Goal: Task Accomplishment & Management: Complete application form

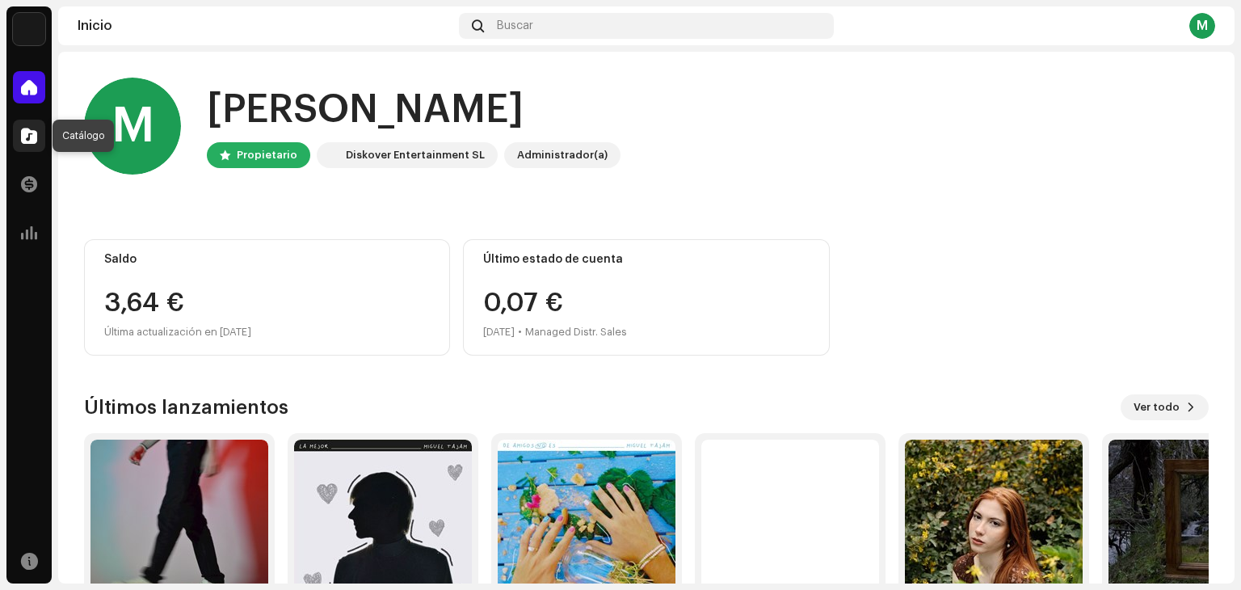
click at [38, 136] on div at bounding box center [29, 136] width 32 height 32
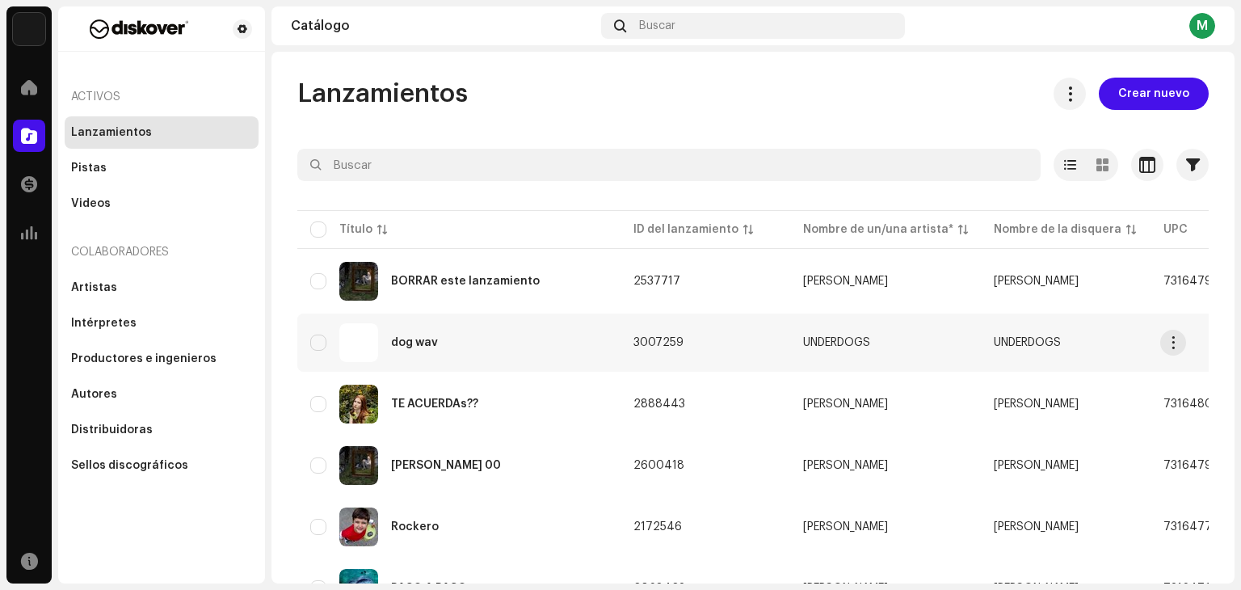
click at [488, 320] on td "dog wav" at bounding box center [458, 343] width 323 height 58
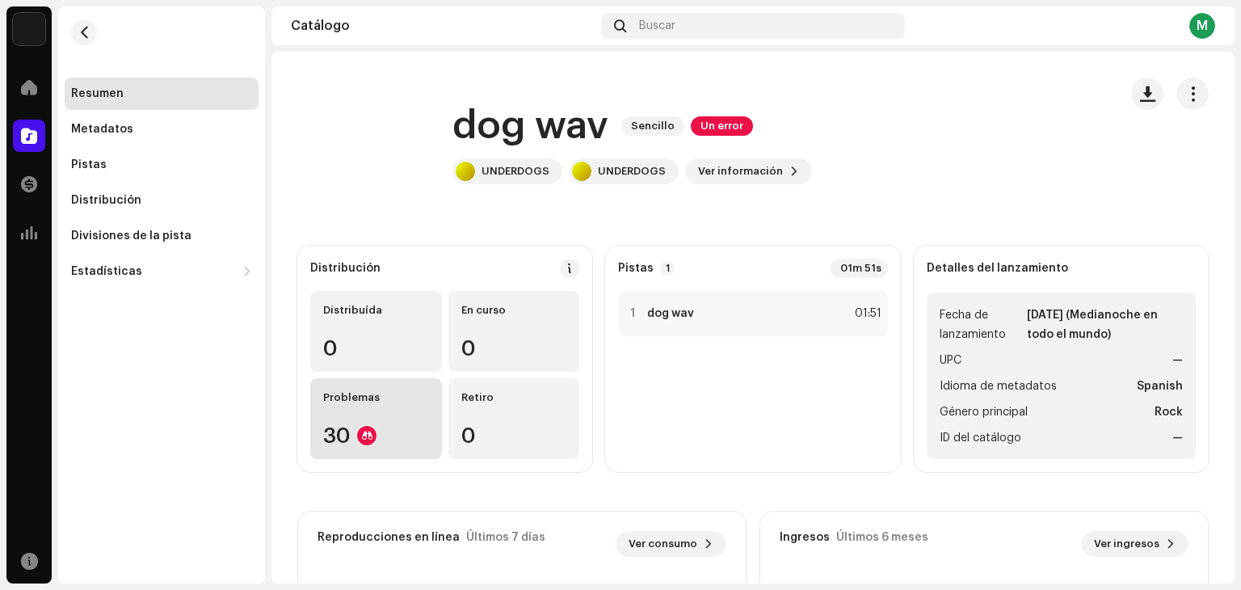
click at [409, 380] on div "Problemas 30" at bounding box center [376, 418] width 132 height 81
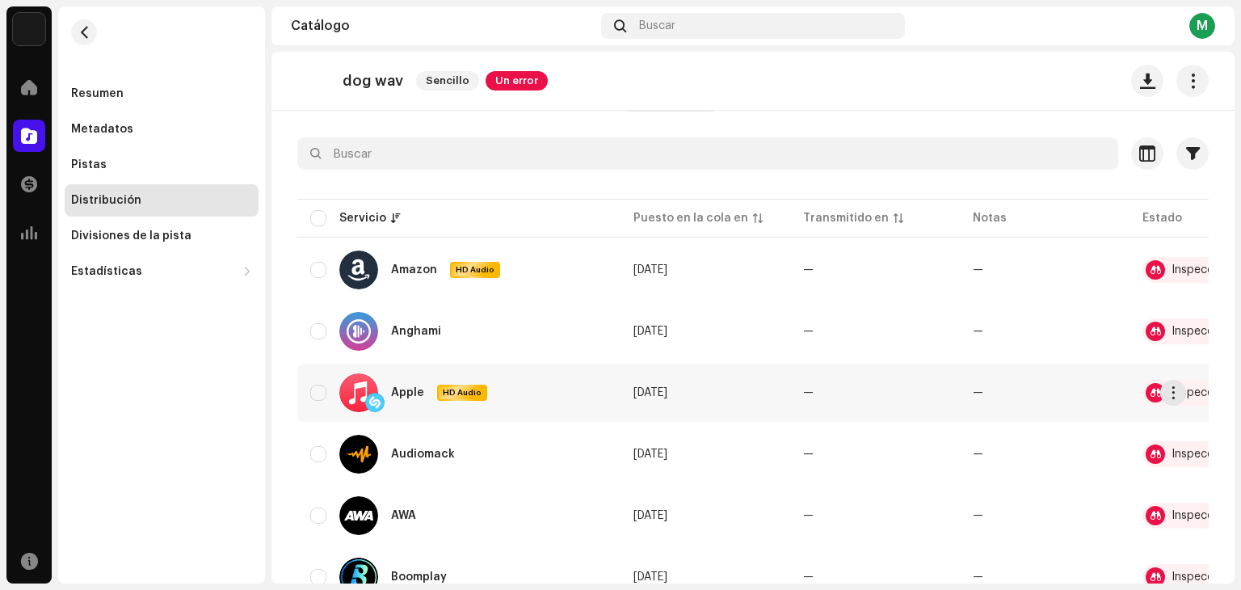
scroll to position [0, 100]
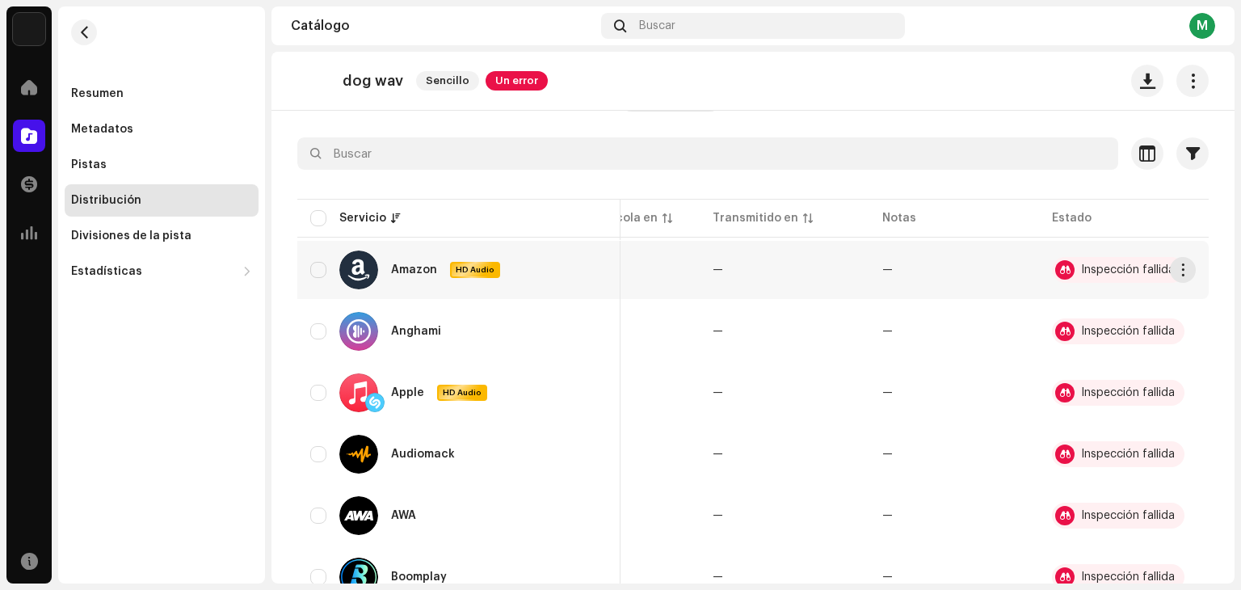
click at [1125, 279] on div "Inspección fallida" at bounding box center [1118, 270] width 133 height 26
click at [1111, 269] on div "Inspección fallida" at bounding box center [1128, 269] width 94 height 11
click at [1178, 263] on span "button" at bounding box center [1184, 269] width 12 height 13
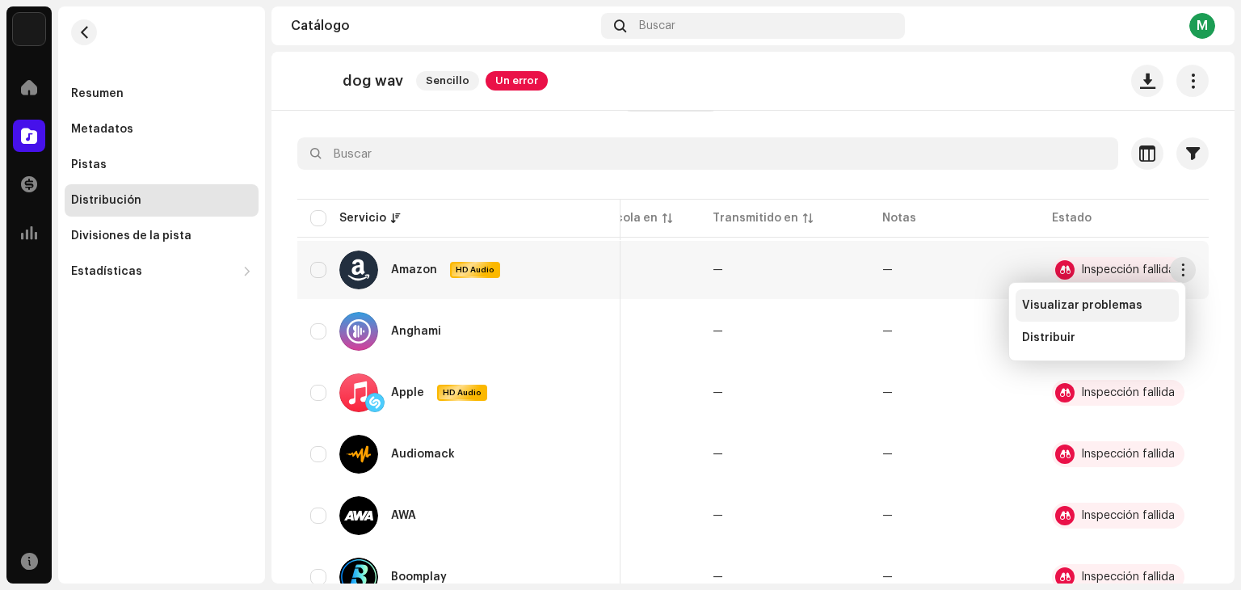
click at [1126, 296] on div "Visualizar problemas" at bounding box center [1097, 305] width 163 height 32
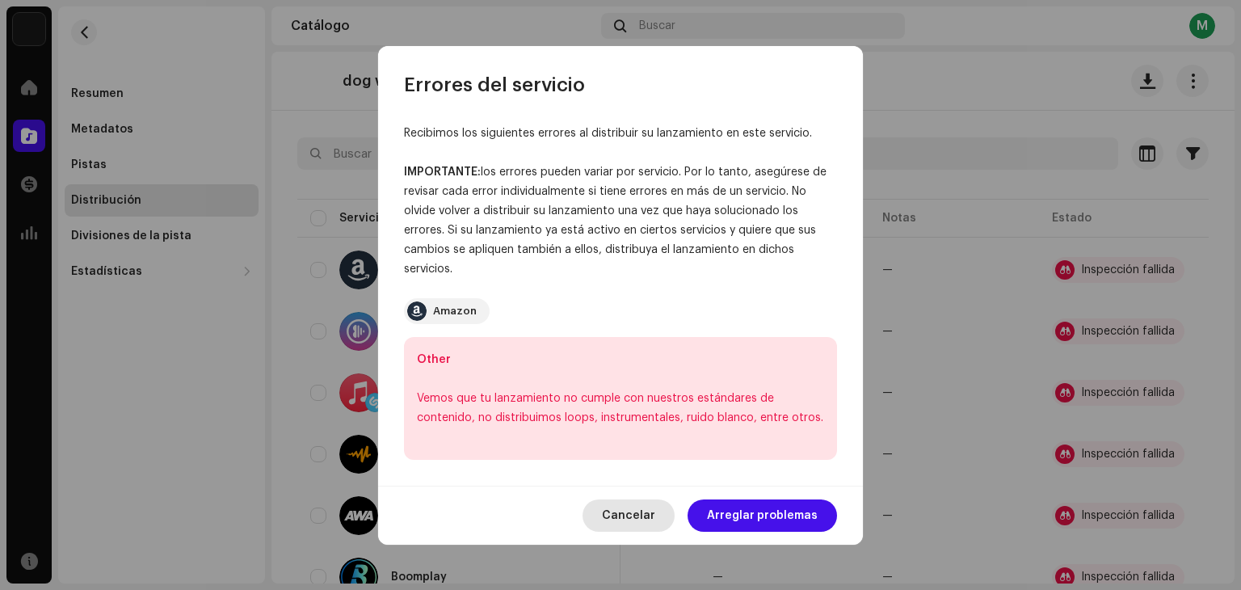
click at [667, 499] on button "Cancelar" at bounding box center [629, 515] width 92 height 32
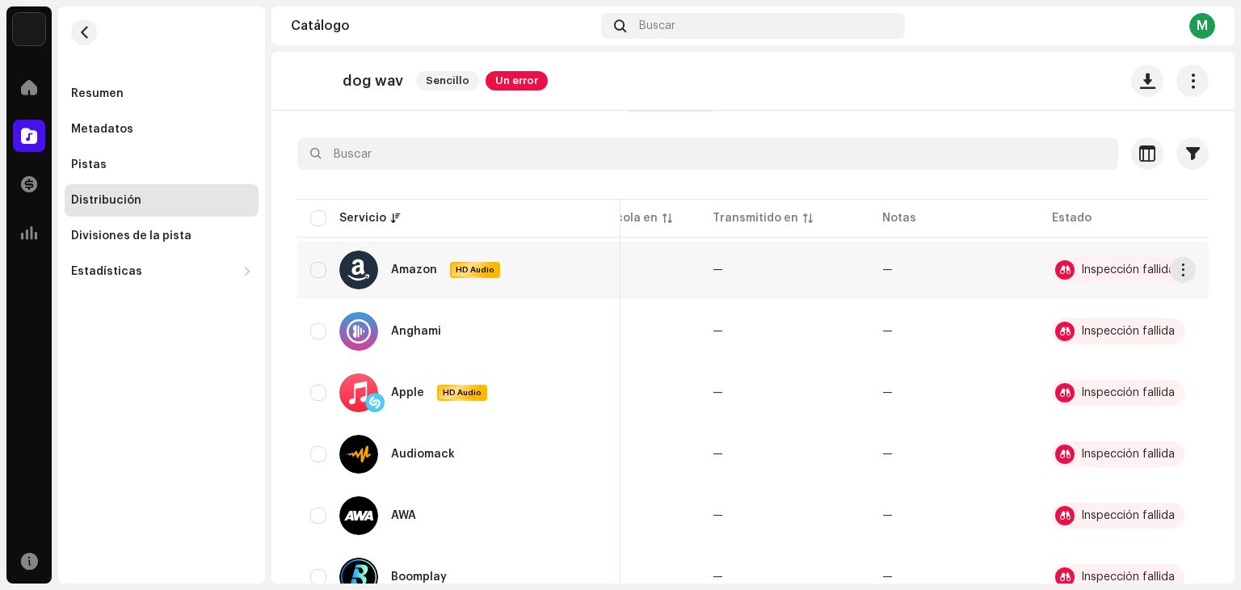
click at [1066, 268] on div "Inspección fallida" at bounding box center [1118, 270] width 133 height 26
click at [1131, 270] on div "Inspección fallida" at bounding box center [1128, 269] width 94 height 11
click at [1178, 274] on span "button" at bounding box center [1184, 269] width 12 height 13
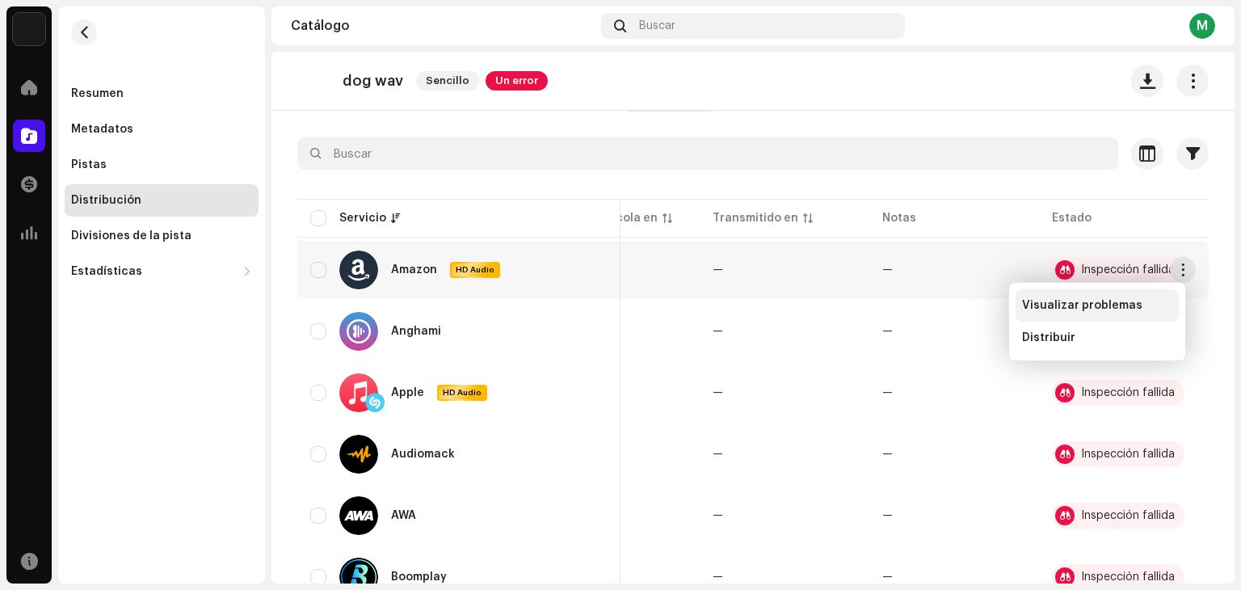
click at [1116, 289] on div "Visualizar problemas" at bounding box center [1097, 305] width 163 height 32
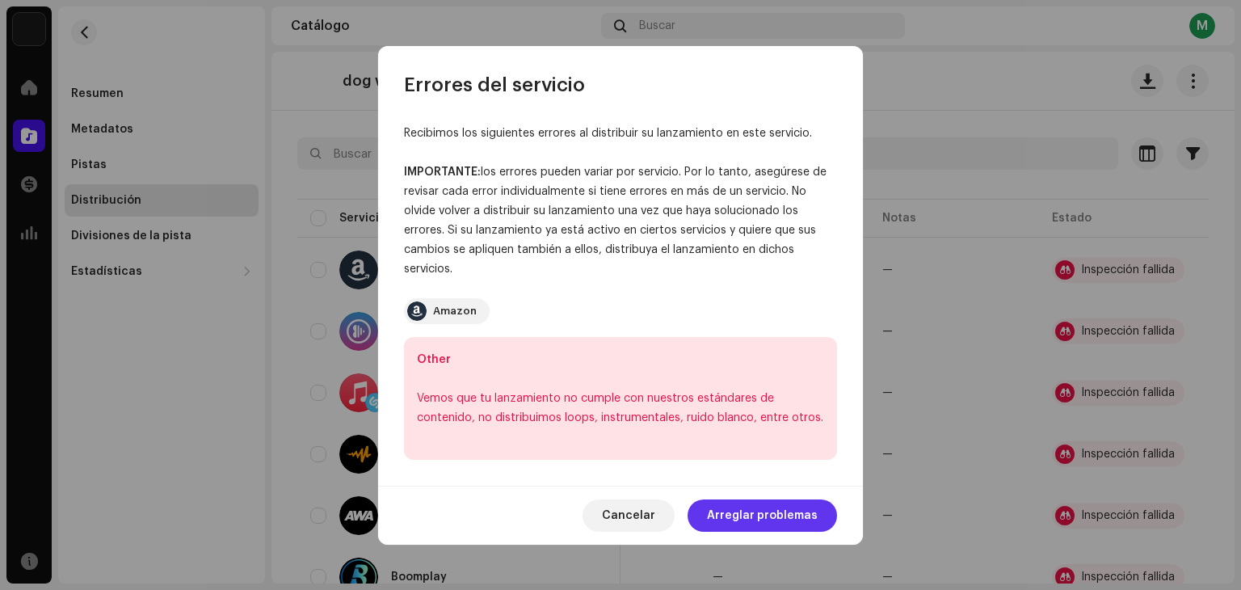
click at [783, 518] on span "Arreglar problemas" at bounding box center [762, 515] width 111 height 32
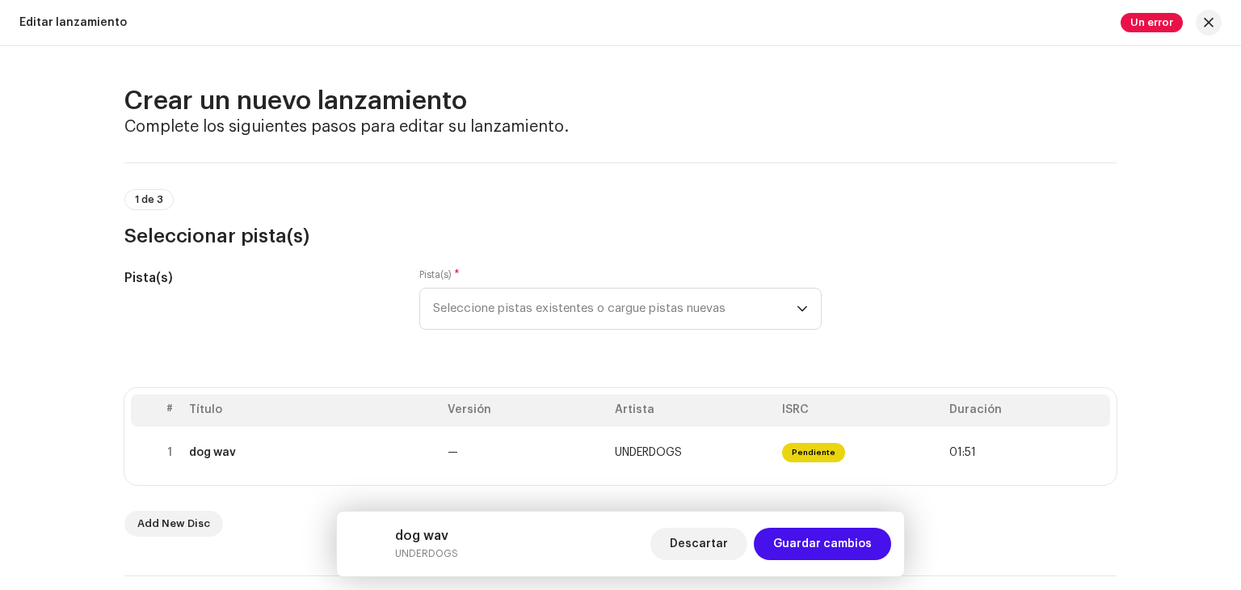
scroll to position [84, 0]
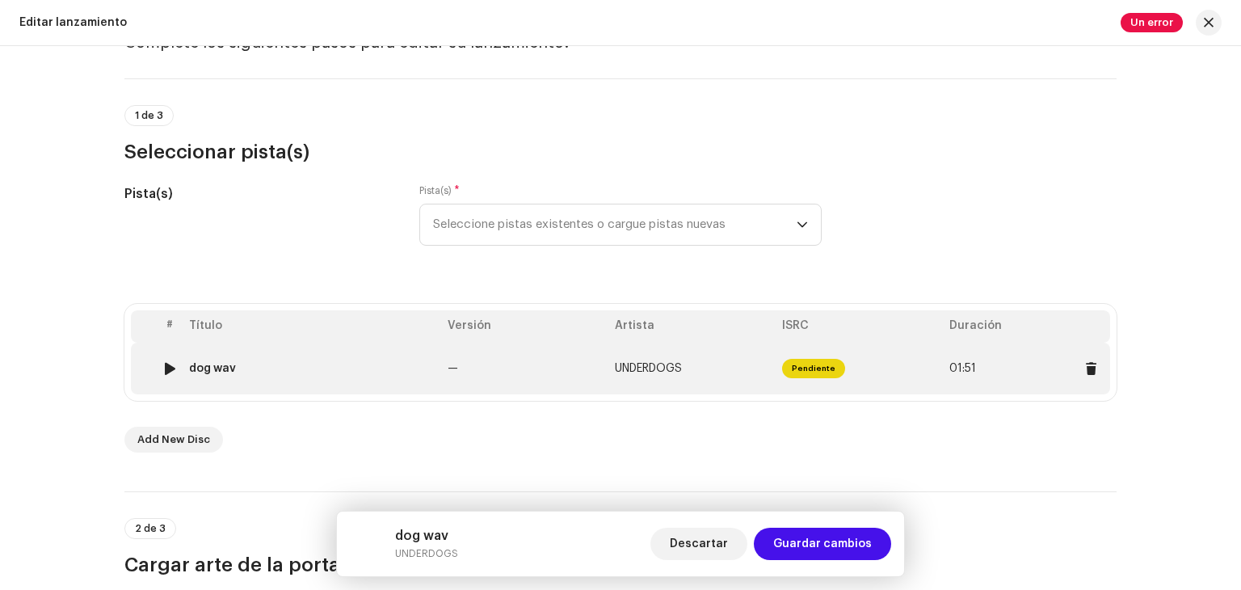
click at [780, 385] on td "Pendiente" at bounding box center [859, 369] width 167 height 52
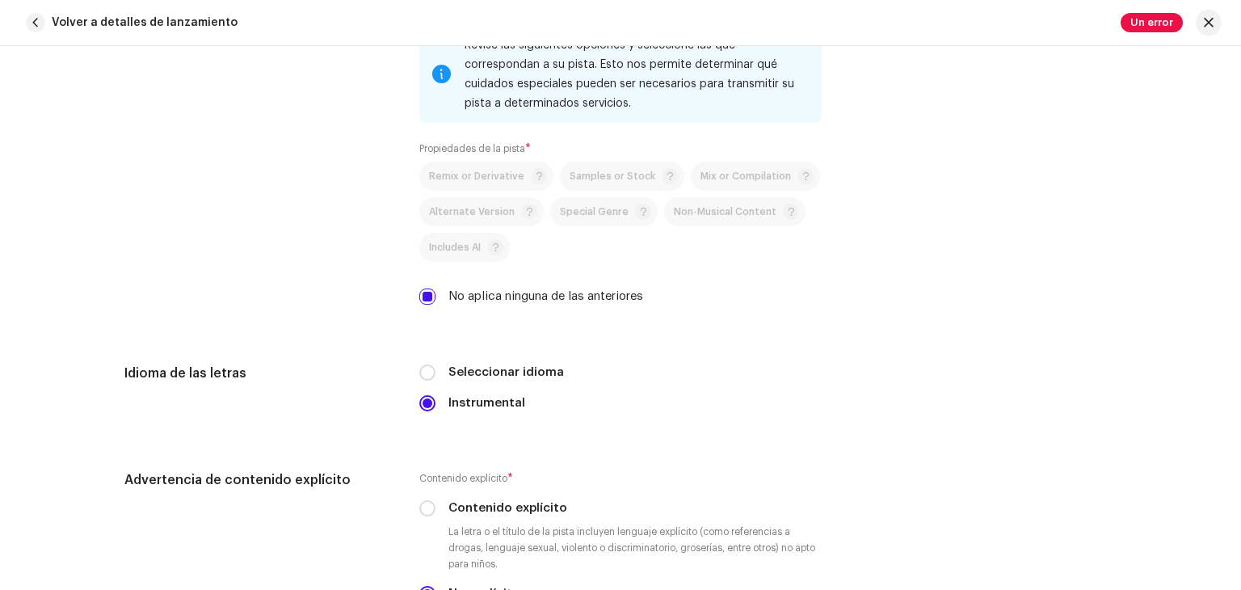
scroll to position [2378, 0]
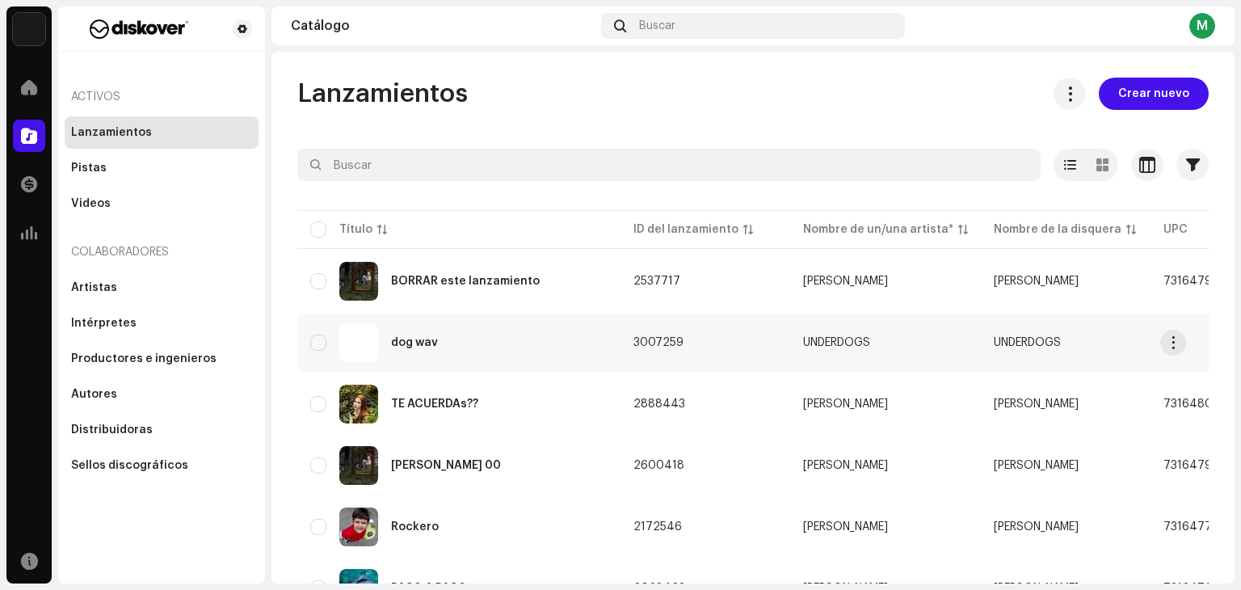
click at [709, 357] on td "3007259" at bounding box center [706, 343] width 170 height 58
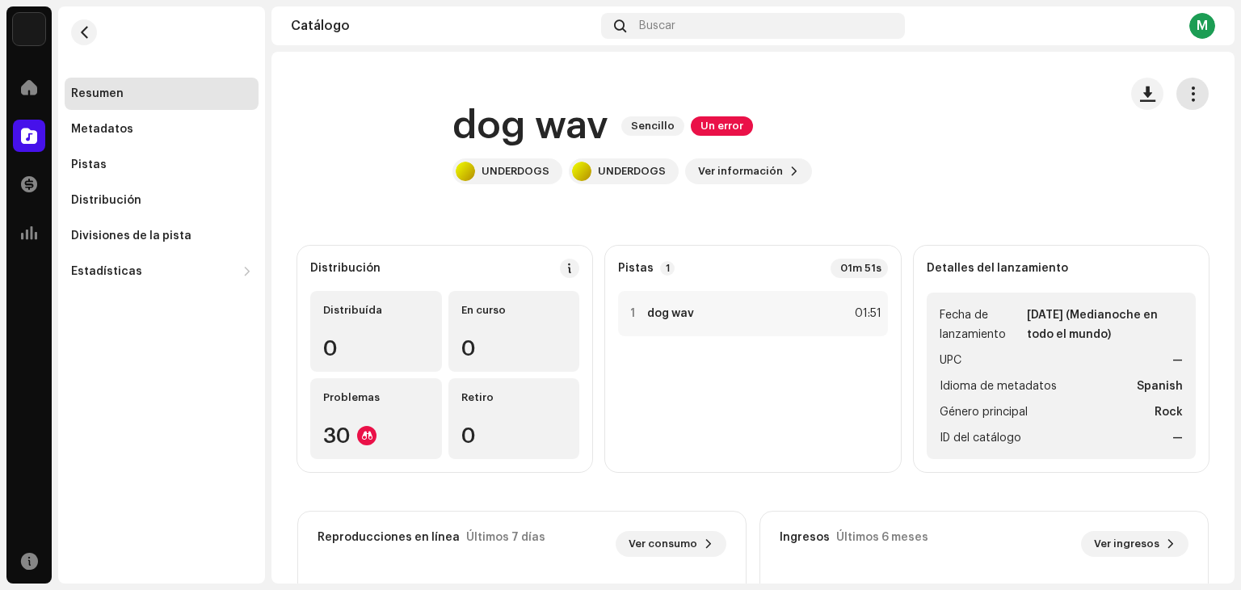
click at [1186, 93] on span "button" at bounding box center [1193, 93] width 15 height 13
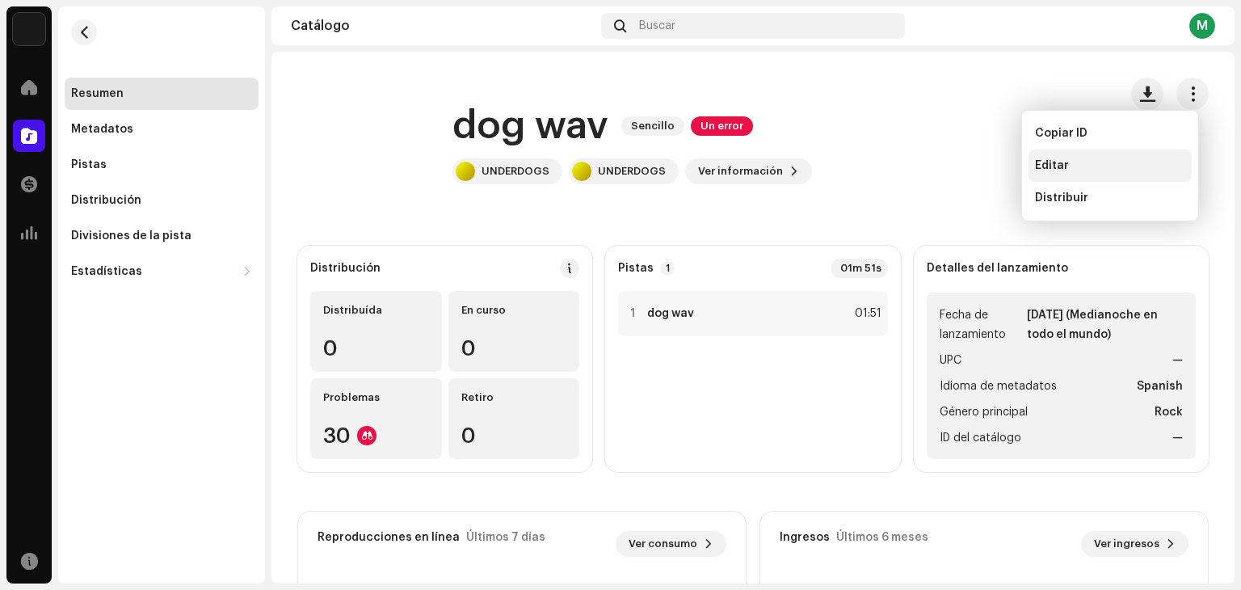
click at [1102, 171] on div "Editar" at bounding box center [1110, 165] width 150 height 13
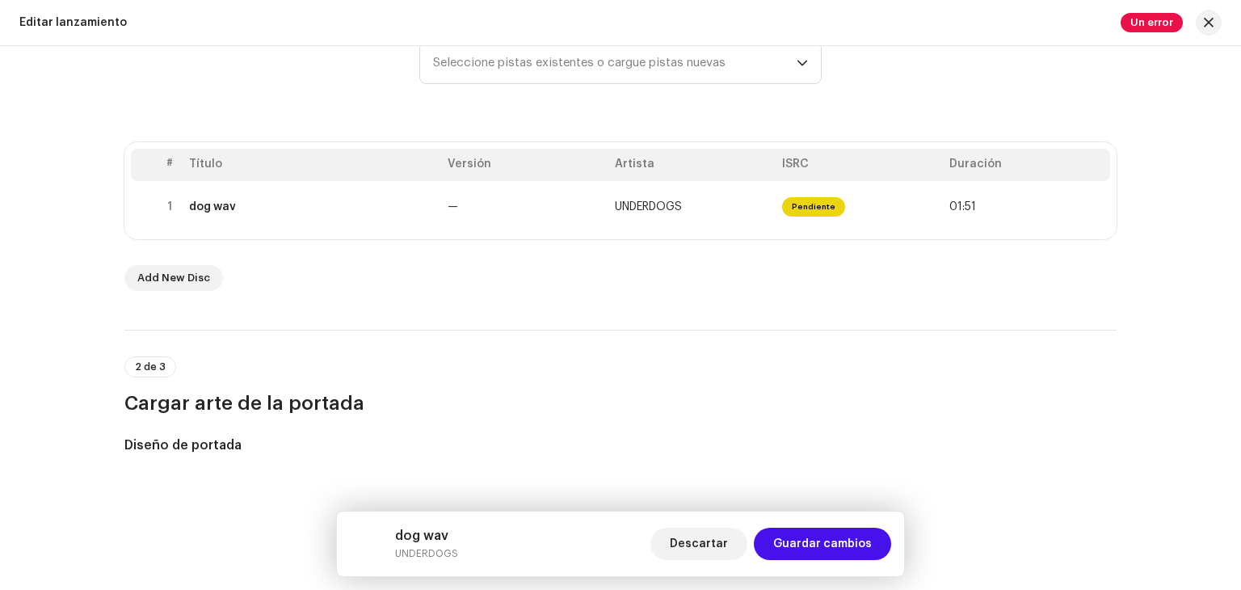
scroll to position [251, 0]
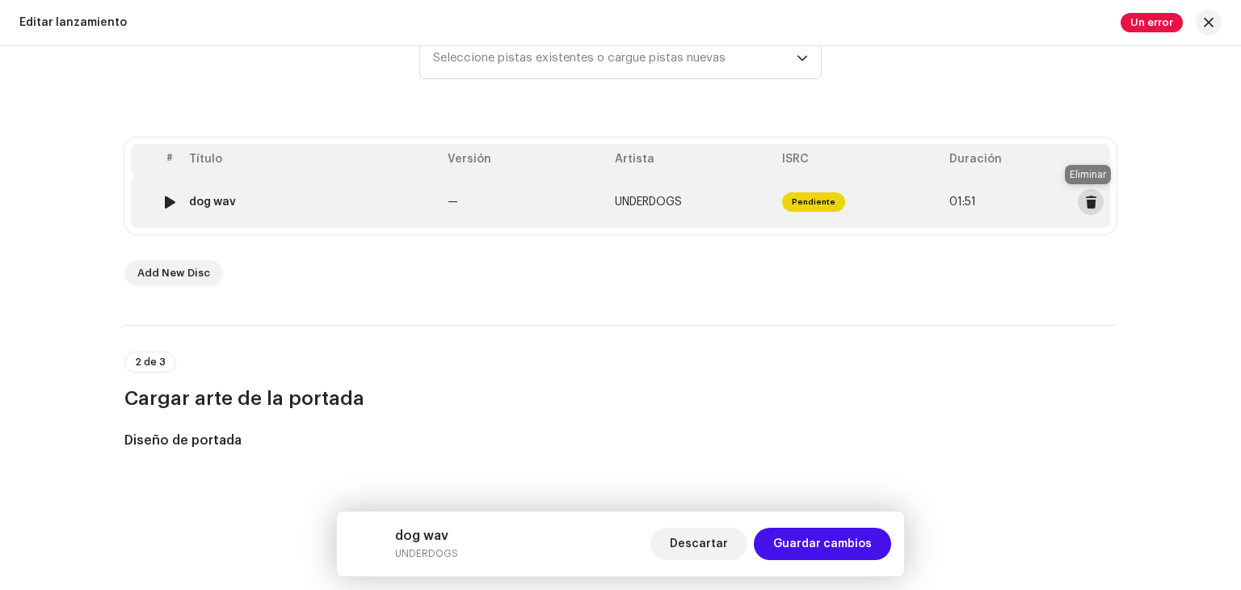
click at [1090, 205] on span at bounding box center [1091, 202] width 12 height 13
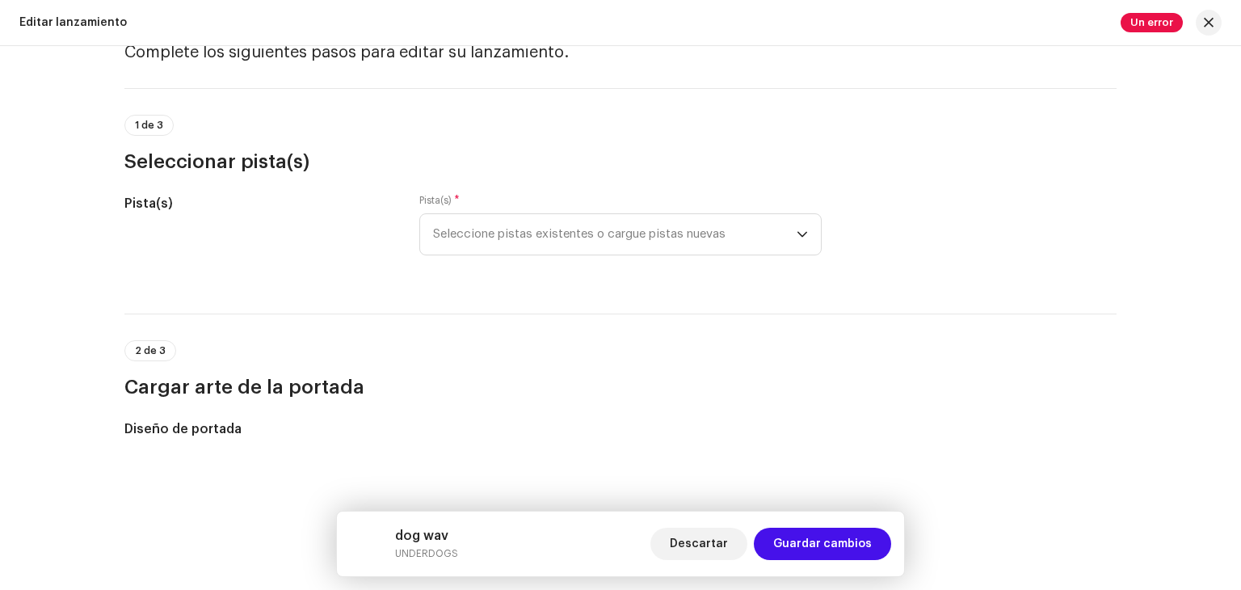
scroll to position [0, 0]
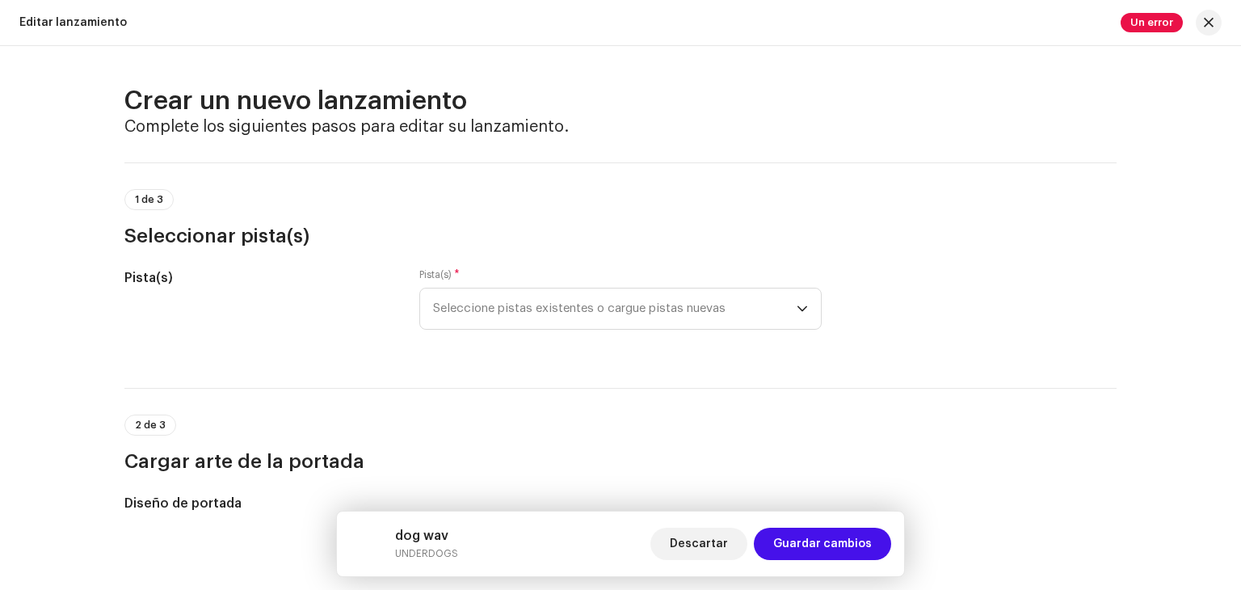
click at [602, 337] on div "Pista(s) * Seleccione pistas existentes o cargue pistas nuevas" at bounding box center [620, 308] width 402 height 81
click at [570, 301] on span "Seleccione pistas existentes o cargue pistas nuevas" at bounding box center [615, 309] width 364 height 40
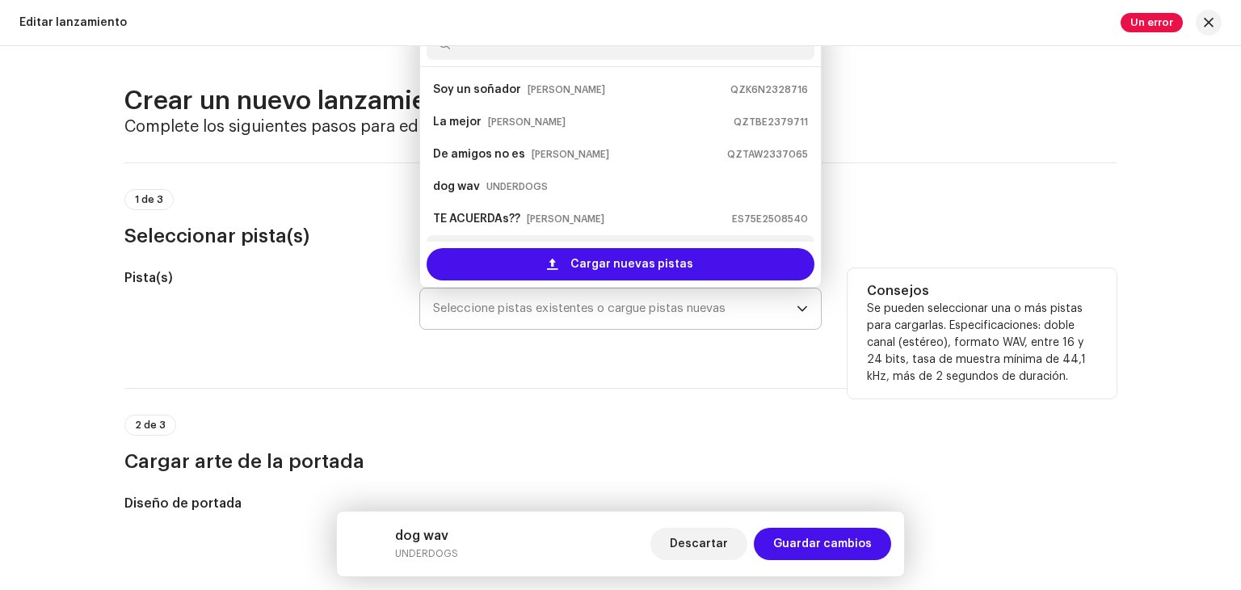
scroll to position [26, 0]
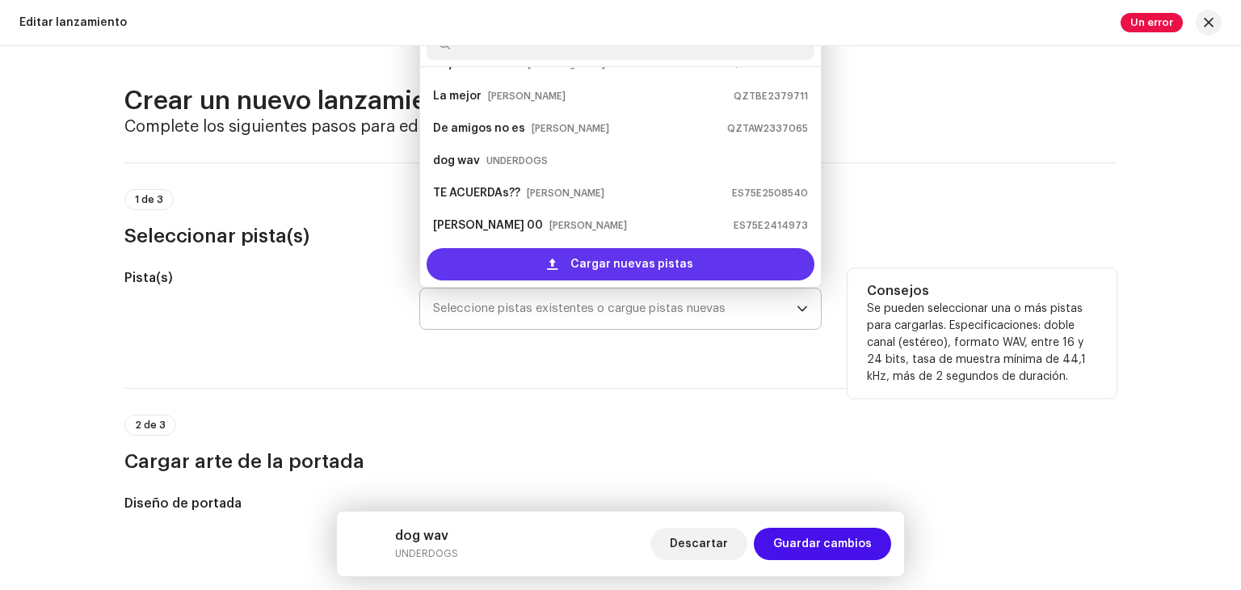
click at [554, 262] on span at bounding box center [552, 264] width 11 height 13
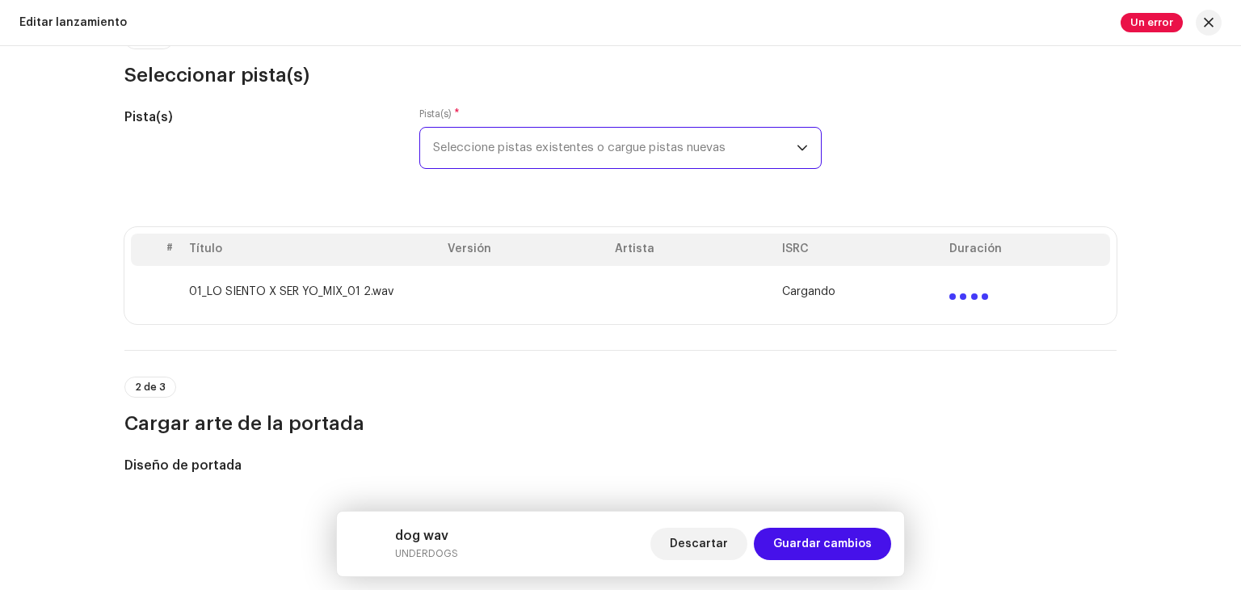
scroll to position [162, 0]
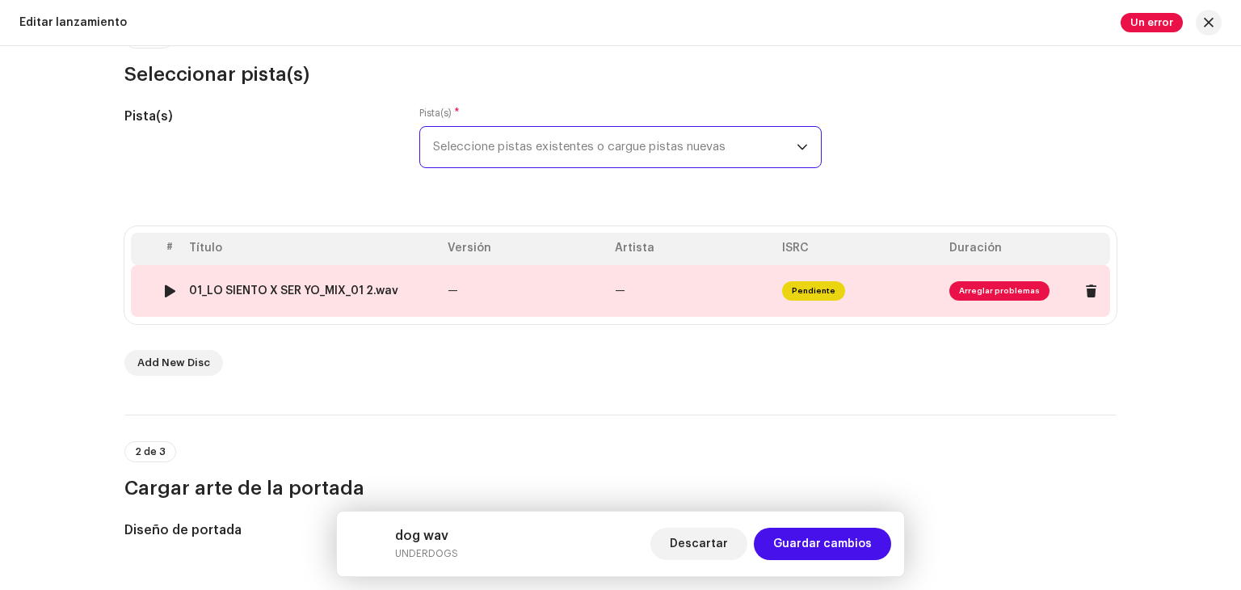
click at [972, 295] on span "Arreglar problemas" at bounding box center [1000, 290] width 100 height 19
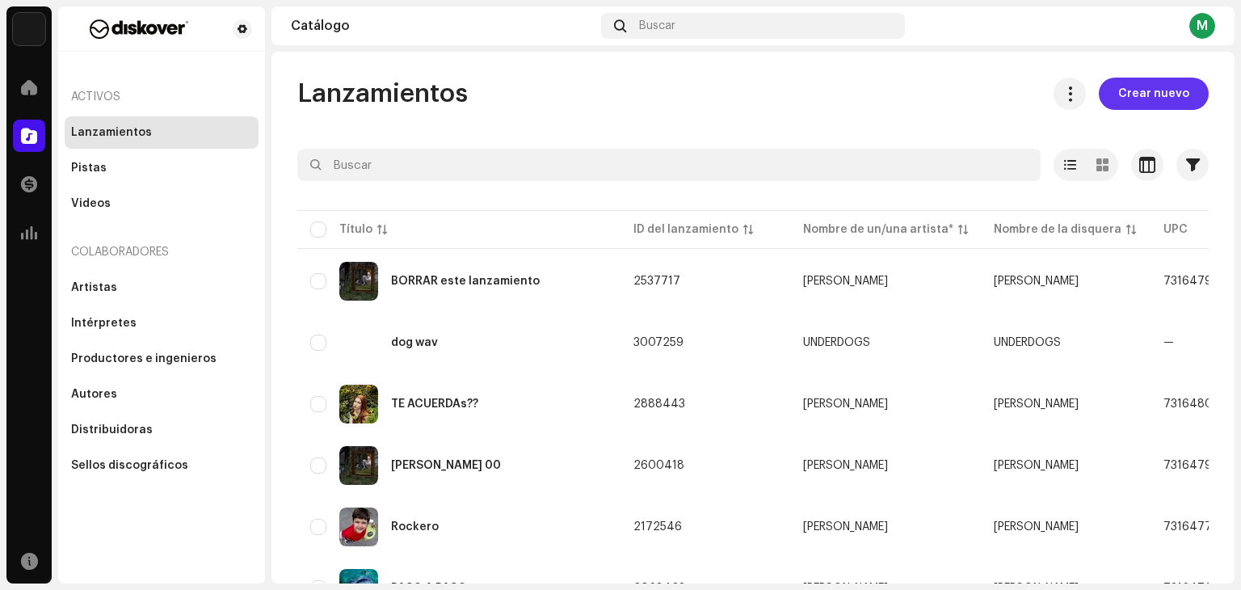
click at [1154, 94] on span "Crear nuevo" at bounding box center [1154, 94] width 71 height 32
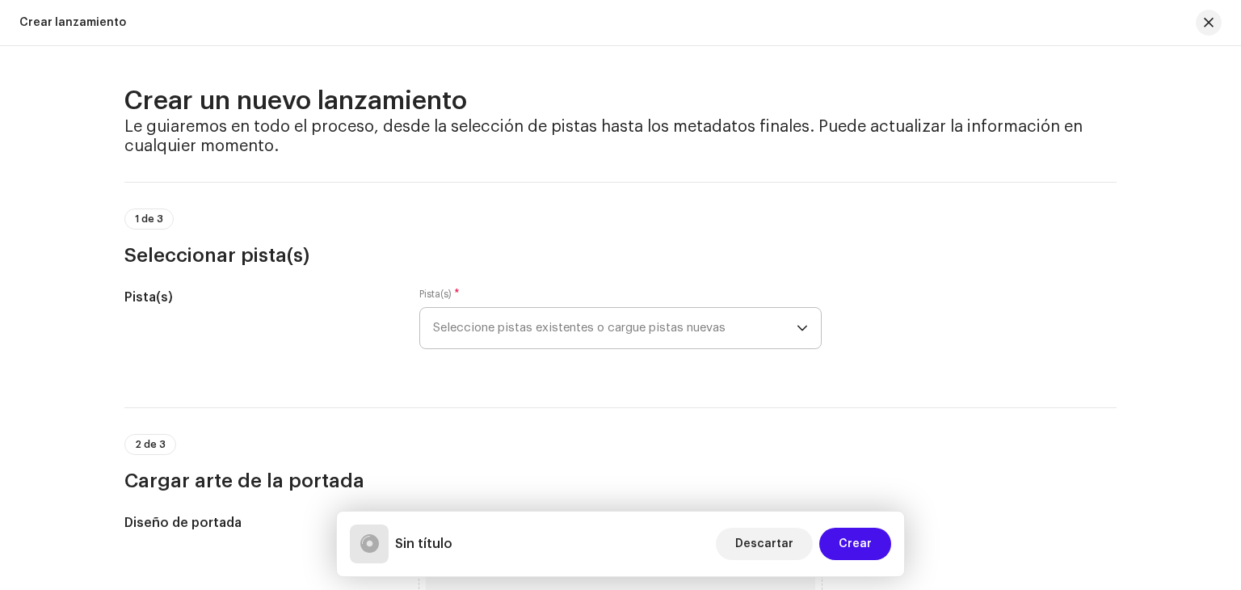
click at [566, 339] on span "Seleccione pistas existentes o cargue pistas nuevas" at bounding box center [615, 328] width 364 height 40
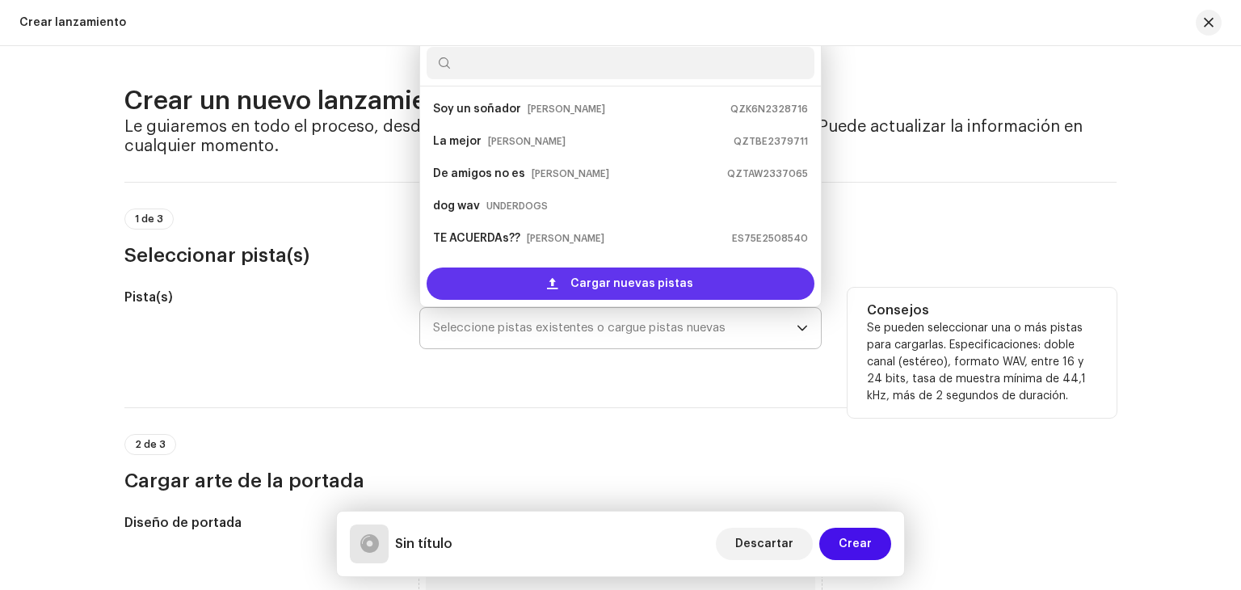
click at [516, 285] on div "Cargar nuevas pistas" at bounding box center [621, 284] width 388 height 32
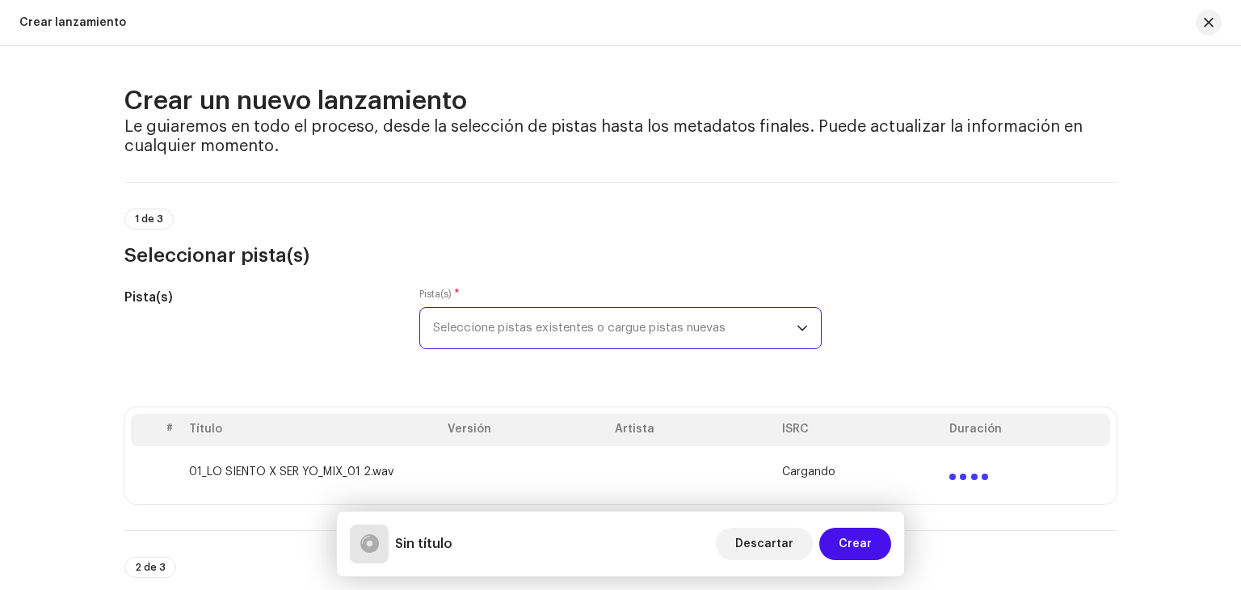
scroll to position [210, 0]
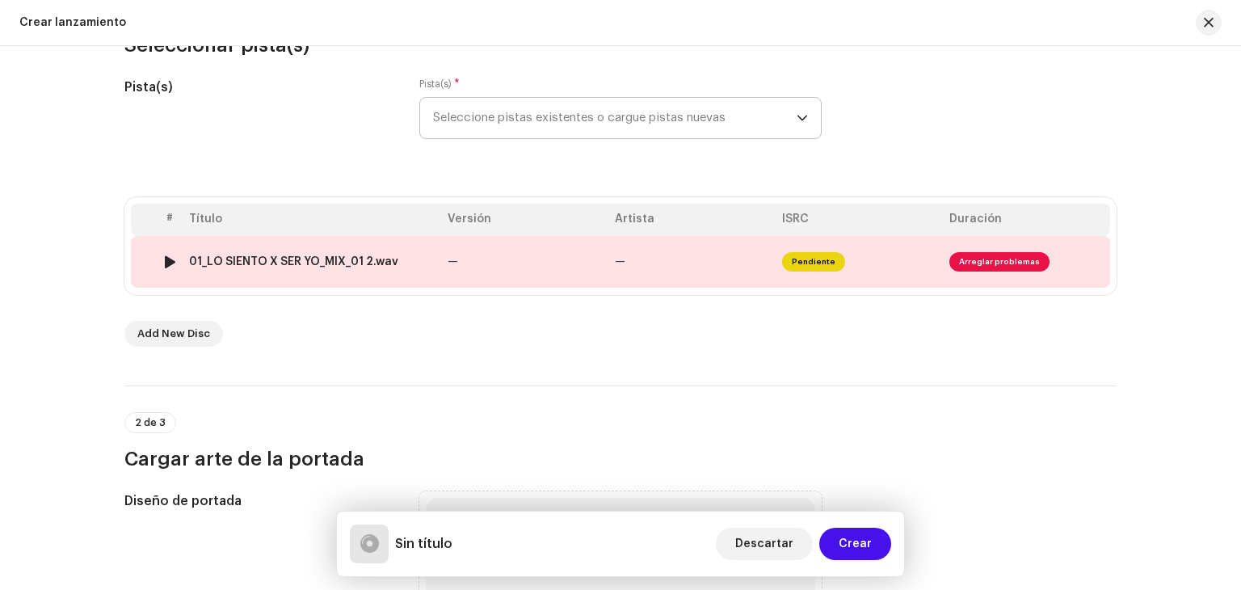
click at [536, 283] on td "—" at bounding box center [524, 262] width 167 height 52
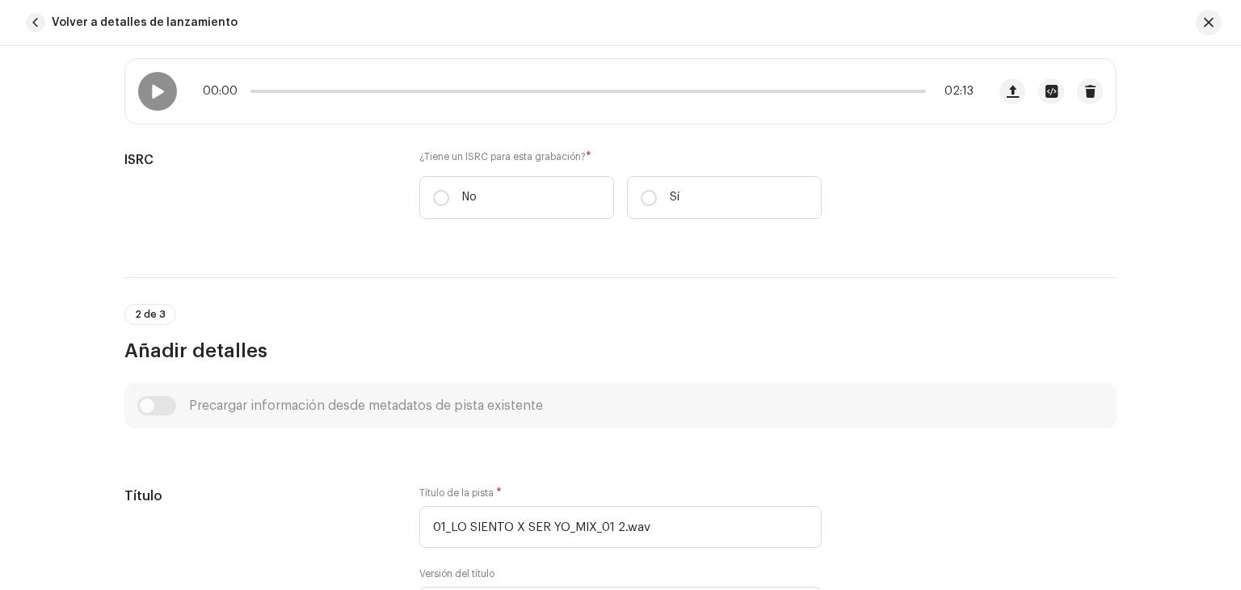
scroll to position [272, 0]
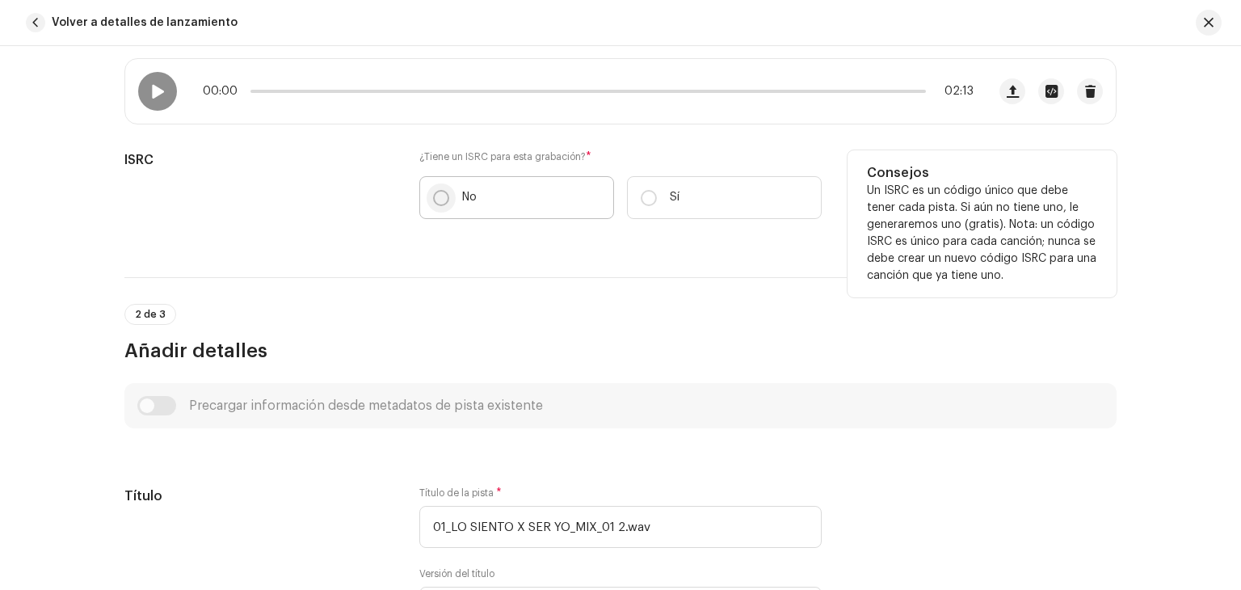
click at [437, 192] on input "No" at bounding box center [441, 198] width 16 height 16
radio input "true"
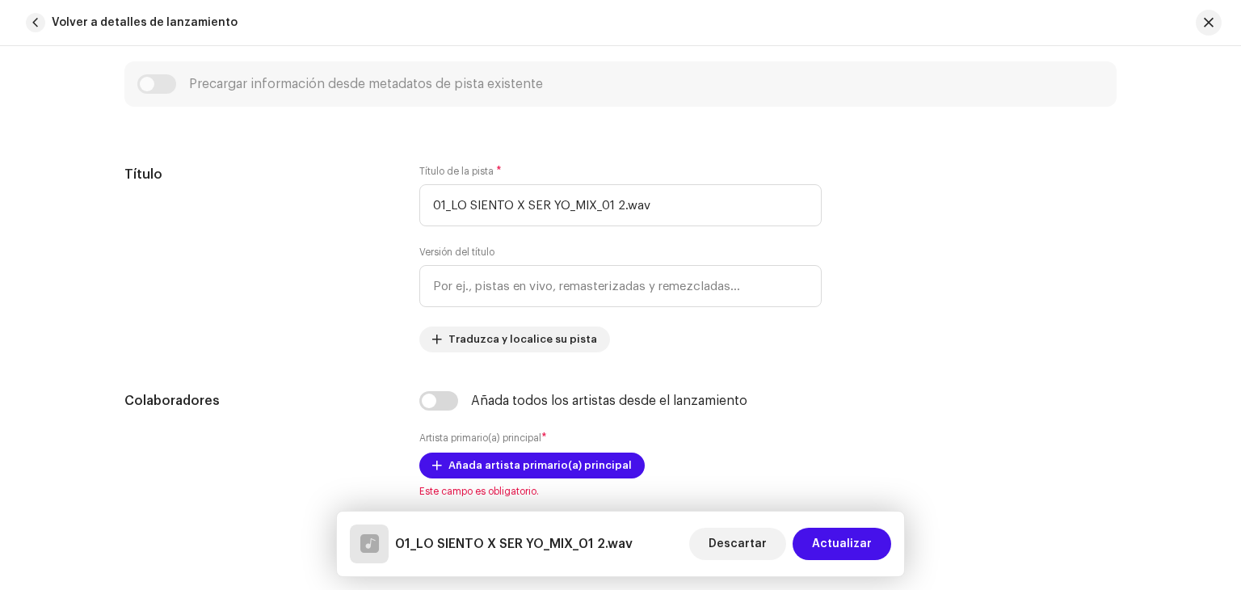
scroll to position [646, 0]
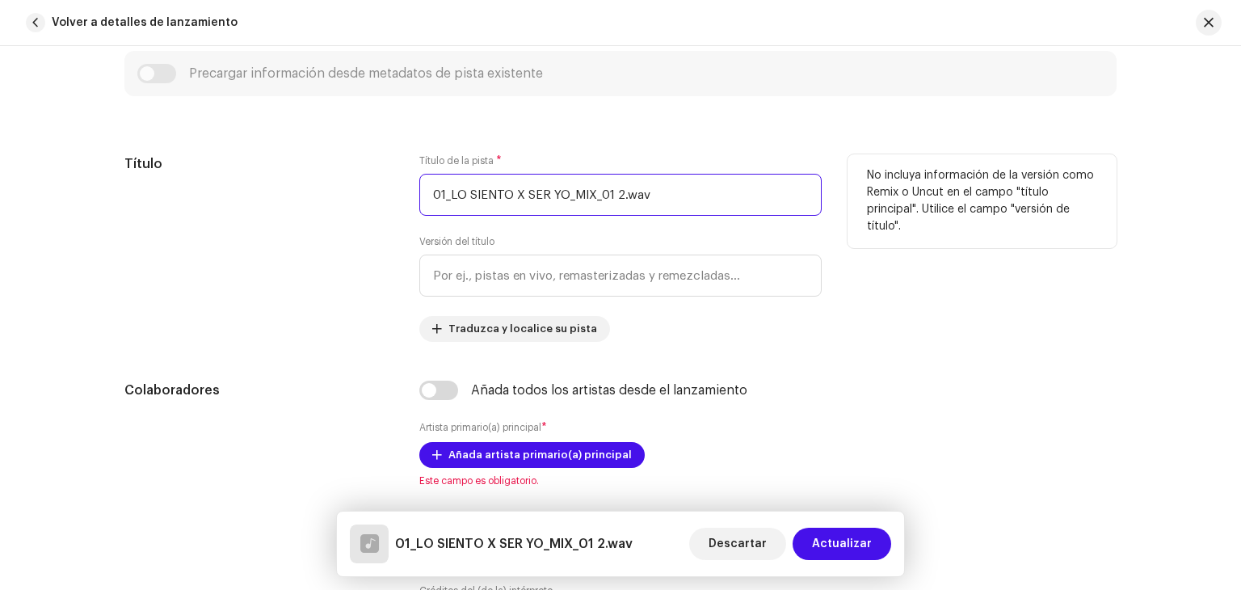
drag, startPoint x: 426, startPoint y: 194, endPoint x: 446, endPoint y: 195, distance: 20.2
click at [446, 195] on input "01_LO SIENTO X SER YO_MIX_01 2.wav" at bounding box center [620, 195] width 402 height 42
drag, startPoint x: 549, startPoint y: 198, endPoint x: 660, endPoint y: 189, distance: 111.1
click at [660, 189] on input "LO SIENTO X SER YO_MIX_01 2.wav" at bounding box center [620, 195] width 402 height 42
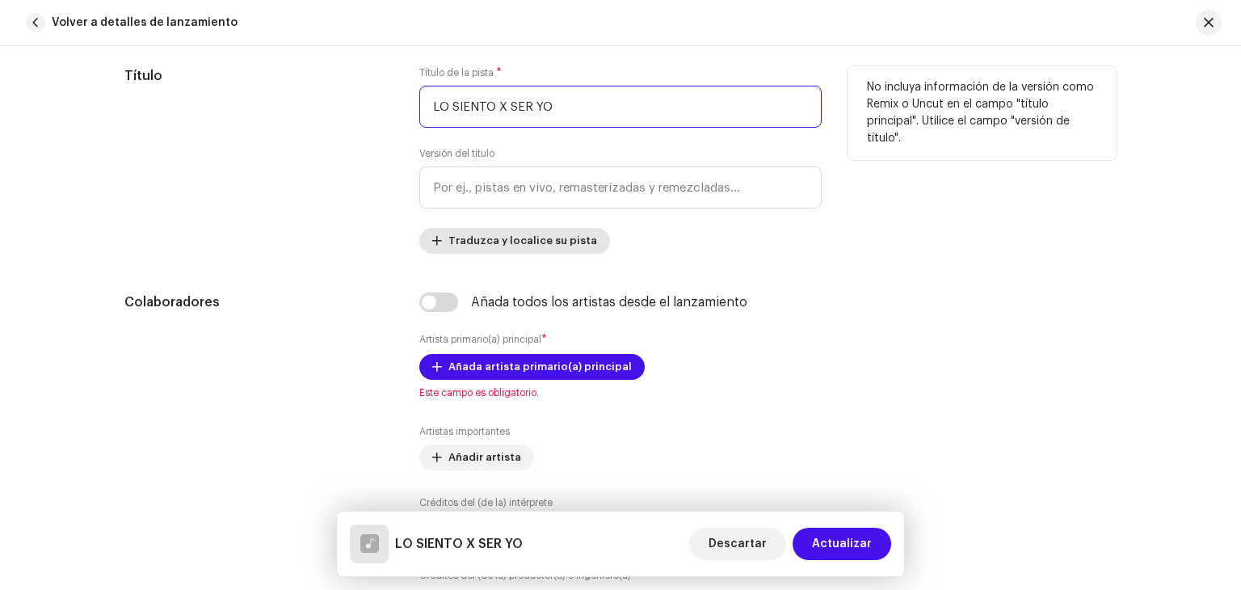
scroll to position [798, 0]
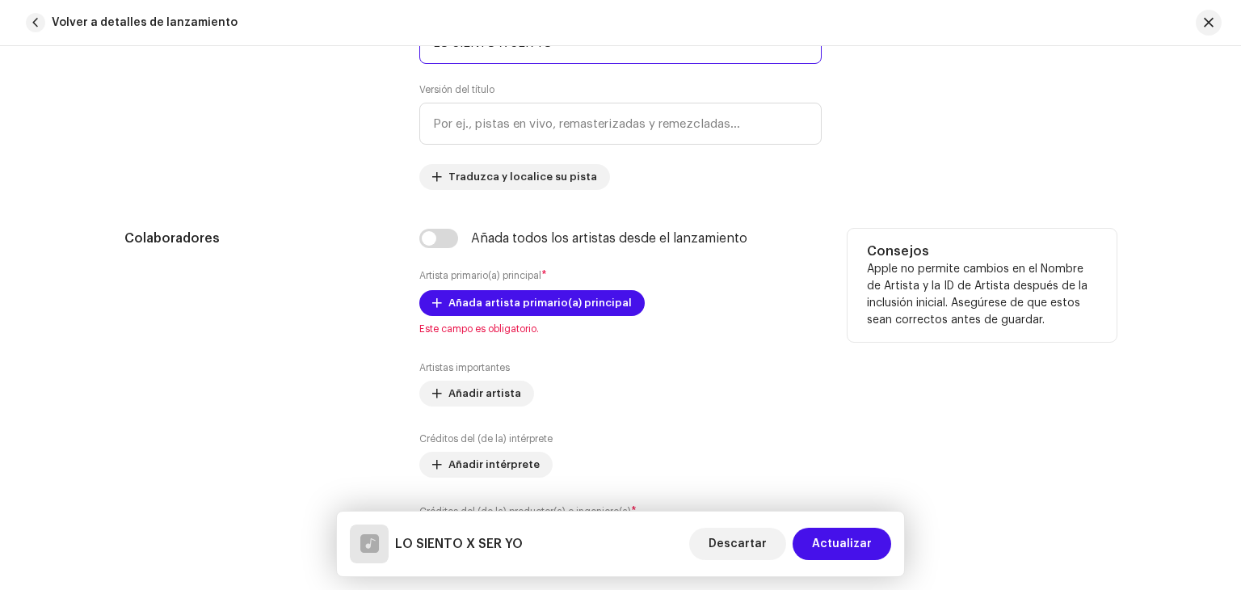
type input "LO SIENTO X SER YO"
click at [569, 318] on div "Añada artista primario(a) principal Este campo es obligatorio." at bounding box center [620, 312] width 402 height 45
click at [549, 305] on span "Añada artista primario(a) principal" at bounding box center [540, 303] width 183 height 32
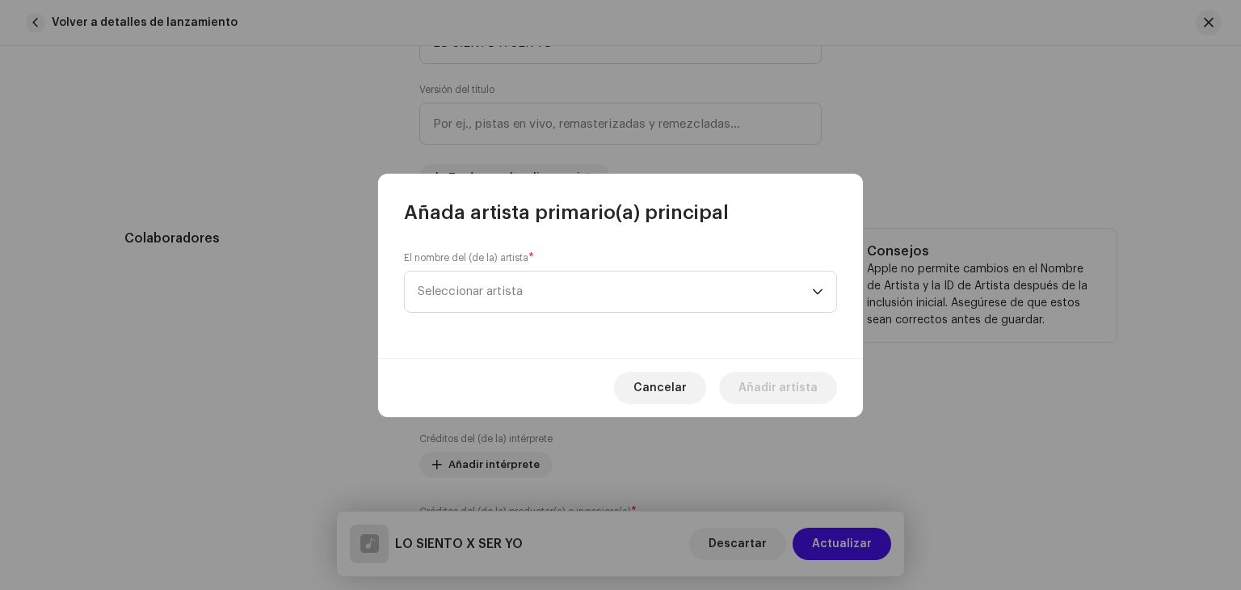
click at [549, 305] on span "Seleccionar artista" at bounding box center [615, 292] width 394 height 40
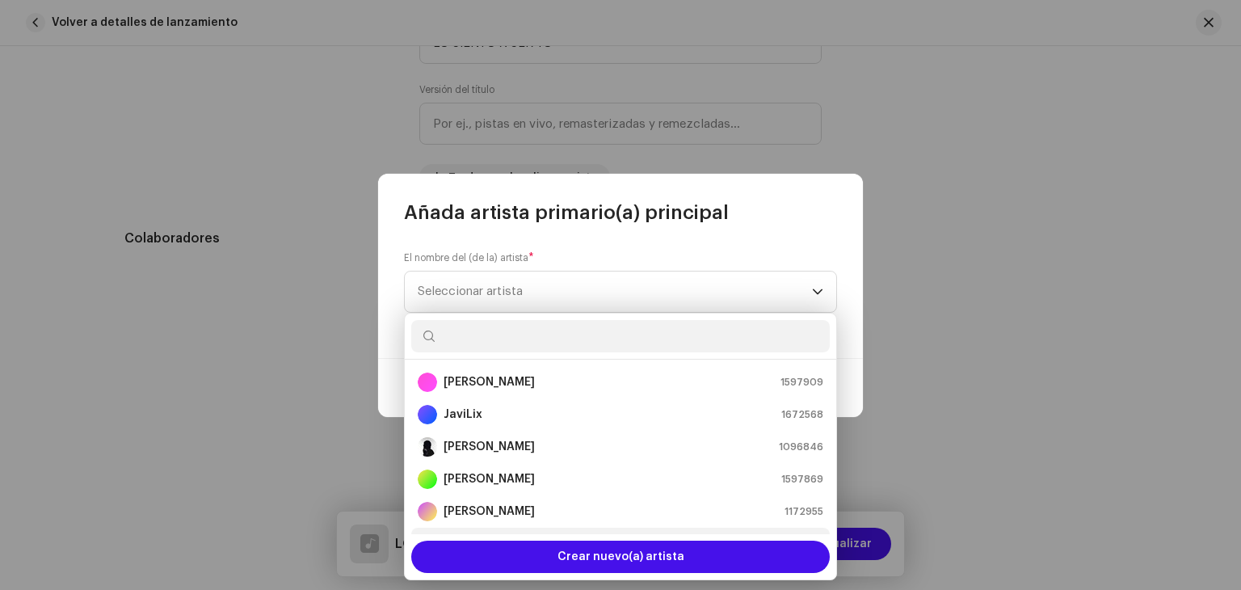
scroll to position [26, 0]
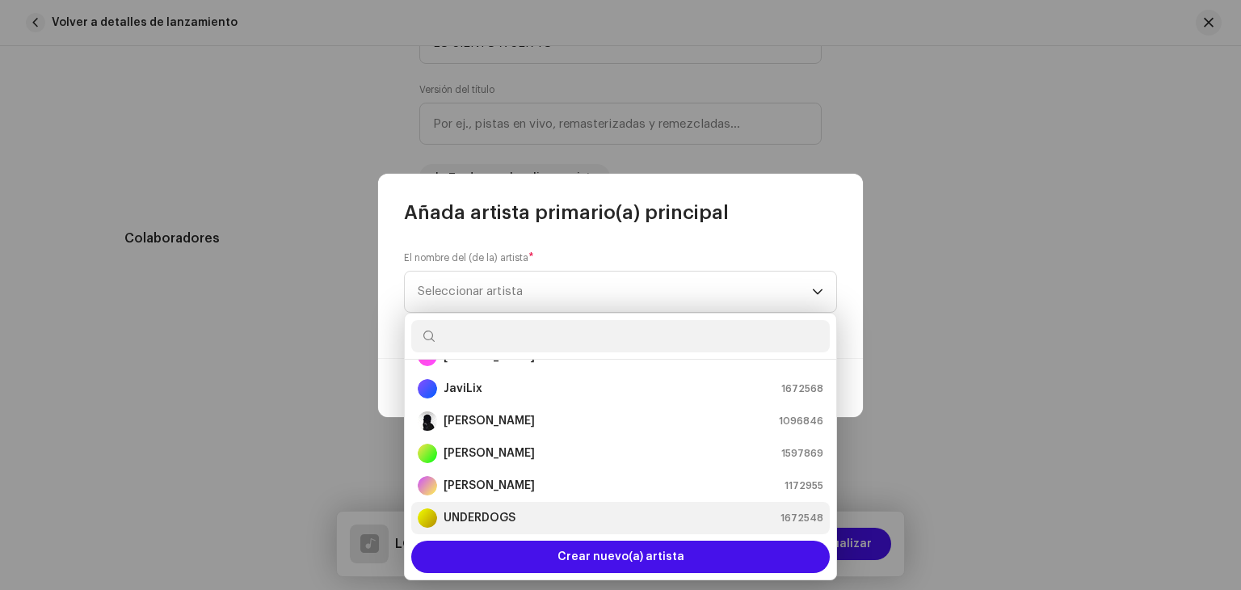
click at [497, 518] on strong "UNDERDOGS" at bounding box center [480, 518] width 72 height 16
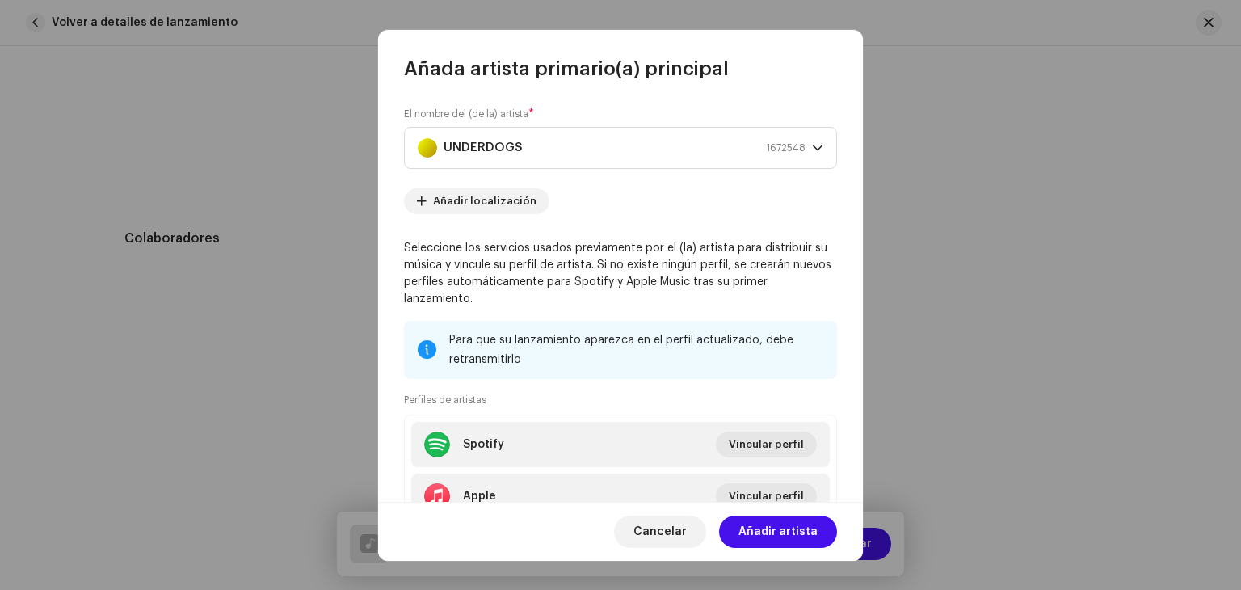
scroll to position [121, 0]
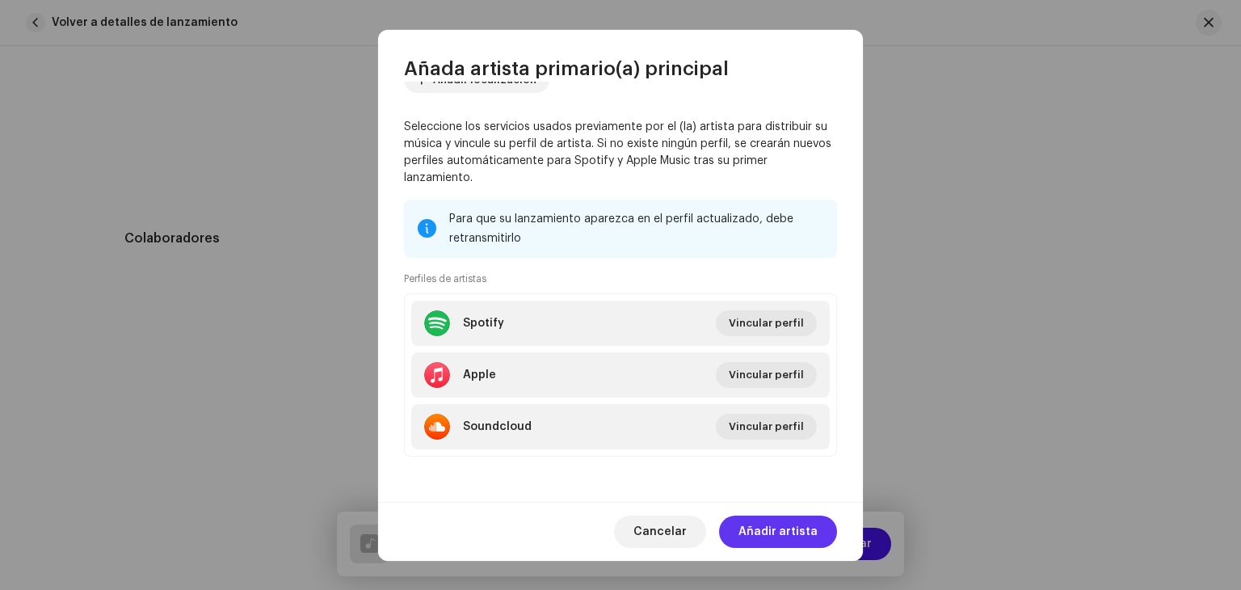
click at [765, 523] on span "Añadir artista" at bounding box center [778, 532] width 79 height 32
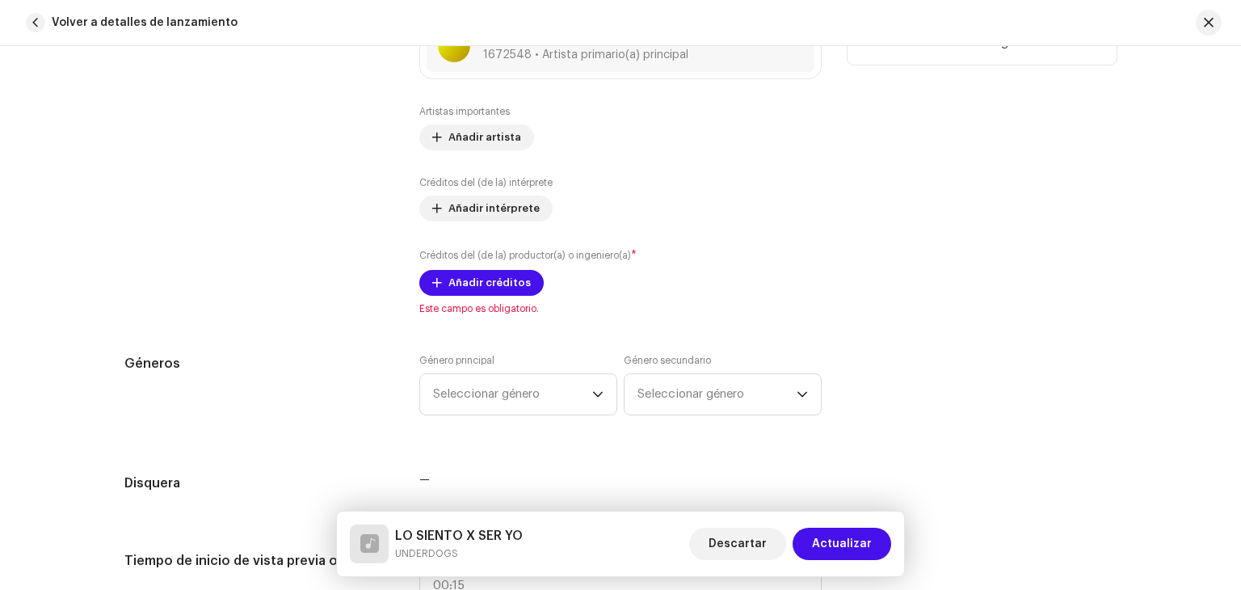
scroll to position [1060, 0]
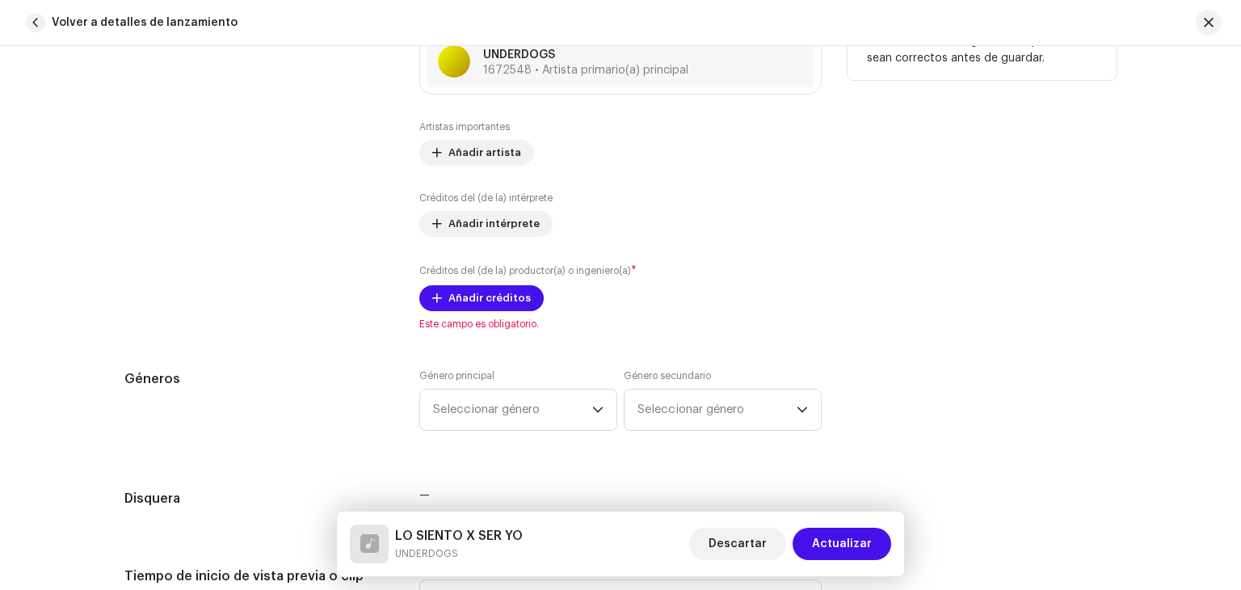
click at [472, 269] on small "Créditos del (de la) productor(a) o ingeniero(a)" at bounding box center [525, 271] width 212 height 10
click at [466, 284] on div "Créditos del (de la) productor(a) o ingeniero(a) * Añadir créditos" at bounding box center [620, 287] width 402 height 48
click at [466, 292] on span "Añadir créditos" at bounding box center [490, 298] width 82 height 32
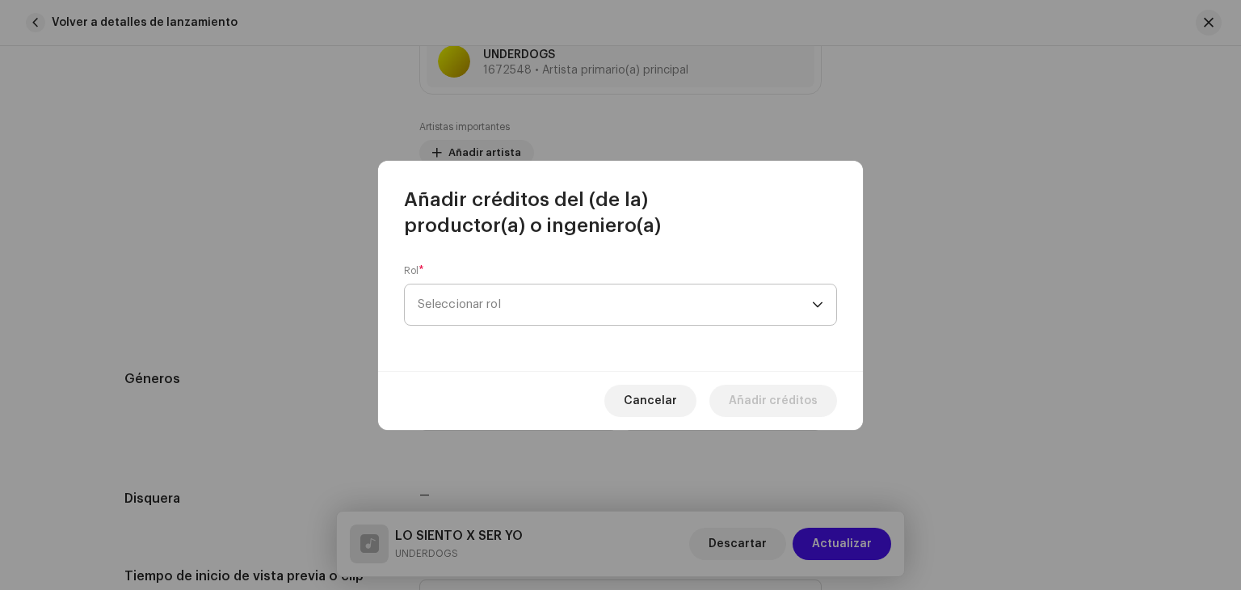
click at [485, 298] on span "Seleccionar rol" at bounding box center [615, 304] width 394 height 40
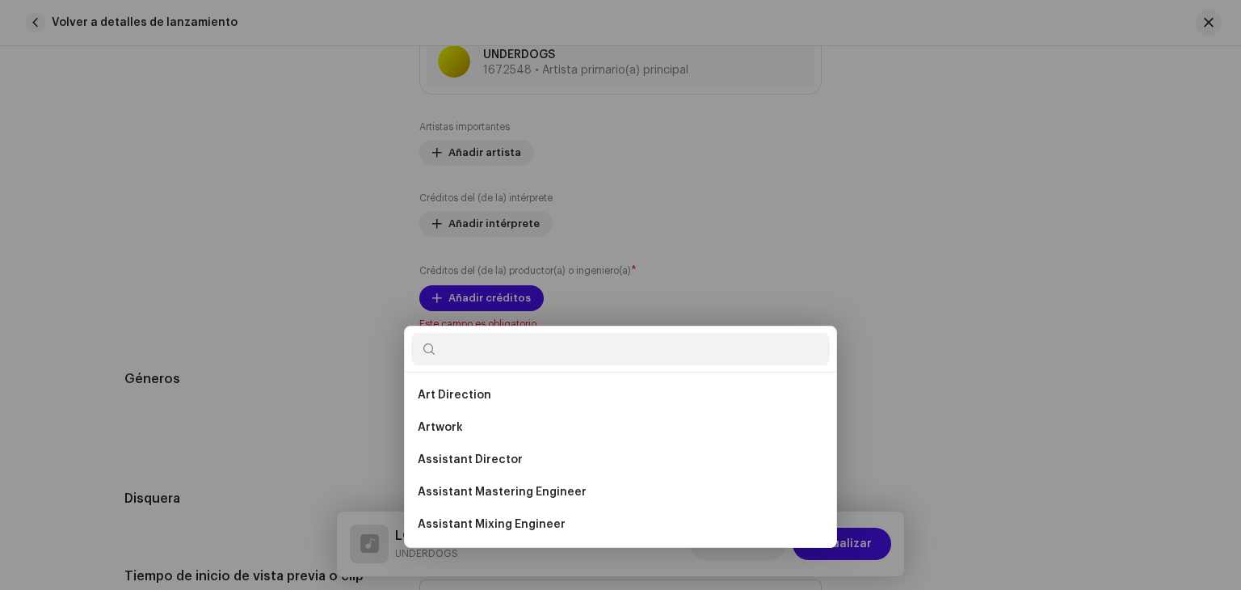
click at [963, 243] on div "Añadir créditos del (de la) productor(a) o ingeniero(a) Rol * Seleccionar rol C…" at bounding box center [620, 295] width 1241 height 590
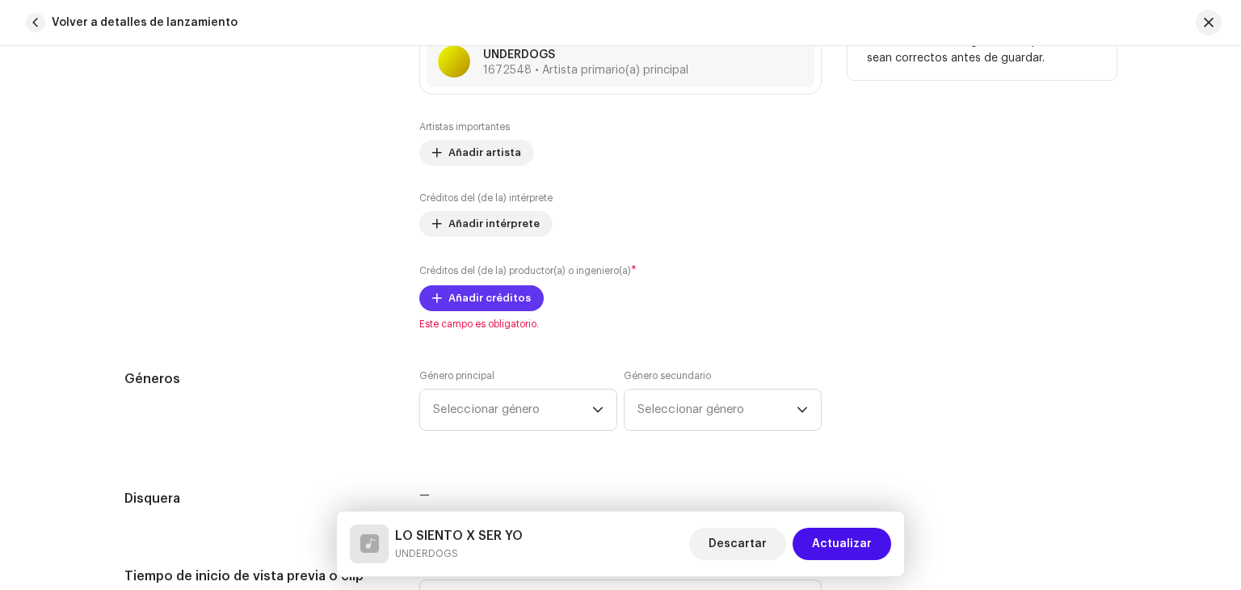
click at [482, 291] on span "Añadir créditos" at bounding box center [490, 298] width 82 height 32
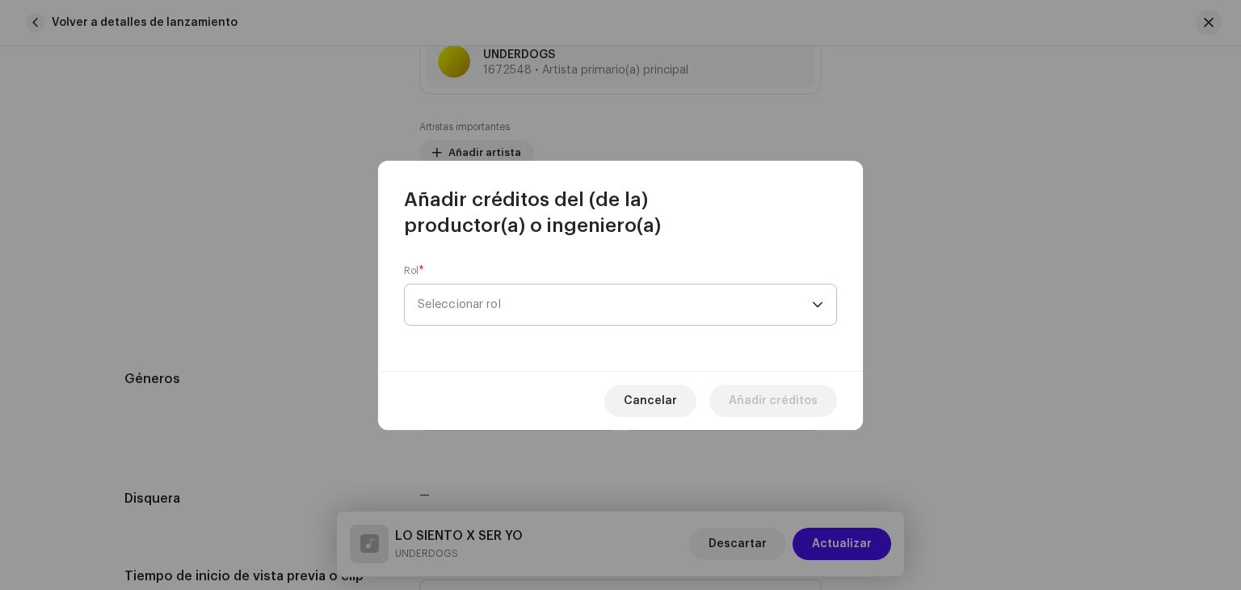
click at [501, 301] on span "Seleccionar rol" at bounding box center [615, 304] width 394 height 40
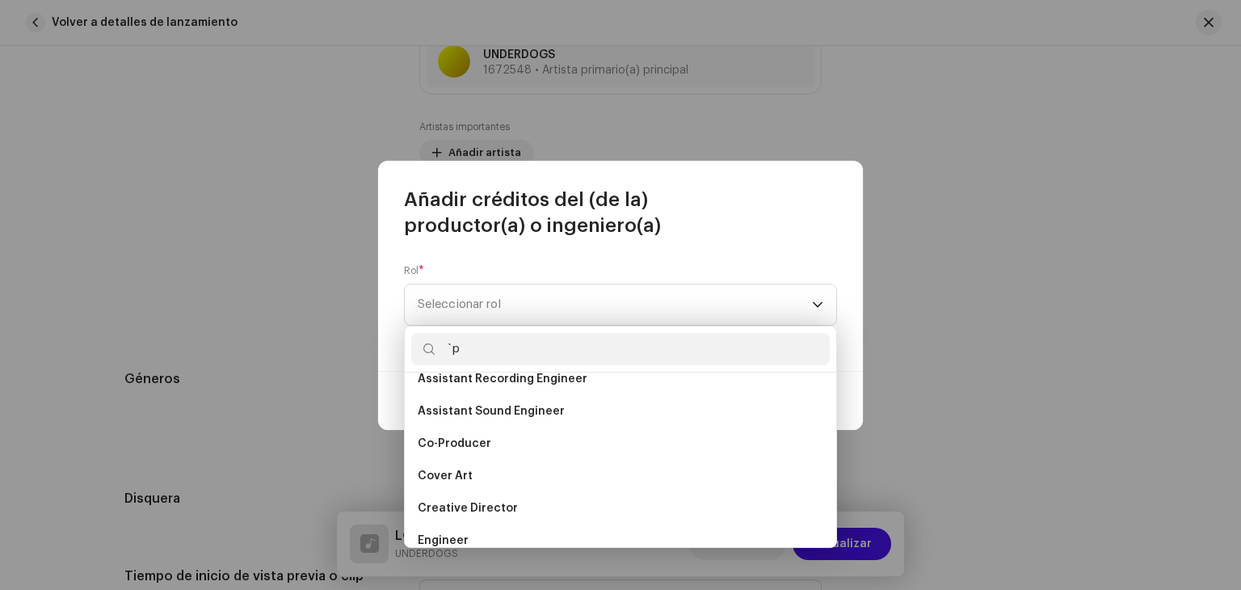
scroll to position [0, 0]
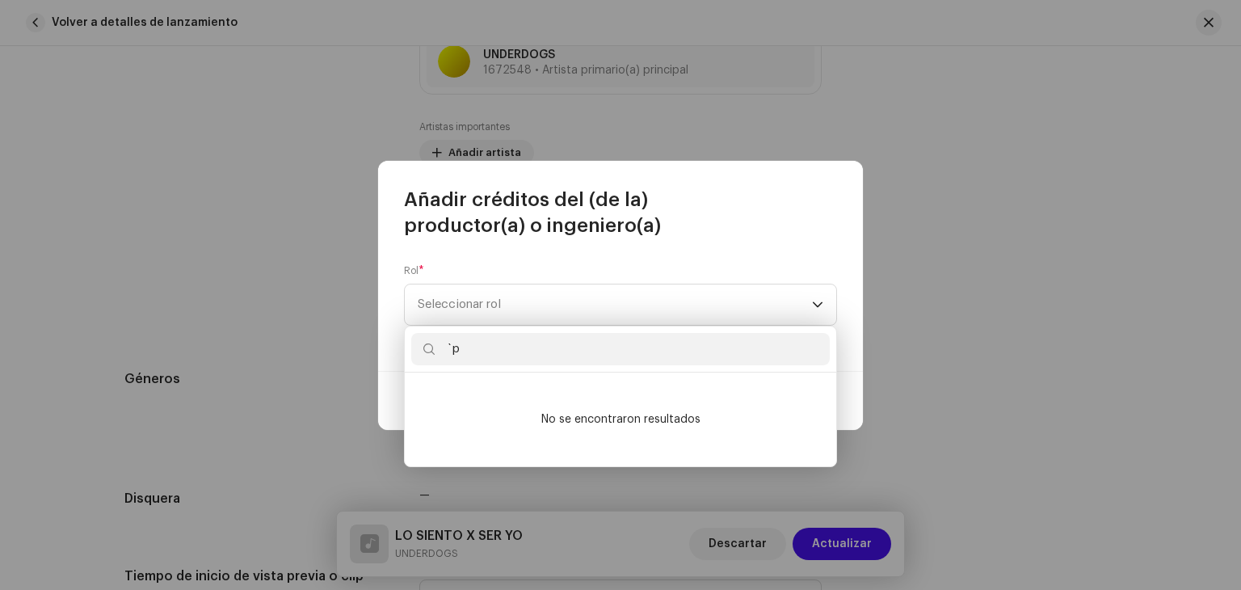
type input "`"
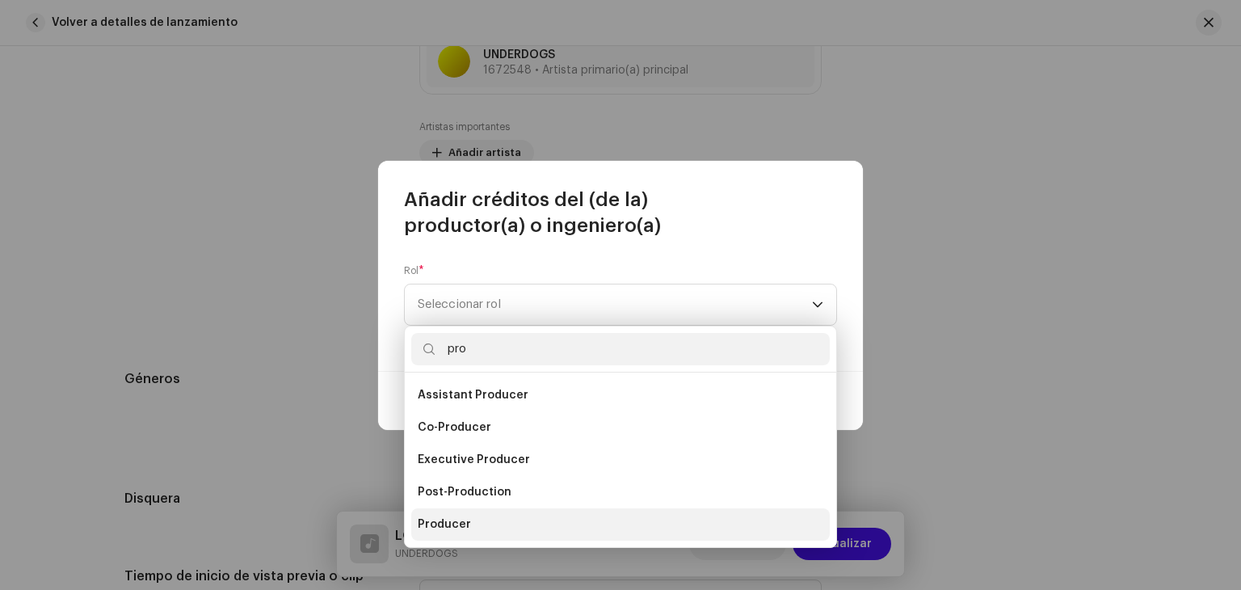
type input "pro"
click at [478, 537] on li "Producer" at bounding box center [620, 524] width 419 height 32
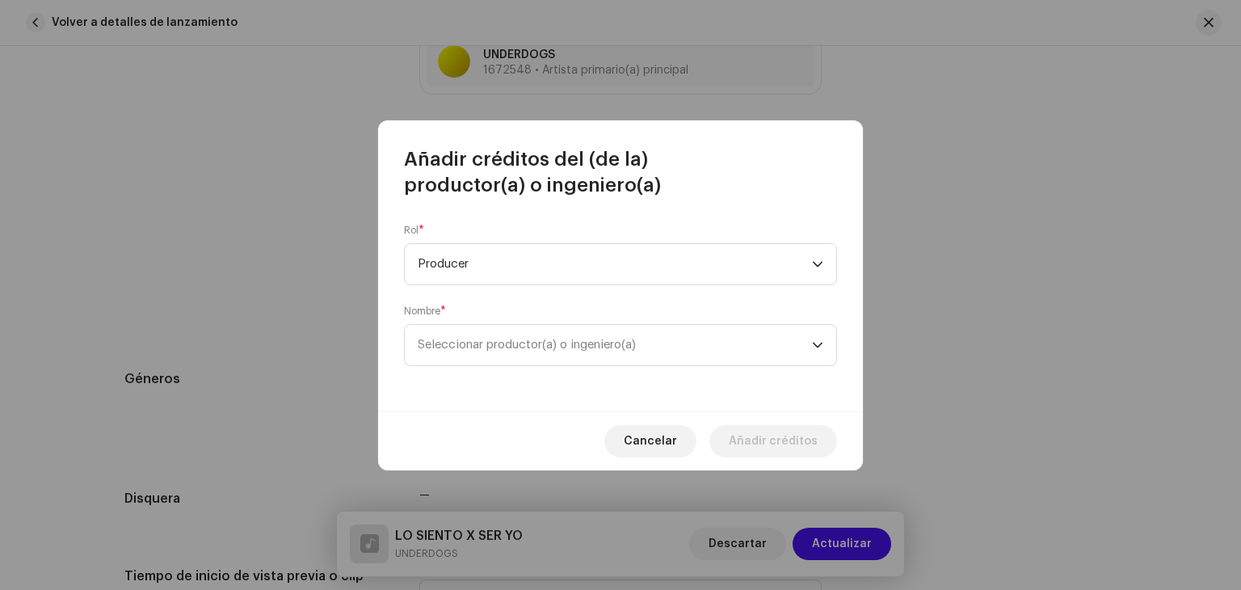
click at [595, 369] on div "Rol * Producer Nombre * Seleccionar productor(a) o ingeniero(a)" at bounding box center [620, 304] width 485 height 213
click at [568, 343] on span "Seleccionar productor(a) o ingeniero(a)" at bounding box center [527, 345] width 218 height 12
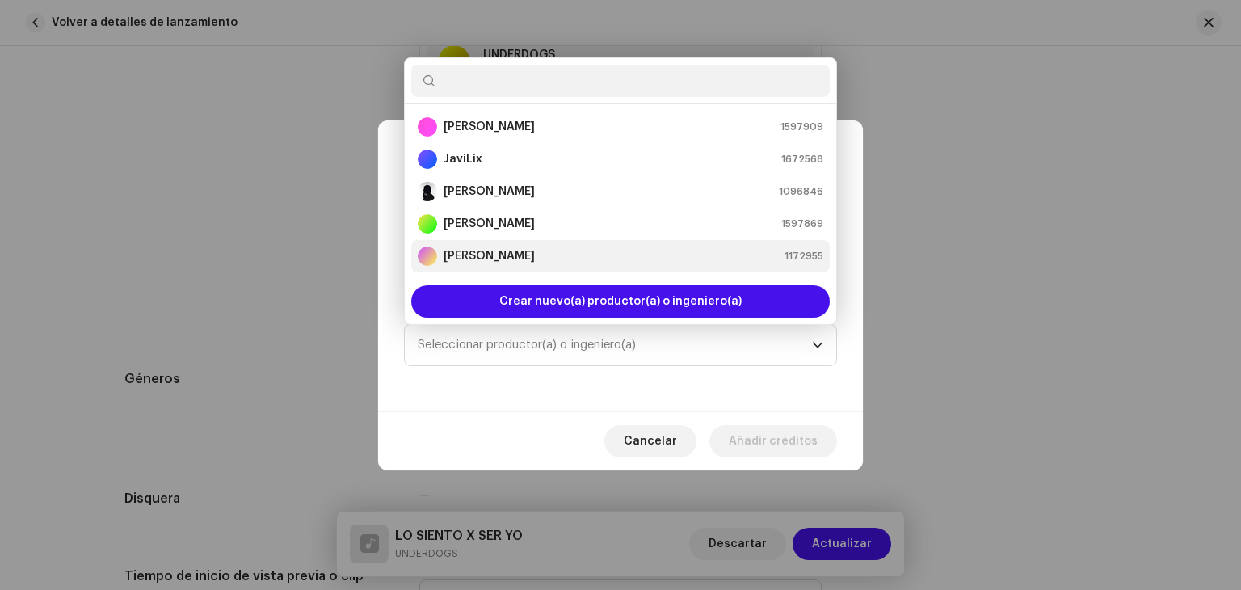
scroll to position [26, 0]
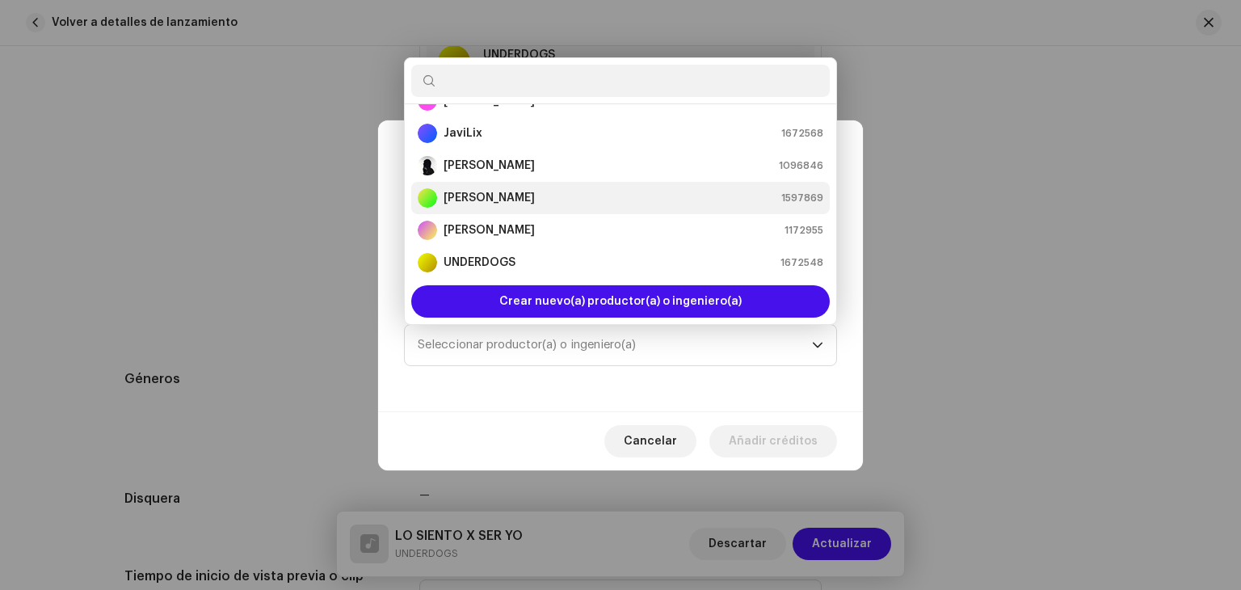
drag, startPoint x: 501, startPoint y: 238, endPoint x: 498, endPoint y: 198, distance: 40.5
click at [498, 198] on ul "[PERSON_NAME] 1597909 JaviLix 1672568 [PERSON_NAME] 1096846 [PERSON_NAME] 15978…" at bounding box center [621, 181] width 432 height 207
click at [498, 198] on div "[PERSON_NAME] 1597869" at bounding box center [621, 197] width 406 height 19
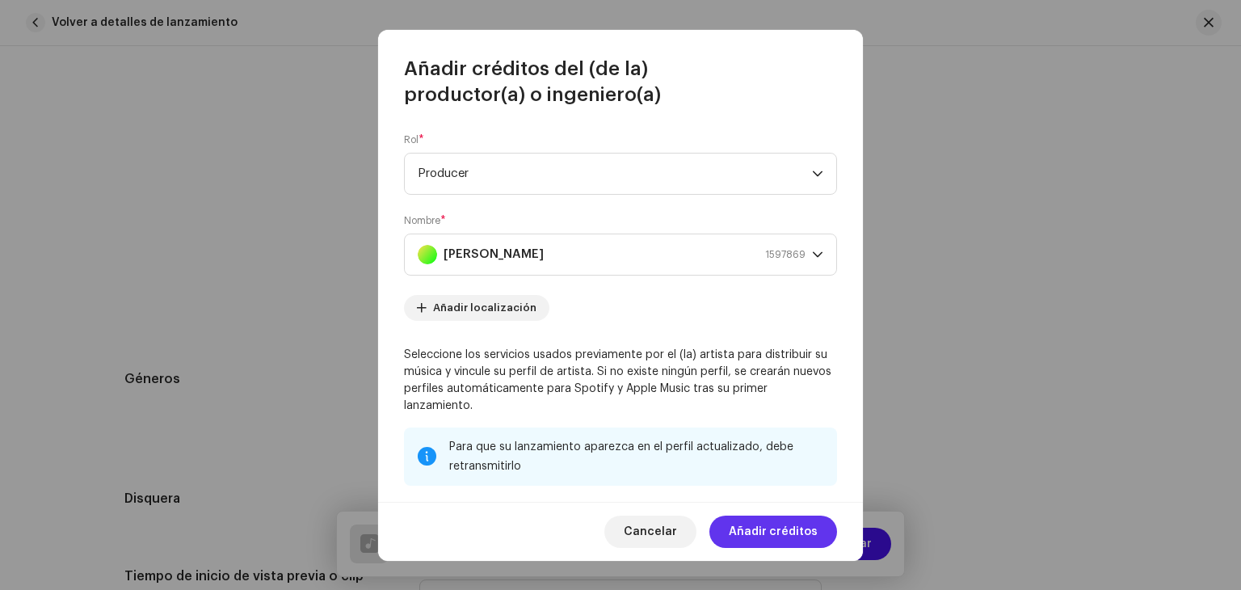
click at [799, 531] on span "Añadir créditos" at bounding box center [773, 532] width 89 height 32
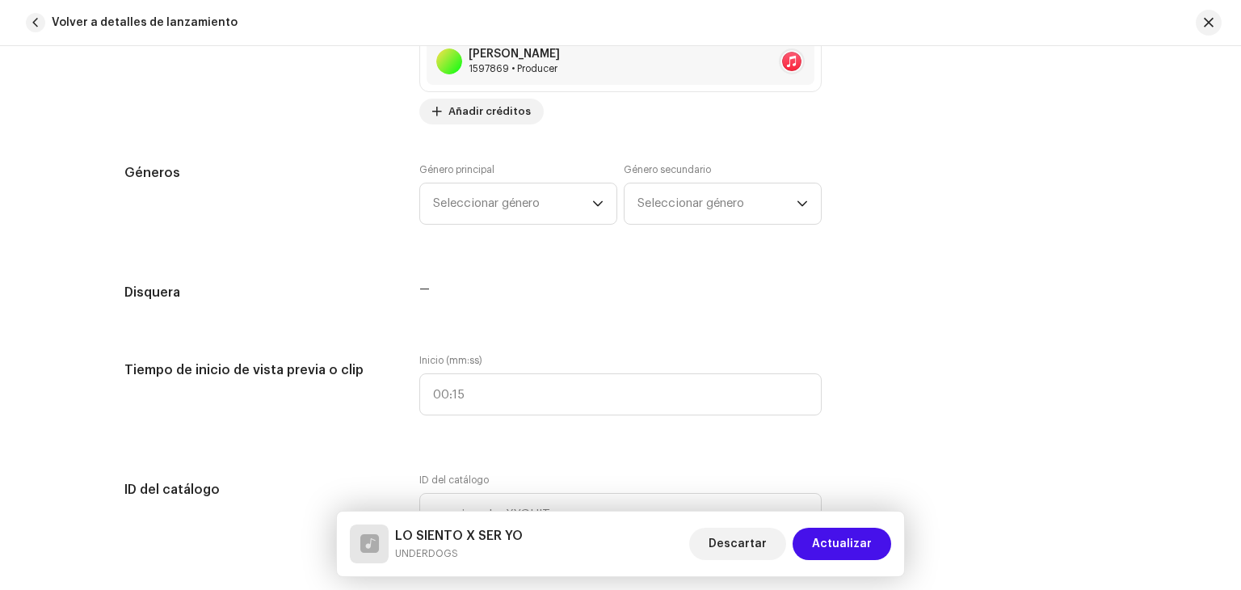
scroll to position [1316, 0]
click at [572, 204] on span "Seleccionar género" at bounding box center [512, 202] width 159 height 40
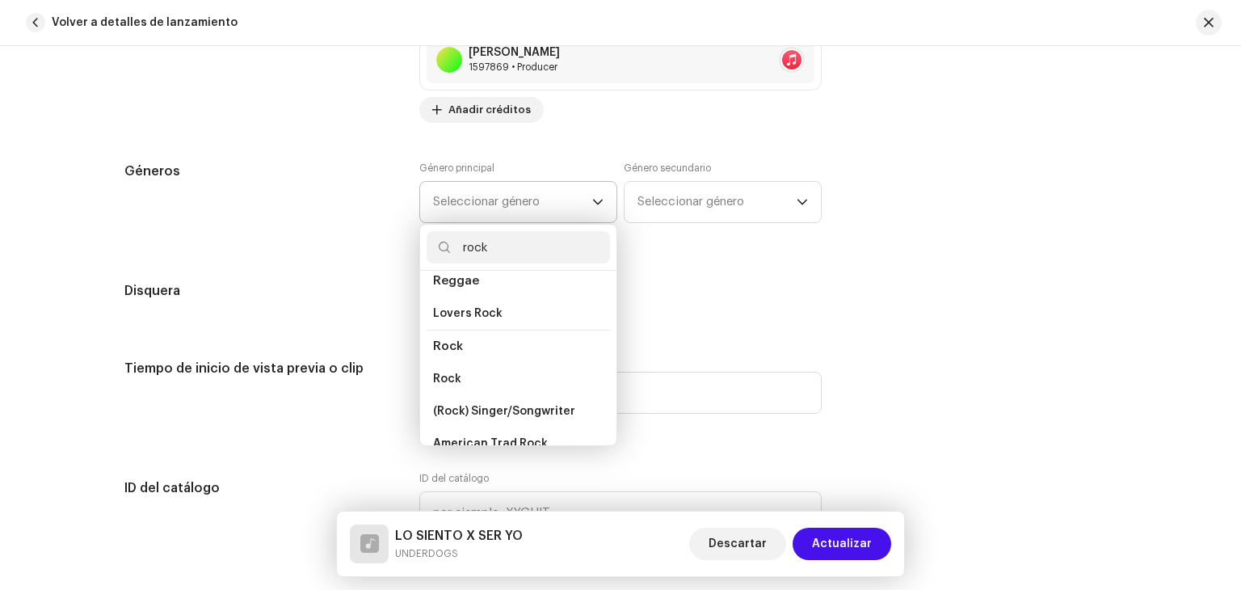
scroll to position [582, 0]
type input "rock"
click at [470, 363] on li "Rock" at bounding box center [518, 377] width 183 height 32
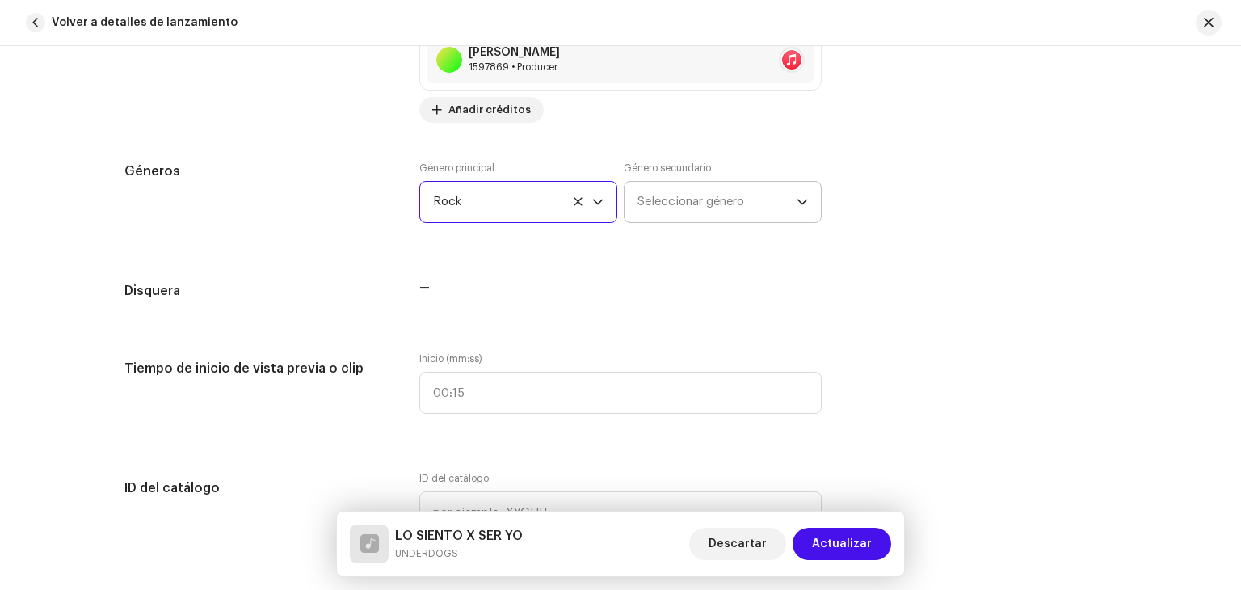
click at [737, 200] on span "Seleccionar género" at bounding box center [717, 202] width 159 height 40
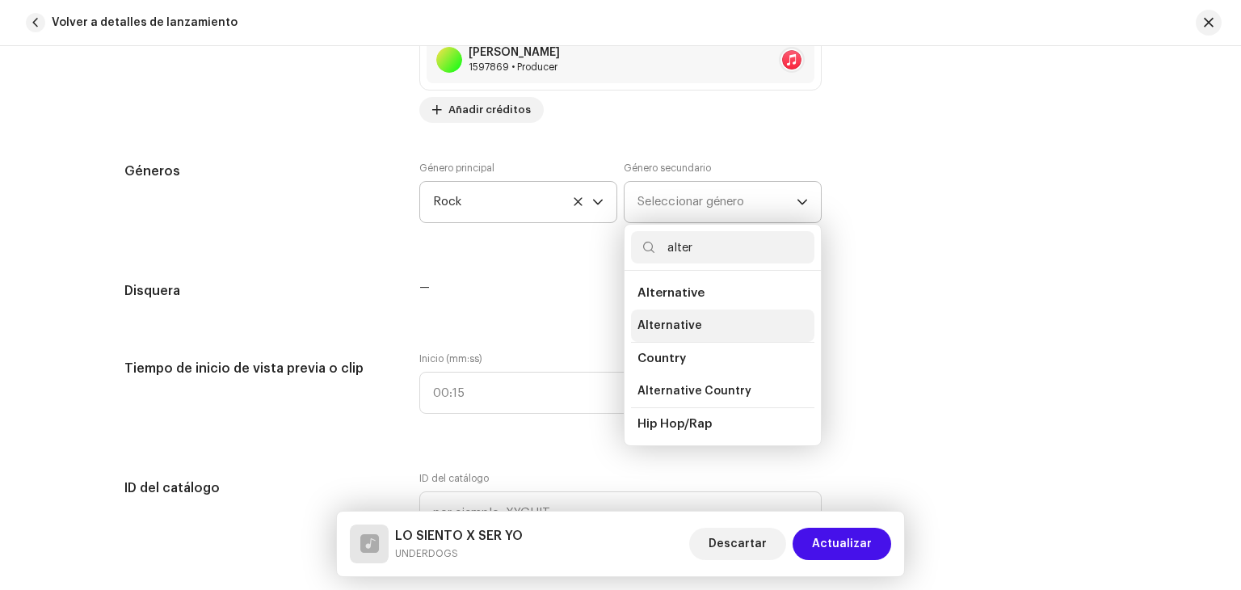
type input "alter"
click at [718, 318] on li "Alternative" at bounding box center [722, 326] width 183 height 32
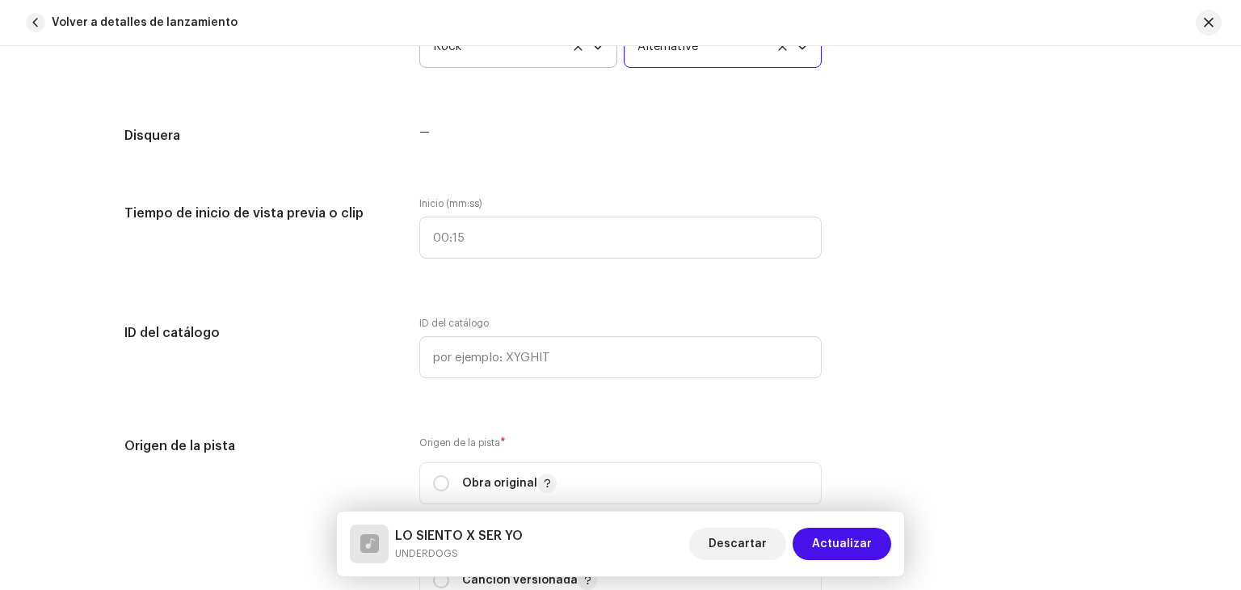
scroll to position [1471, 0]
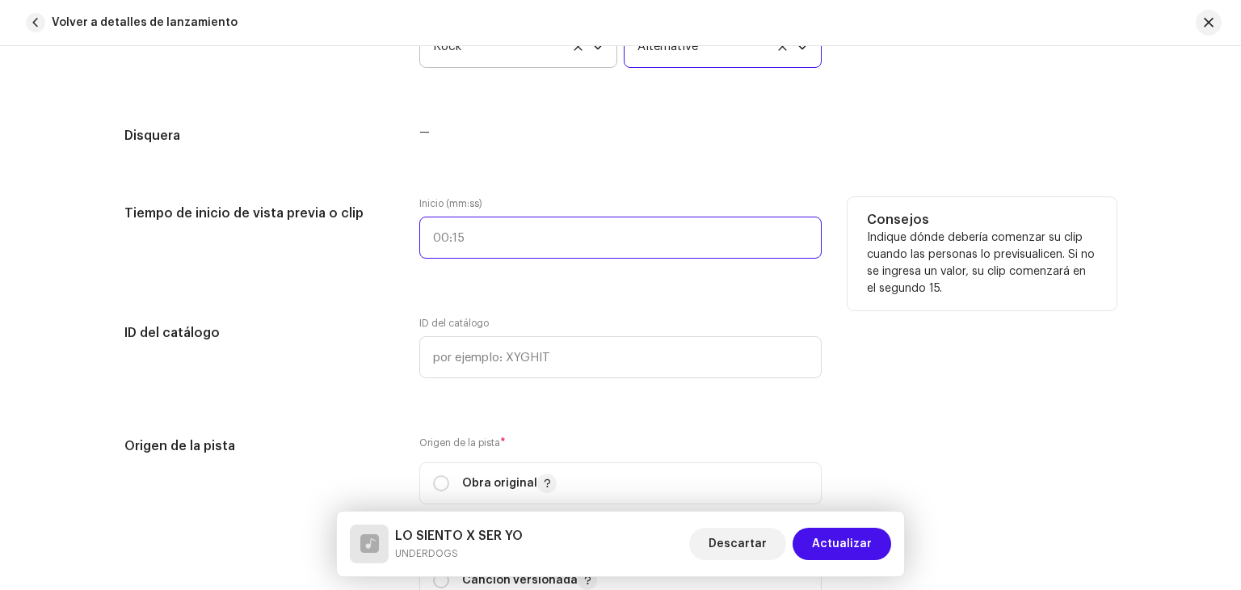
type input ":"
click at [565, 247] on input ":" at bounding box center [620, 238] width 402 height 42
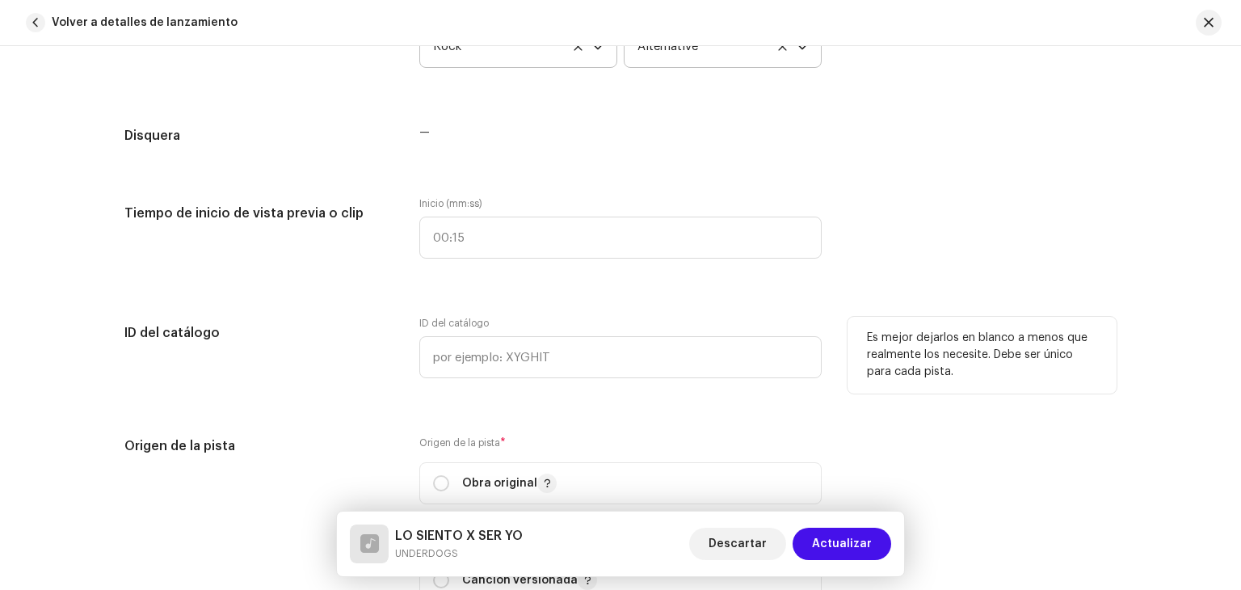
click at [321, 376] on div "ID del catálogo" at bounding box center [258, 357] width 269 height 81
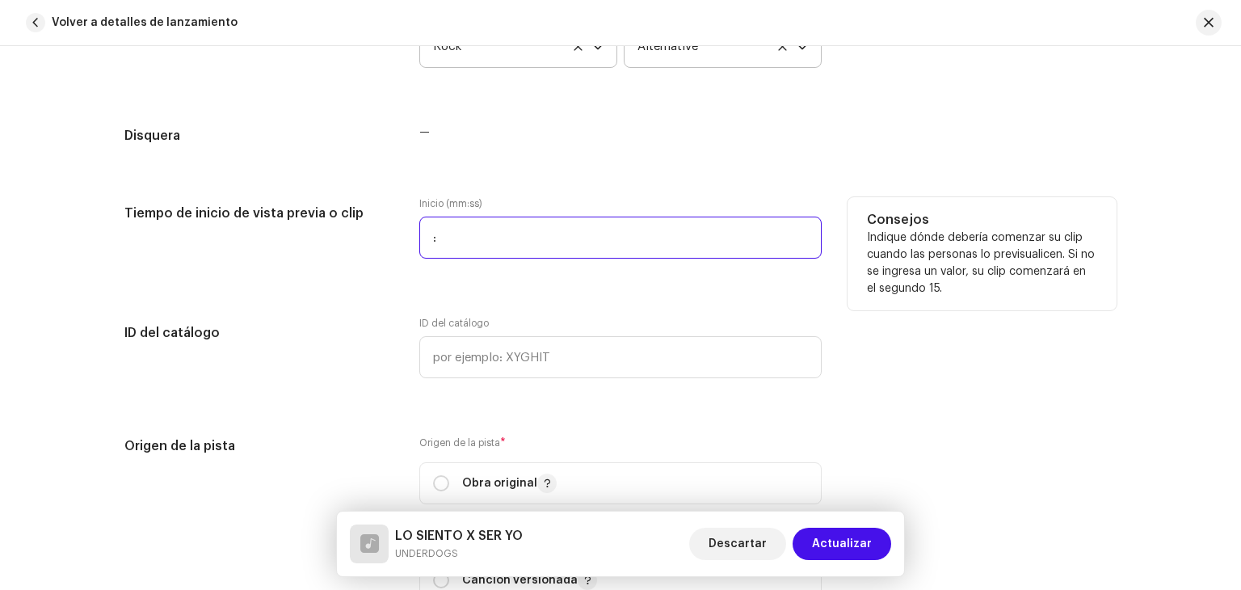
click at [453, 247] on input ":" at bounding box center [620, 238] width 402 height 42
type input "00:18"
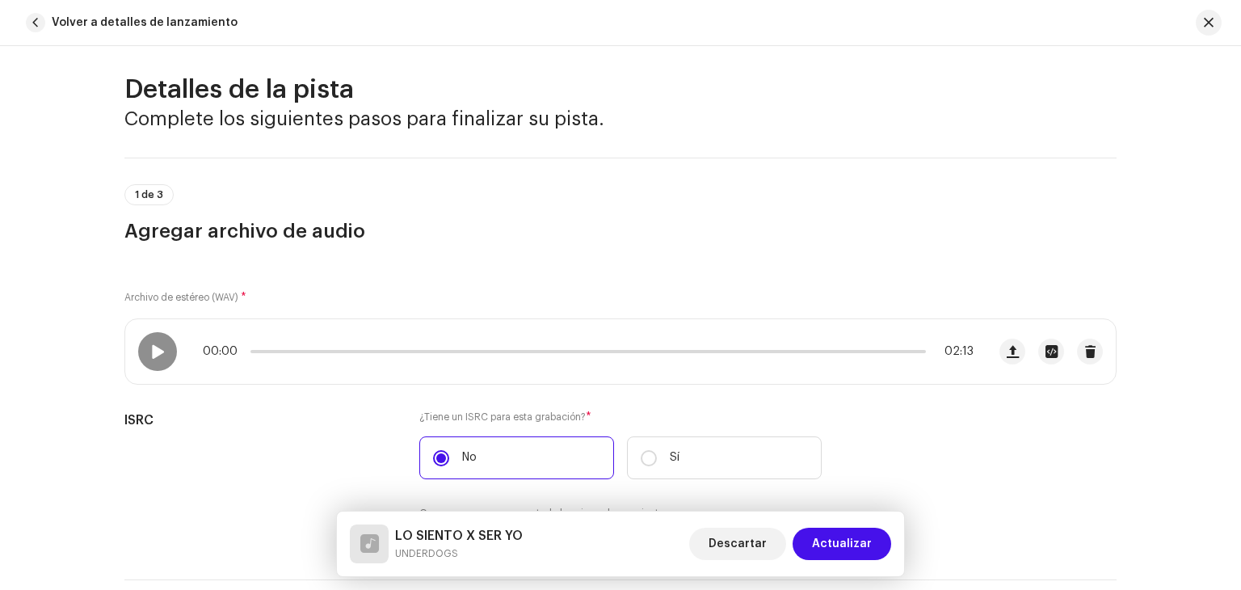
scroll to position [0, 0]
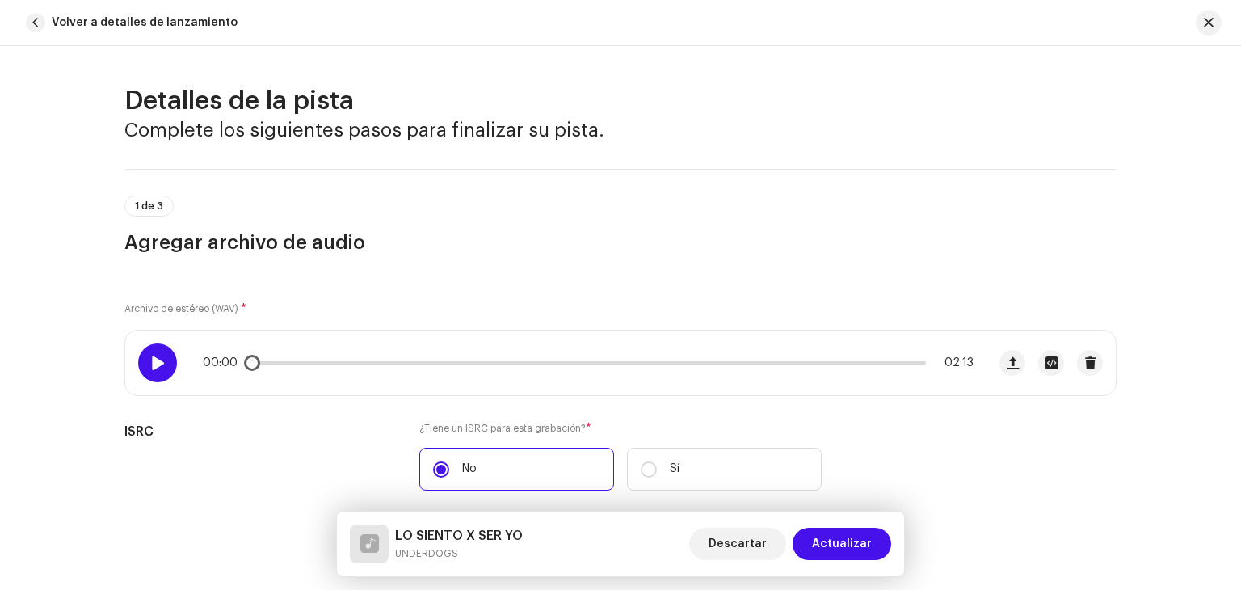
click at [141, 365] on div at bounding box center [157, 362] width 39 height 39
drag, startPoint x: 255, startPoint y: 358, endPoint x: 339, endPoint y: 359, distance: 84.1
click at [339, 359] on span at bounding box center [343, 363] width 16 height 16
click at [339, 359] on div "00:20 02:13" at bounding box center [588, 362] width 771 height 13
click at [343, 361] on span at bounding box center [304, 362] width 107 height 3
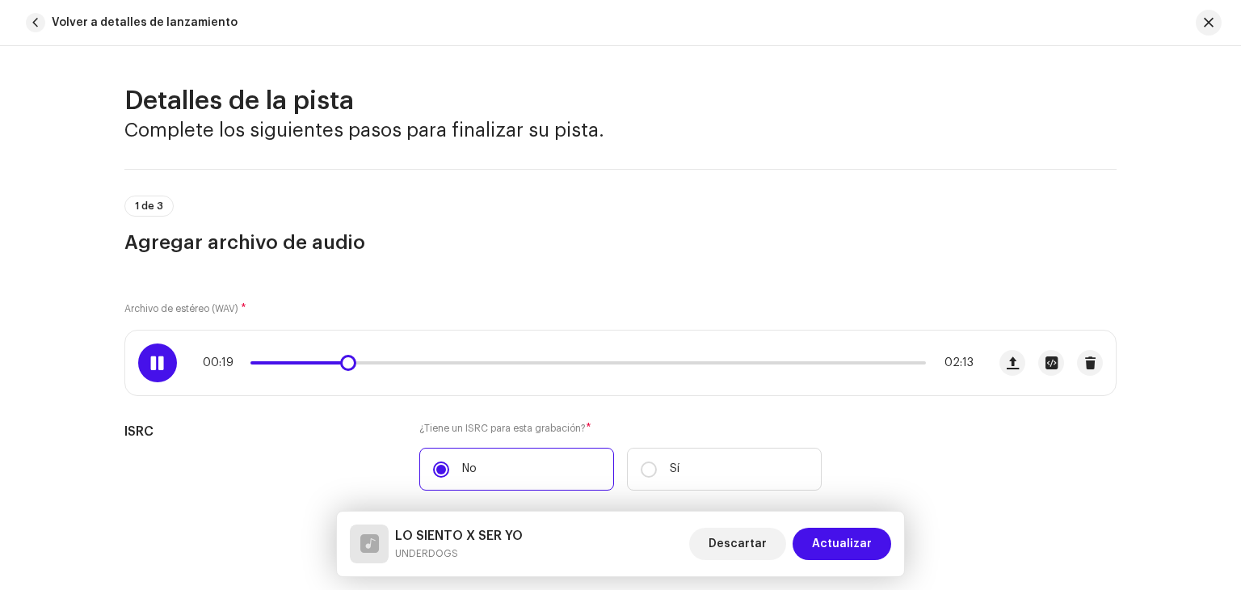
click at [335, 361] on span at bounding box center [299, 362] width 96 height 3
drag, startPoint x: 379, startPoint y: 364, endPoint x: 349, endPoint y: 362, distance: 29.9
click at [349, 362] on span at bounding box center [354, 363] width 16 height 16
click at [332, 361] on span at bounding box center [304, 362] width 107 height 3
click at [155, 353] on div at bounding box center [157, 362] width 39 height 39
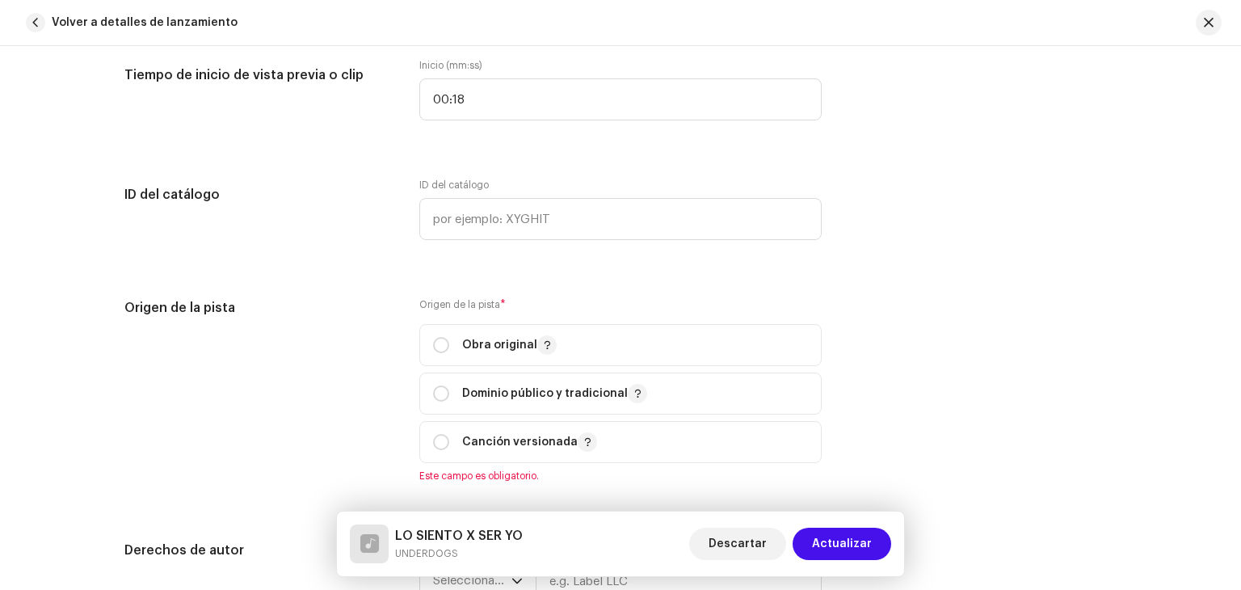
scroll to position [1610, 0]
click at [419, 340] on p-togglebutton "Obra original" at bounding box center [620, 344] width 402 height 42
radio input "true"
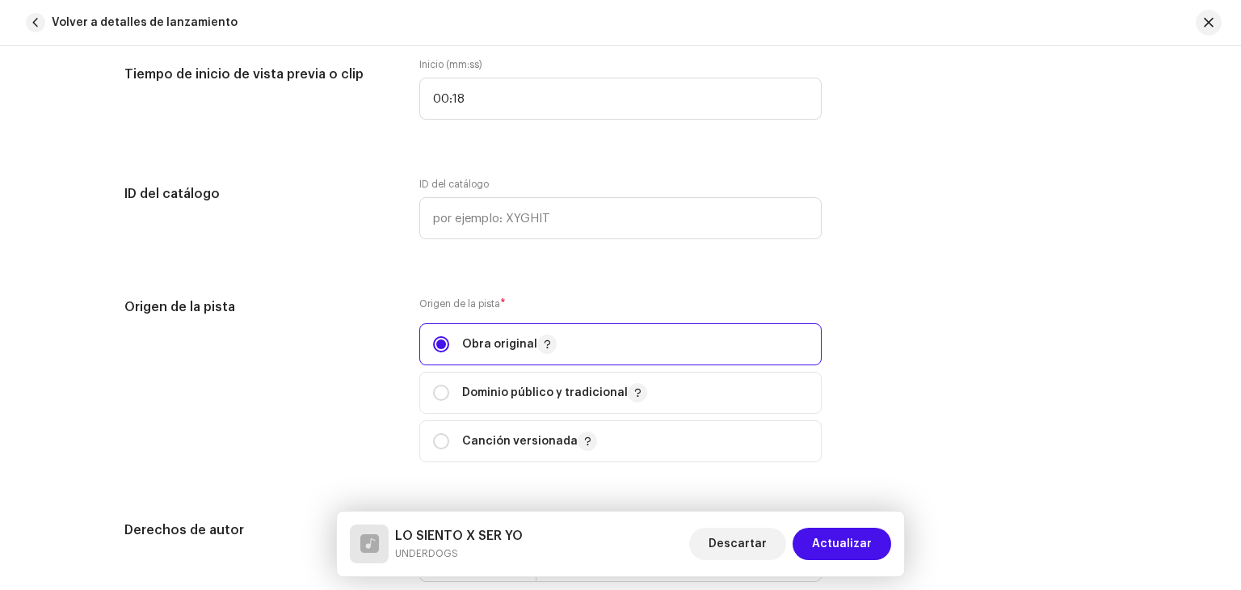
scroll to position [1995, 0]
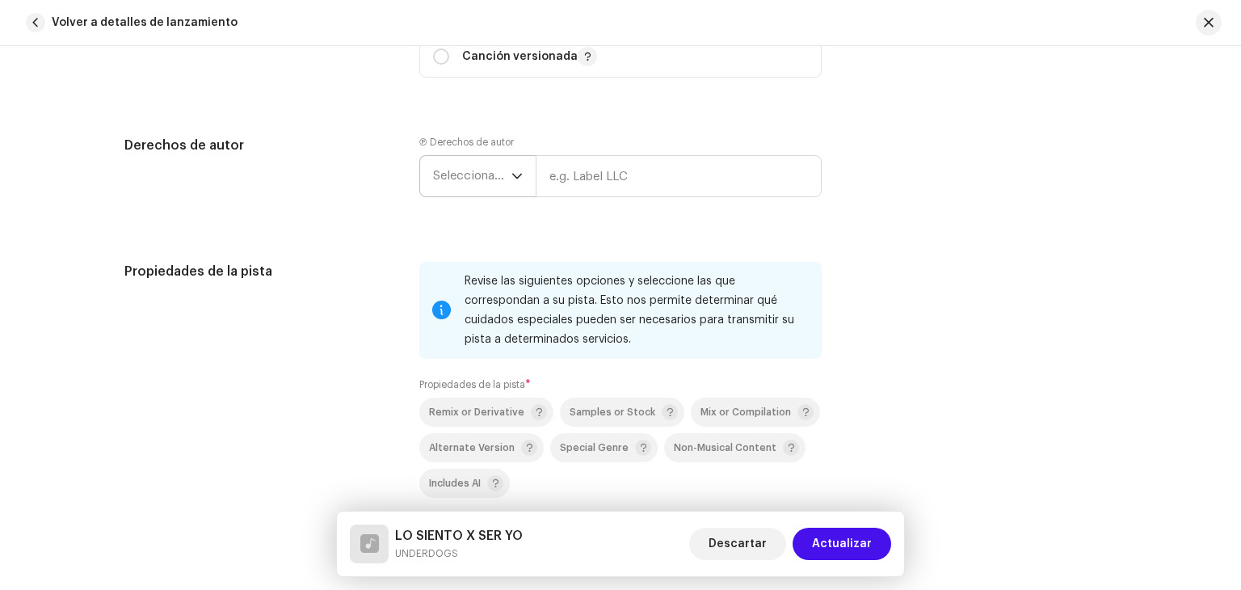
click at [487, 167] on span "Seleccionar año" at bounding box center [472, 176] width 78 height 40
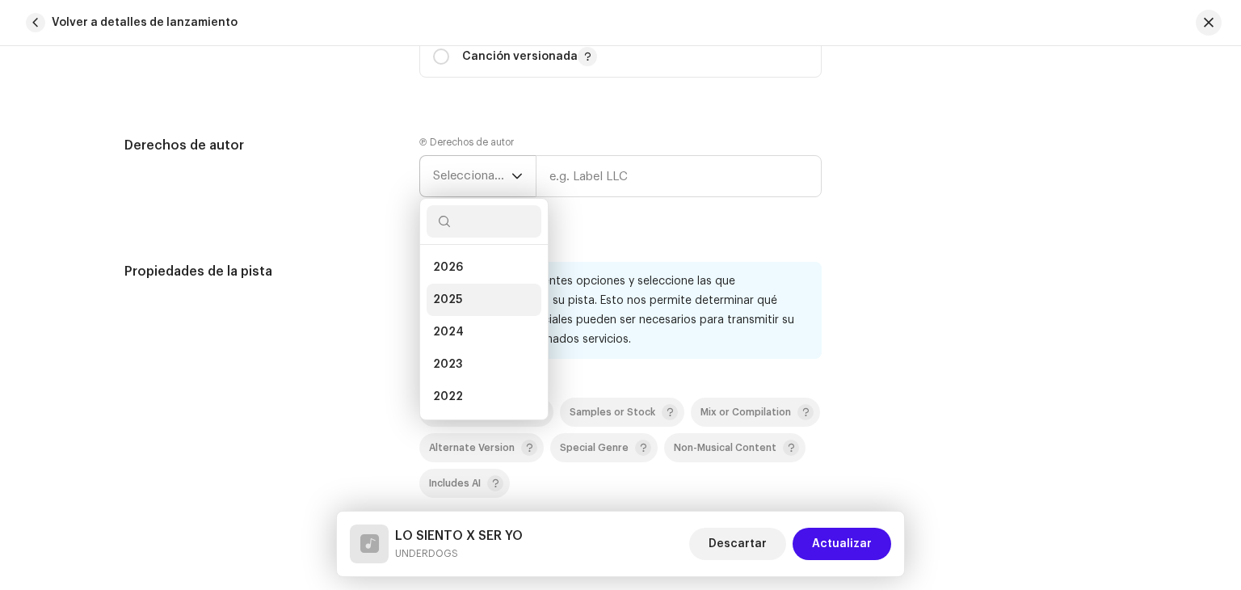
click at [470, 295] on li "2025" at bounding box center [484, 300] width 115 height 32
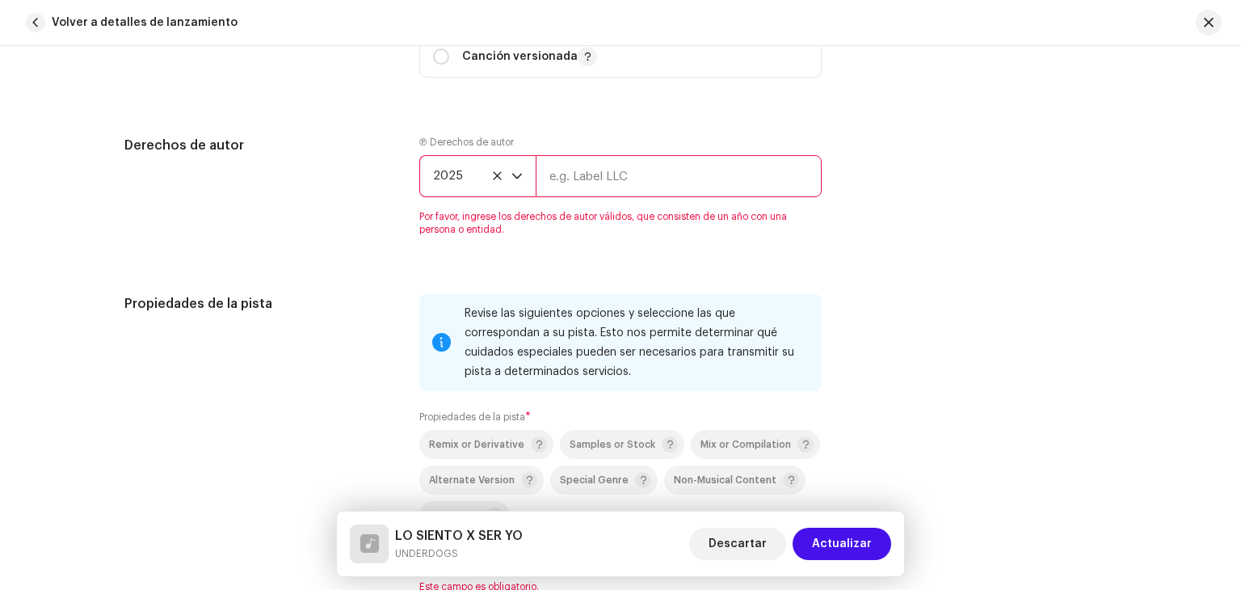
click at [620, 174] on input "text" at bounding box center [679, 176] width 286 height 42
type input "UNDERDOGS"
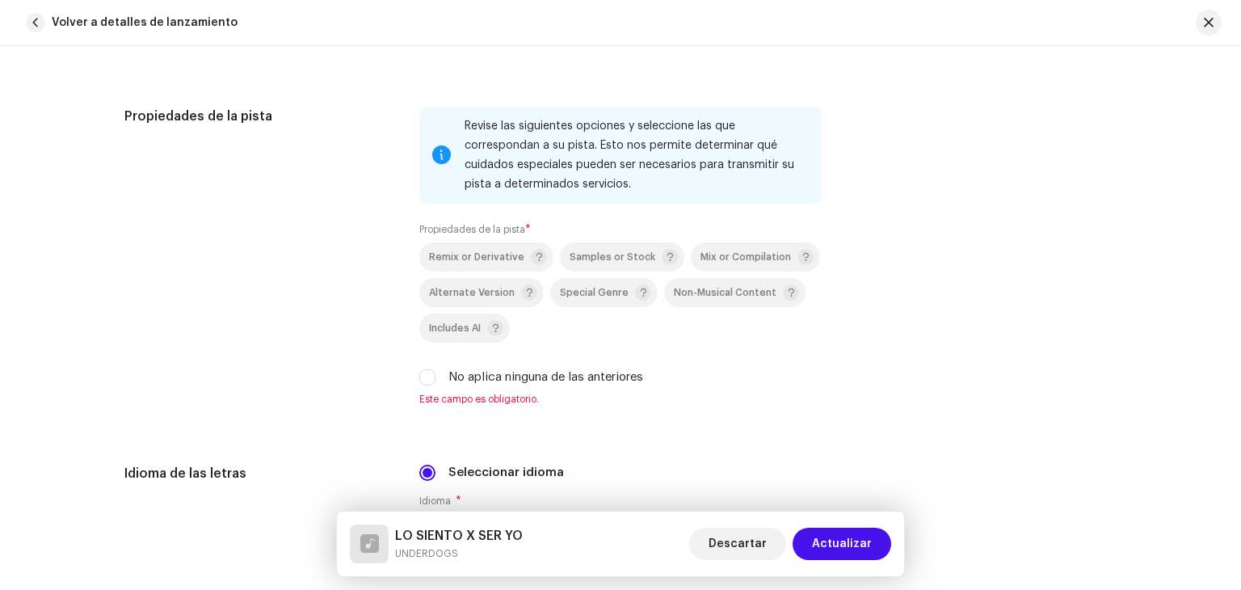
scroll to position [2279, 0]
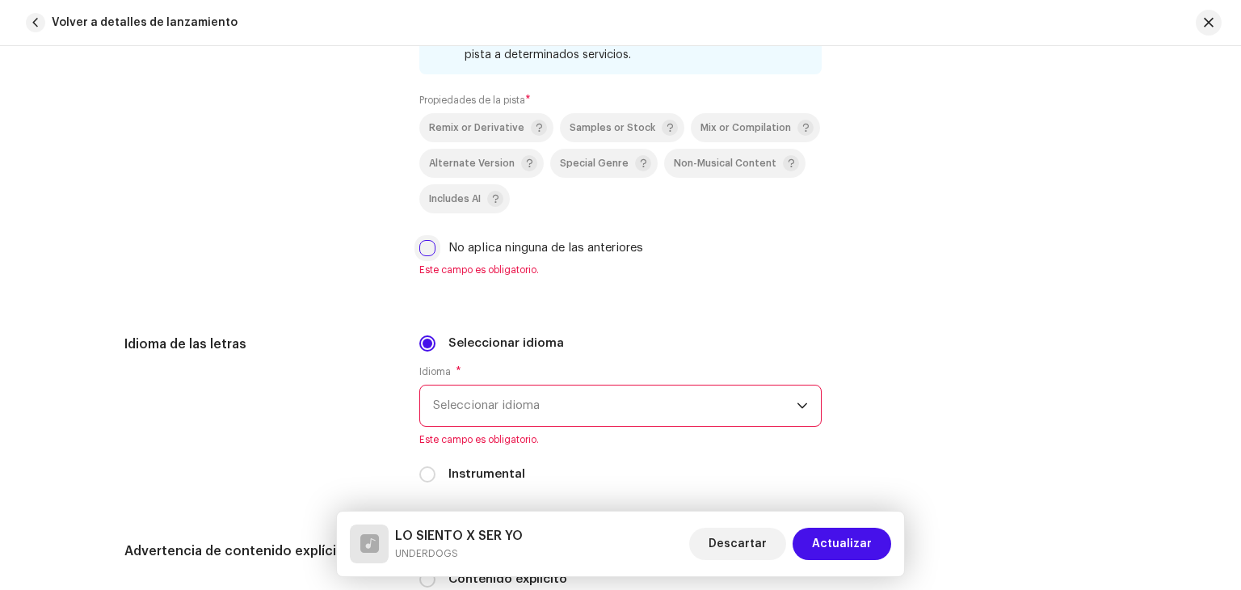
click at [428, 243] on input "No aplica ninguna de las anteriores" at bounding box center [427, 248] width 16 height 16
checkbox input "true"
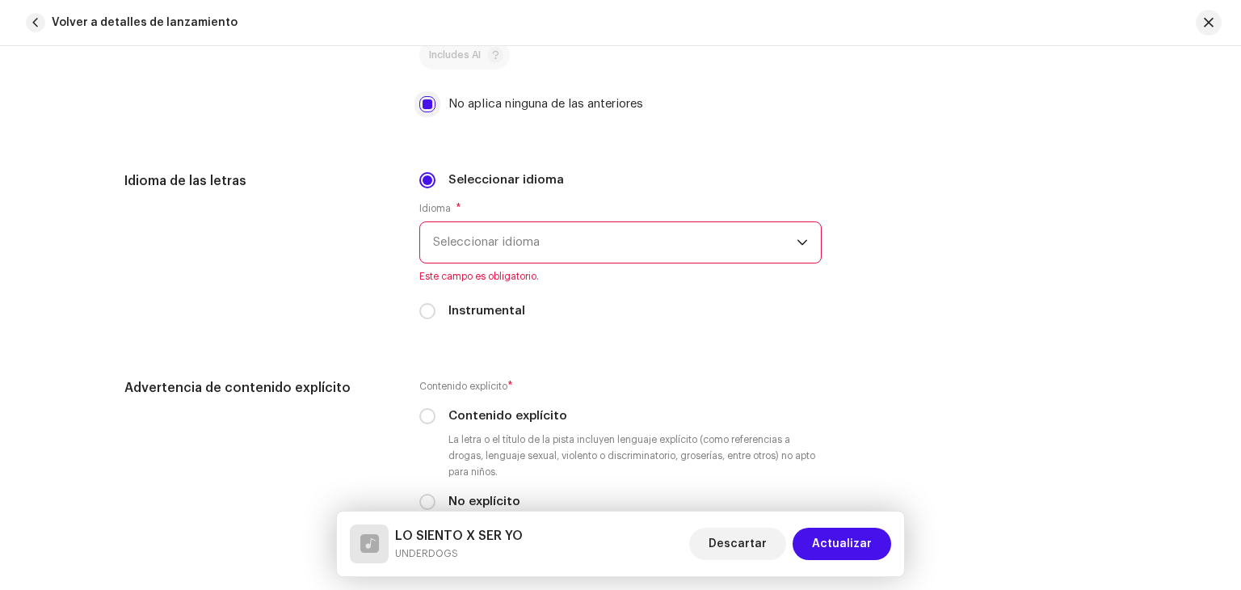
scroll to position [2424, 0]
click at [428, 244] on p-select "Seleccionar idioma" at bounding box center [620, 242] width 402 height 42
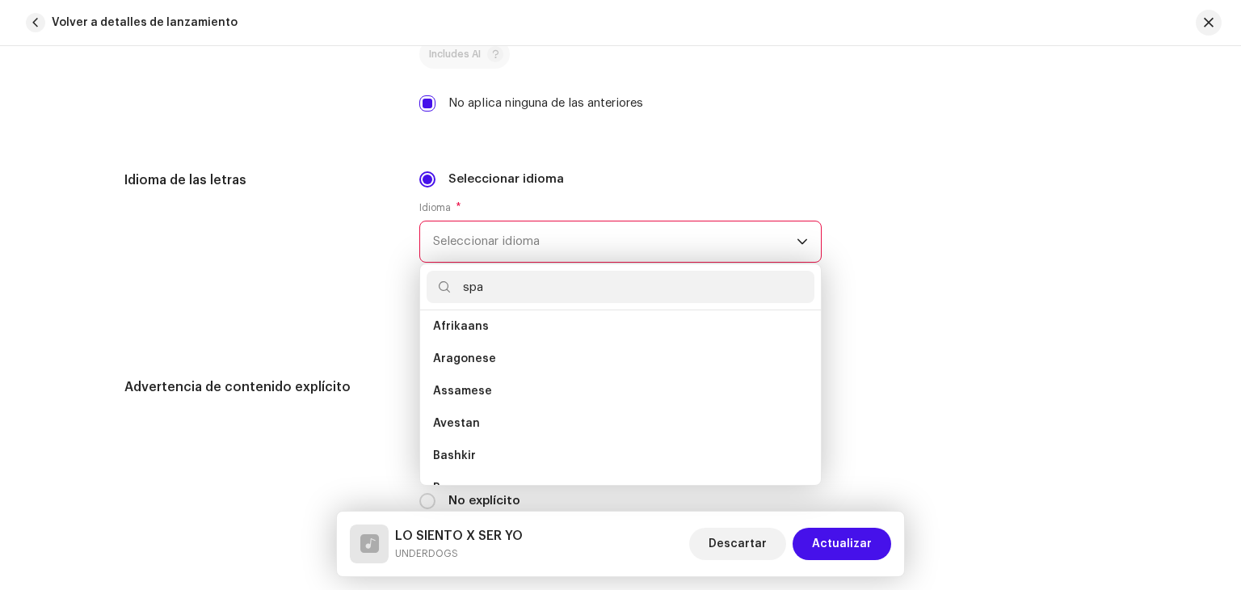
scroll to position [0, 0]
type input "spa"
click at [443, 318] on ul "Spanish Spanish ([GEOGRAPHIC_DATA])" at bounding box center [620, 397] width 401 height 175
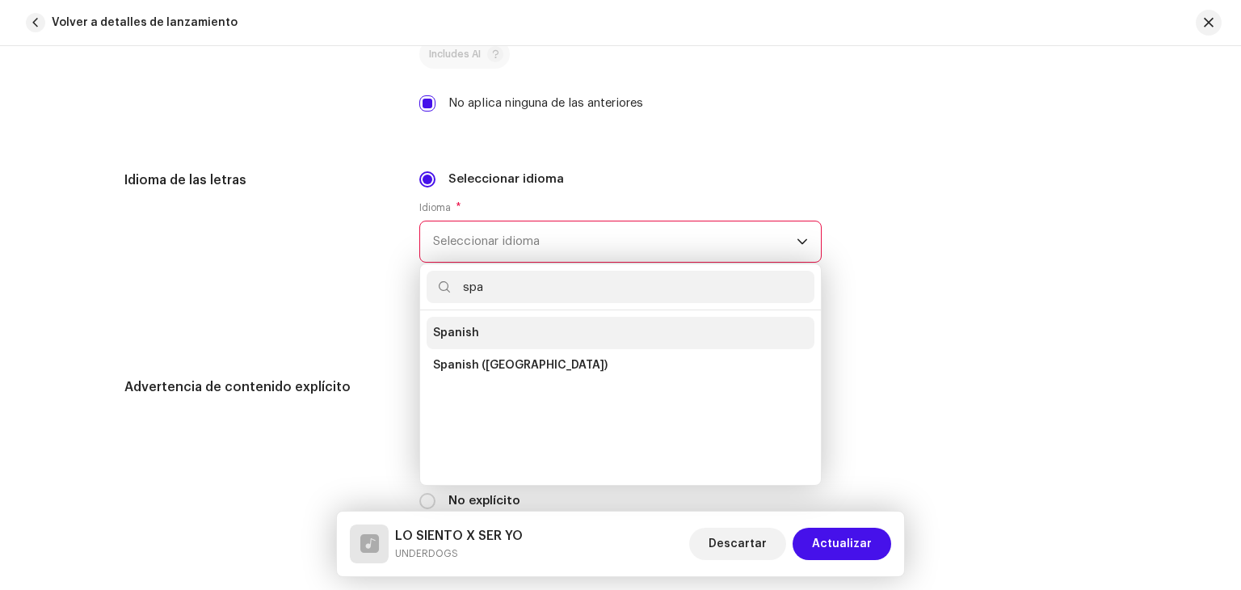
click at [444, 319] on li "Spanish" at bounding box center [621, 333] width 388 height 32
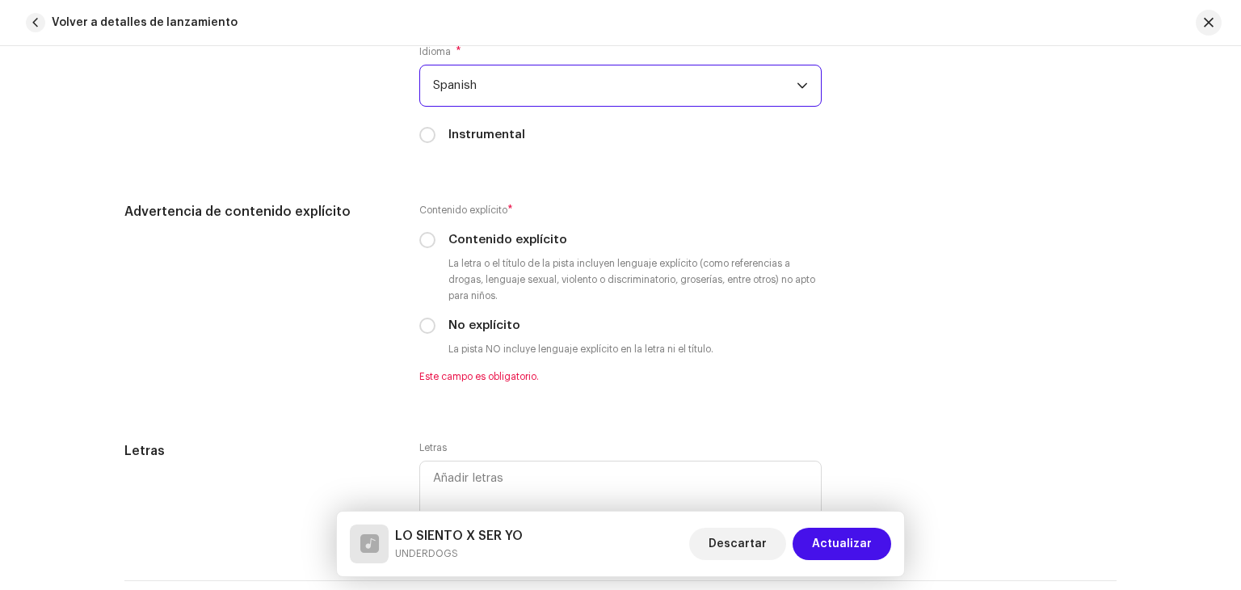
scroll to position [2581, 0]
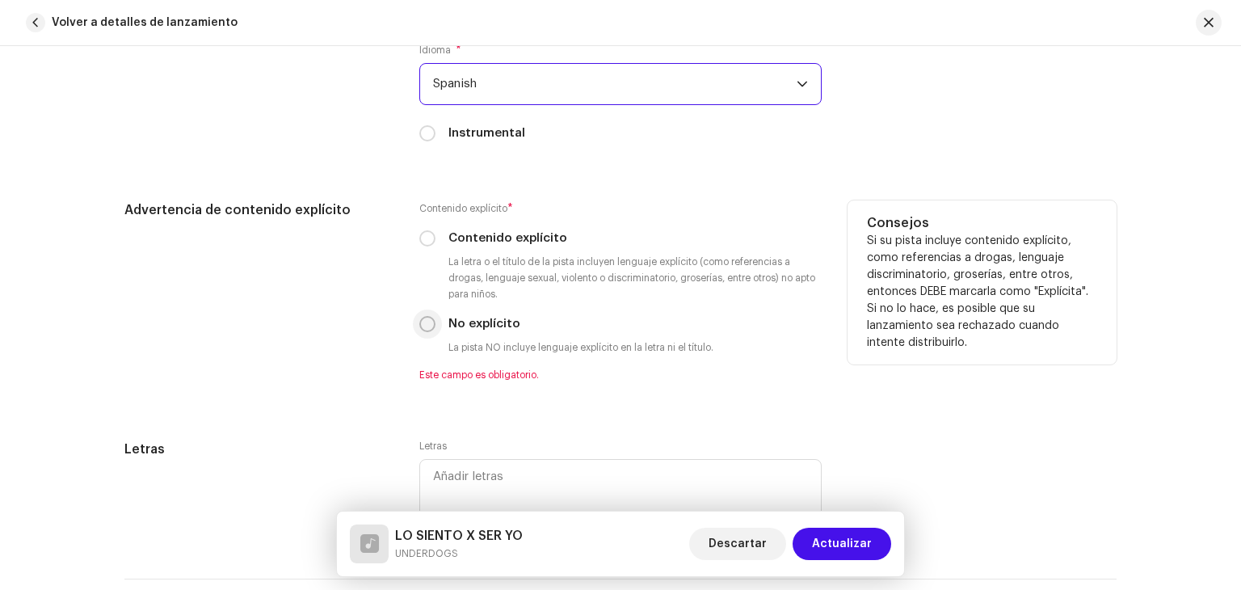
click at [424, 331] on input "No explícito" at bounding box center [427, 324] width 16 height 16
radio input "true"
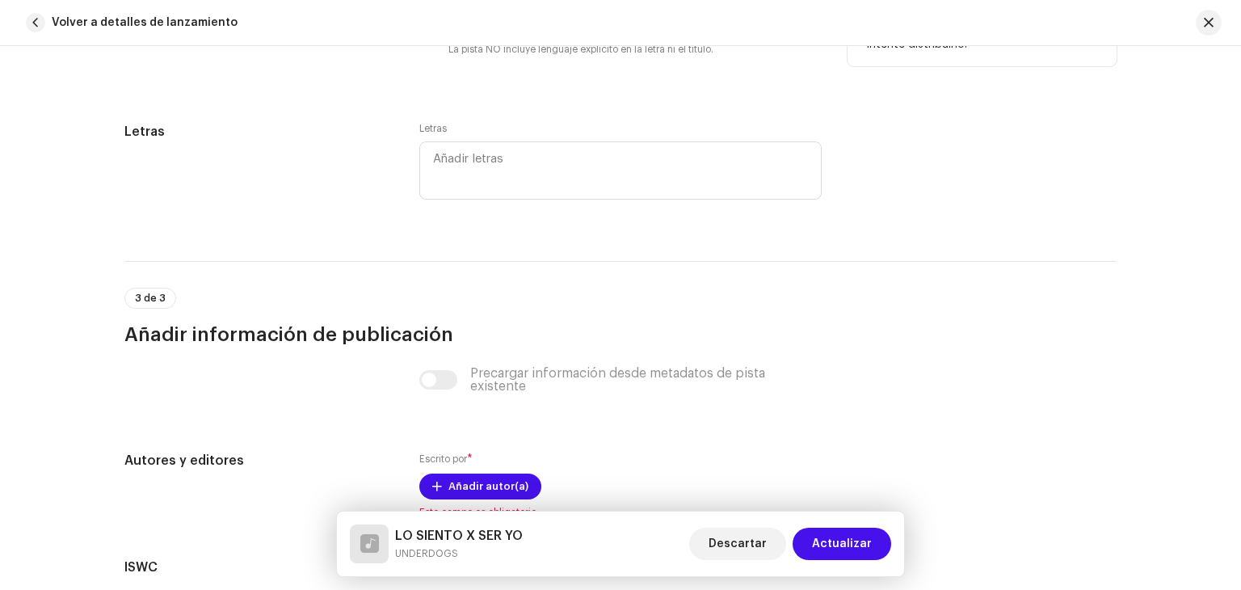
scroll to position [2879, 0]
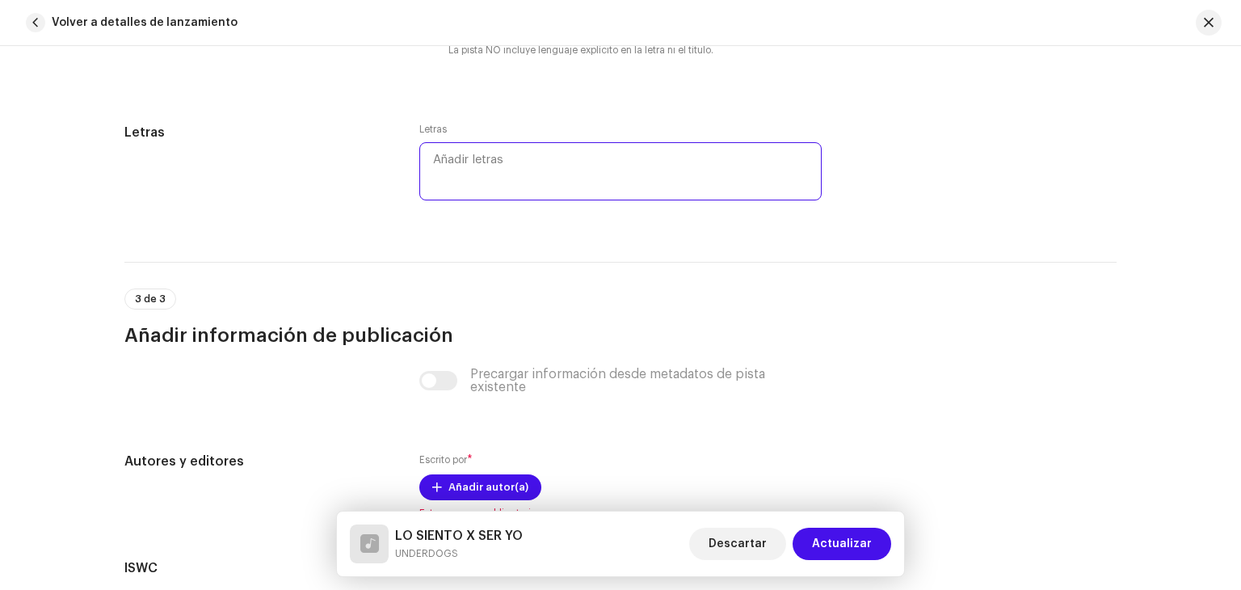
click at [462, 185] on textarea at bounding box center [620, 171] width 402 height 58
paste textarea "Sé que soy un capullo y que lo hago fatal Que mis prontos te asustan y te van a…"
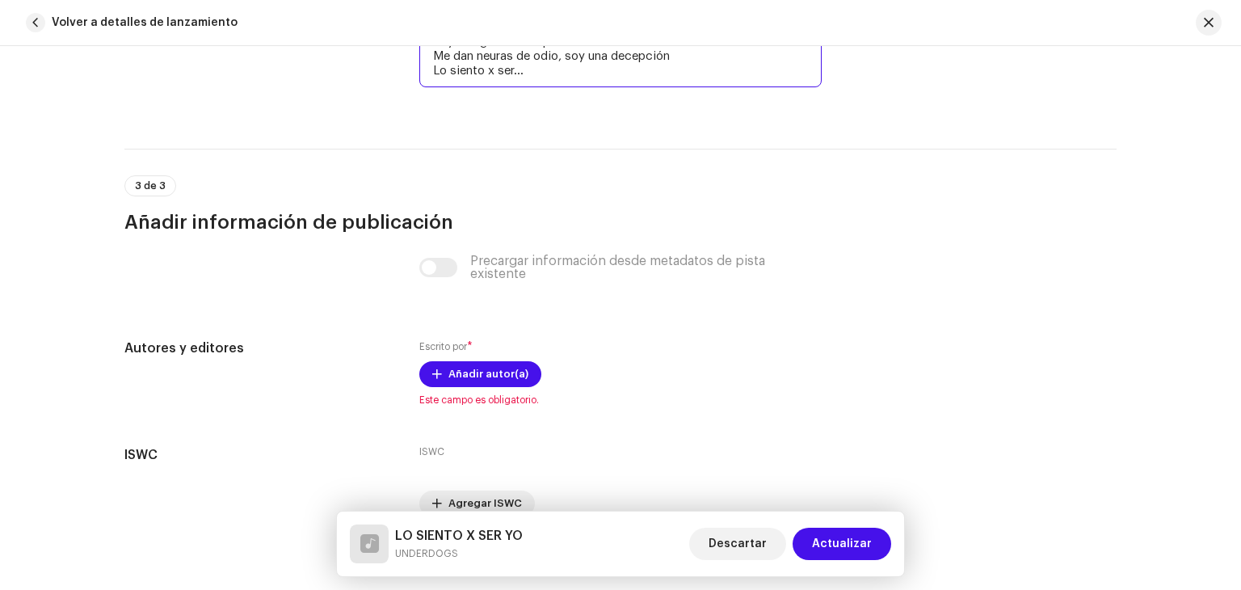
scroll to position [3313, 0]
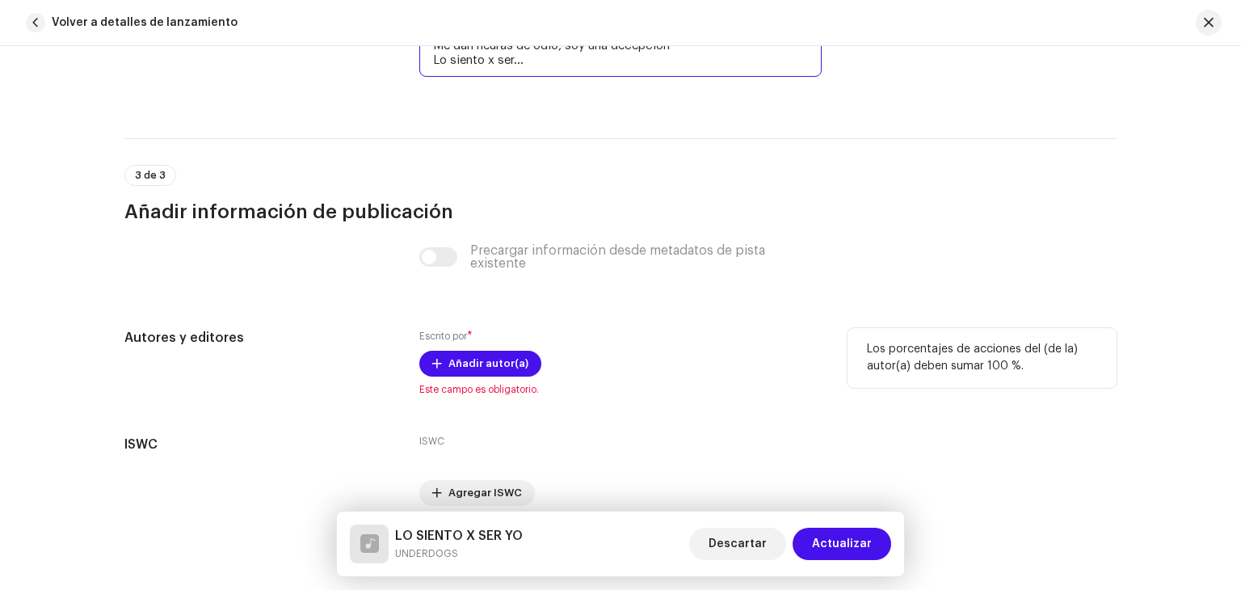
type textarea "Sé que soy un capullo y que lo hago fatal Que mis prontos te asustan y te van a…"
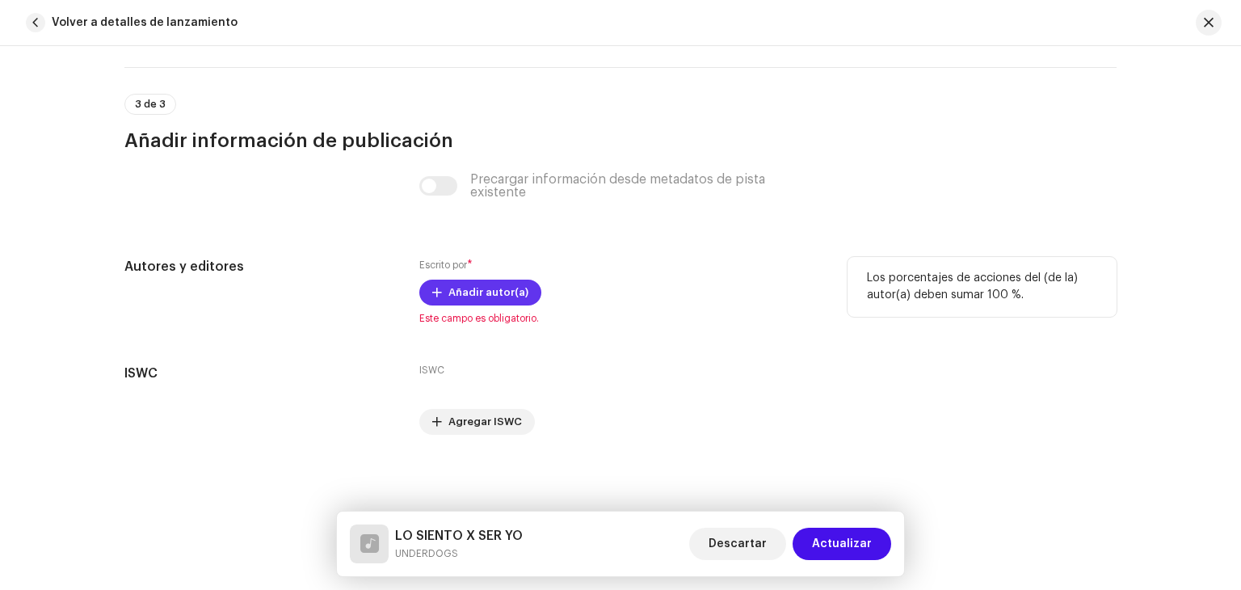
click at [509, 289] on span "Añadir autor(a)" at bounding box center [489, 292] width 80 height 32
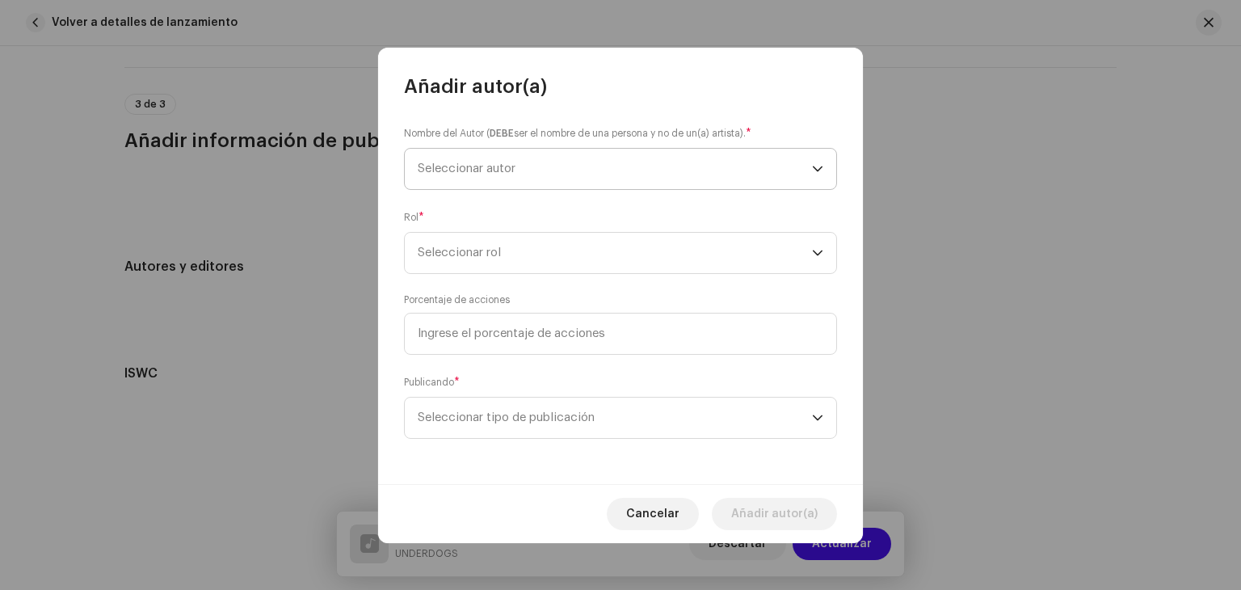
click at [502, 150] on span "Seleccionar autor" at bounding box center [615, 169] width 394 height 40
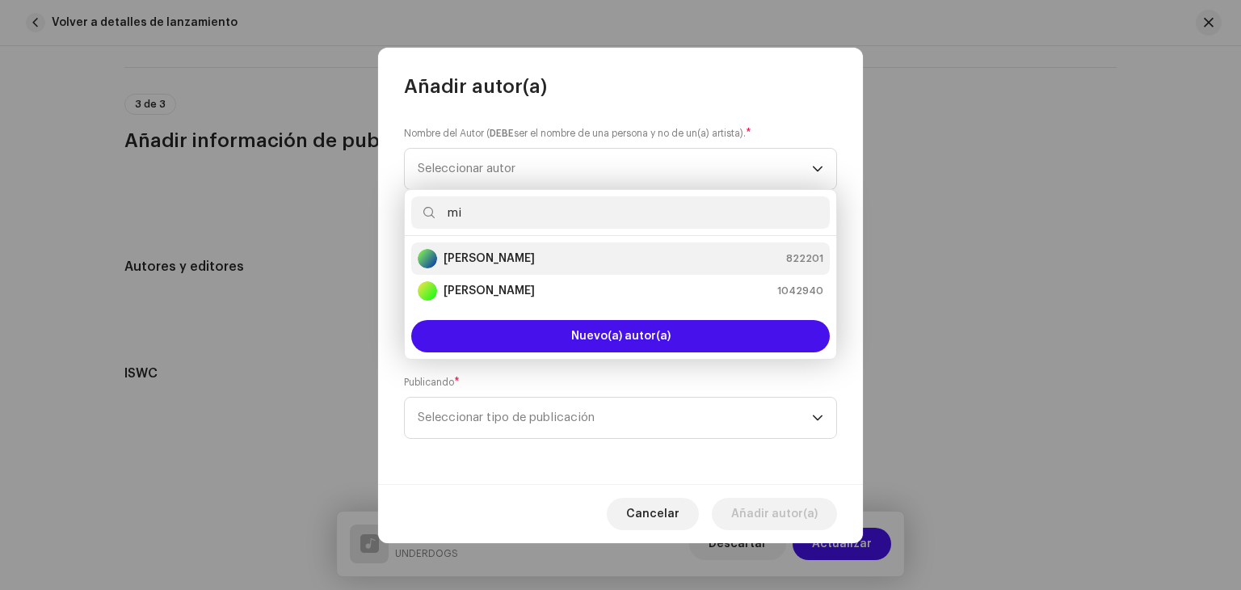
type input "mi"
click at [523, 254] on div "[PERSON_NAME] 822201" at bounding box center [621, 258] width 406 height 19
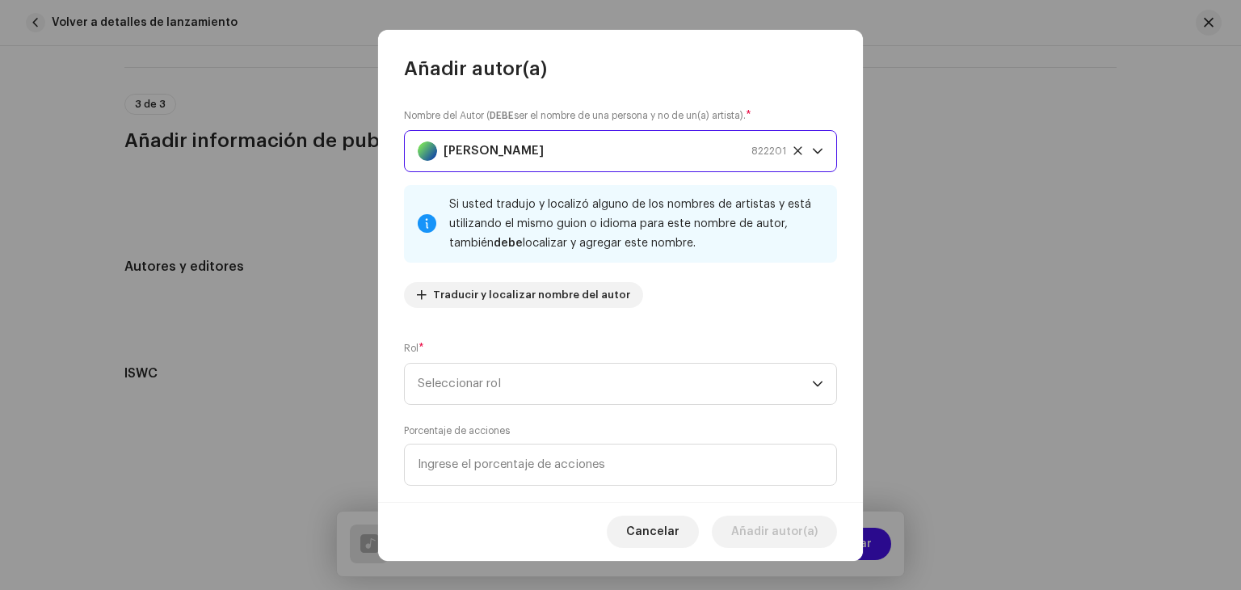
click at [554, 154] on div "[PERSON_NAME] 822201" at bounding box center [602, 151] width 369 height 40
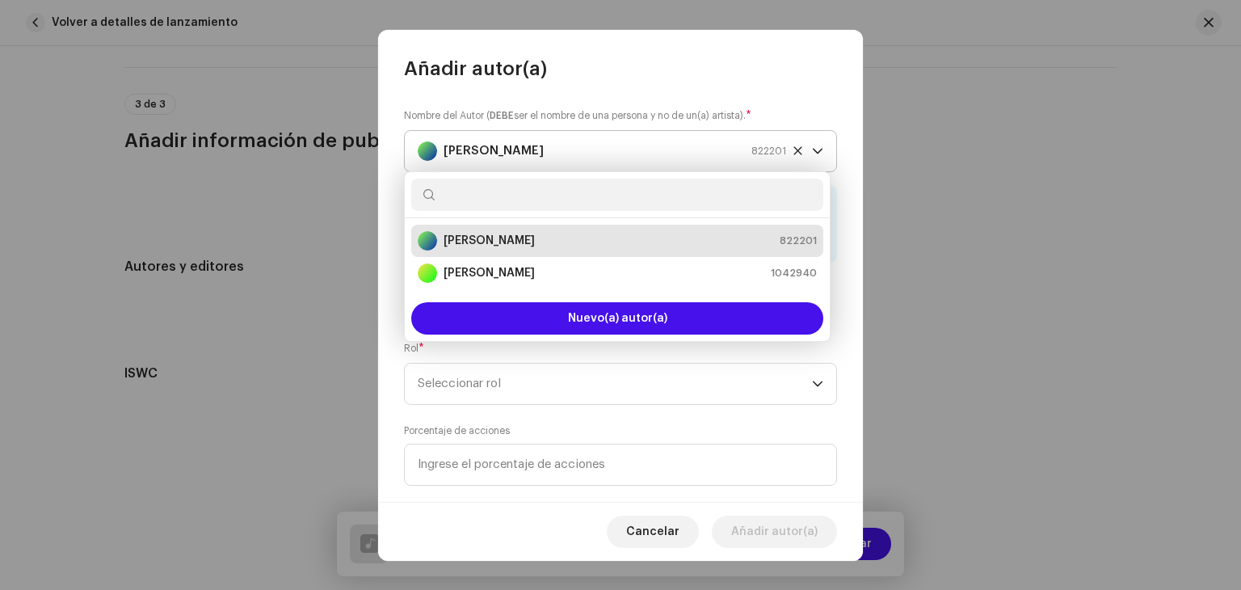
click at [554, 154] on div "[PERSON_NAME] 822201" at bounding box center [602, 151] width 369 height 40
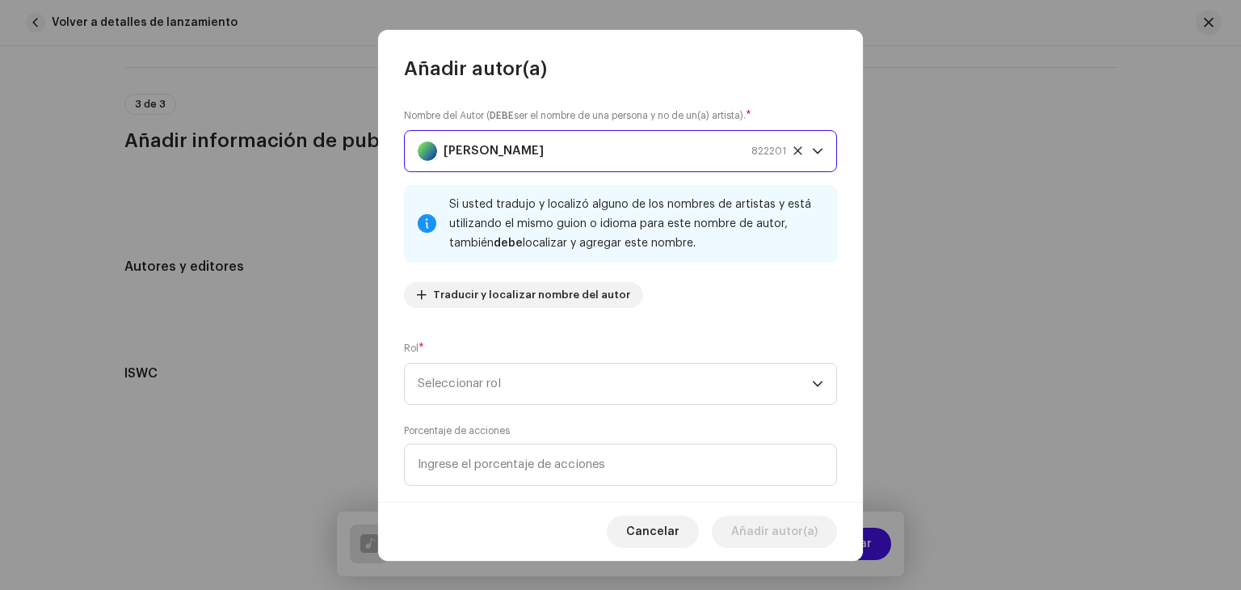
click at [552, 159] on div "[PERSON_NAME] 822201" at bounding box center [602, 151] width 369 height 40
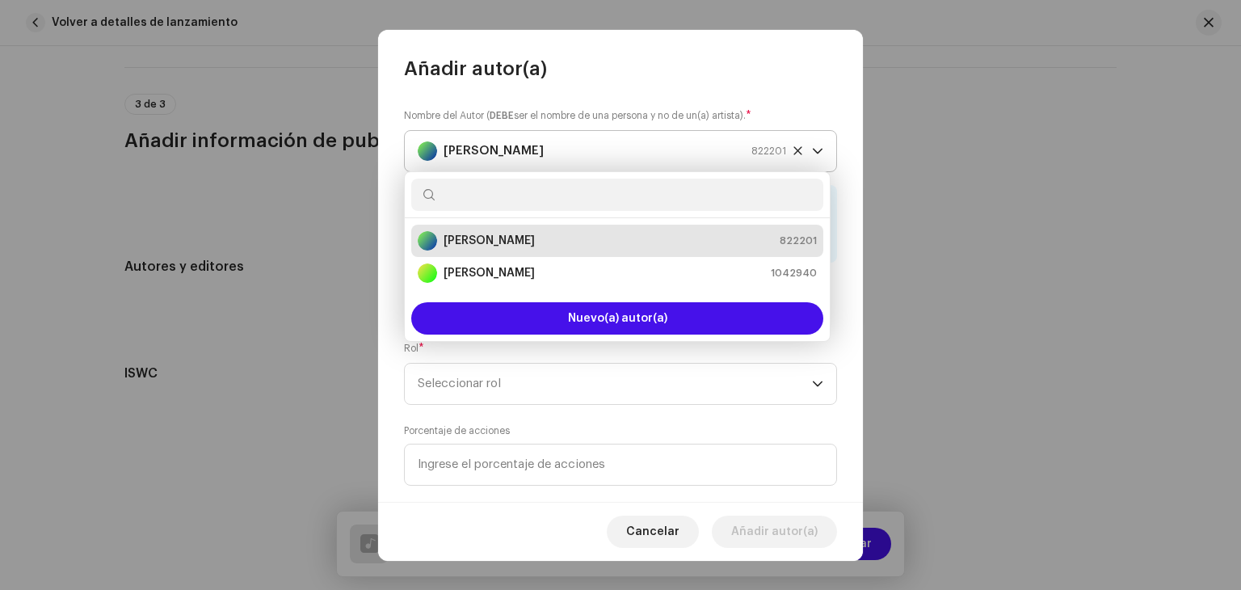
click at [550, 159] on div "[PERSON_NAME] 822201" at bounding box center [602, 151] width 369 height 40
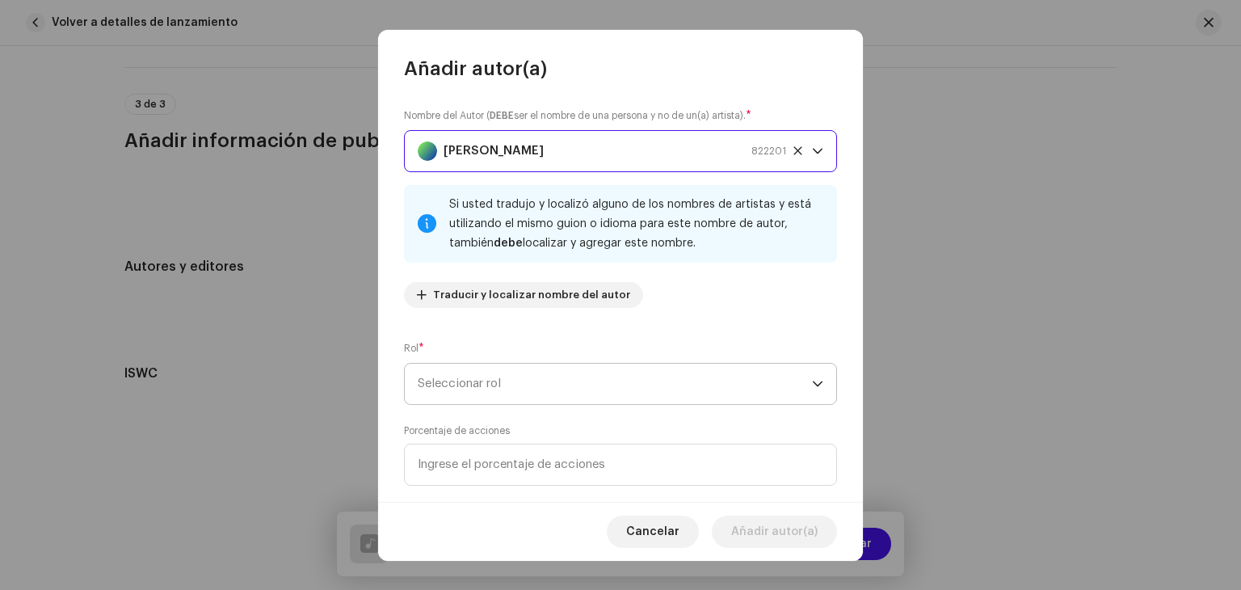
click at [488, 365] on span "Seleccionar rol" at bounding box center [615, 384] width 394 height 40
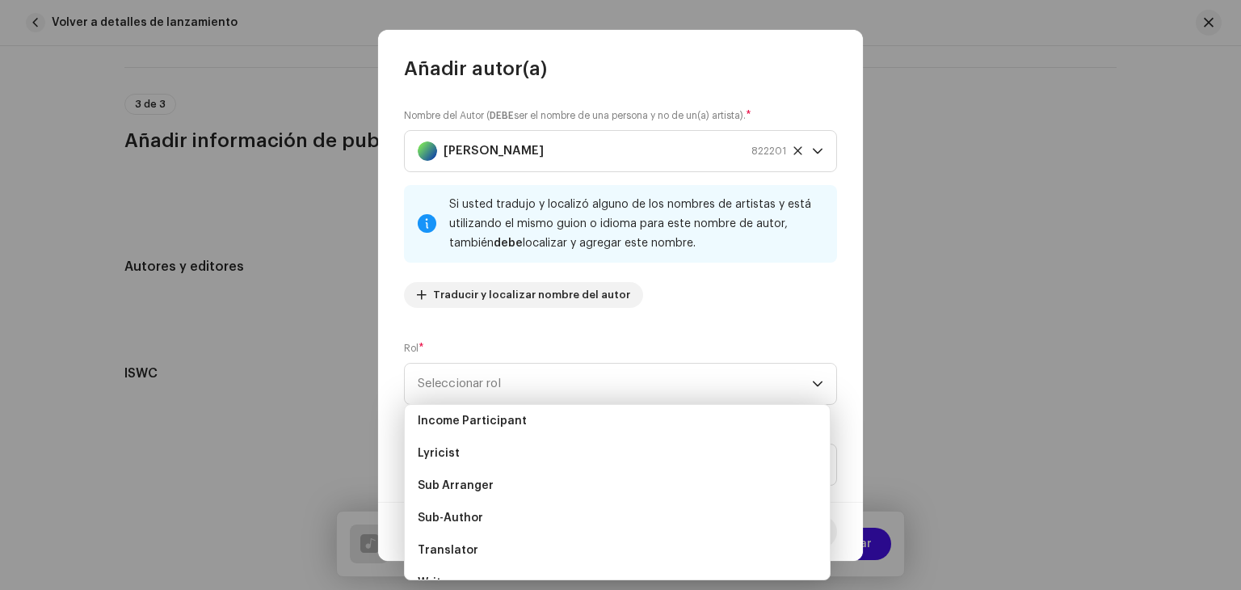
scroll to position [154, 0]
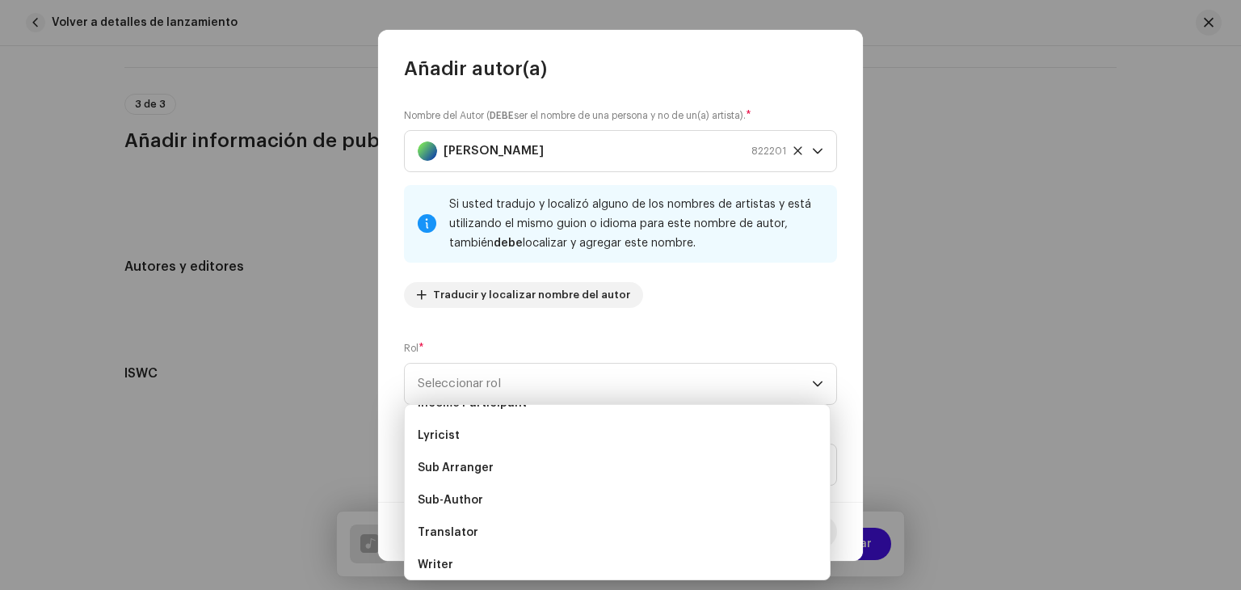
click at [495, 487] on li "Sub-Author" at bounding box center [617, 500] width 412 height 32
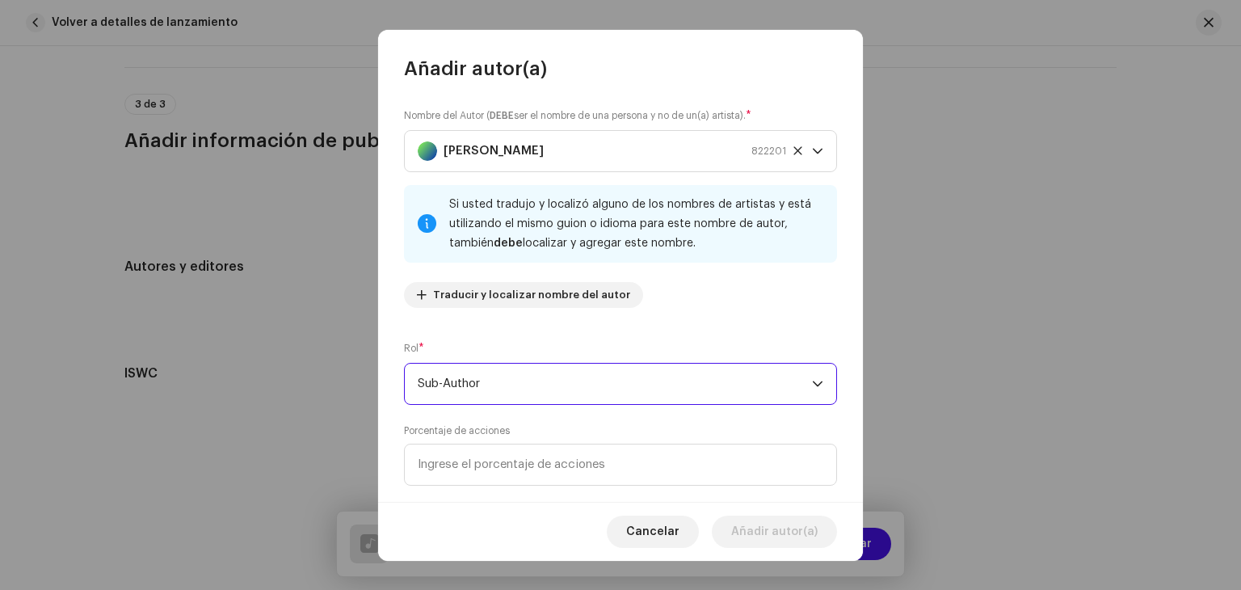
click at [499, 395] on span "Sub-Author" at bounding box center [615, 384] width 394 height 40
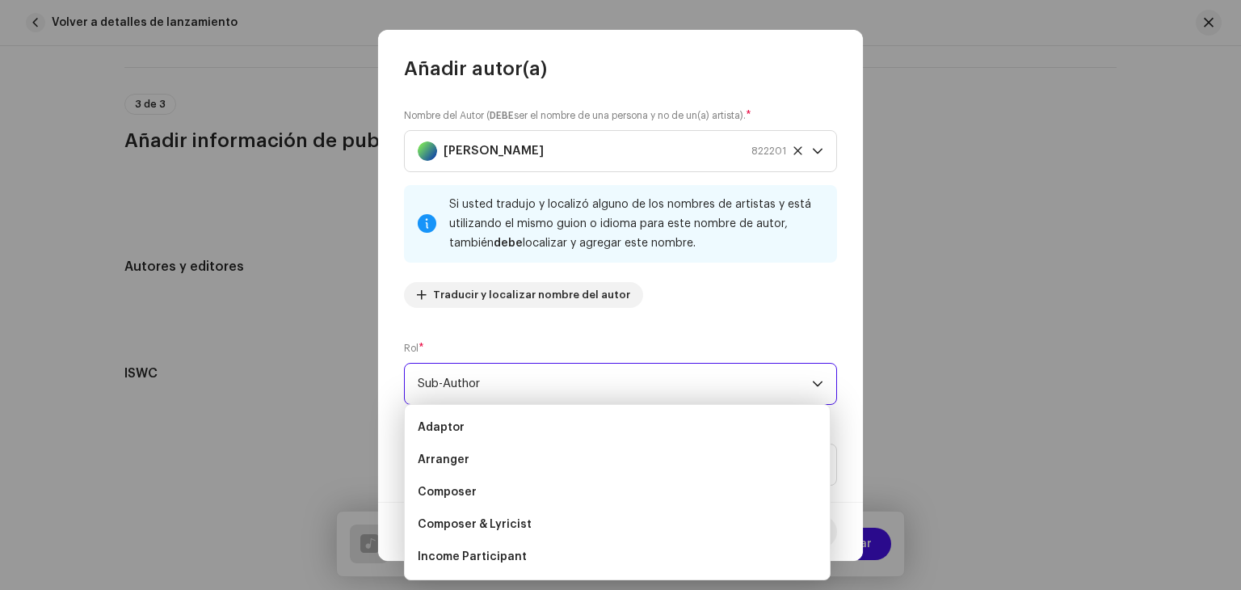
scroll to position [91, 0]
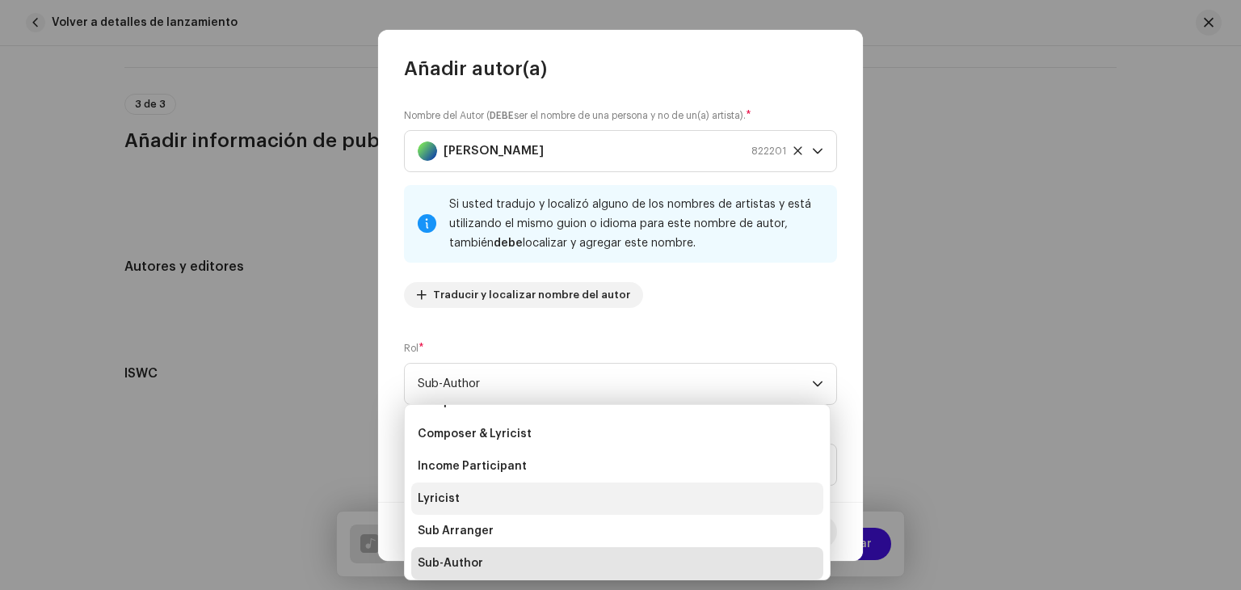
click at [467, 501] on li "Lyricist" at bounding box center [617, 499] width 412 height 32
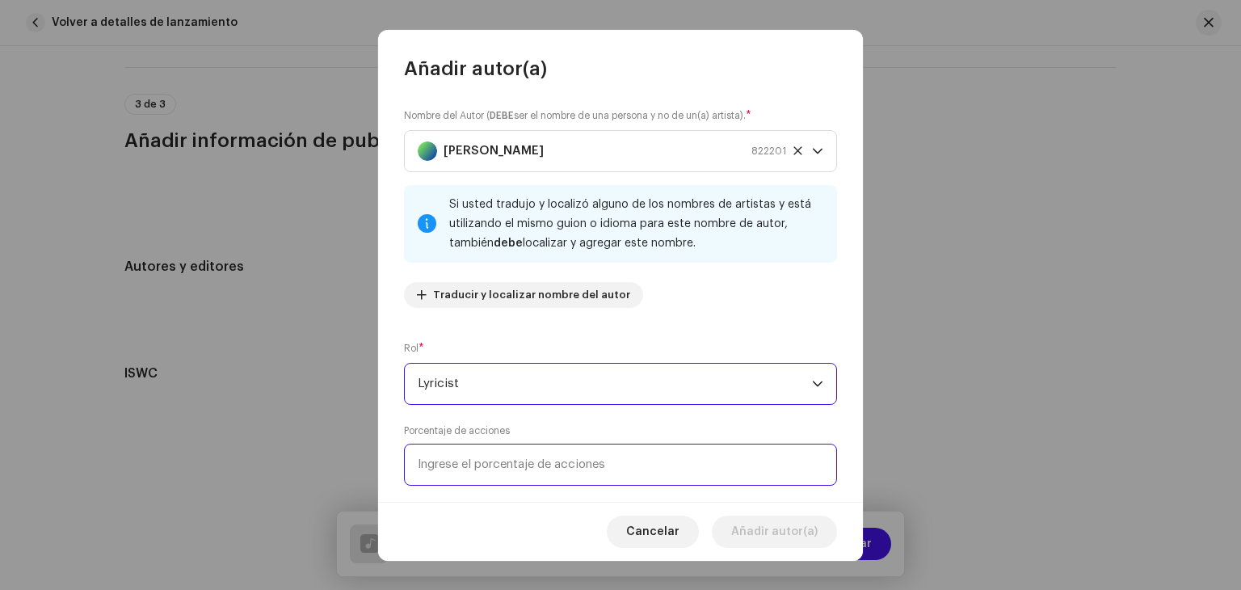
click at [662, 479] on input at bounding box center [620, 465] width 433 height 42
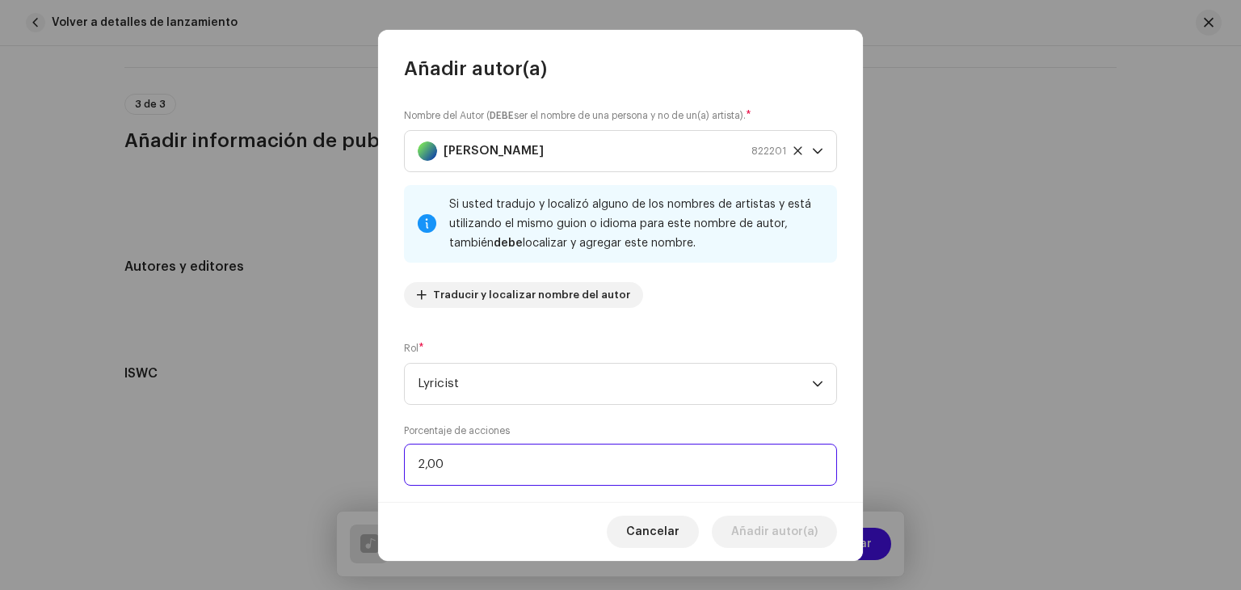
type input "25,00"
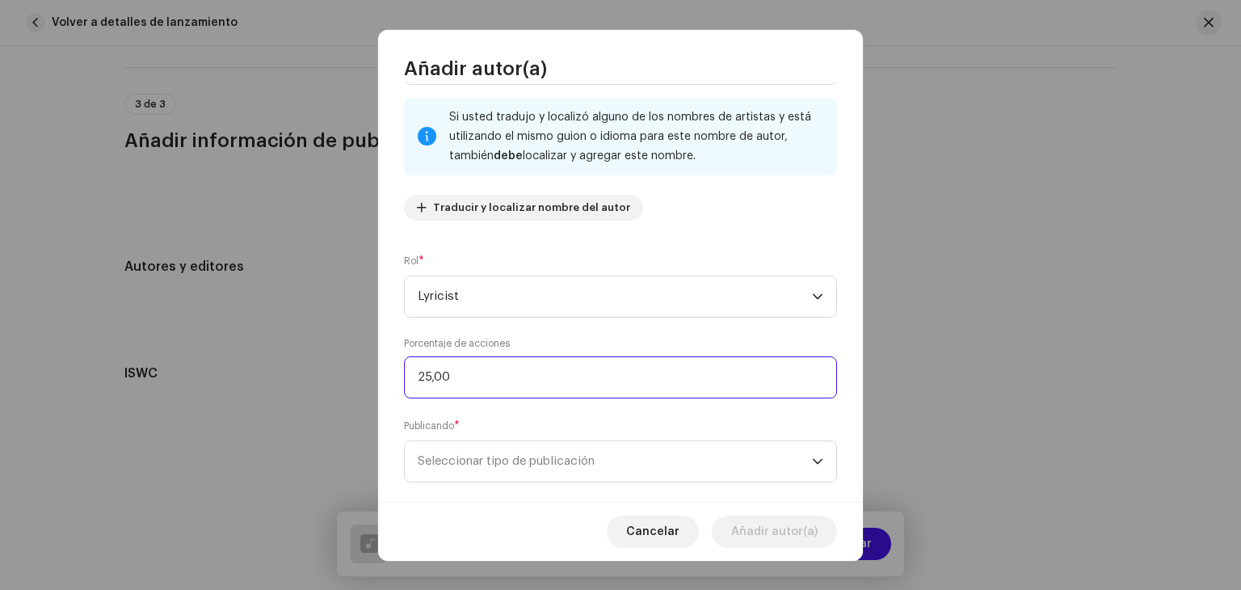
scroll to position [113, 0]
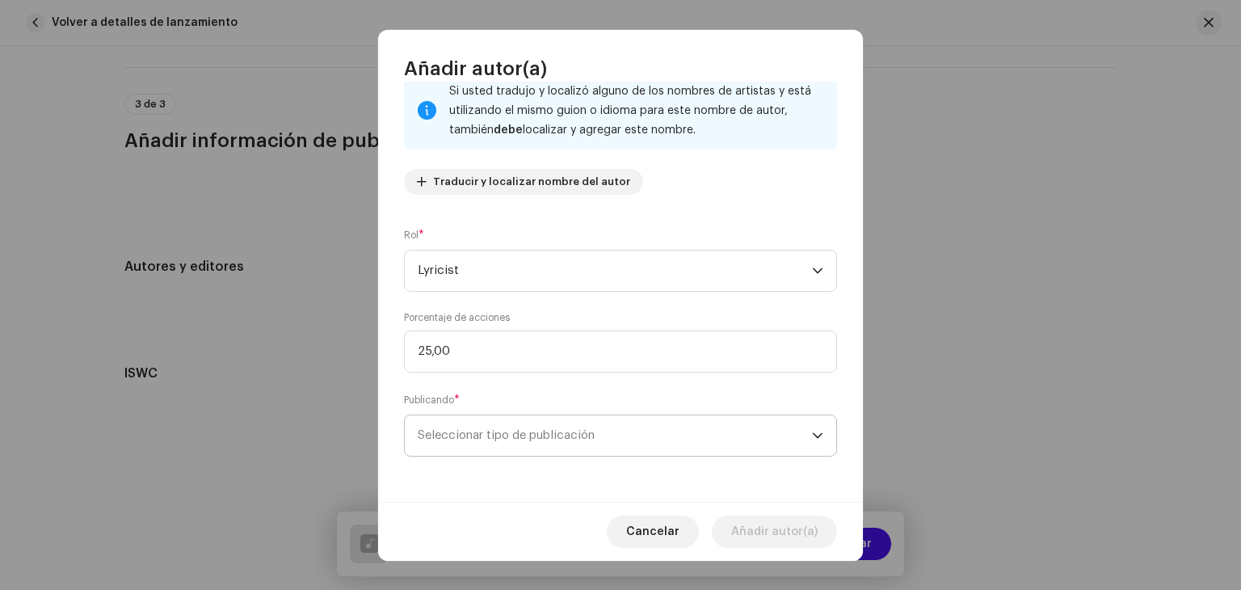
click at [672, 420] on span "Seleccionar tipo de publicación" at bounding box center [615, 435] width 394 height 40
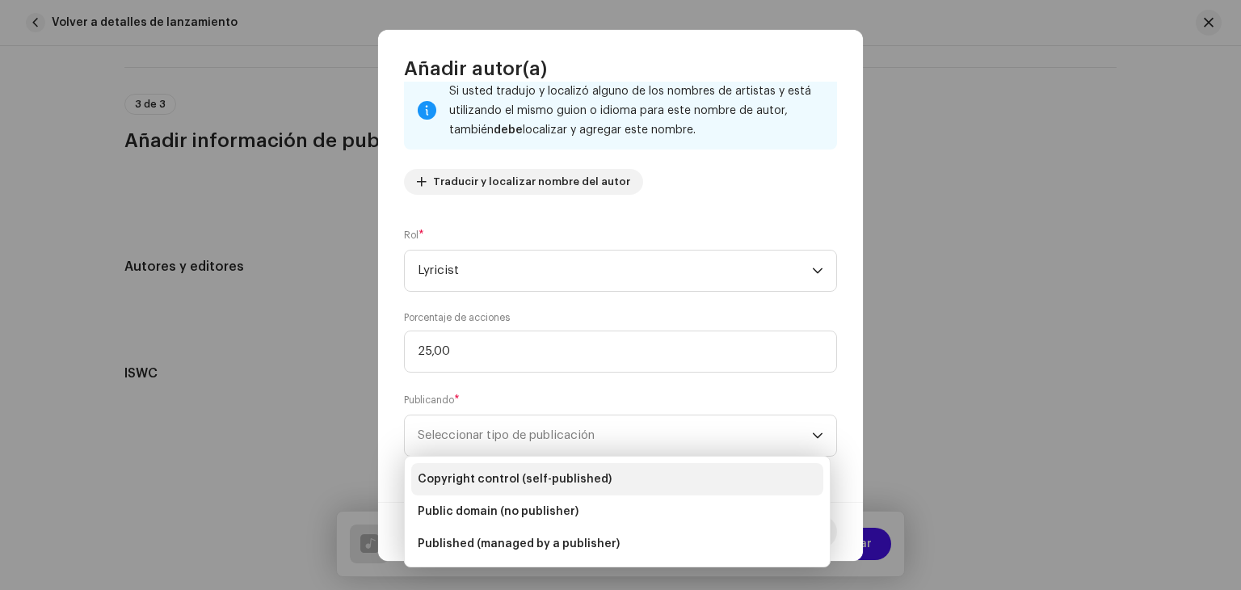
click at [578, 471] on span "Copyright control (self-published)" at bounding box center [515, 479] width 194 height 16
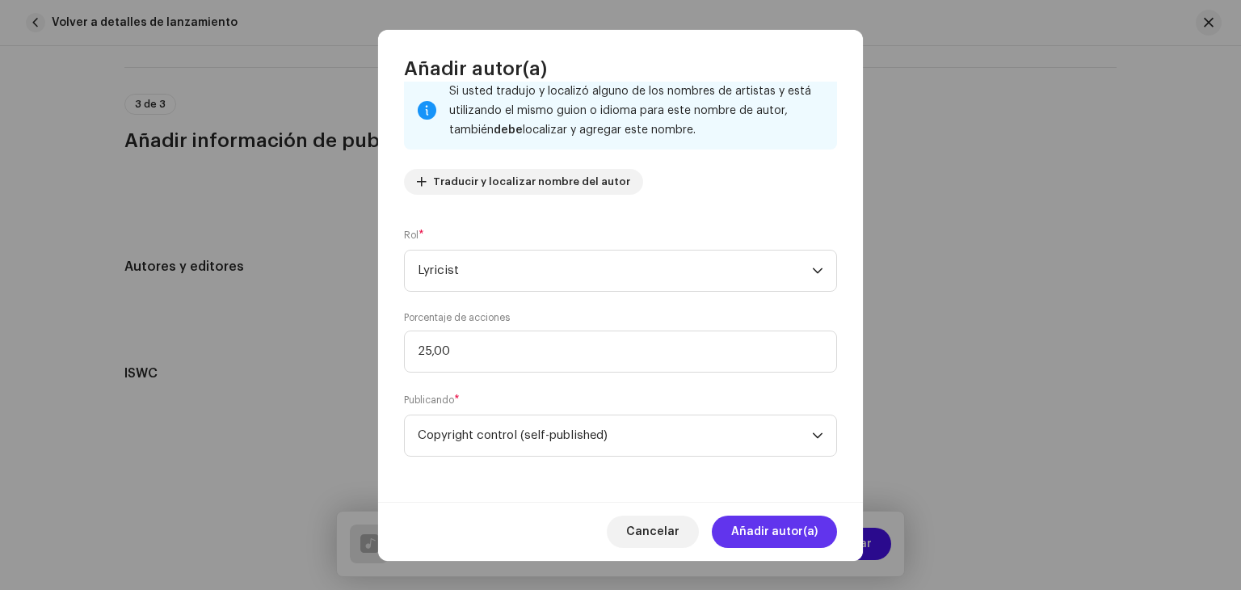
click at [786, 518] on span "Añadir autor(a)" at bounding box center [774, 532] width 86 height 32
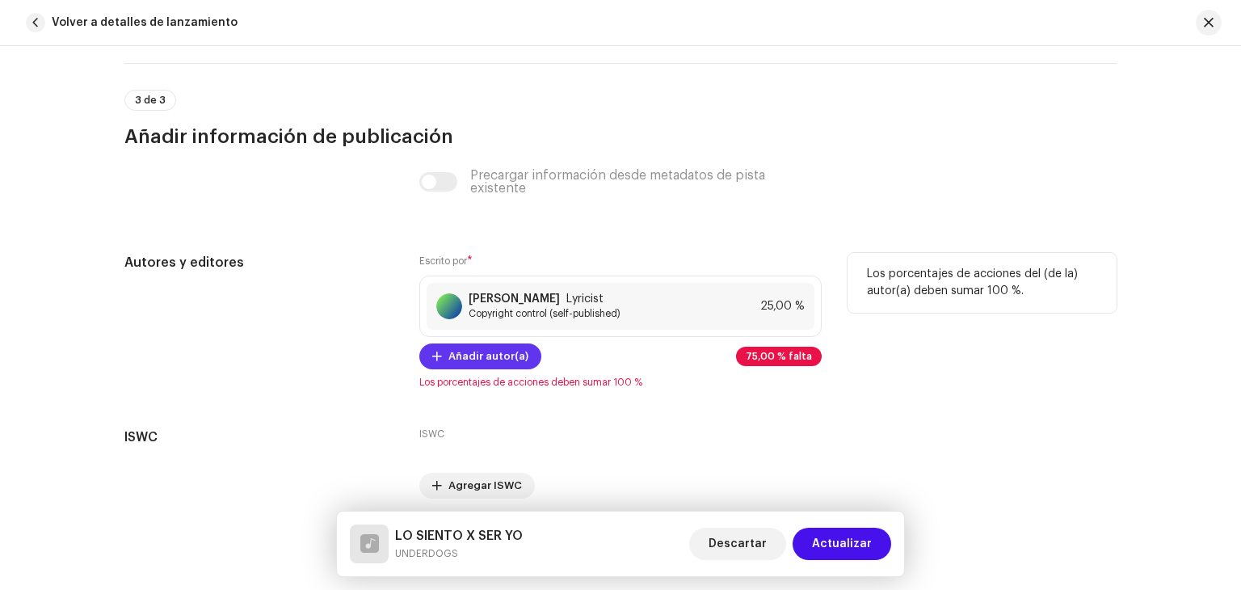
click at [503, 347] on span "Añadir autor(a)" at bounding box center [489, 356] width 80 height 32
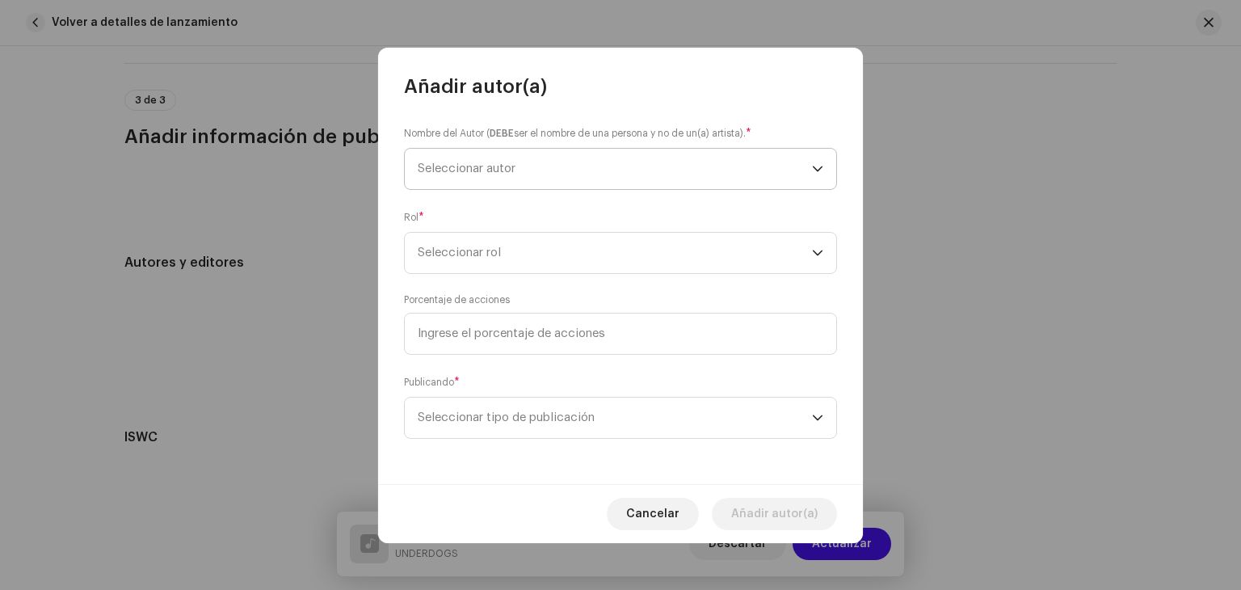
click at [518, 153] on span "Seleccionar autor" at bounding box center [615, 169] width 394 height 40
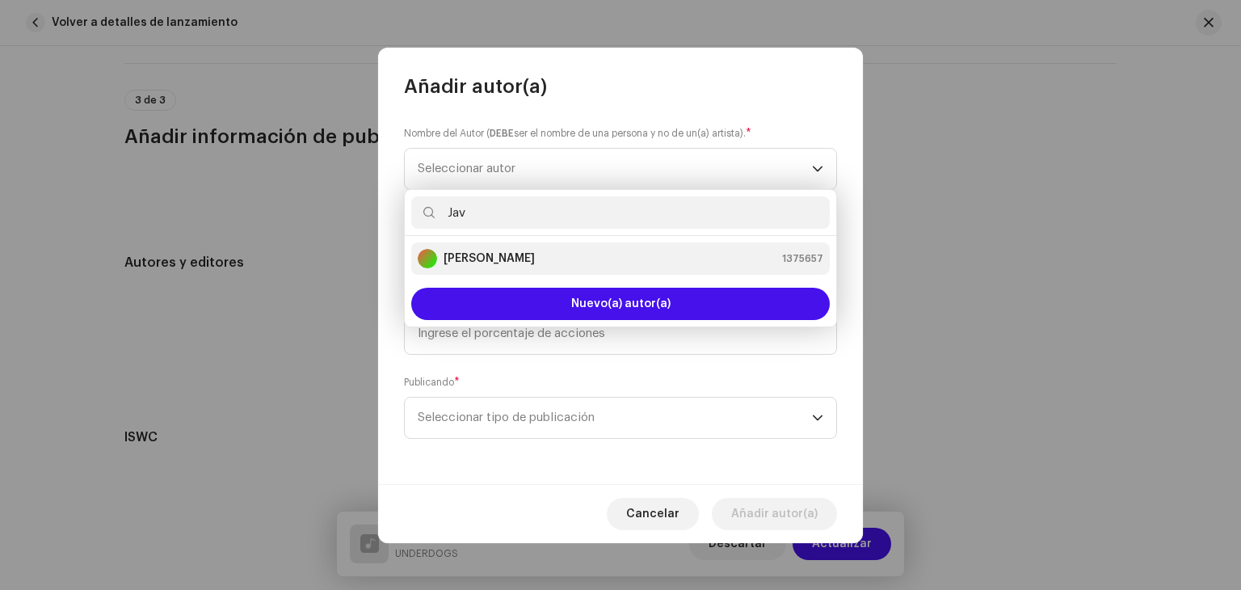
type input "Jav"
click at [503, 263] on div "[PERSON_NAME] 1375657" at bounding box center [621, 258] width 406 height 19
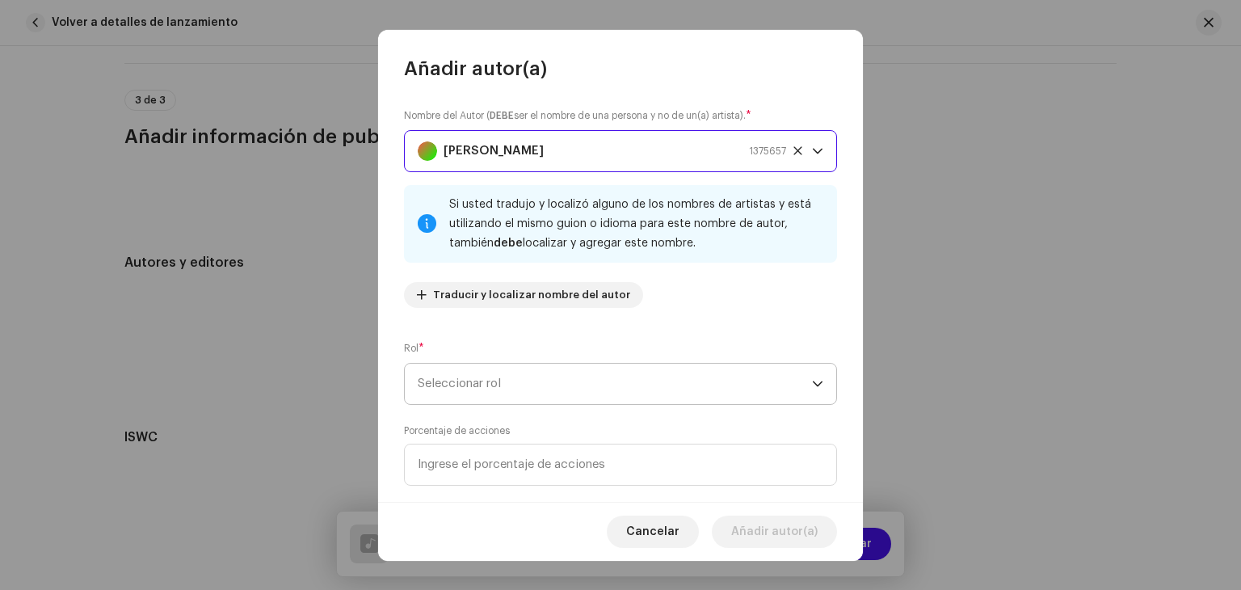
click at [507, 378] on span "Seleccionar rol" at bounding box center [615, 384] width 394 height 40
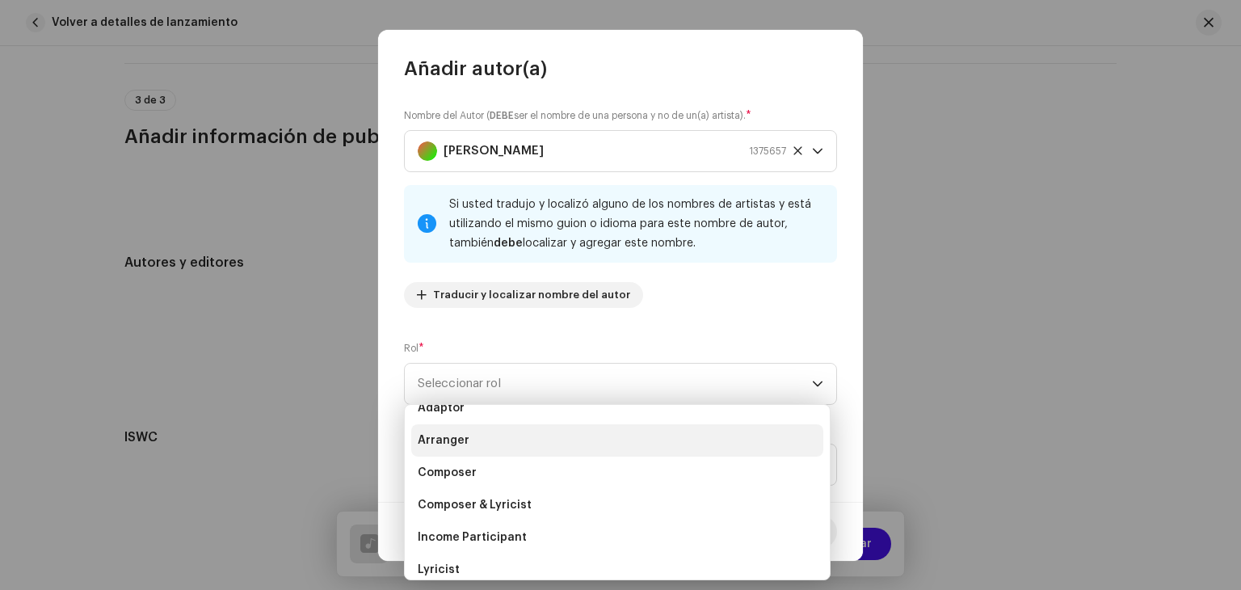
scroll to position [19, 0]
click at [517, 473] on li "Composer" at bounding box center [617, 473] width 412 height 32
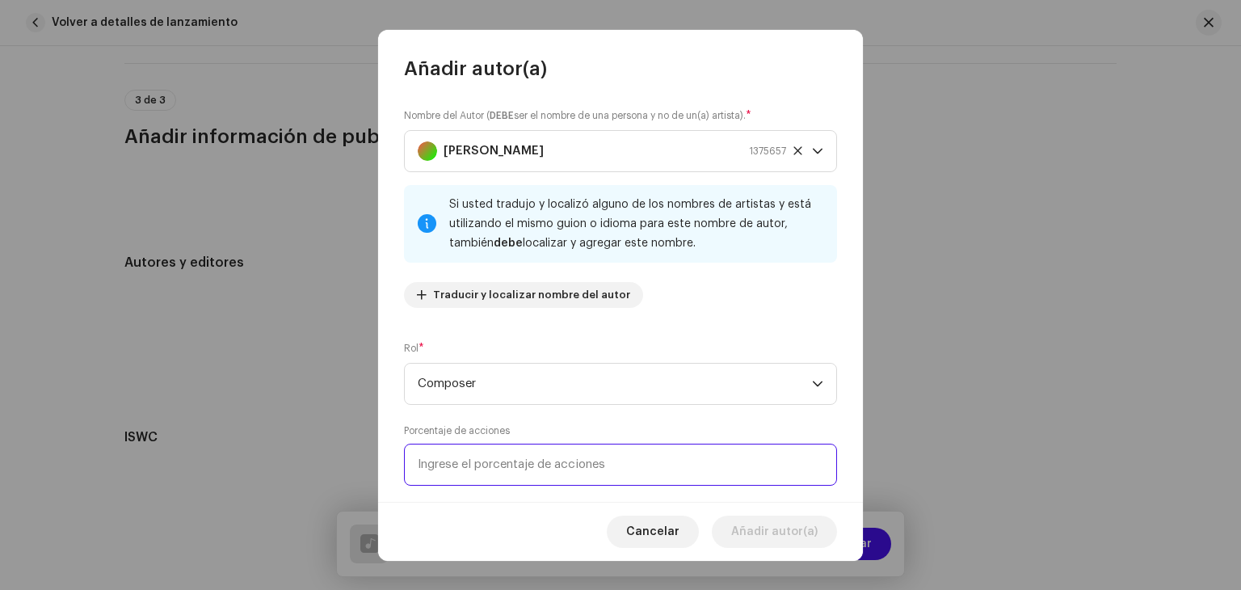
click at [575, 468] on input at bounding box center [620, 465] width 433 height 42
type input "25,00"
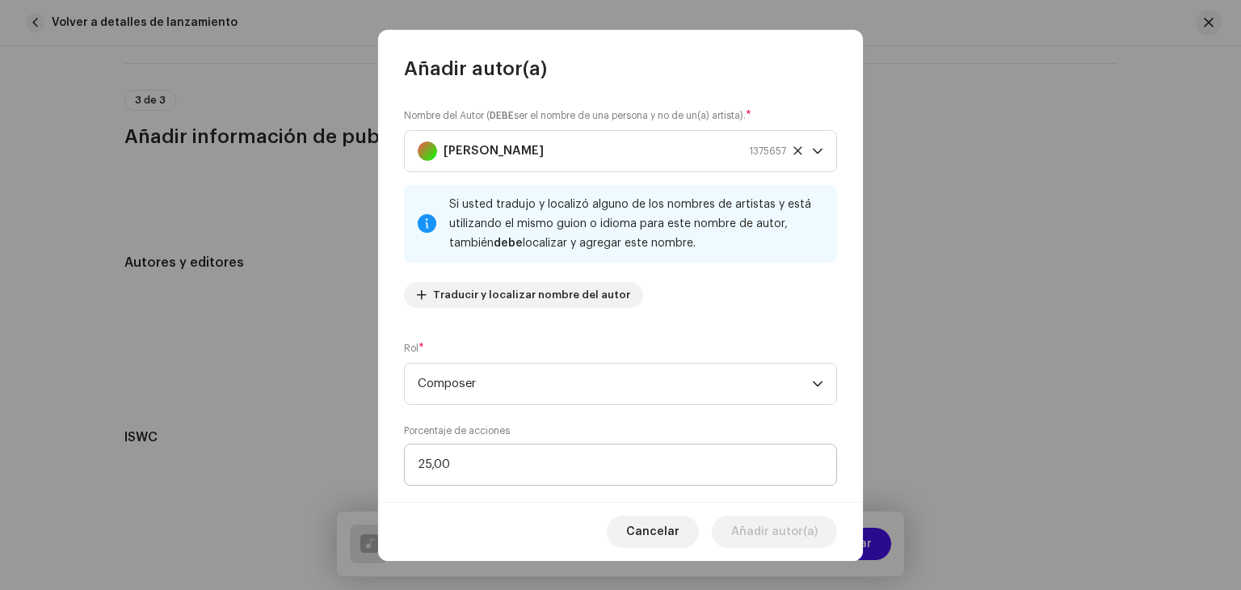
scroll to position [113, 0]
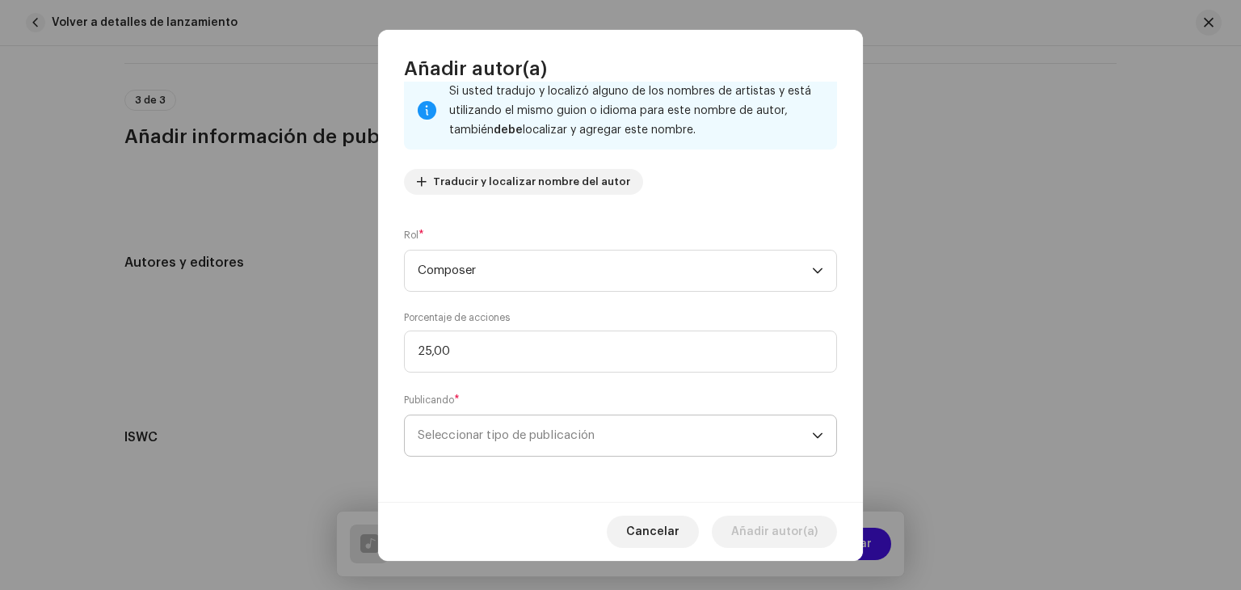
click at [682, 428] on span "Seleccionar tipo de publicación" at bounding box center [615, 435] width 394 height 40
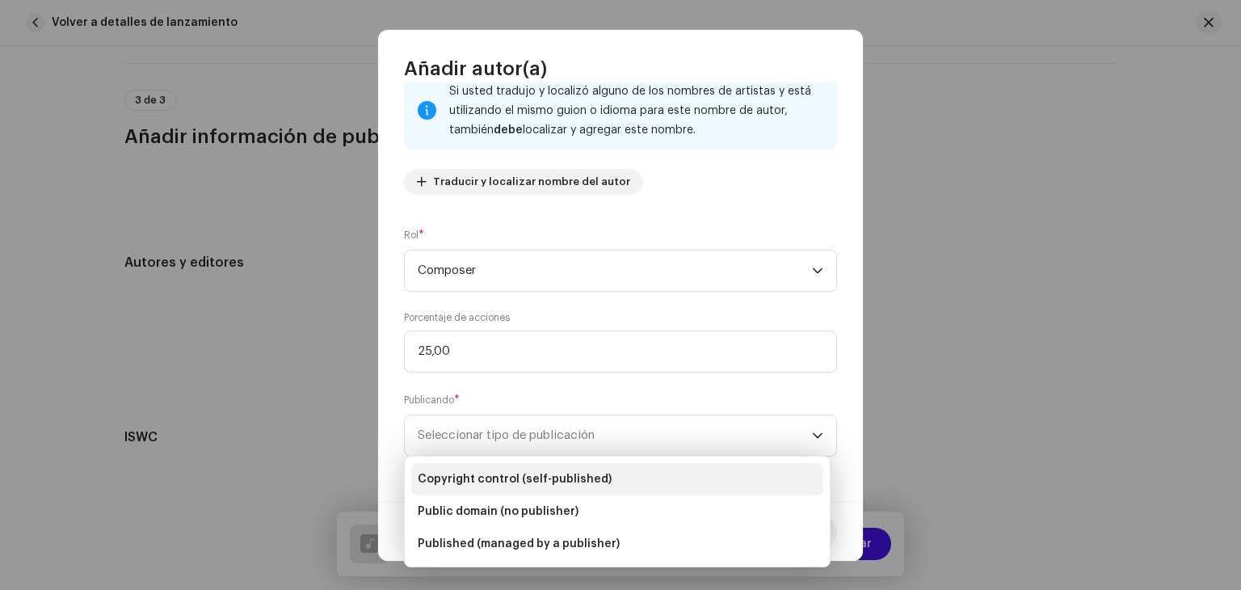
click at [563, 471] on span "Copyright control (self-published)" at bounding box center [515, 479] width 194 height 16
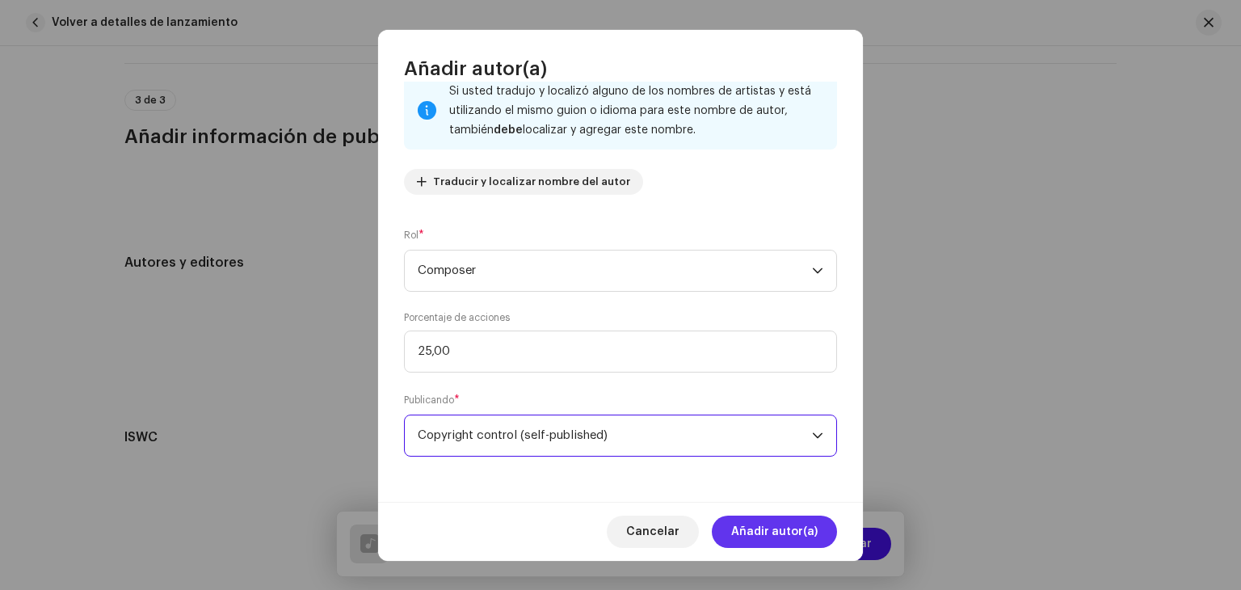
click at [812, 520] on span "Añadir autor(a)" at bounding box center [774, 532] width 86 height 32
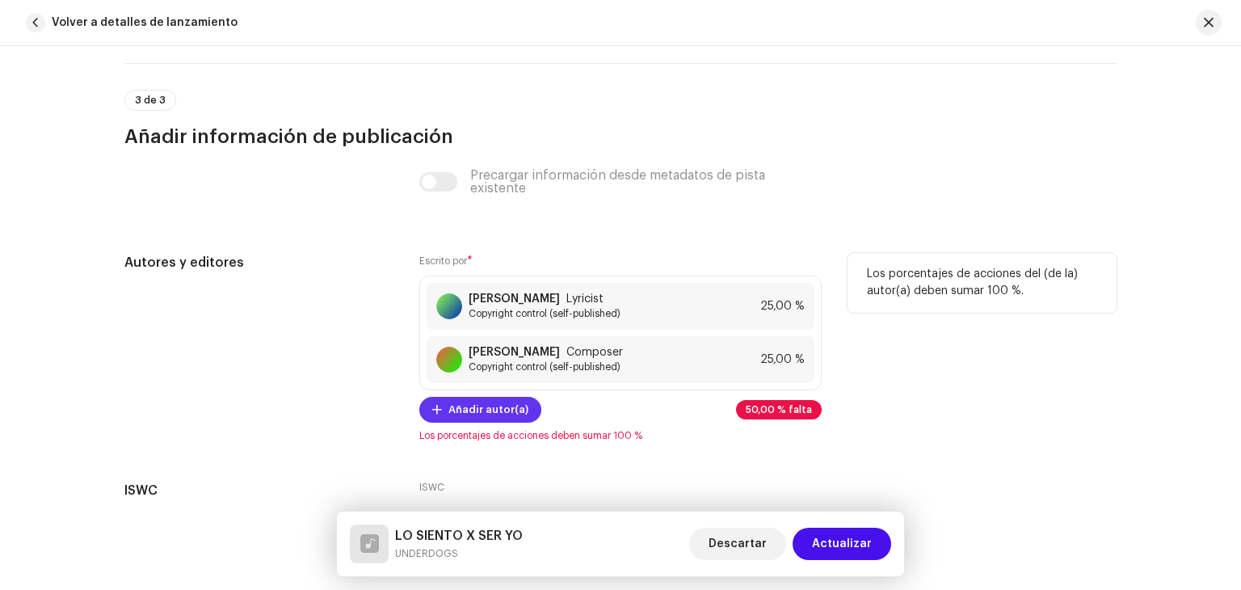
click at [498, 406] on span "Añadir autor(a)" at bounding box center [489, 410] width 80 height 32
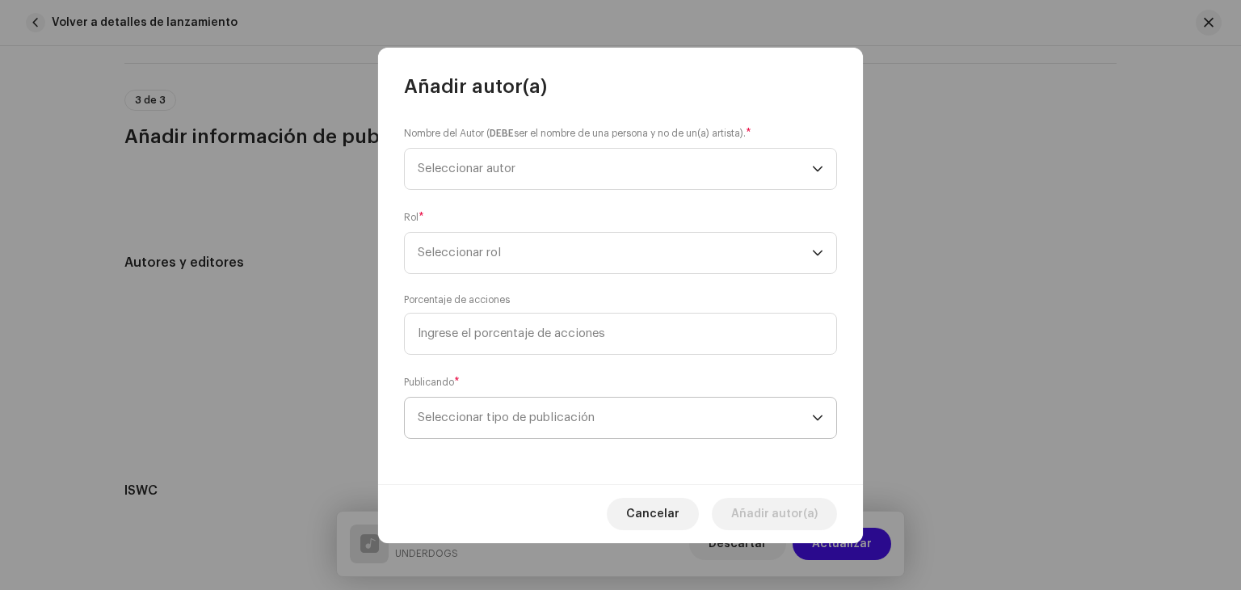
click at [488, 404] on span "Seleccionar tipo de publicación" at bounding box center [615, 418] width 394 height 40
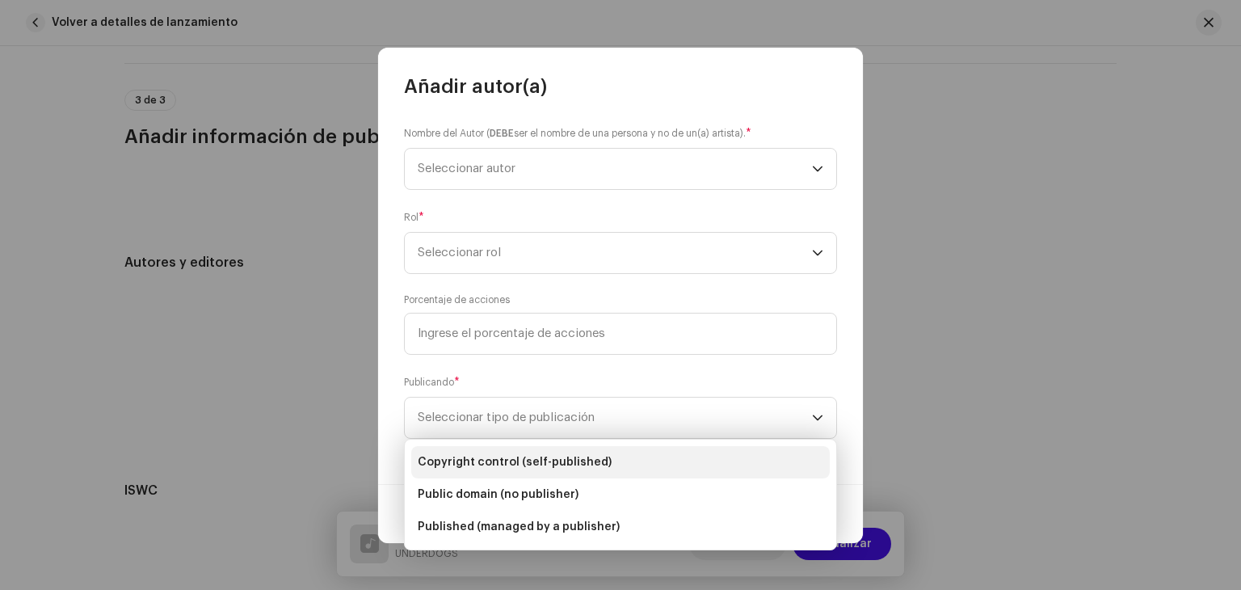
click at [492, 473] on li "Copyright control (self-published)" at bounding box center [620, 462] width 419 height 32
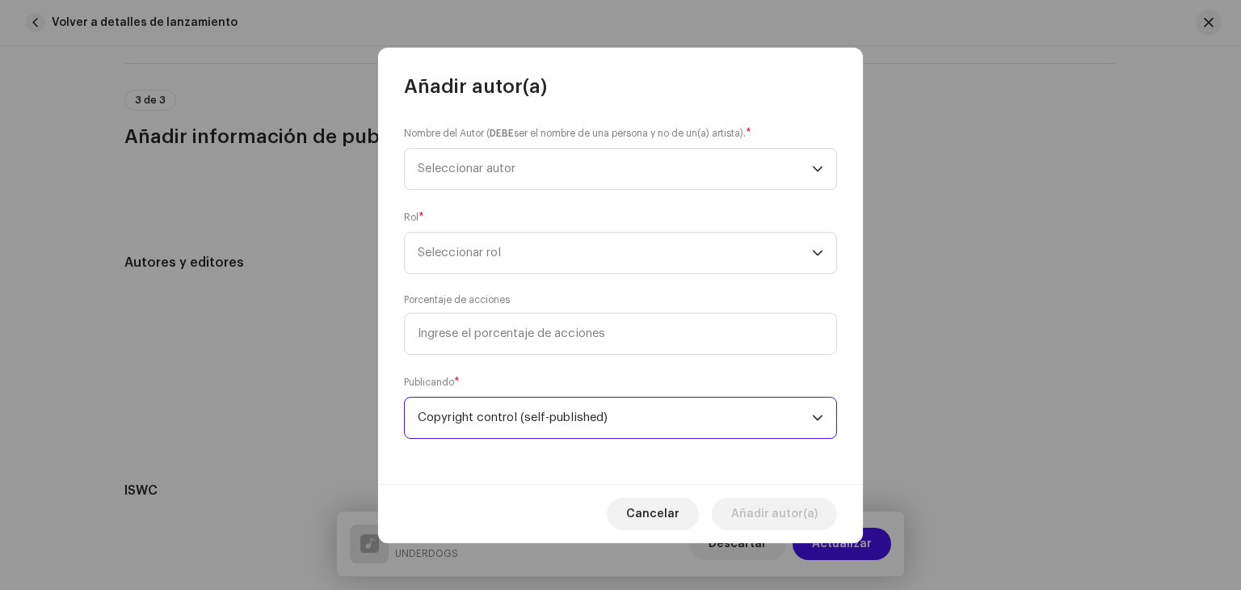
click at [492, 369] on div "Nombre del Autor ( DEBE ser el nombre de una persona y no de un(a) artista). * …" at bounding box center [620, 291] width 485 height 385
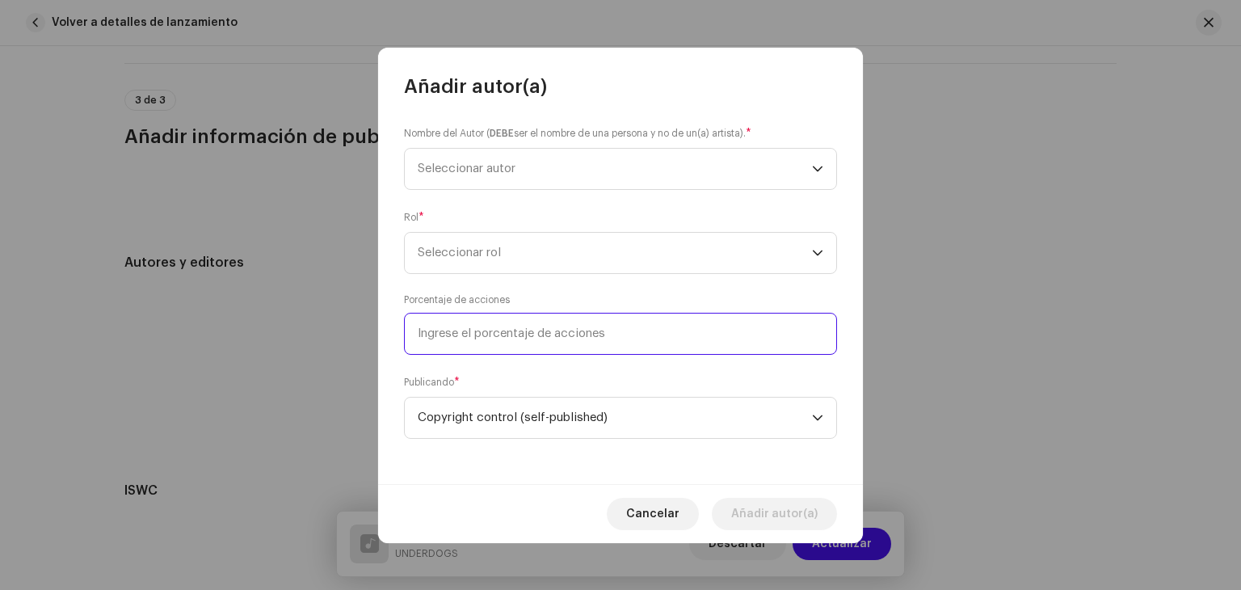
click at [470, 342] on input at bounding box center [620, 334] width 433 height 42
type input "25,00"
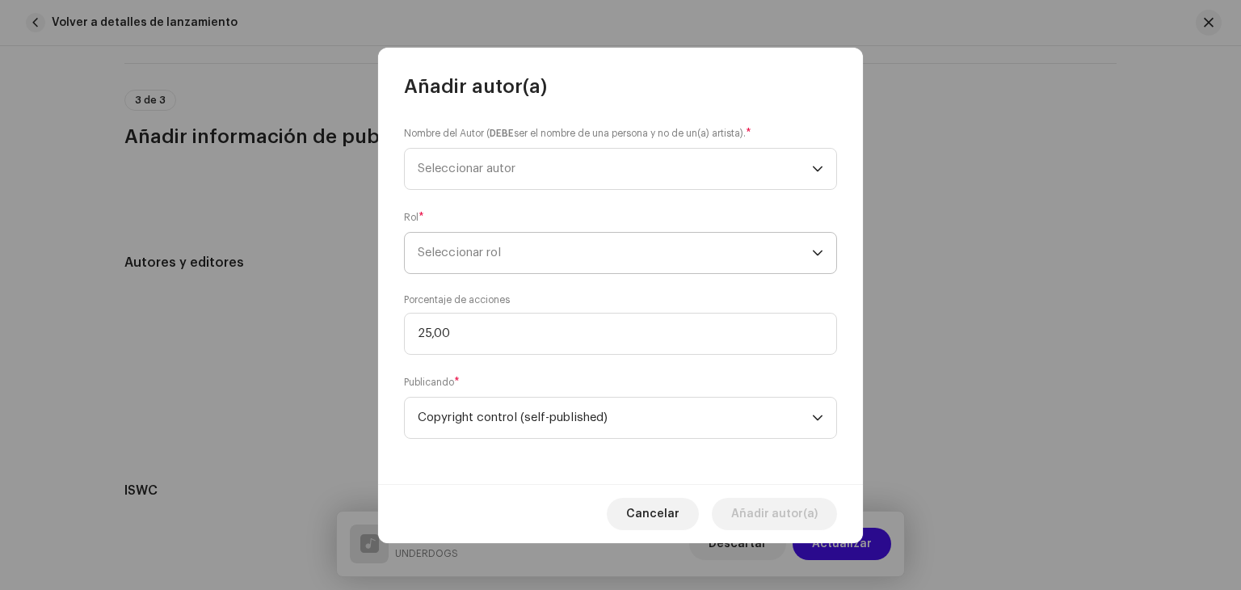
click at [460, 258] on span "Seleccionar rol" at bounding box center [615, 253] width 394 height 40
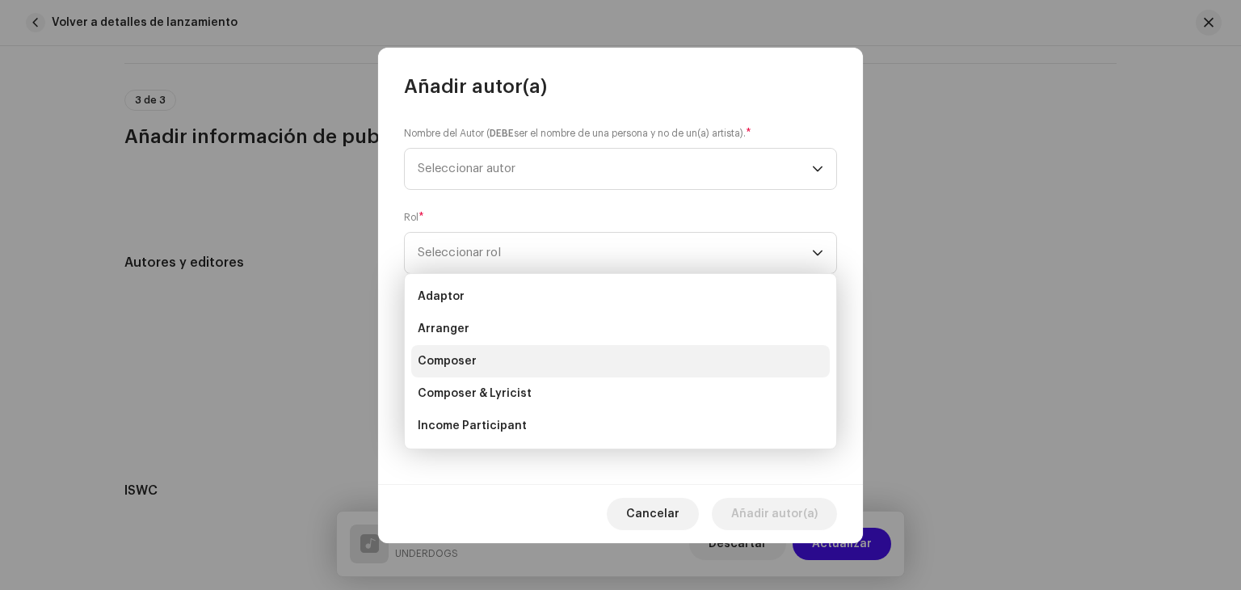
click at [466, 356] on span "Composer" at bounding box center [447, 361] width 59 height 16
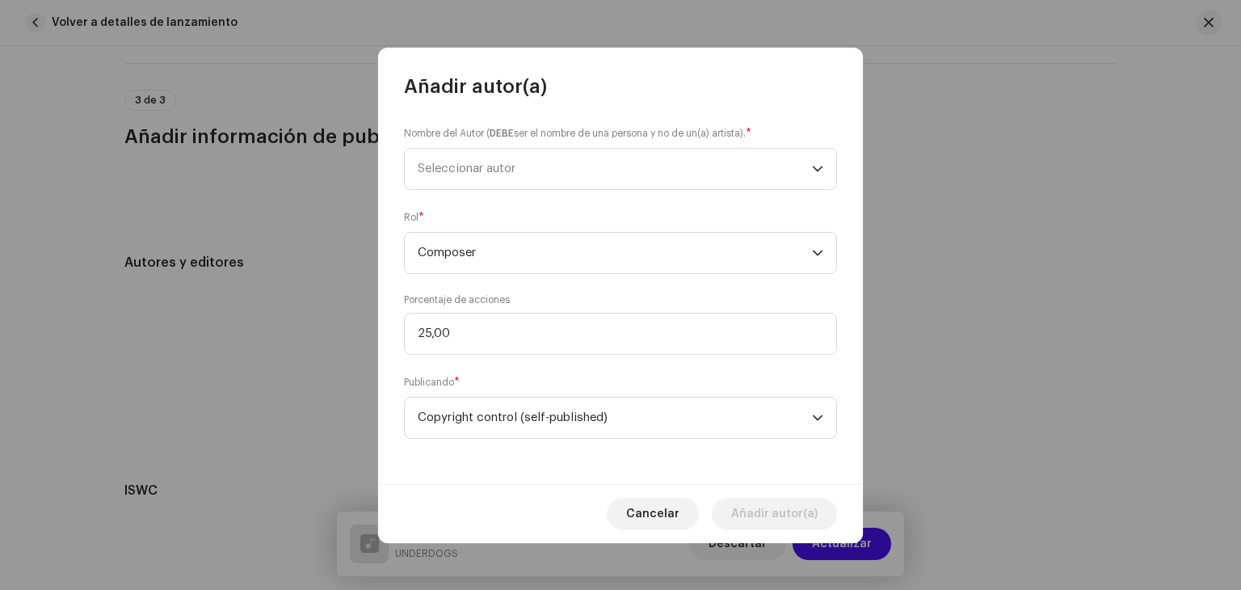
click at [502, 200] on div "Nombre del Autor ( DEBE ser el nombre de una persona y no de un(a) artista). * …" at bounding box center [620, 291] width 485 height 385
click at [470, 165] on span "Seleccionar autor" at bounding box center [467, 168] width 98 height 12
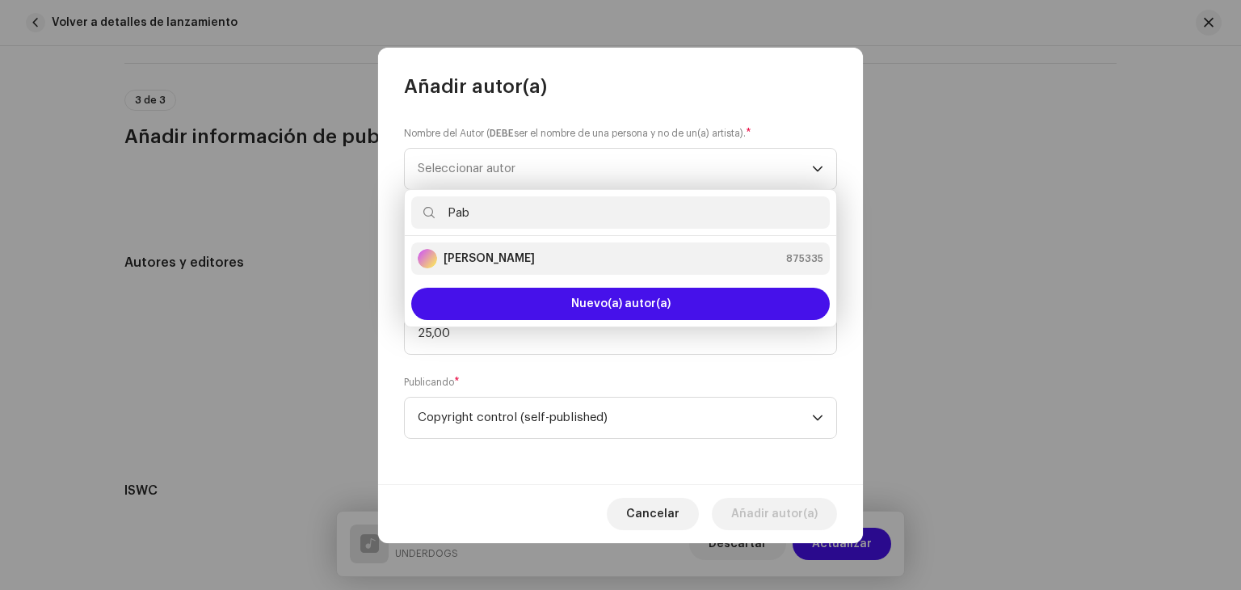
type input "Pab"
click at [491, 247] on li "[PERSON_NAME] 875335" at bounding box center [620, 258] width 419 height 32
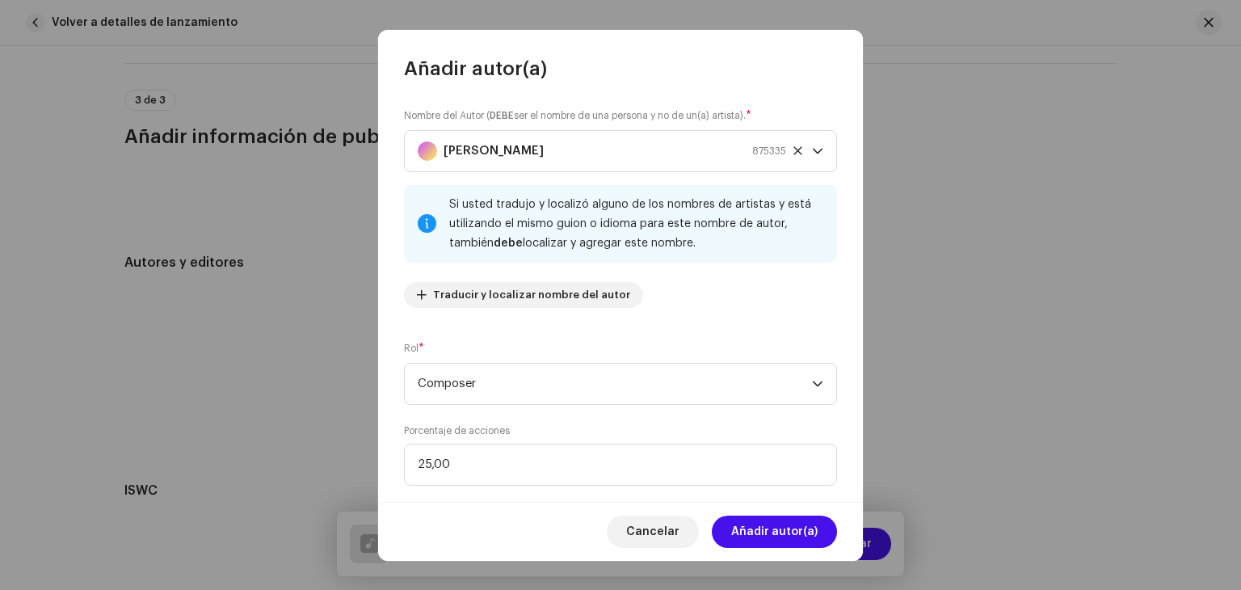
click at [760, 550] on div "Cancelar Añadir autor(a)" at bounding box center [620, 531] width 485 height 59
click at [737, 528] on span "Añadir autor(a)" at bounding box center [774, 532] width 86 height 32
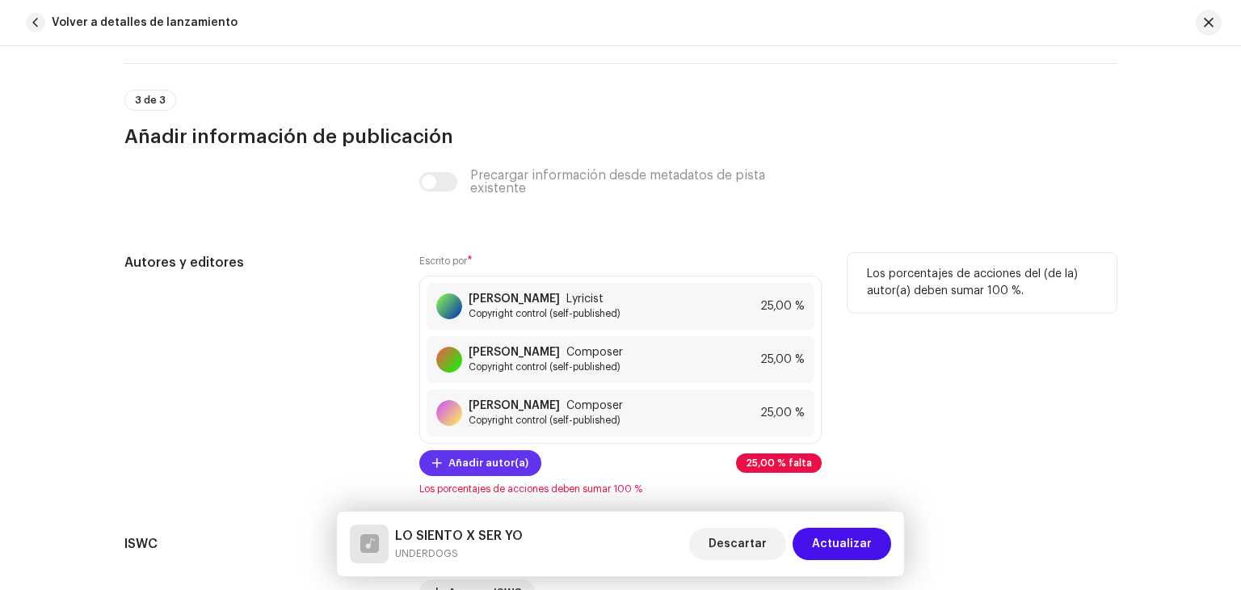
click at [485, 463] on span "Añadir autor(a)" at bounding box center [489, 463] width 80 height 32
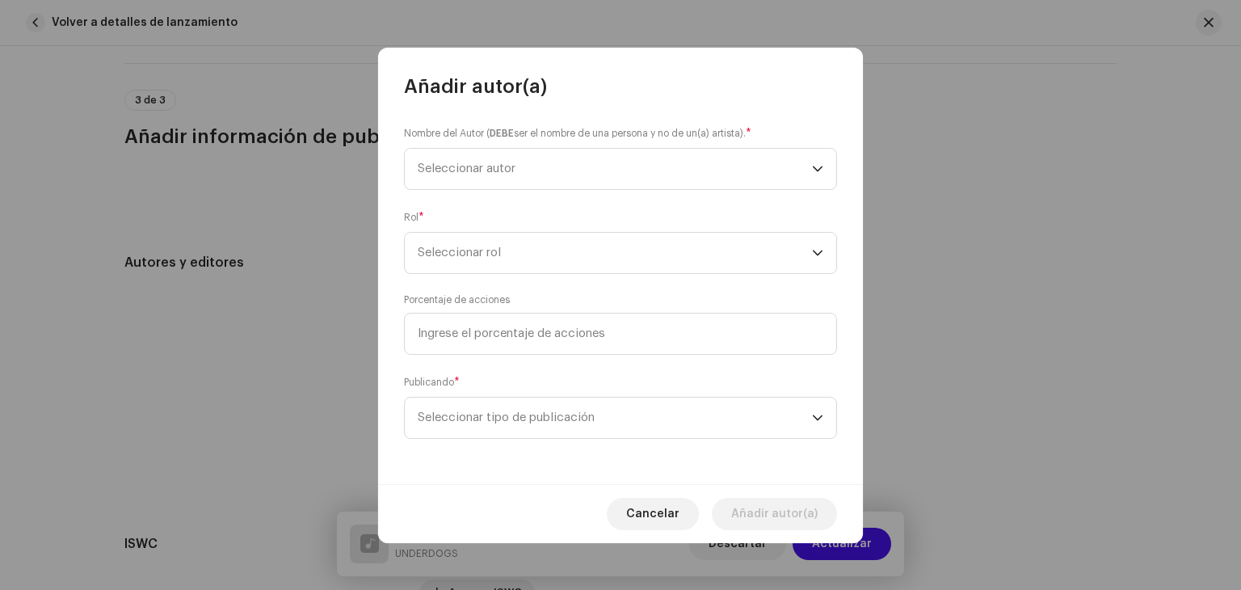
click at [494, 439] on div "Nombre del Autor ( DEBE ser el nombre de una persona y no de un(a) artista). * …" at bounding box center [620, 291] width 485 height 385
click at [483, 424] on span "Seleccionar tipo de publicación" at bounding box center [615, 418] width 394 height 40
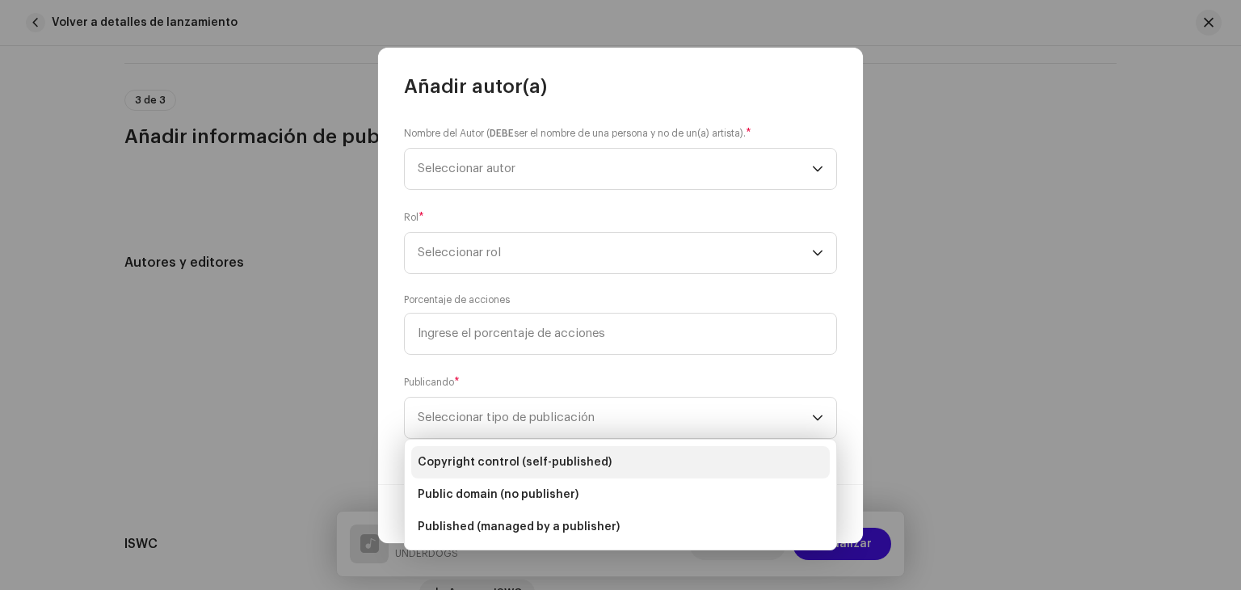
click at [495, 452] on li "Copyright control (self-published)" at bounding box center [620, 462] width 419 height 32
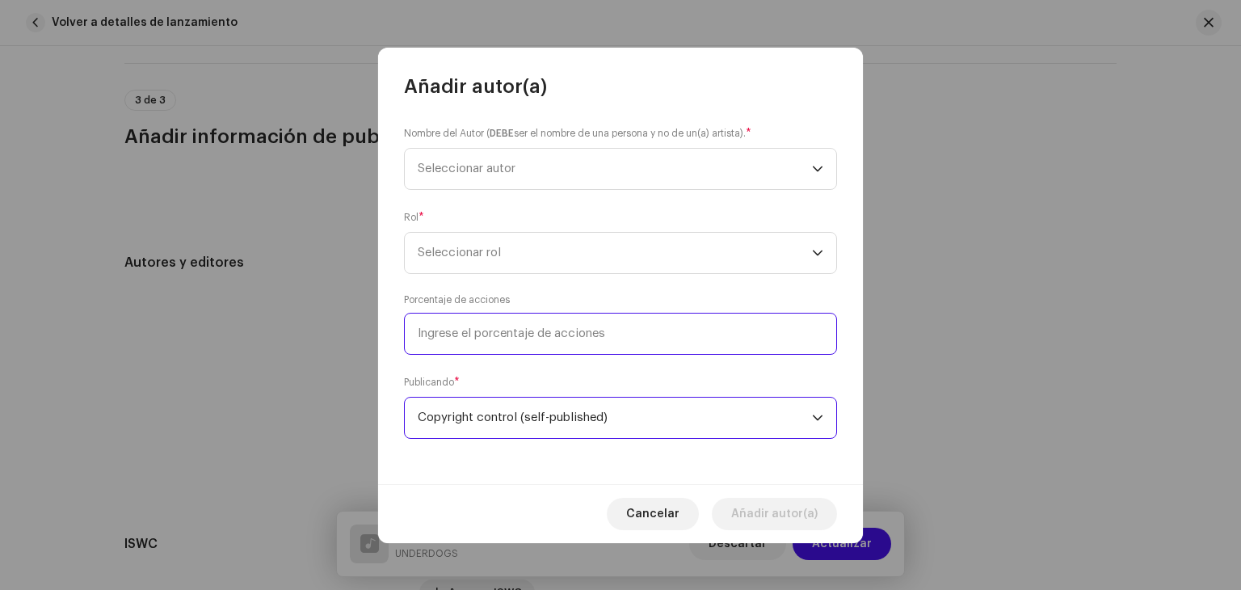
click at [505, 347] on input at bounding box center [620, 334] width 433 height 42
type input "1,00"
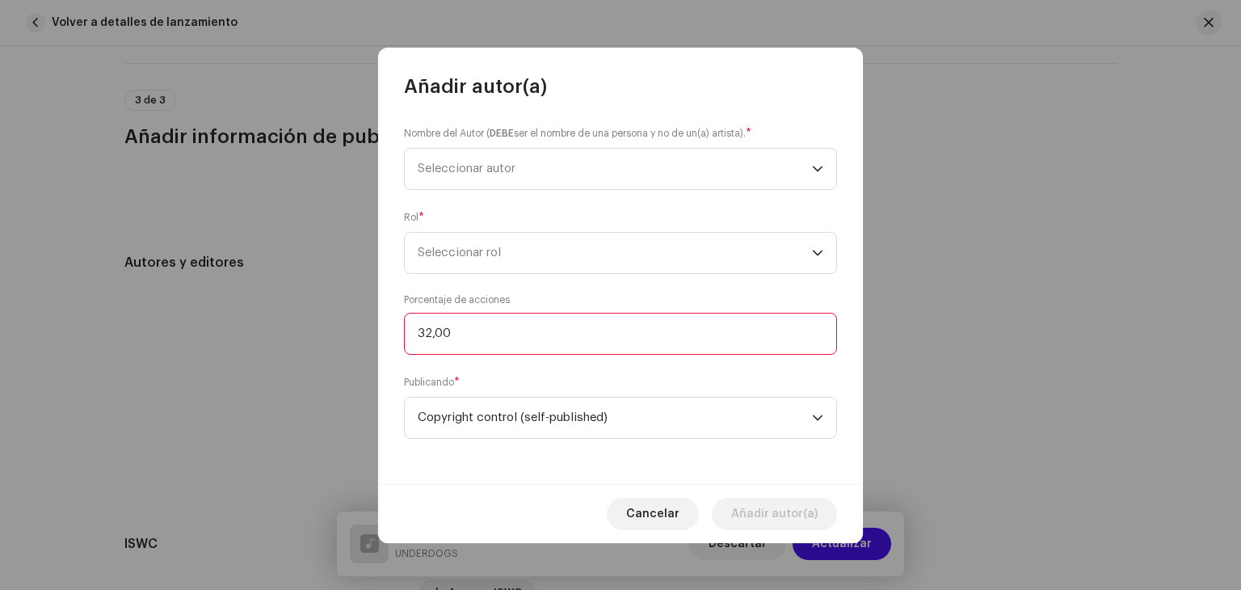
type input "3,00"
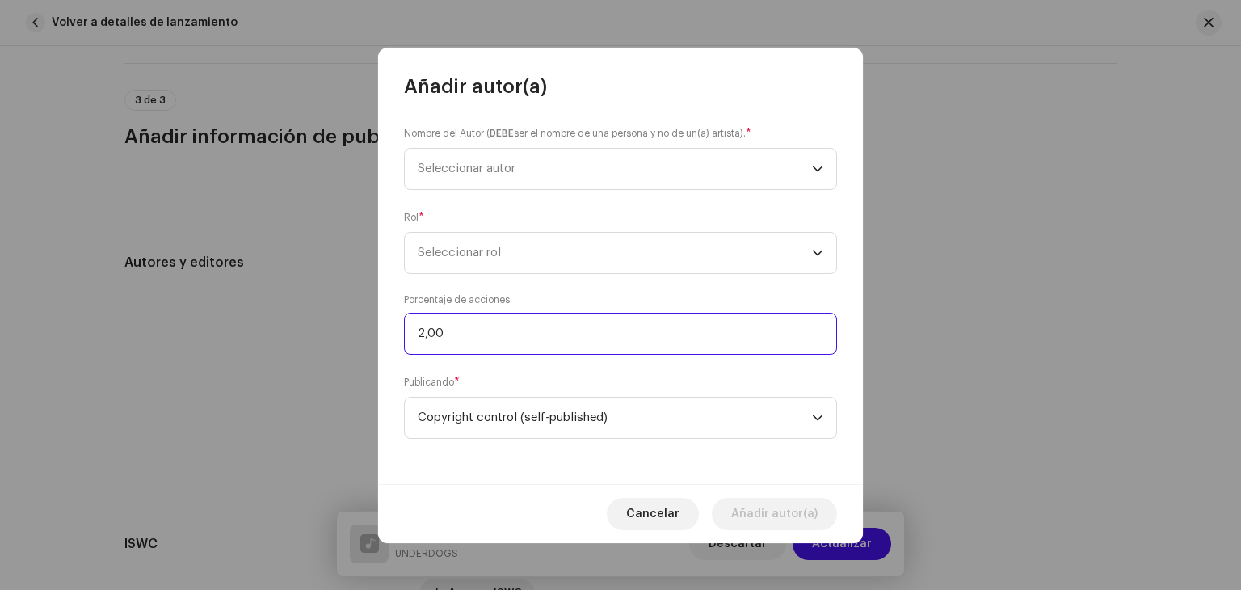
type input "25,00"
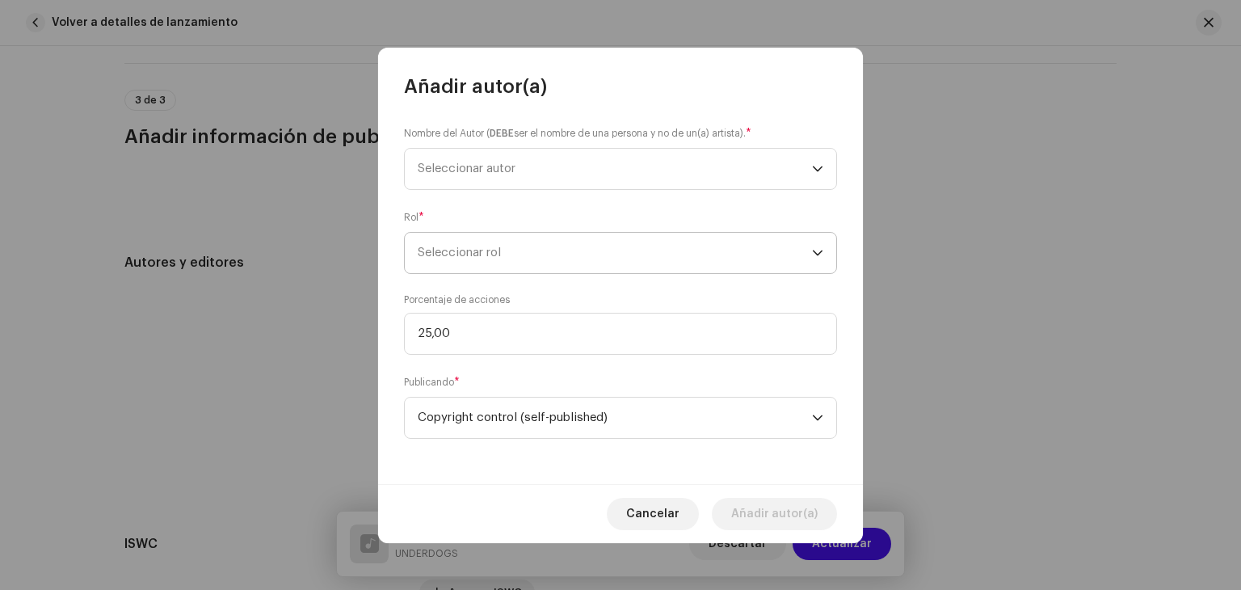
click at [492, 272] on span "Seleccionar rol" at bounding box center [615, 253] width 394 height 40
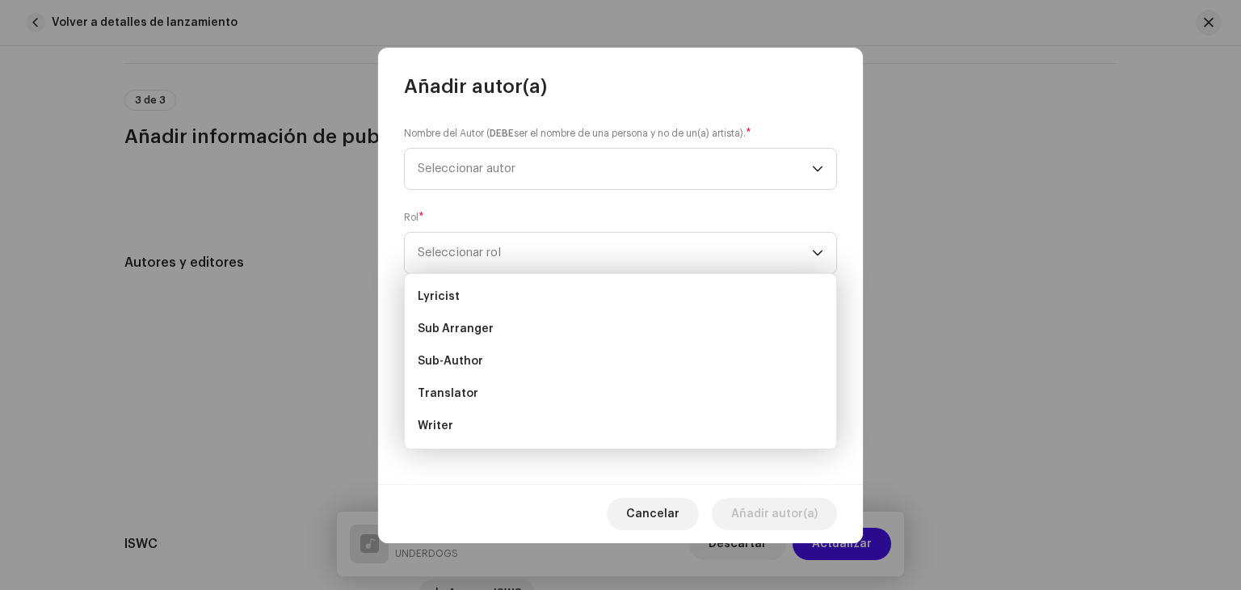
scroll to position [0, 0]
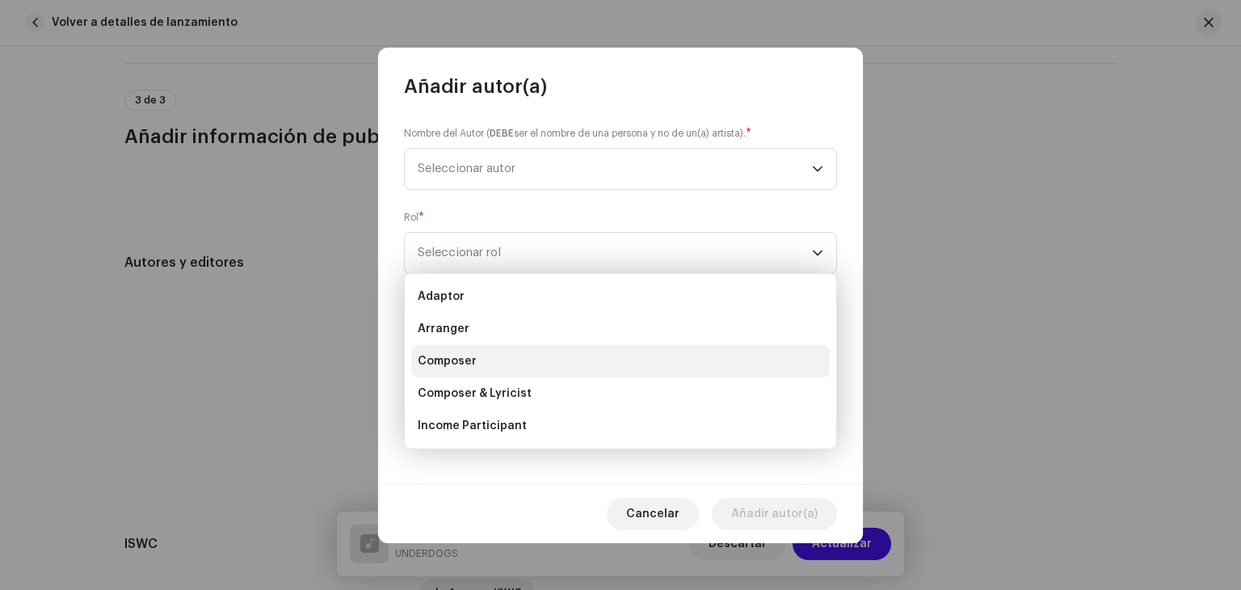
click at [488, 367] on li "Composer" at bounding box center [620, 361] width 419 height 32
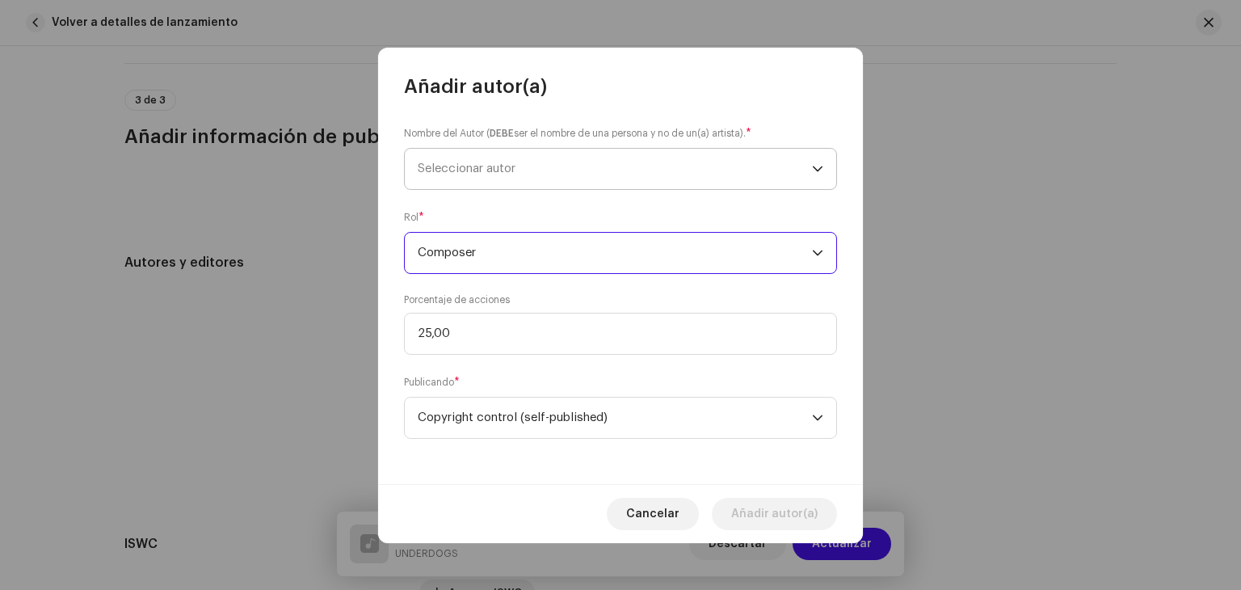
click at [503, 183] on span "Seleccionar autor" at bounding box center [615, 169] width 394 height 40
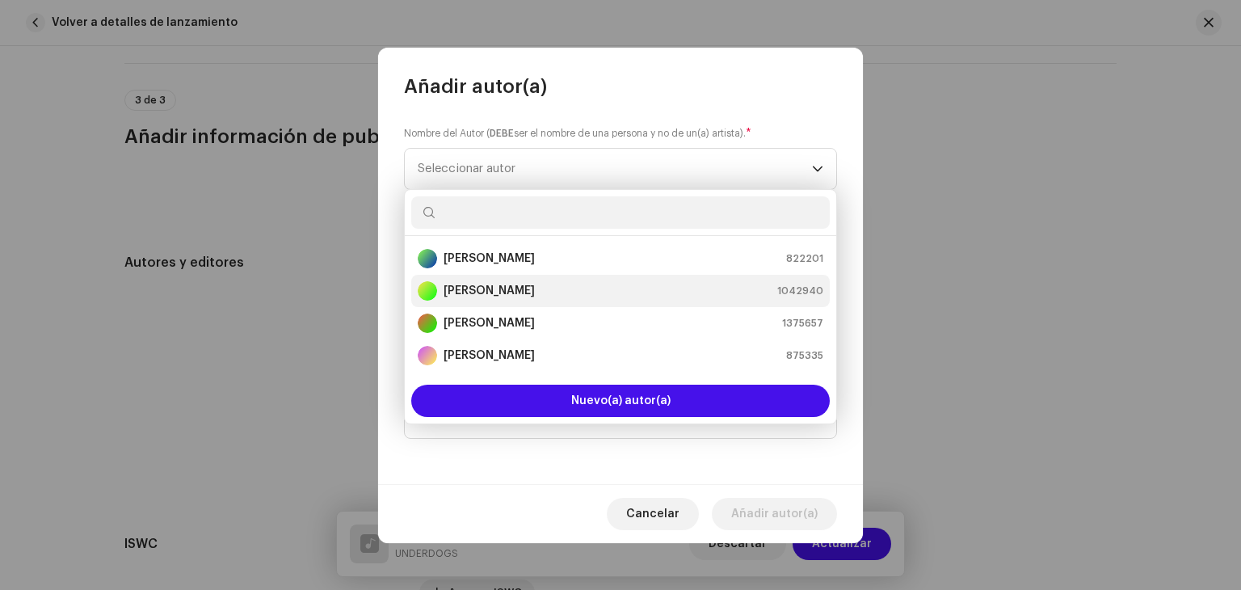
click at [486, 289] on strong "[PERSON_NAME]" at bounding box center [489, 291] width 91 height 16
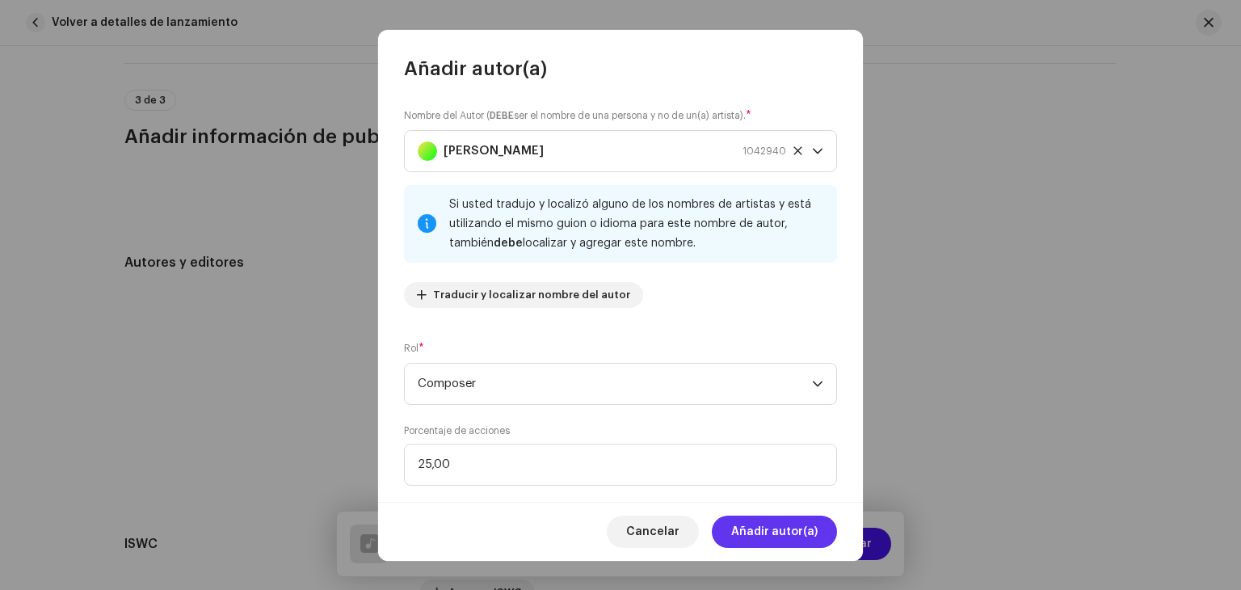
drag, startPoint x: 798, startPoint y: 522, endPoint x: 779, endPoint y: 534, distance: 22.2
click at [779, 534] on span "Añadir autor(a)" at bounding box center [774, 532] width 86 height 32
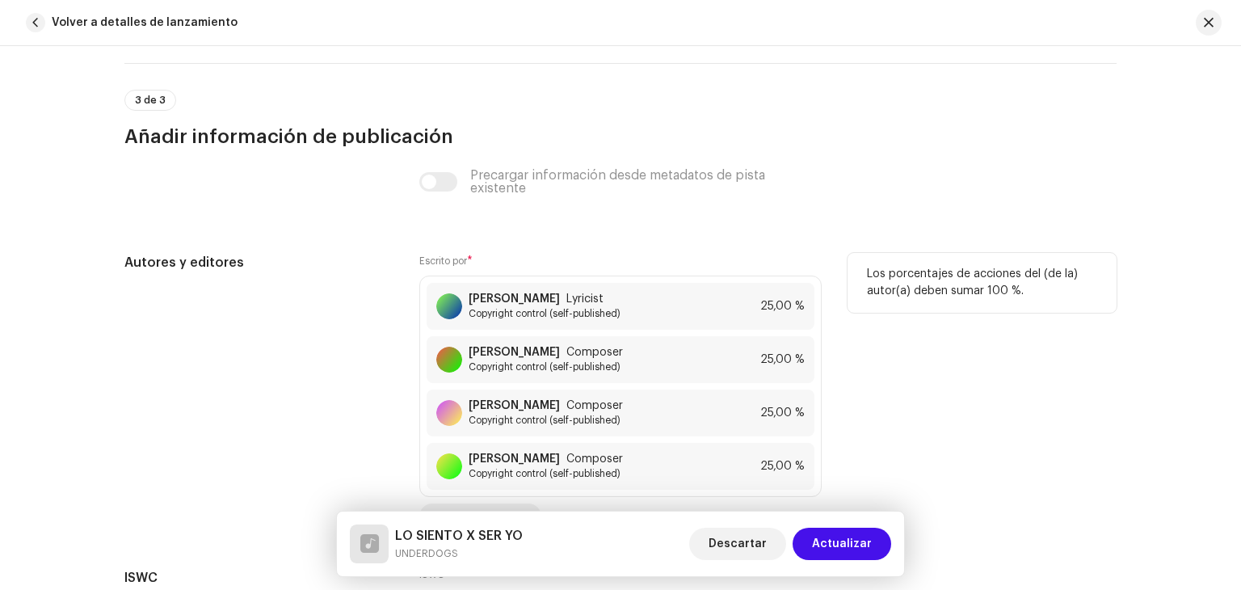
scroll to position [3597, 0]
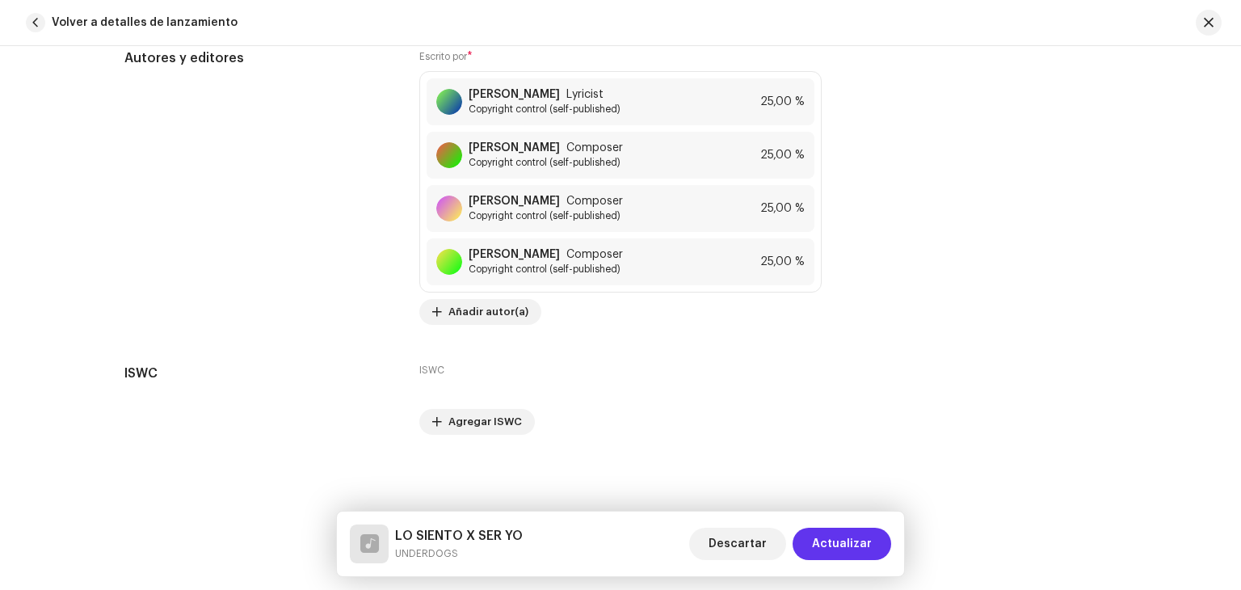
click at [848, 541] on span "Actualizar" at bounding box center [842, 544] width 60 height 32
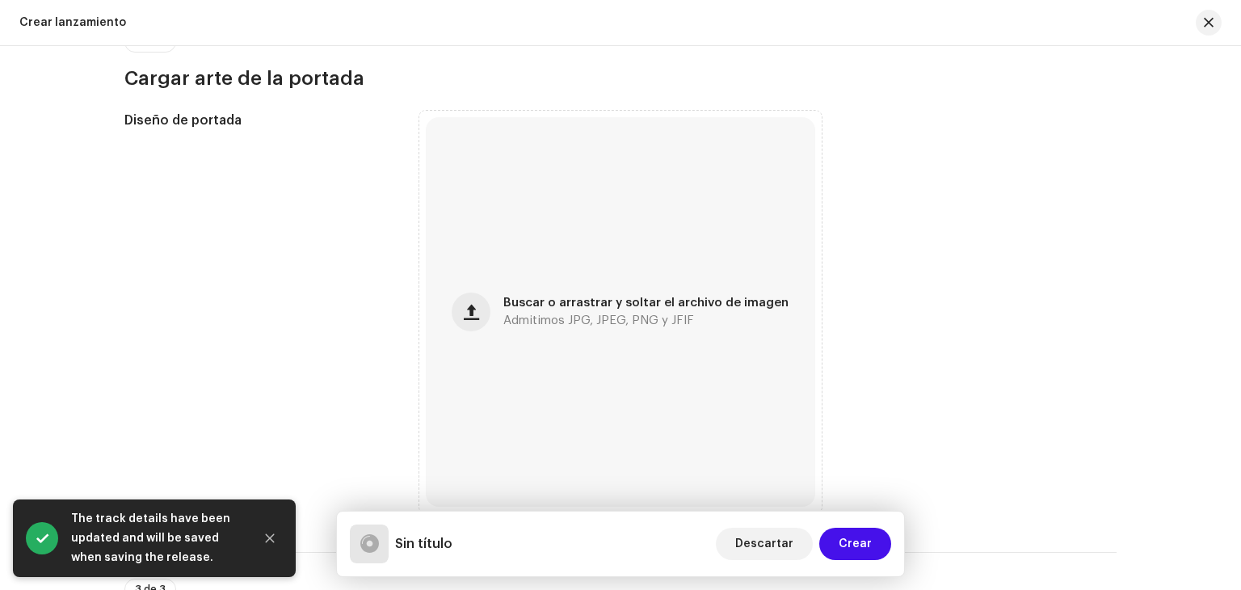
scroll to position [627, 0]
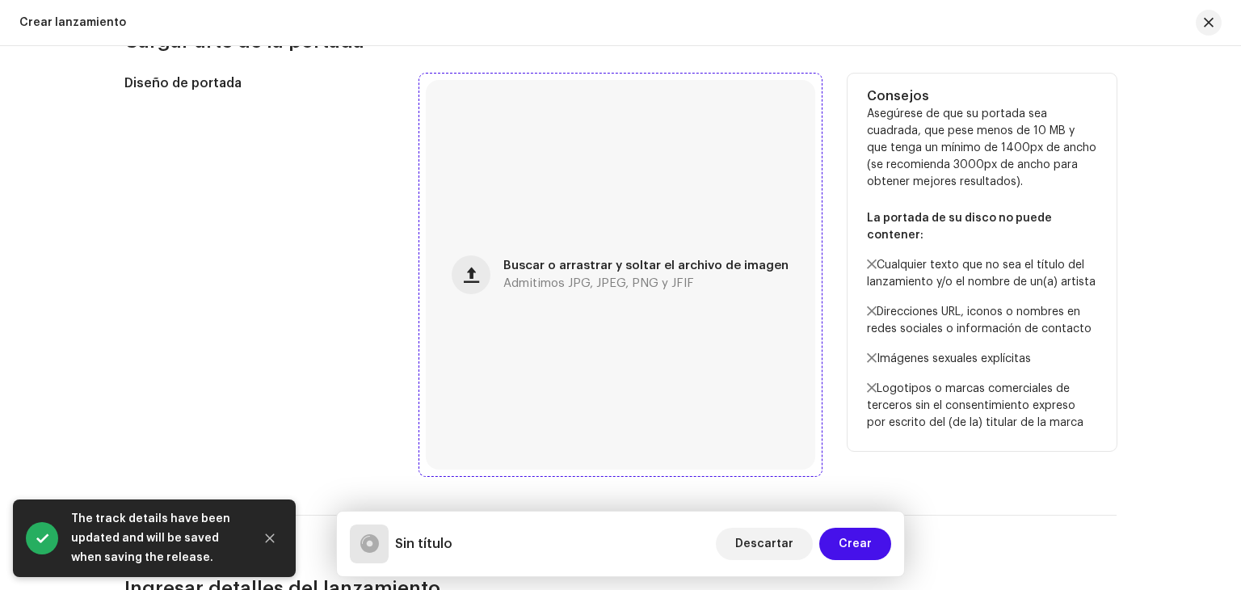
click at [512, 251] on div "Buscar o arrastrar y soltar el archivo de imagen Admitimos JPG, JPEG, PNG y JFIF" at bounding box center [621, 275] width 390 height 390
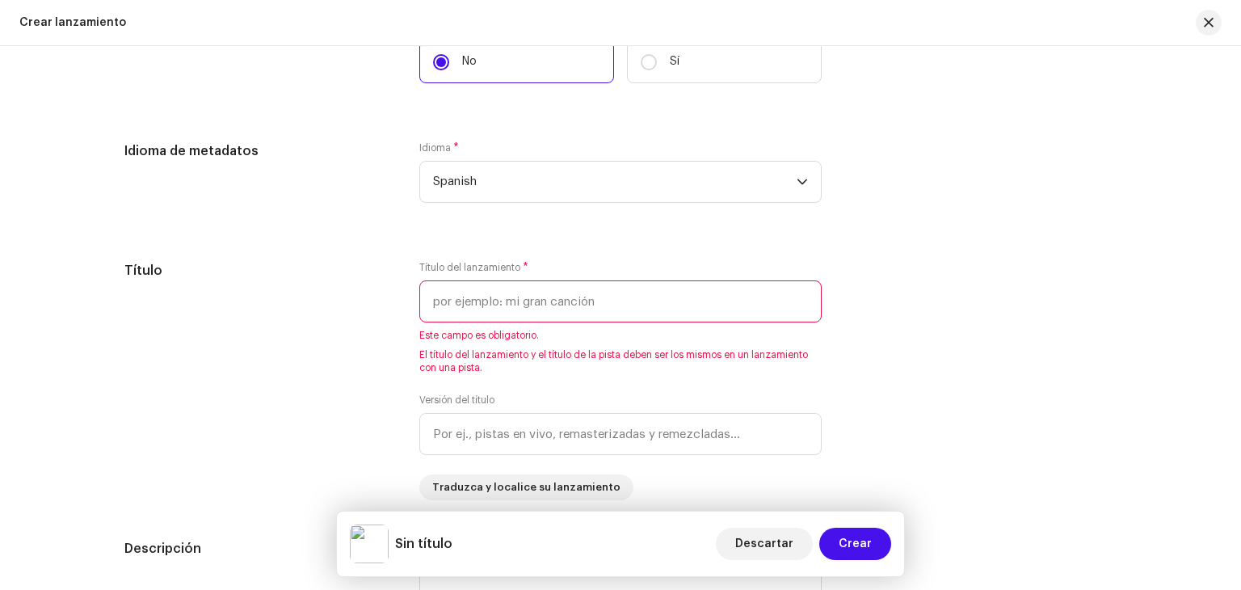
scroll to position [1411, 0]
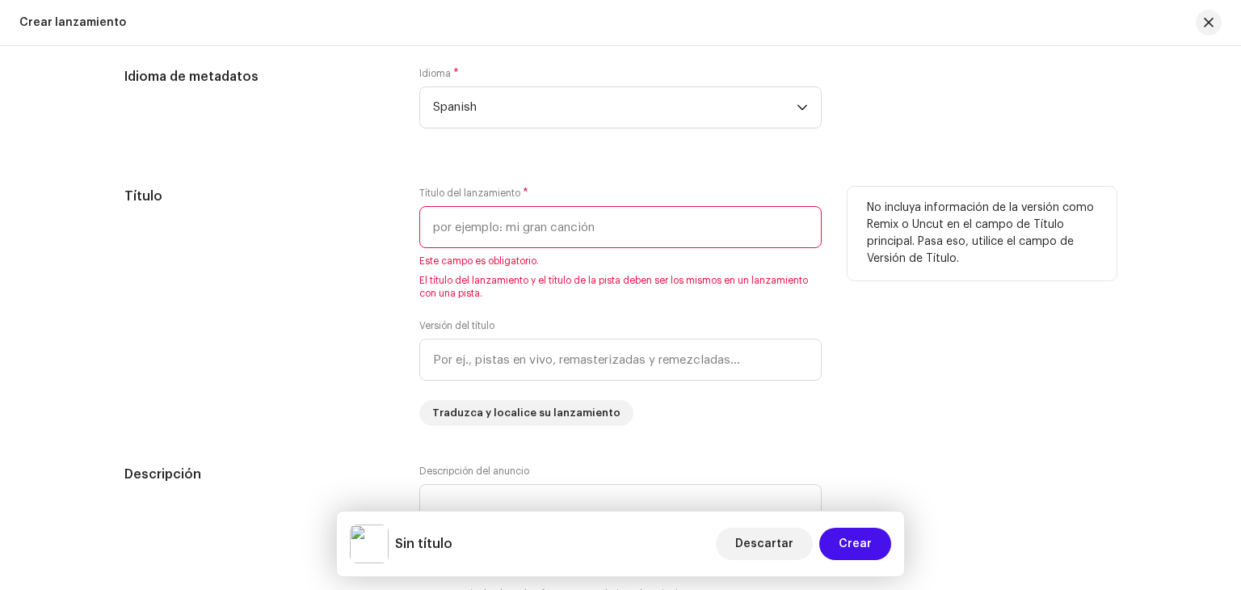
click at [472, 237] on input "text" at bounding box center [620, 227] width 402 height 42
type input "l"
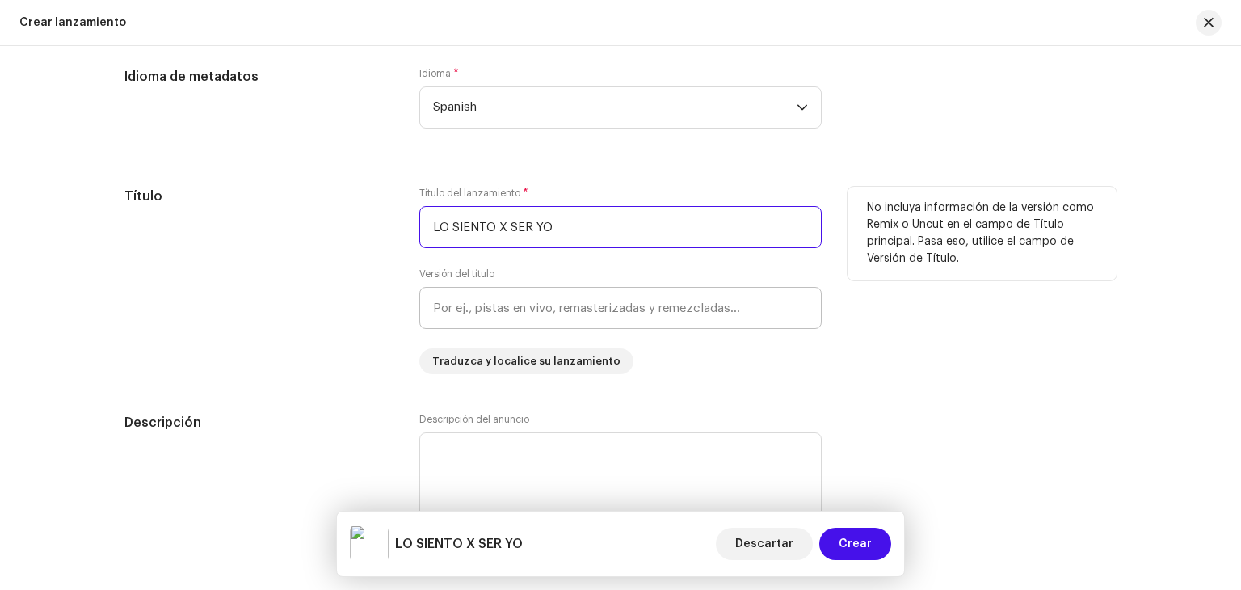
scroll to position [1586, 0]
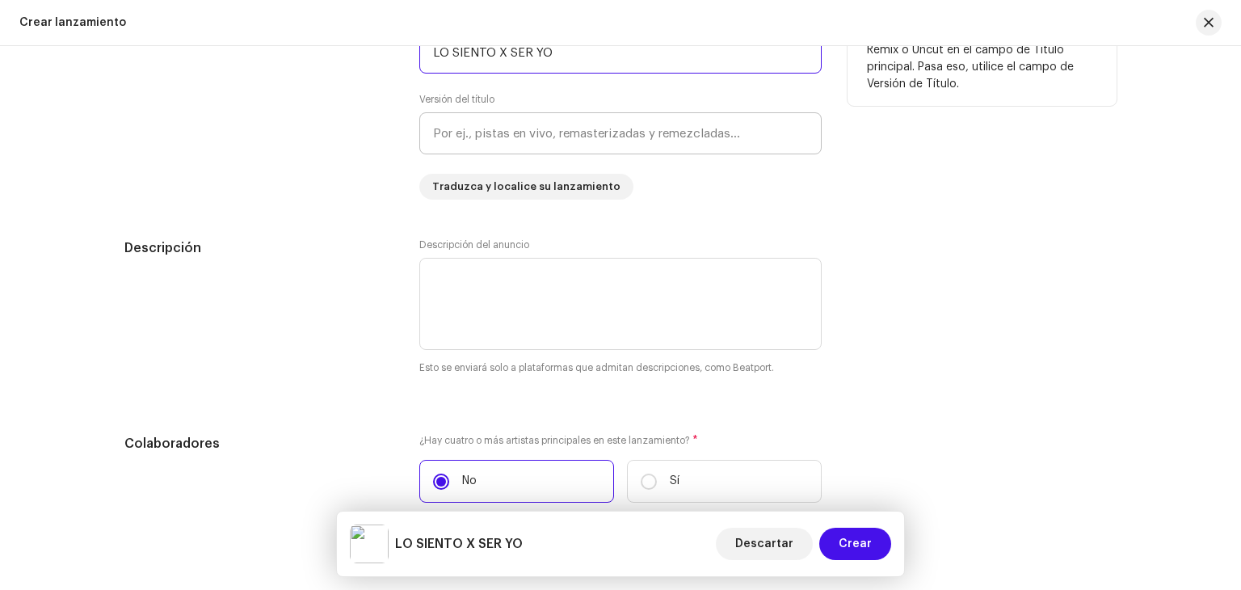
type input "LO SIENTO X SER YO"
click at [510, 321] on textarea at bounding box center [620, 304] width 402 height 92
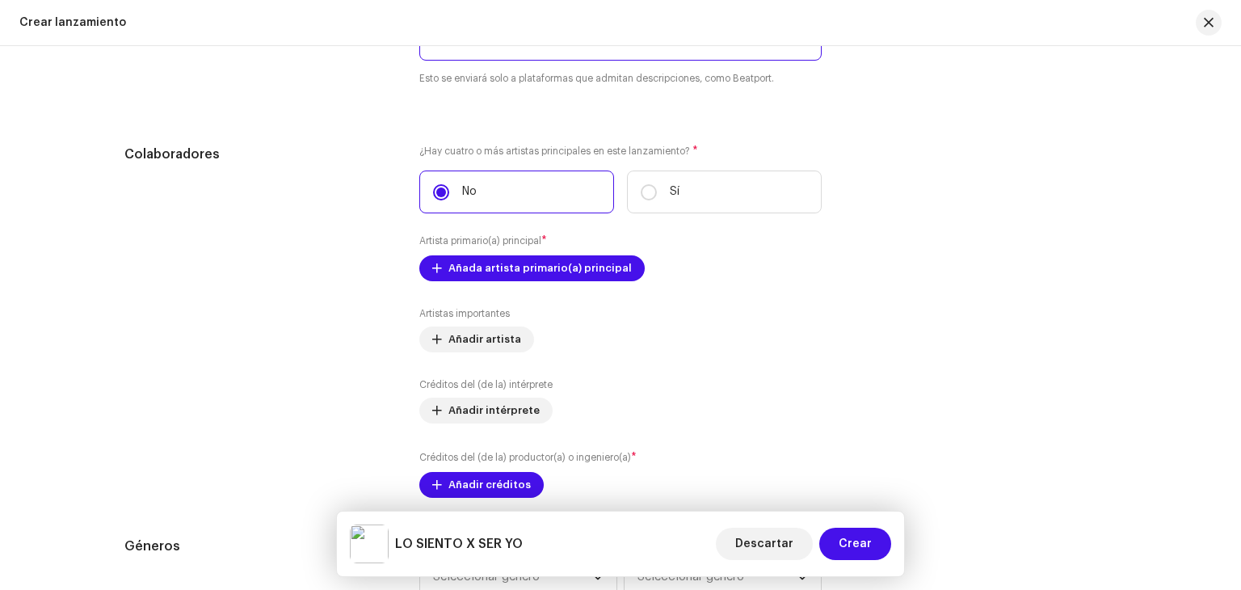
scroll to position [1877, 0]
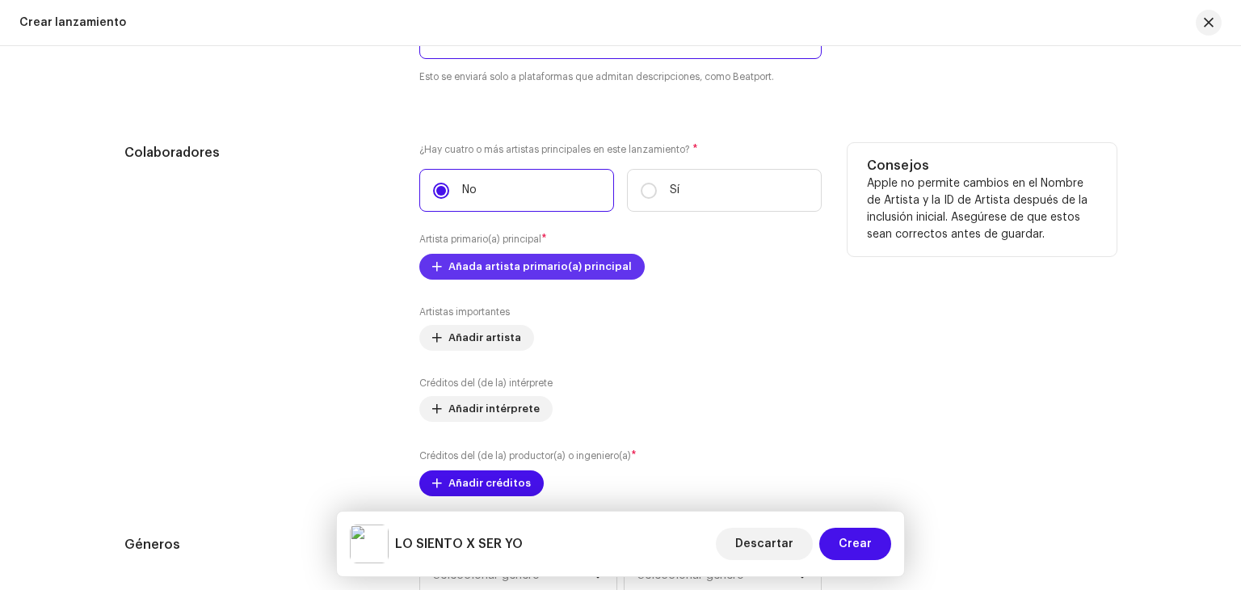
type textarea "La autocrítica y el cocimiento de los errores de uno mismo son la base de esta …"
click at [589, 269] on span "Añada artista primario(a) principal" at bounding box center [540, 267] width 183 height 32
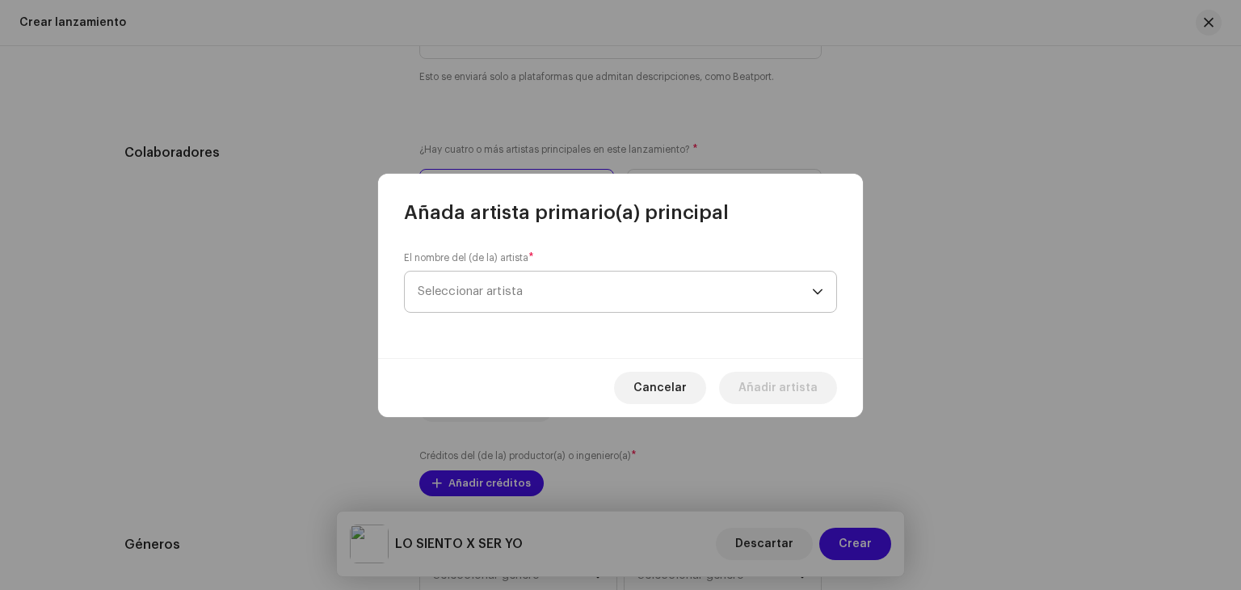
click at [554, 284] on span "Seleccionar artista" at bounding box center [615, 292] width 394 height 40
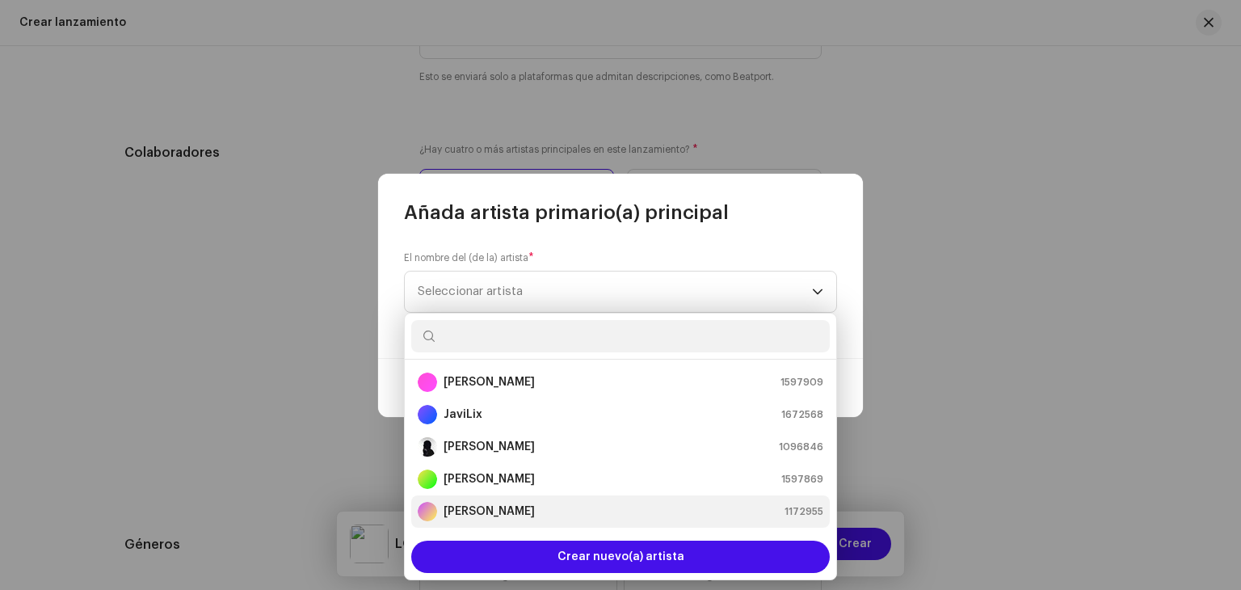
scroll to position [32, 0]
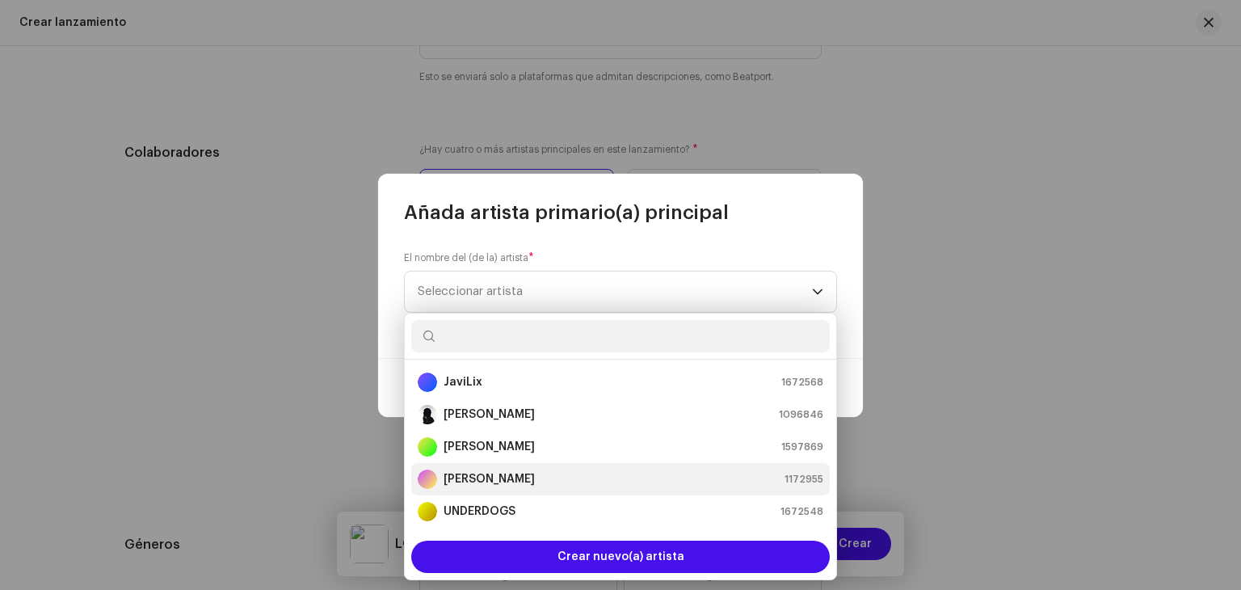
click at [525, 500] on li "UNDERDOGS 1672548" at bounding box center [620, 511] width 419 height 32
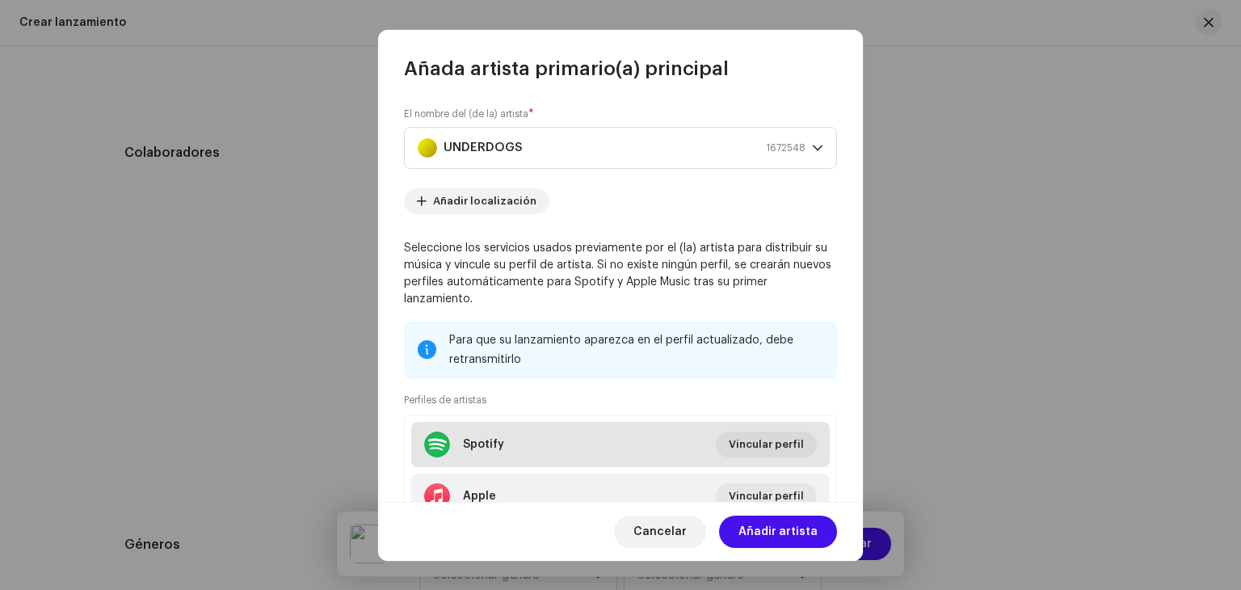
scroll to position [121, 0]
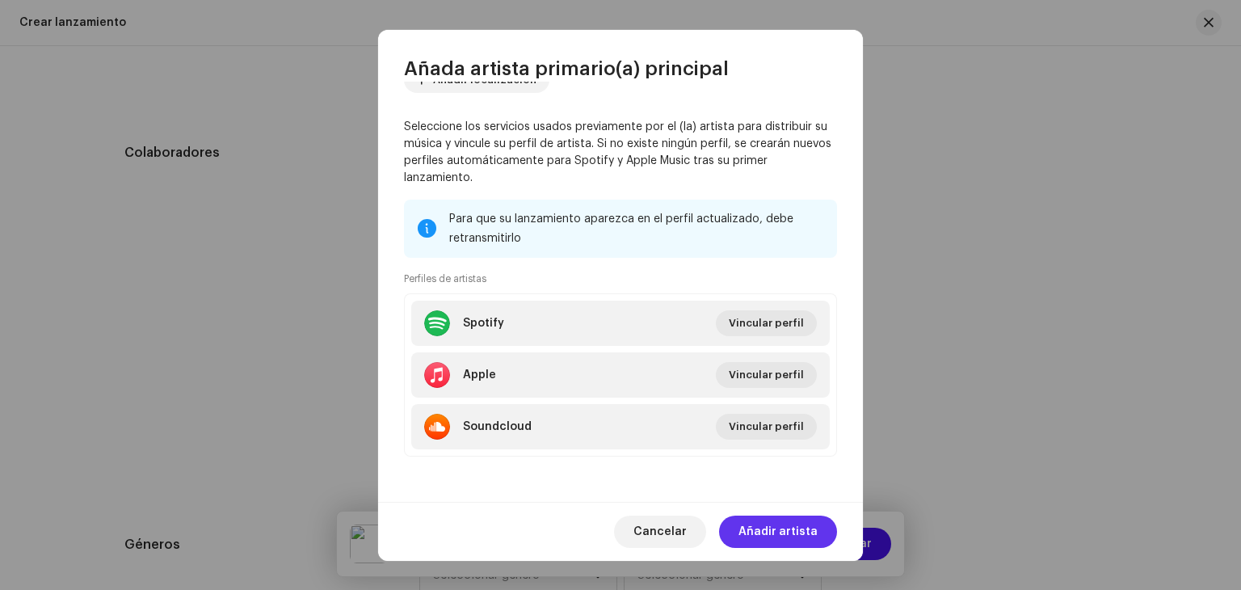
click at [779, 521] on span "Añadir artista" at bounding box center [778, 532] width 79 height 32
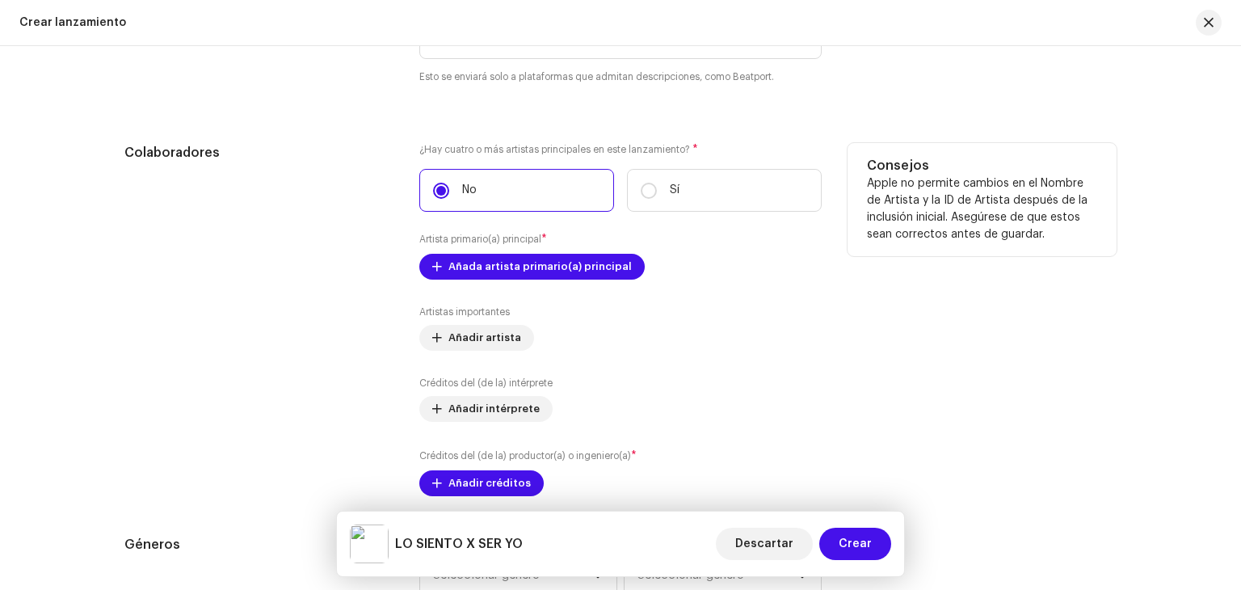
scroll to position [1909, 0]
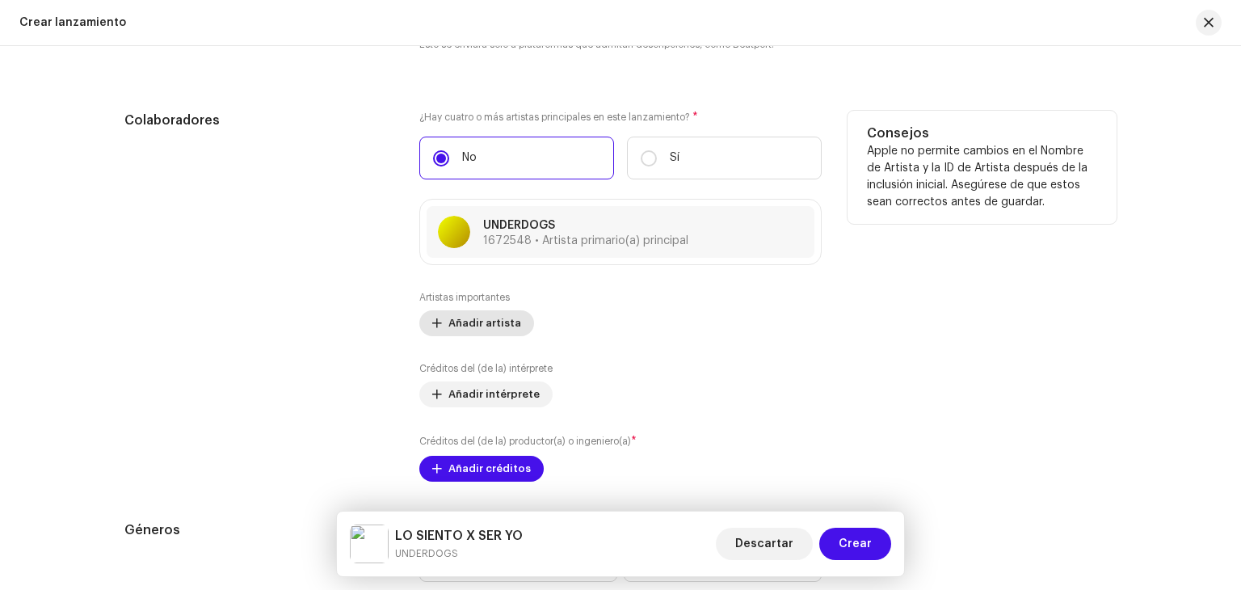
drag, startPoint x: 506, startPoint y: 335, endPoint x: 451, endPoint y: 317, distance: 57.8
drag, startPoint x: 451, startPoint y: 317, endPoint x: 326, endPoint y: 329, distance: 125.9
click at [326, 329] on div "Colaboradores" at bounding box center [258, 296] width 269 height 371
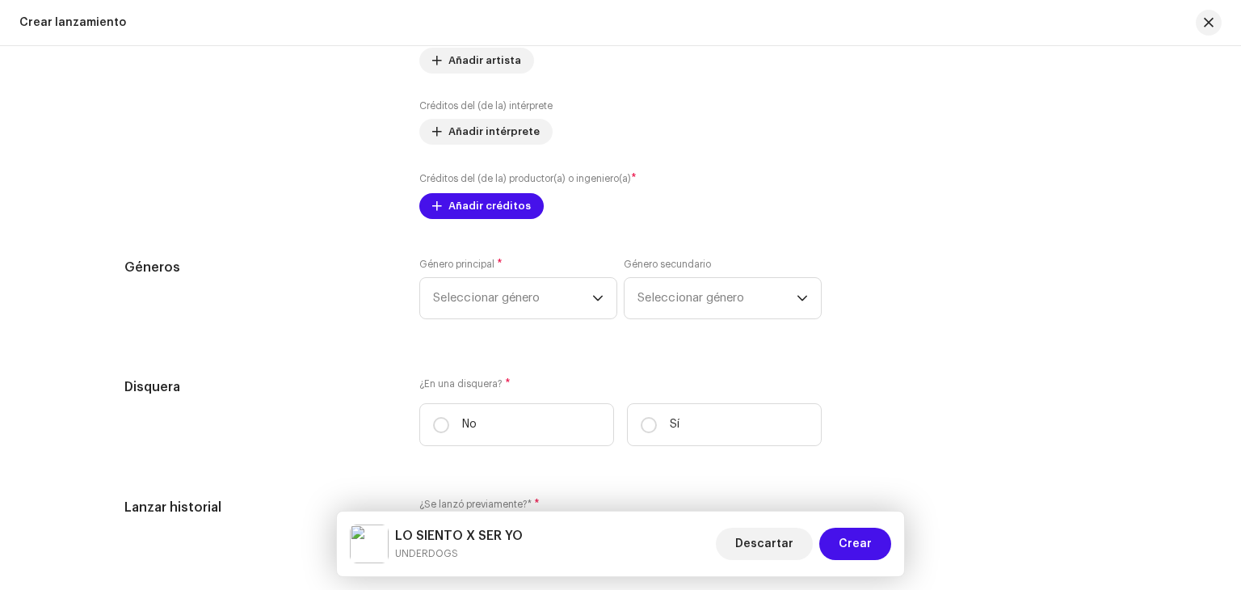
click at [475, 232] on div "Rellenar previamente la información de lanzamiento a partir de los metadatos de…" at bounding box center [620, 47] width 992 height 1943
click at [476, 208] on span "Añadir créditos" at bounding box center [490, 206] width 82 height 32
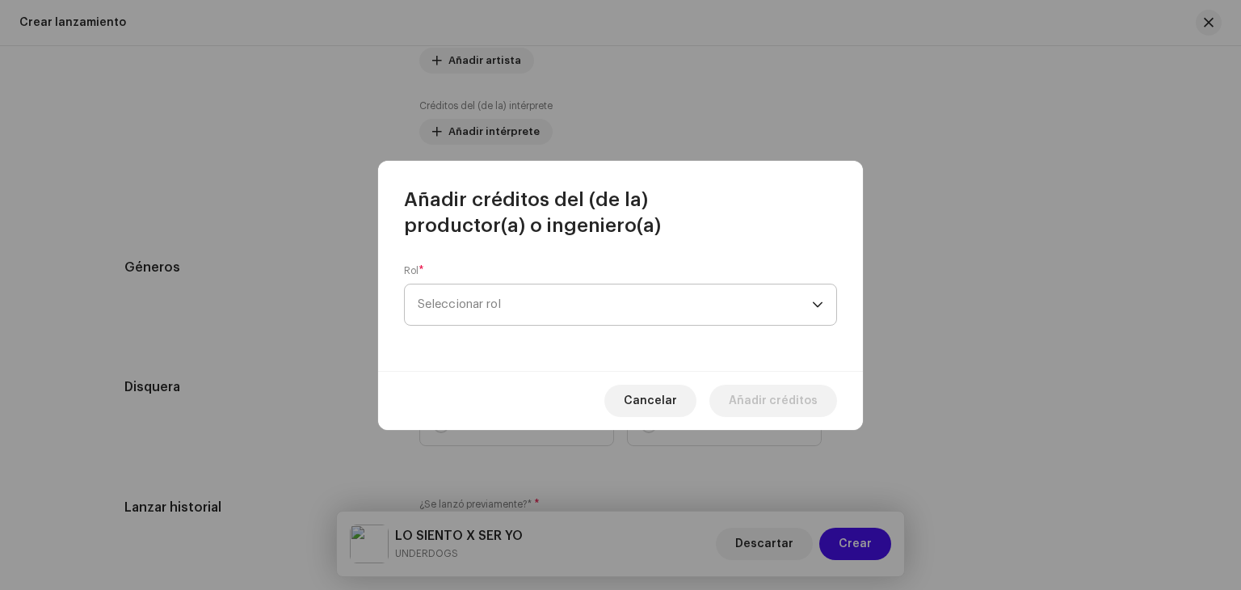
click at [523, 312] on span "Seleccionar rol" at bounding box center [615, 304] width 394 height 40
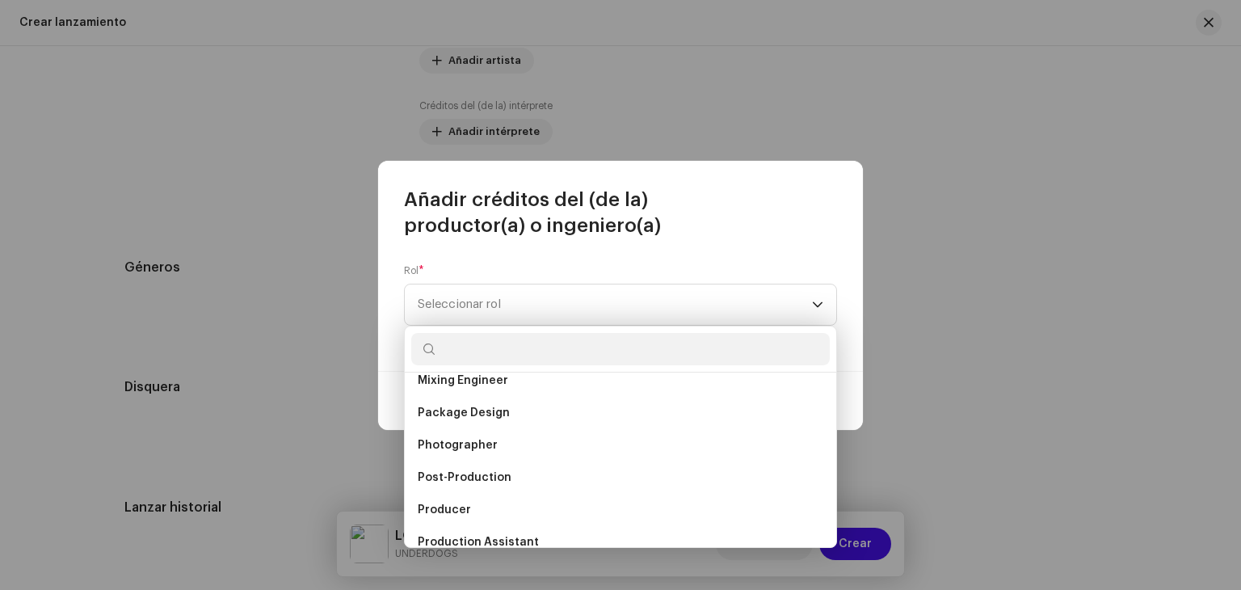
scroll to position [533, 0]
click at [505, 499] on li "Producer" at bounding box center [620, 508] width 419 height 32
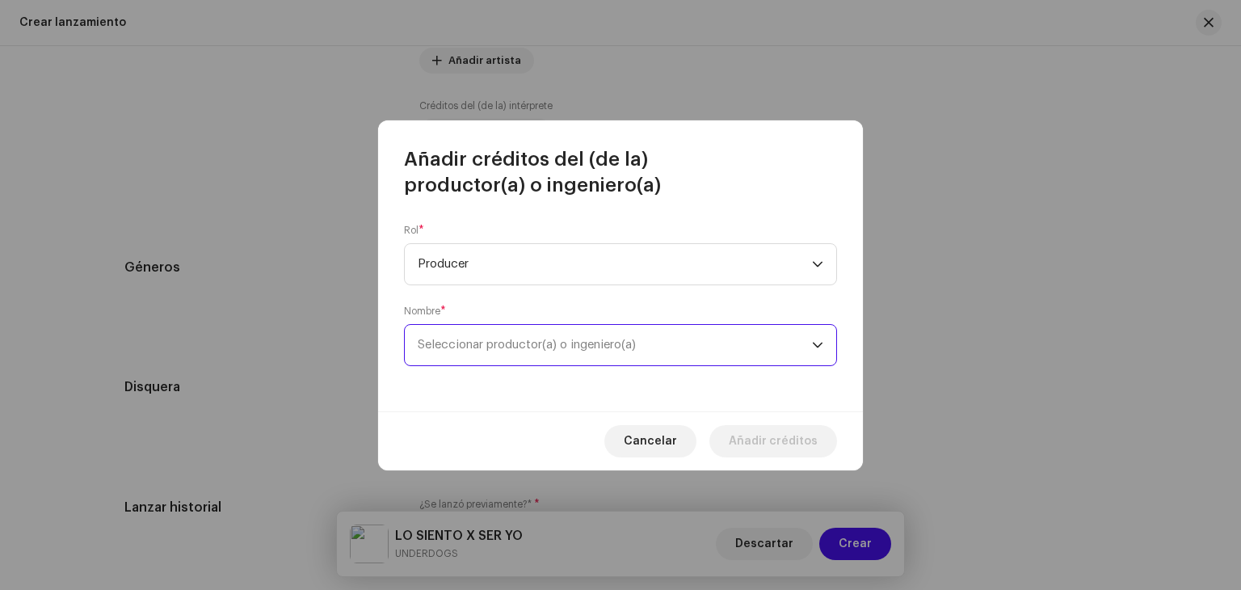
click at [593, 326] on span "Seleccionar productor(a) o ingeniero(a)" at bounding box center [615, 345] width 394 height 40
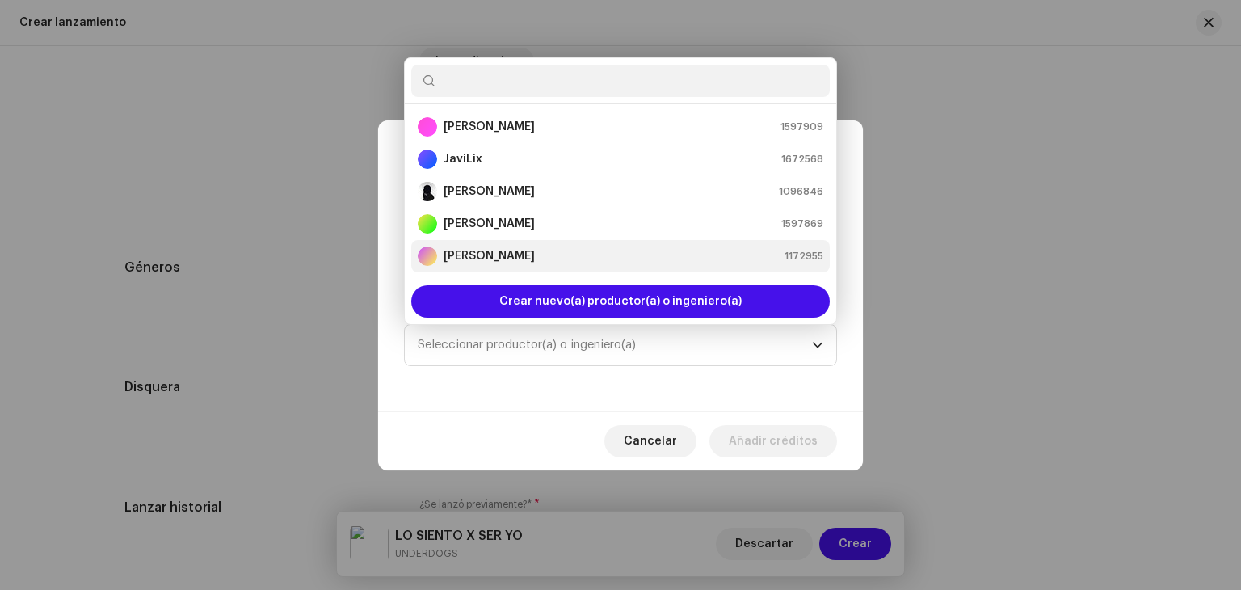
scroll to position [26, 0]
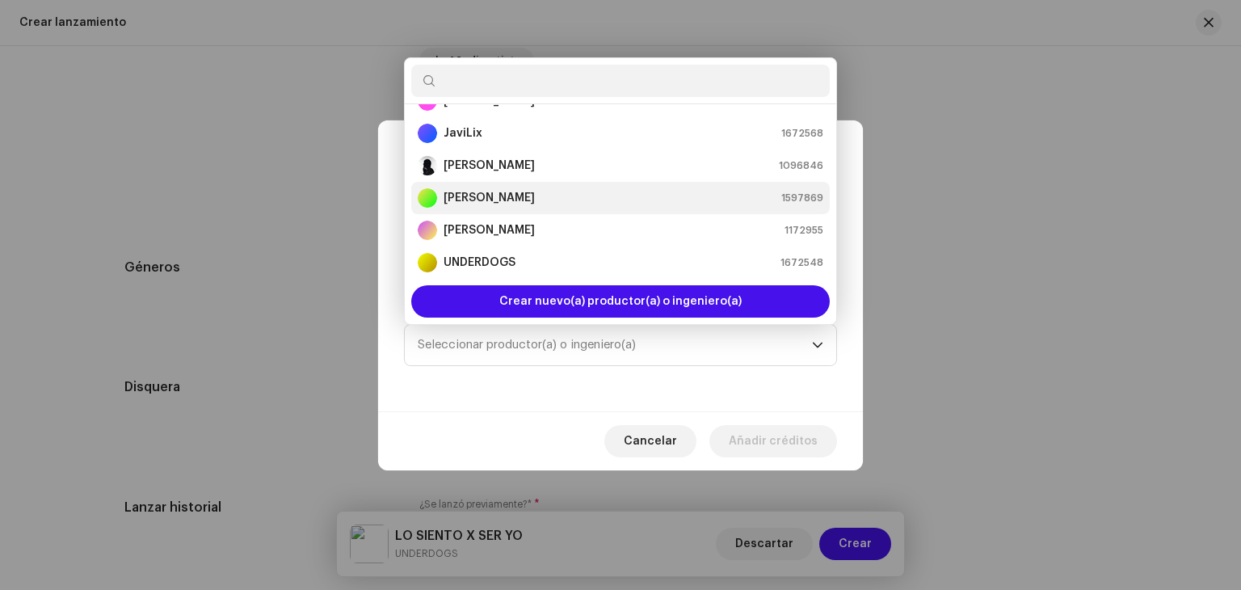
click at [501, 198] on div "[PERSON_NAME] 1597869" at bounding box center [621, 197] width 406 height 19
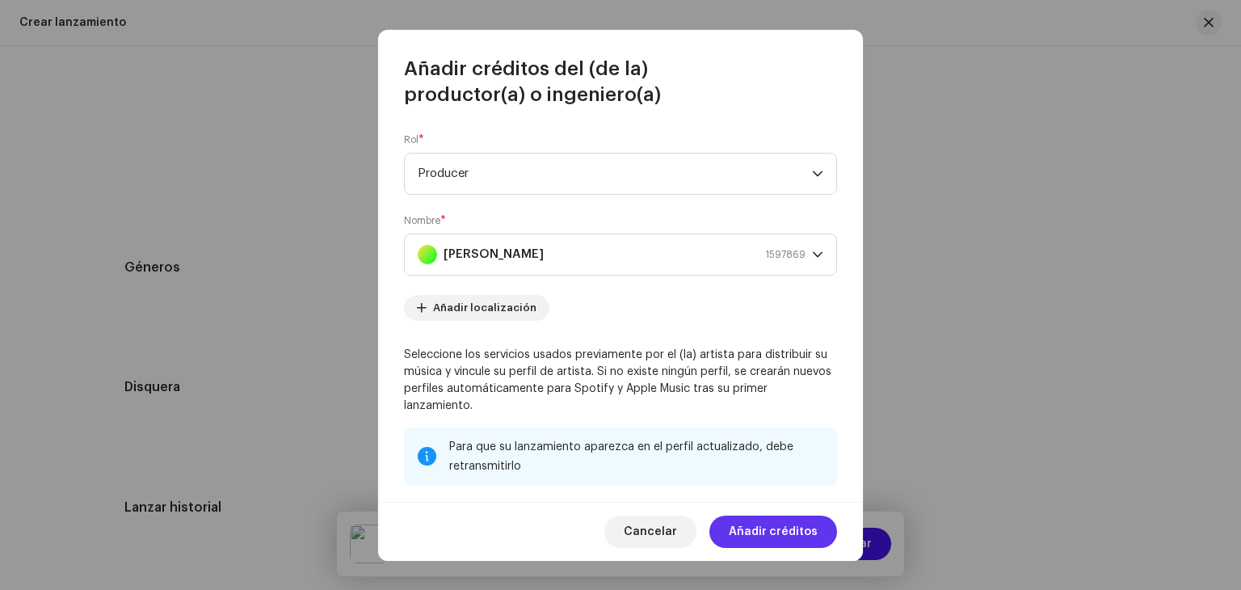
click at [762, 534] on span "Añadir créditos" at bounding box center [773, 532] width 89 height 32
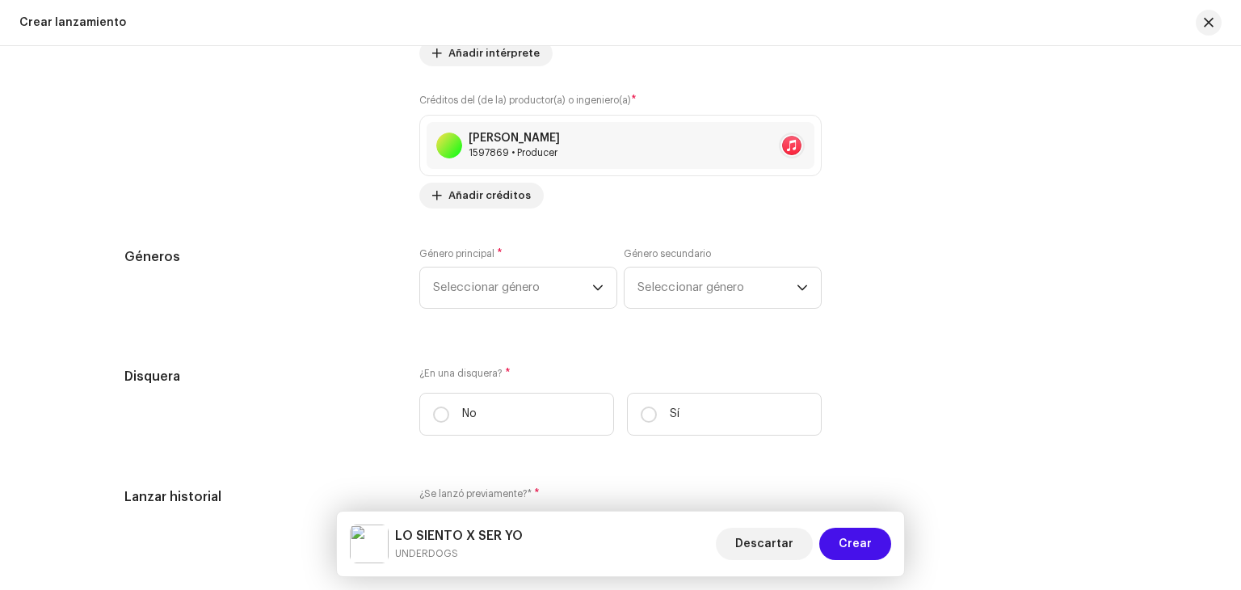
scroll to position [2260, 0]
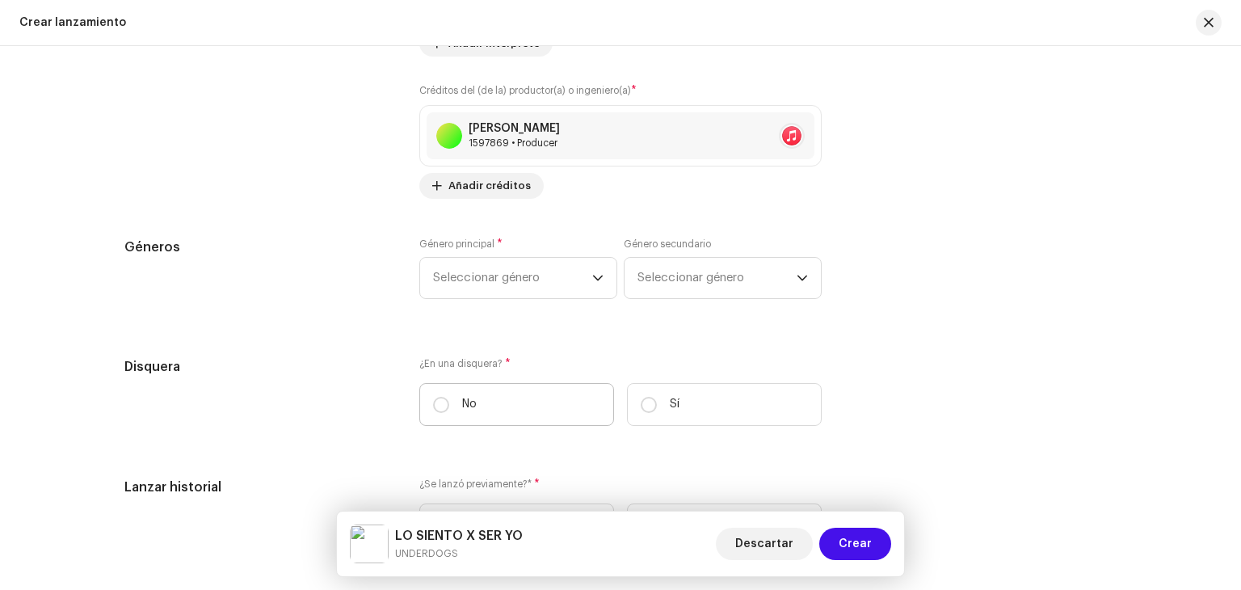
click at [448, 415] on label "No" at bounding box center [516, 404] width 195 height 43
click at [448, 413] on input "No" at bounding box center [441, 405] width 16 height 16
radio input "true"
click at [529, 270] on span "Seleccionar género" at bounding box center [512, 278] width 159 height 40
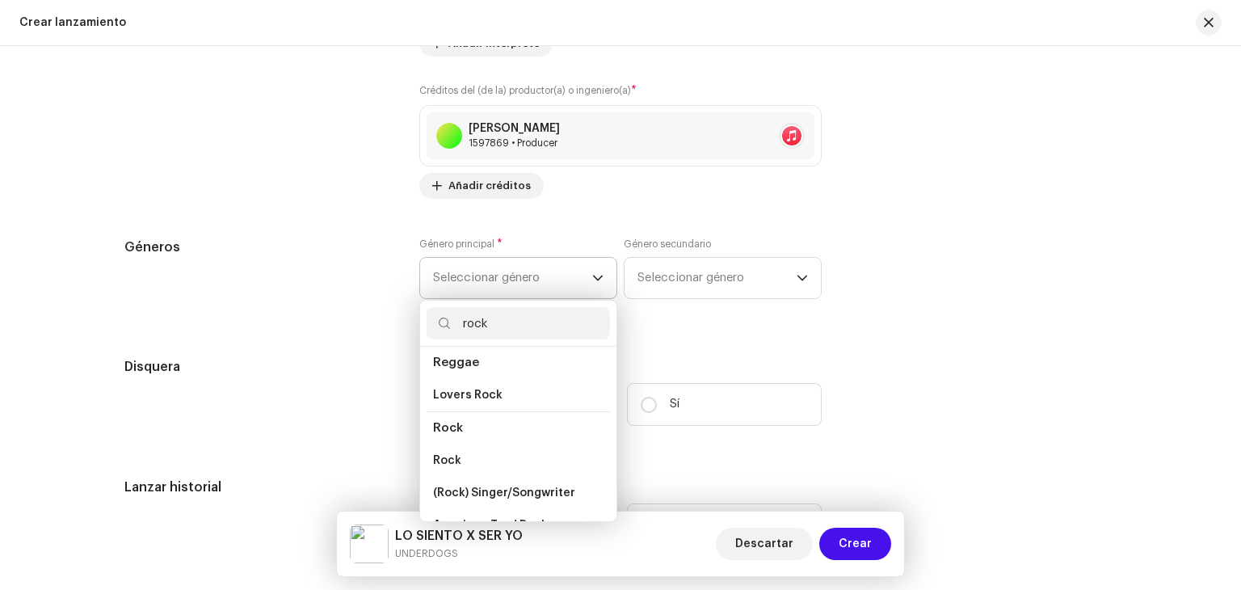
scroll to position [575, 0]
type input "rock"
click at [547, 457] on li "Rock" at bounding box center [518, 460] width 183 height 32
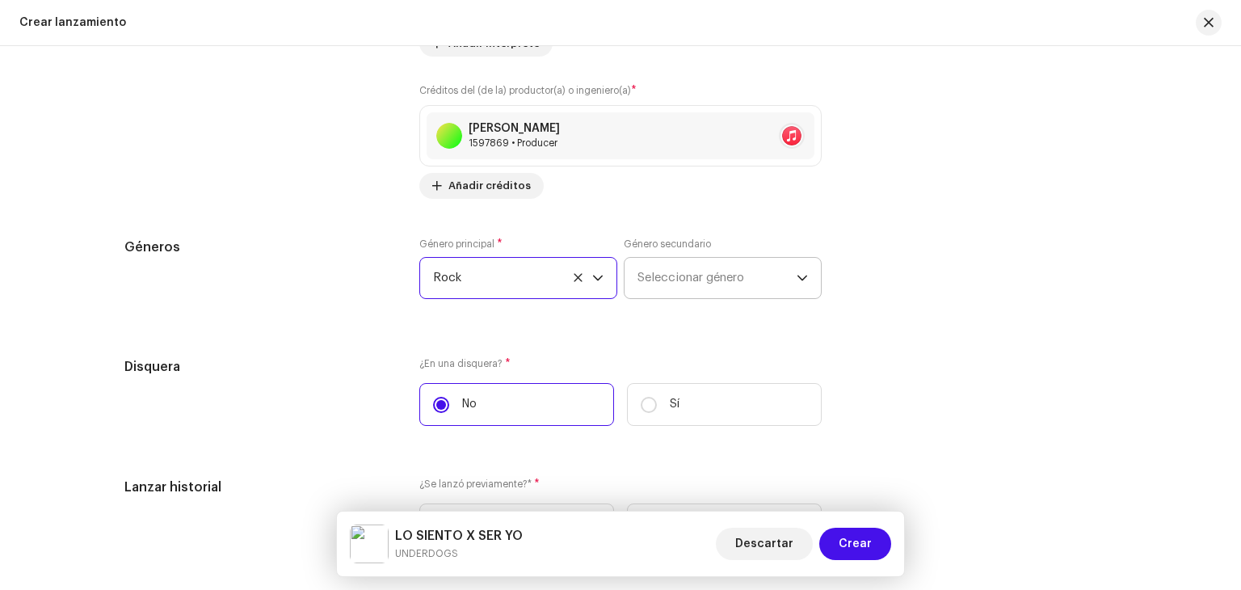
click at [682, 272] on span "Seleccionar género" at bounding box center [717, 278] width 159 height 40
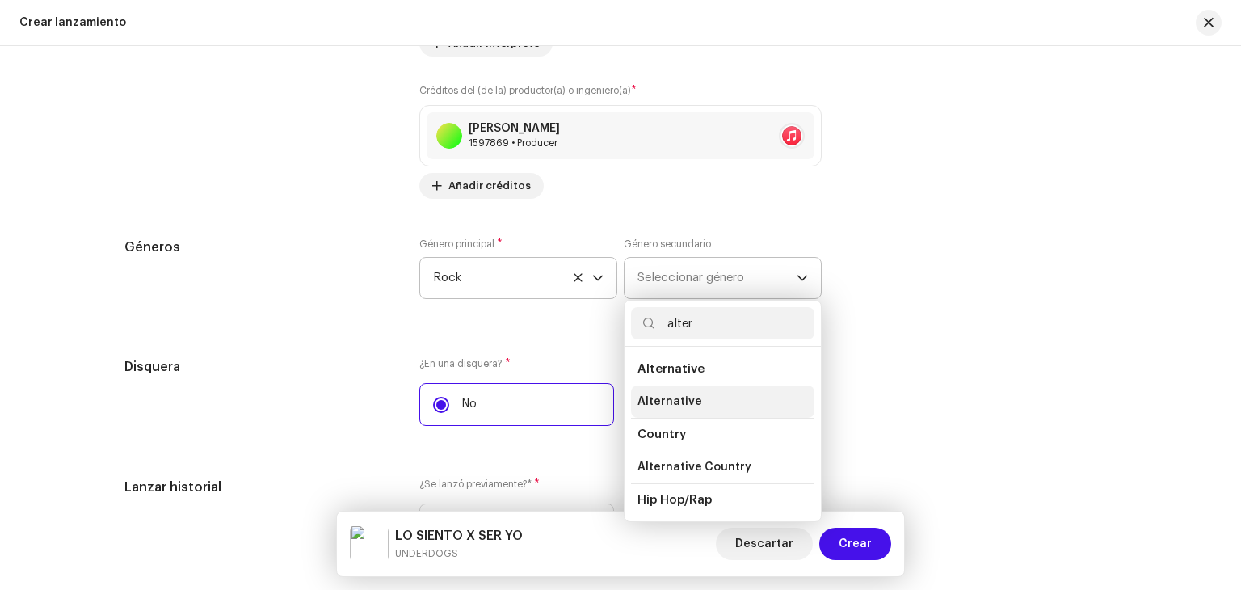
type input "alter"
click at [683, 398] on span "Alternative" at bounding box center [670, 402] width 65 height 16
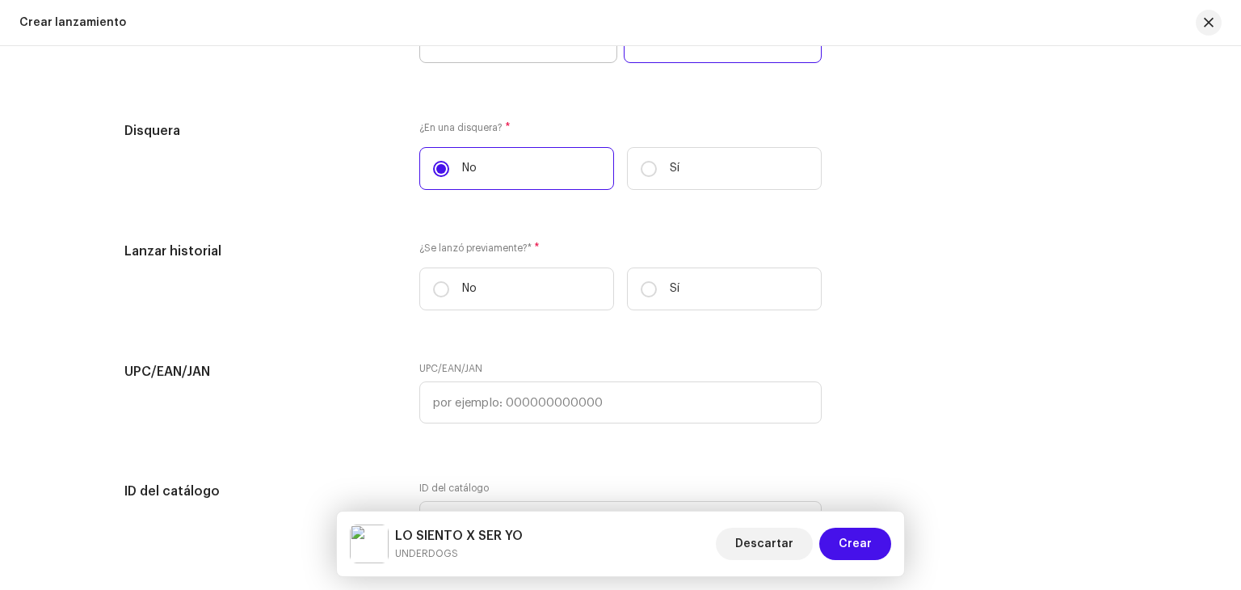
scroll to position [2501, 0]
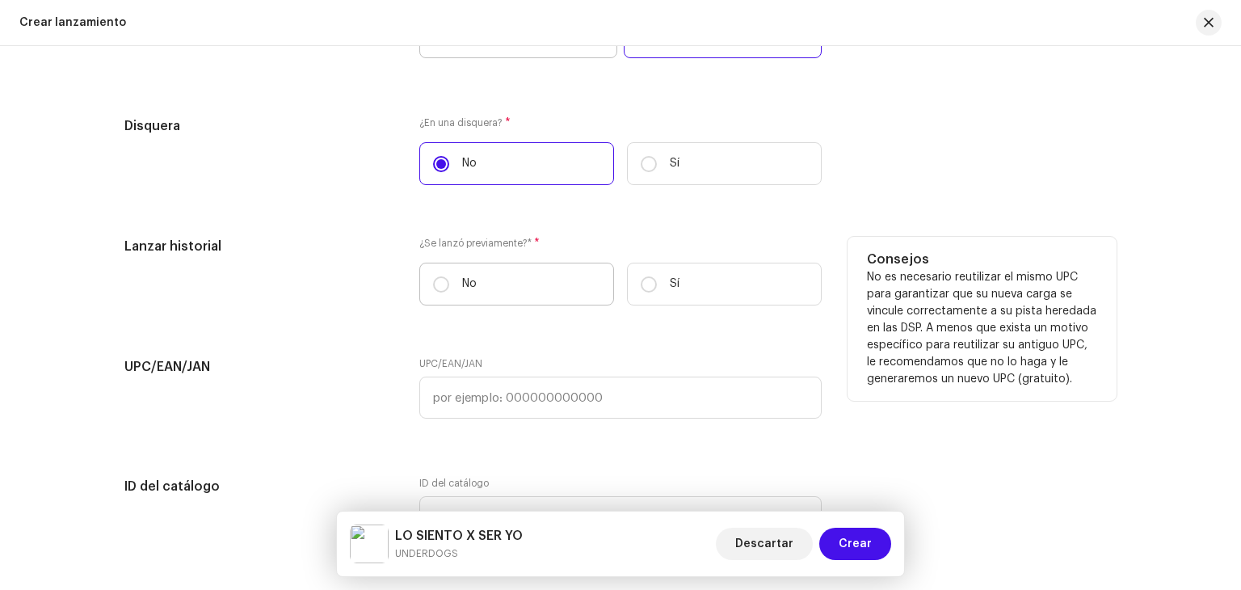
click at [480, 295] on label "No" at bounding box center [516, 284] width 195 height 43
click at [449, 293] on input "No" at bounding box center [441, 284] width 16 height 16
radio input "true"
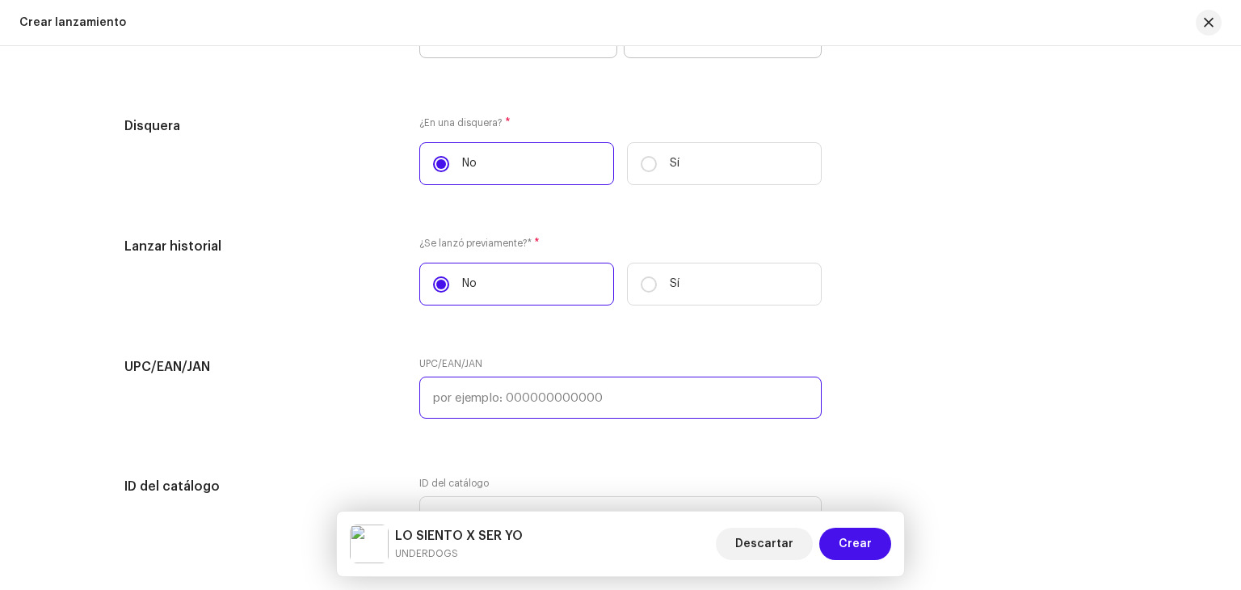
click at [495, 415] on input "text" at bounding box center [620, 398] width 402 height 42
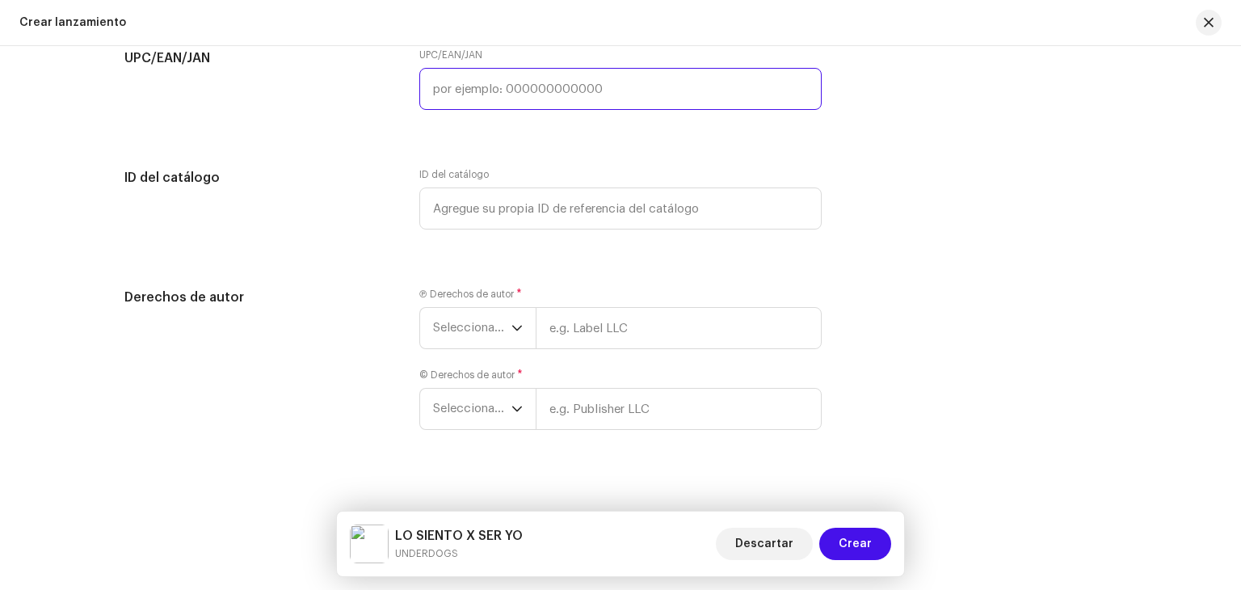
scroll to position [2830, 0]
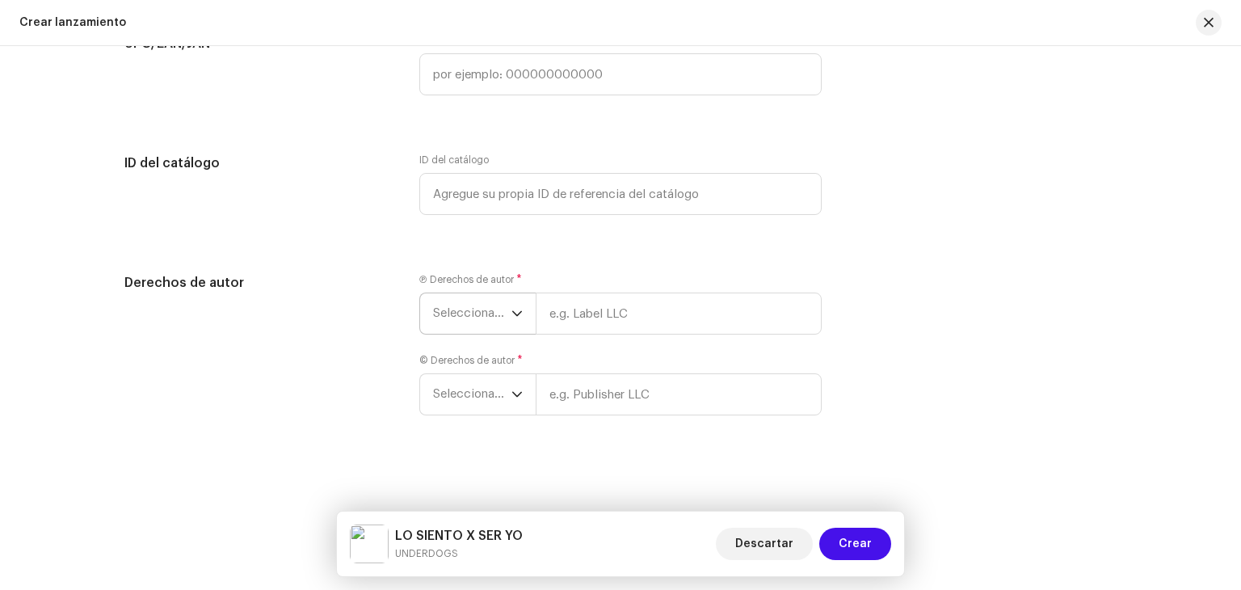
click at [496, 314] on span "Seleccionar año" at bounding box center [472, 313] width 78 height 40
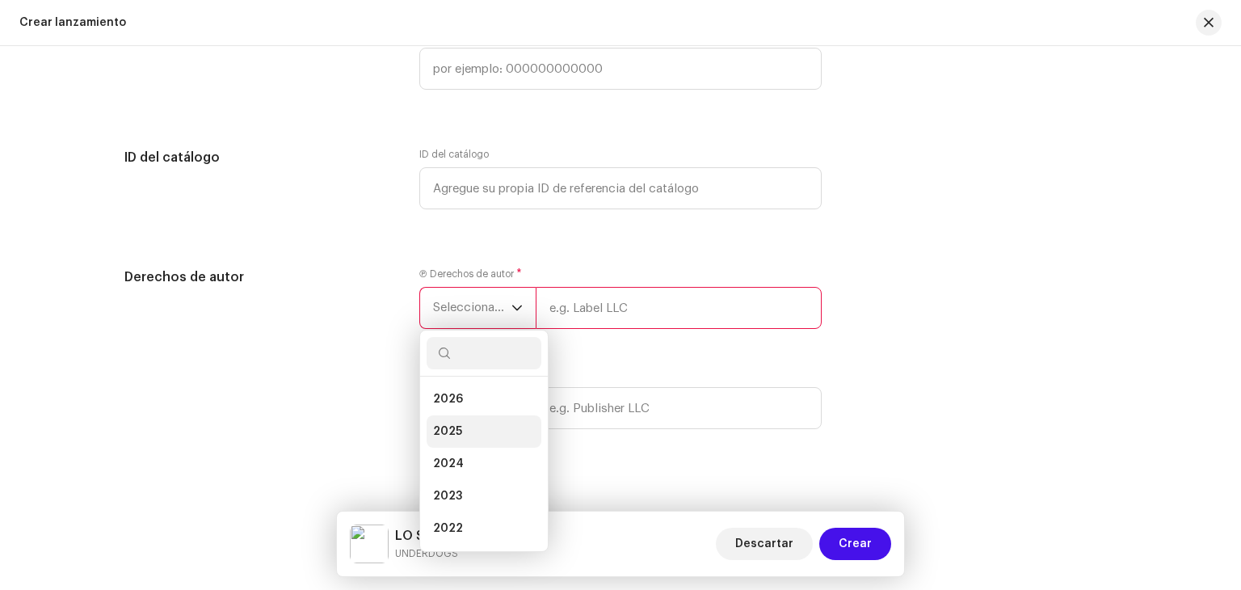
click at [466, 432] on li "2025" at bounding box center [484, 431] width 115 height 32
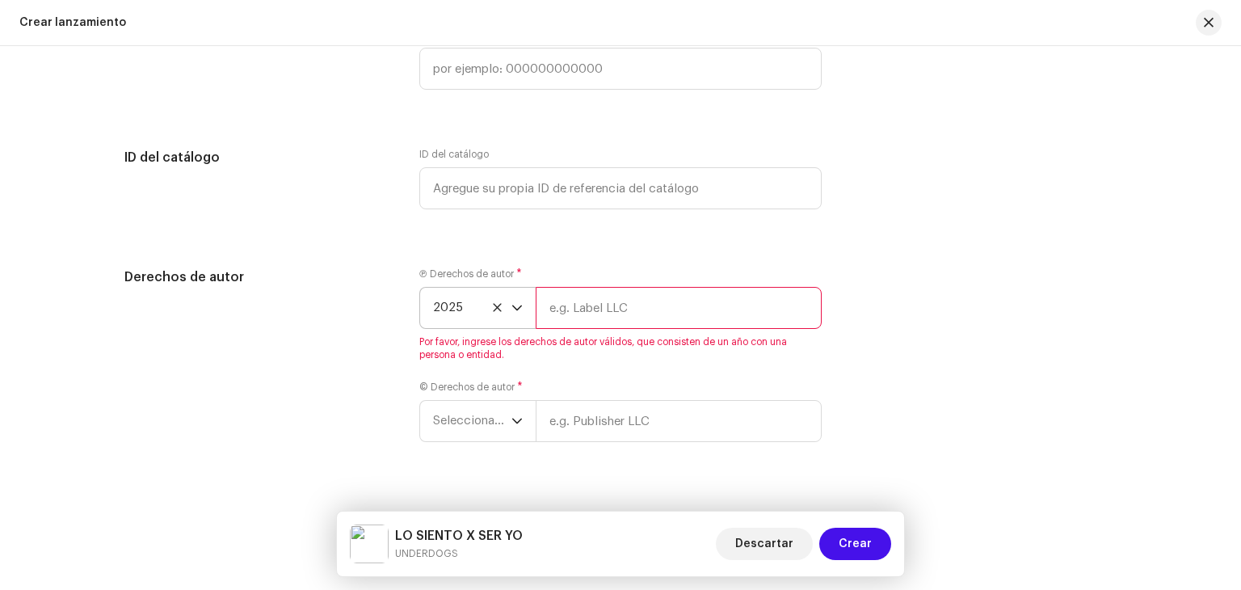
click at [595, 302] on input "text" at bounding box center [679, 308] width 286 height 42
type input "UNDERDOGS"
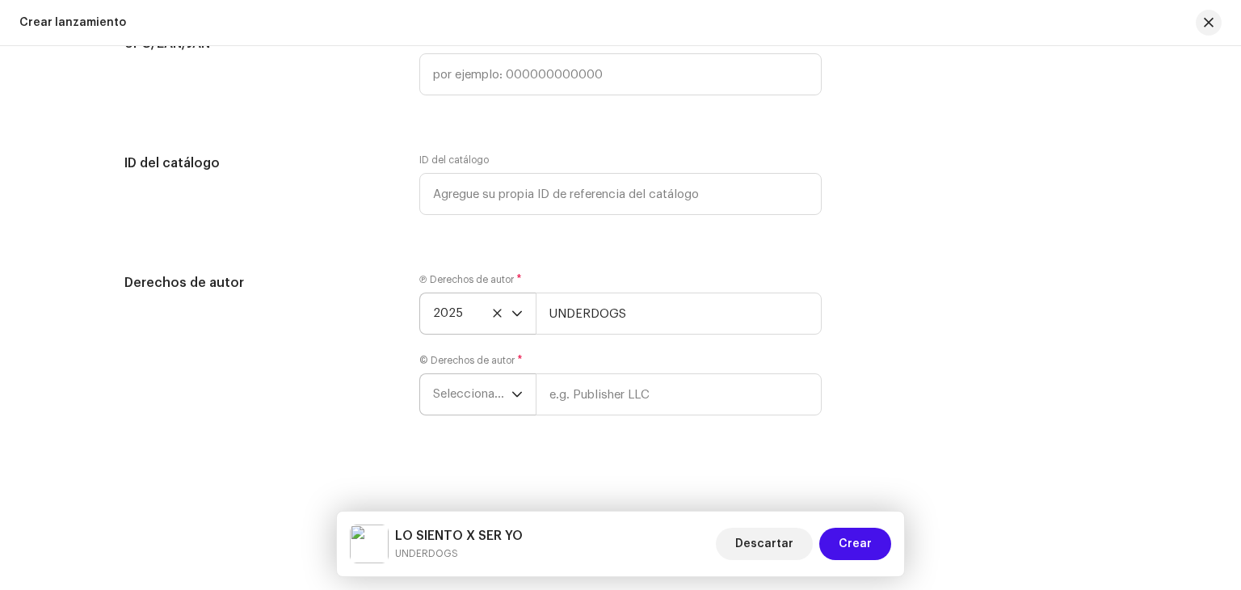
click at [506, 383] on span "Seleccionar año" at bounding box center [472, 394] width 78 height 40
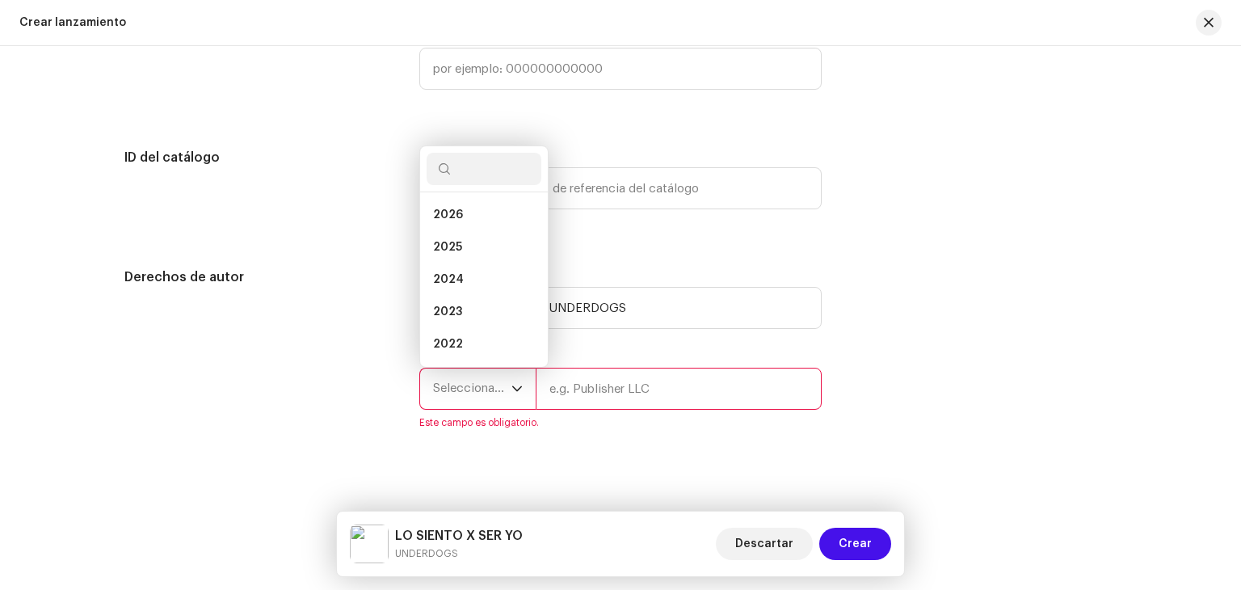
scroll to position [26, 0]
click at [469, 235] on li "2025" at bounding box center [484, 221] width 115 height 32
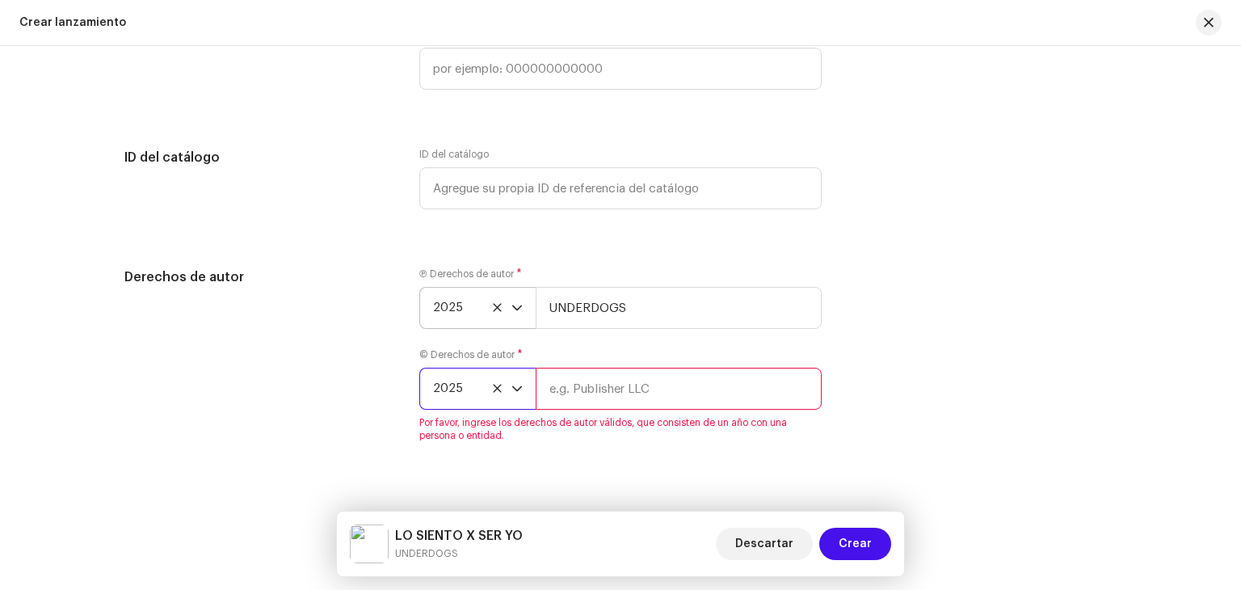
click at [596, 379] on input "text" at bounding box center [679, 389] width 286 height 42
type input "[PERSON_NAME]"
click at [853, 535] on span "Crear" at bounding box center [855, 544] width 33 height 32
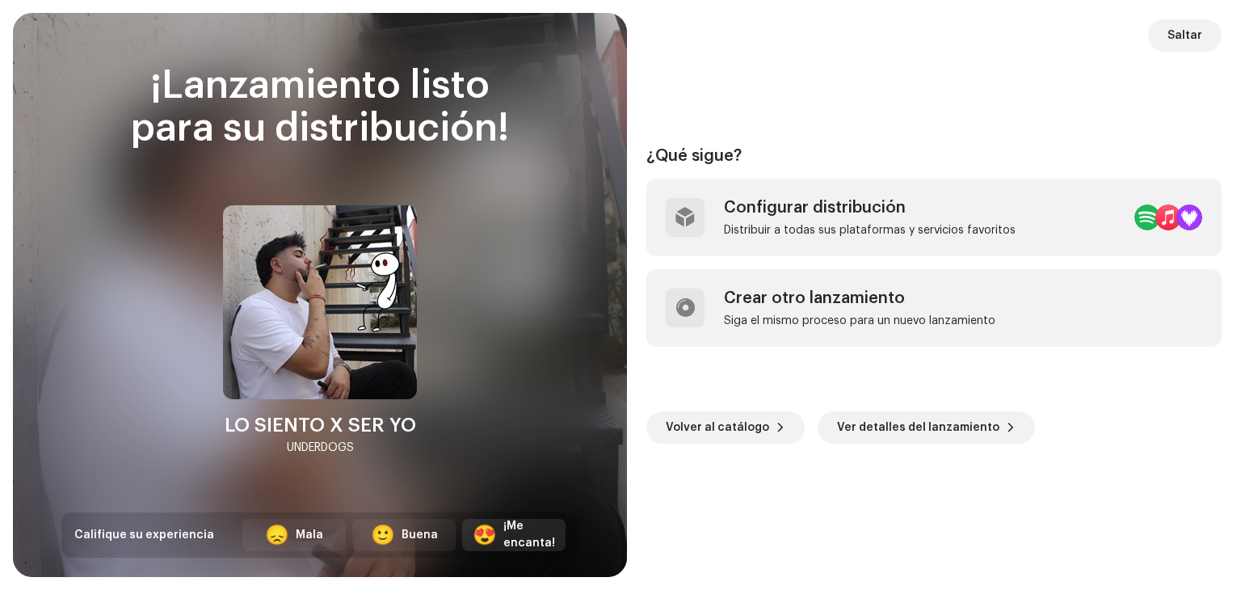
click at [530, 541] on div "¡Me encanta!" at bounding box center [530, 535] width 52 height 34
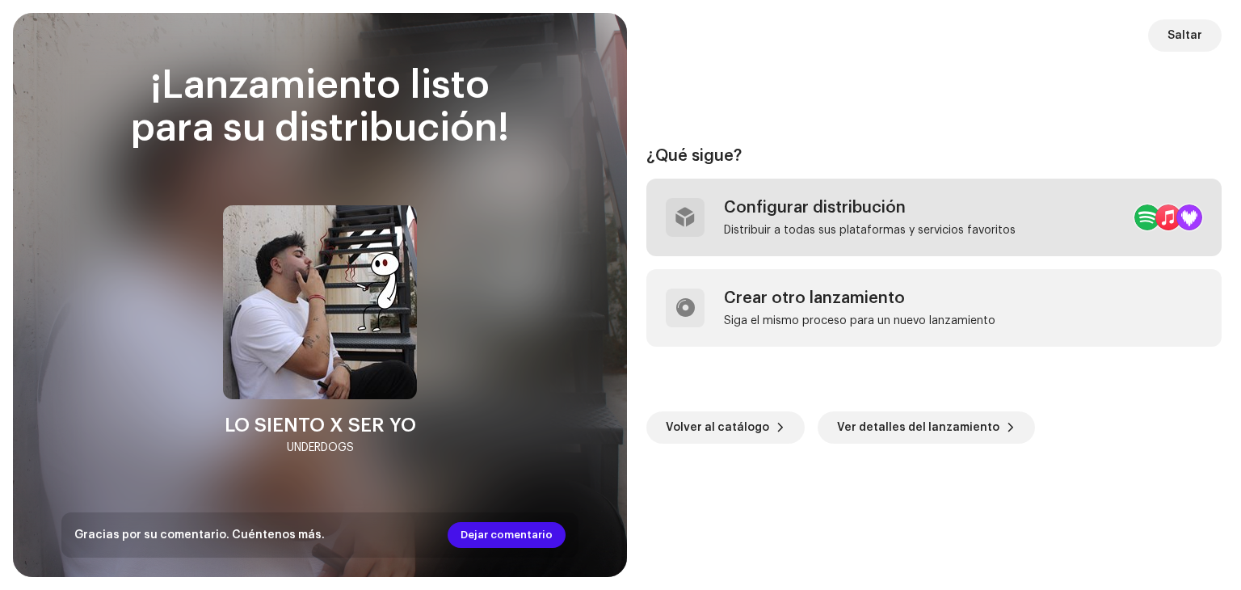
click at [853, 209] on div "Configurar distribución" at bounding box center [870, 207] width 292 height 19
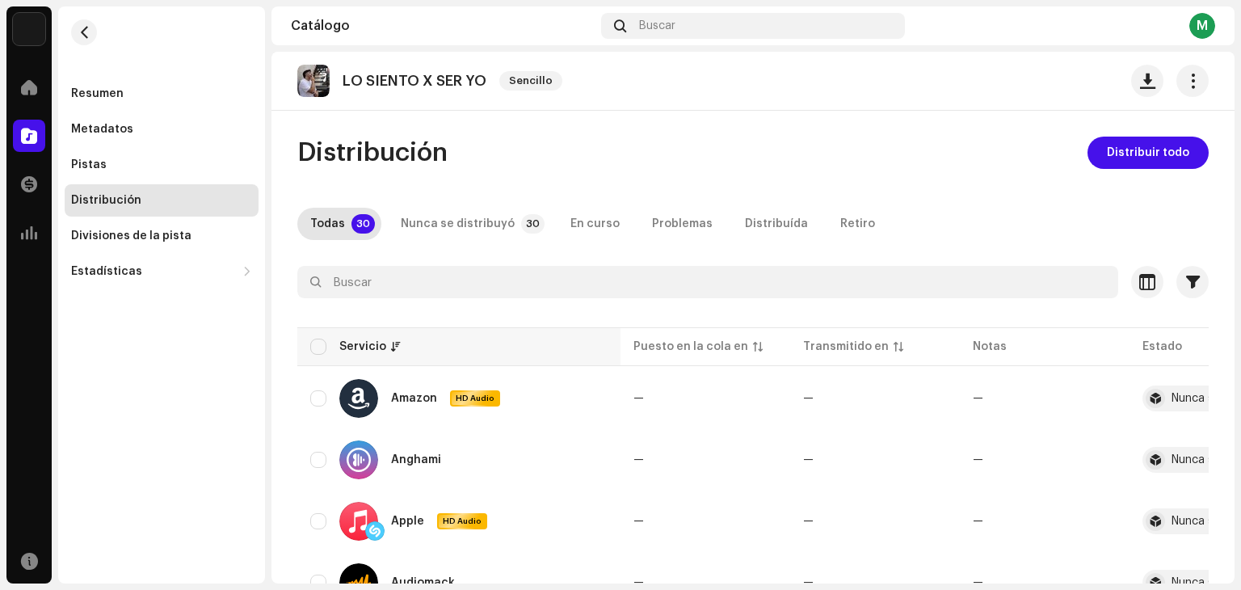
click at [318, 361] on th "Servicio" at bounding box center [458, 346] width 323 height 39
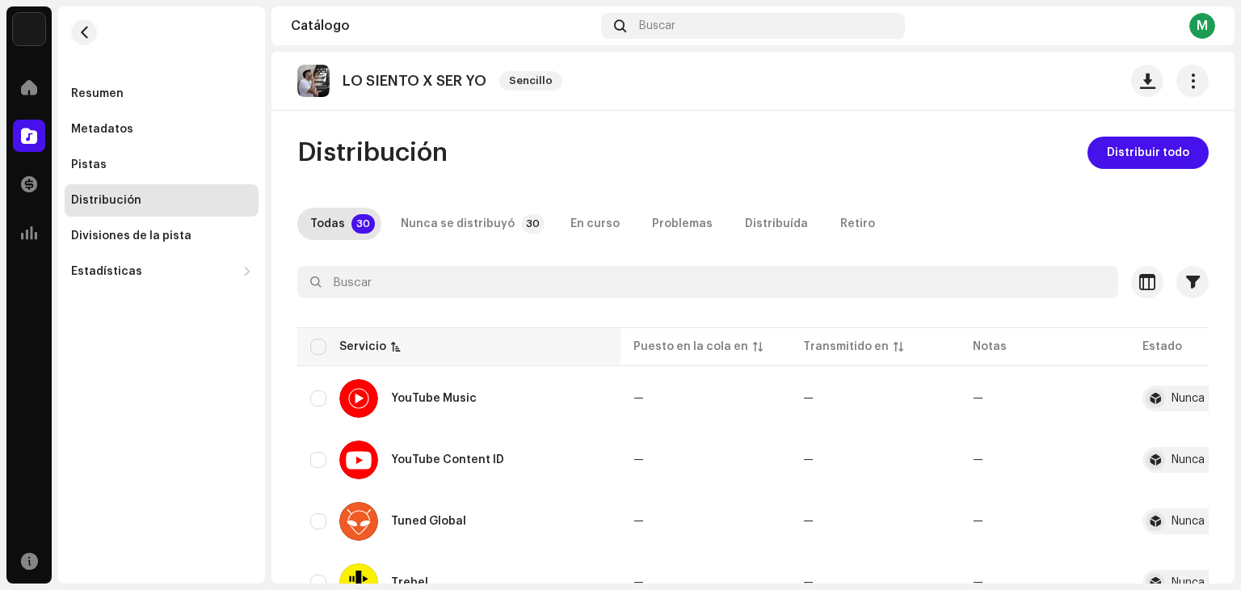
click at [318, 361] on th "Servicio" at bounding box center [458, 346] width 323 height 39
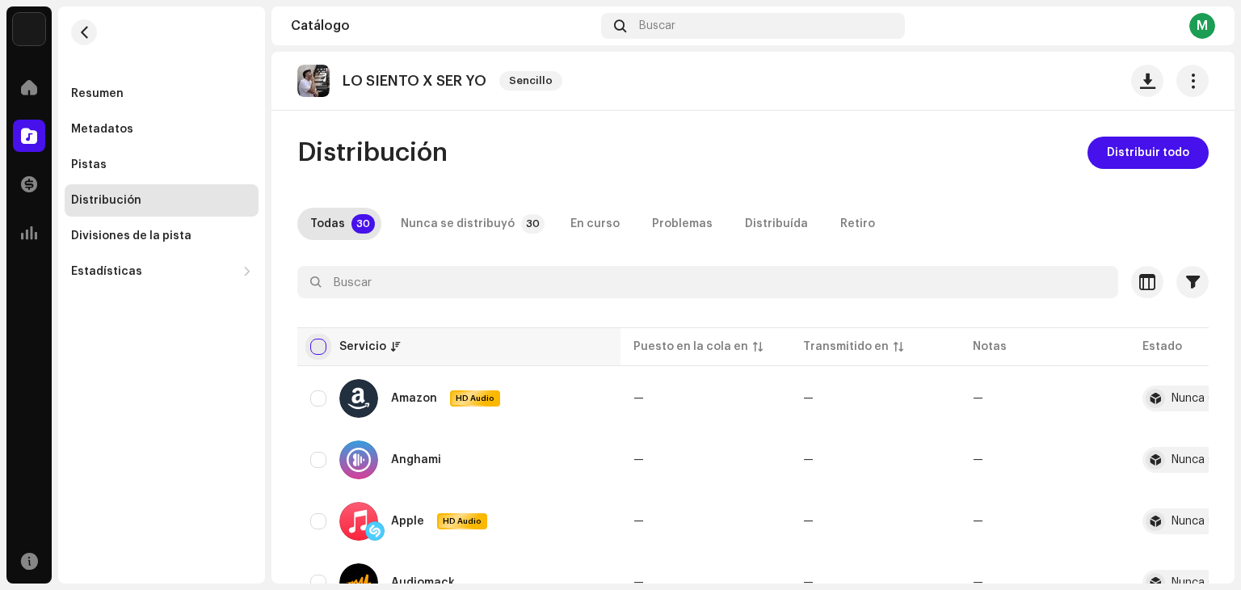
click at [318, 352] on input "checkbox" at bounding box center [318, 347] width 16 height 16
checkbox input "true"
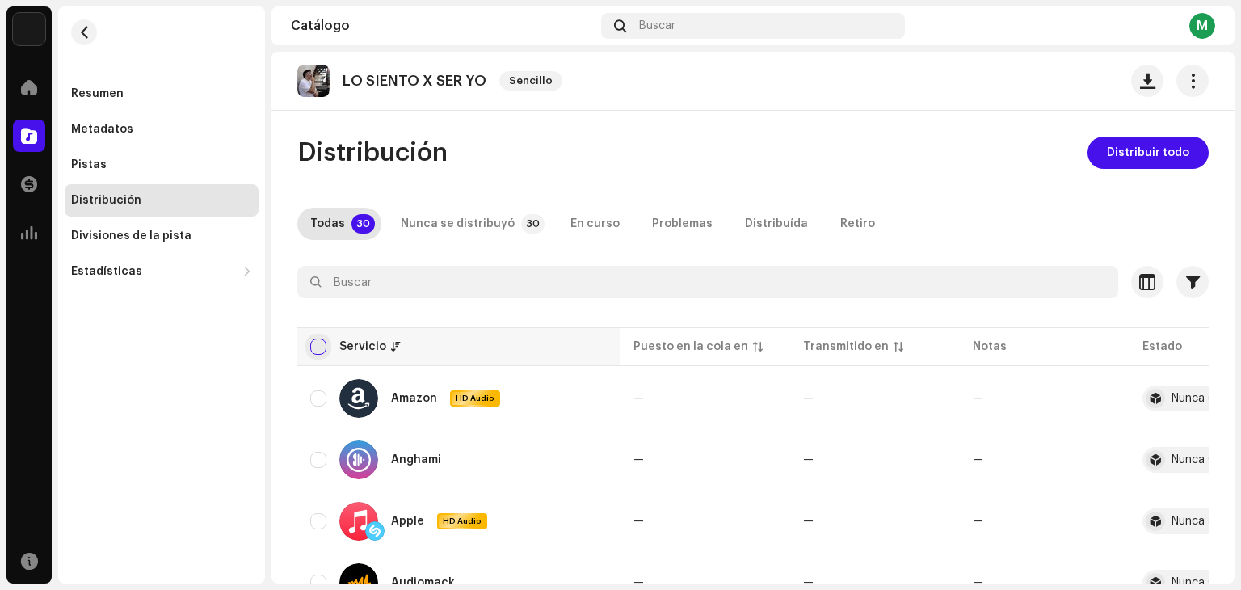
checkbox input "true"
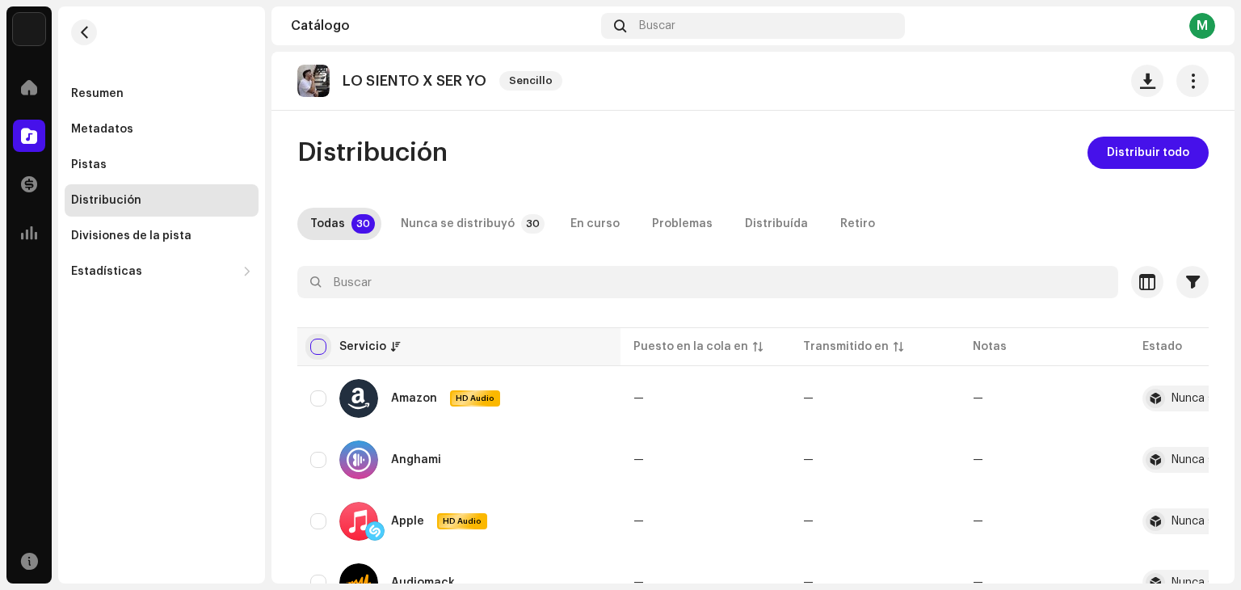
checkbox input "true"
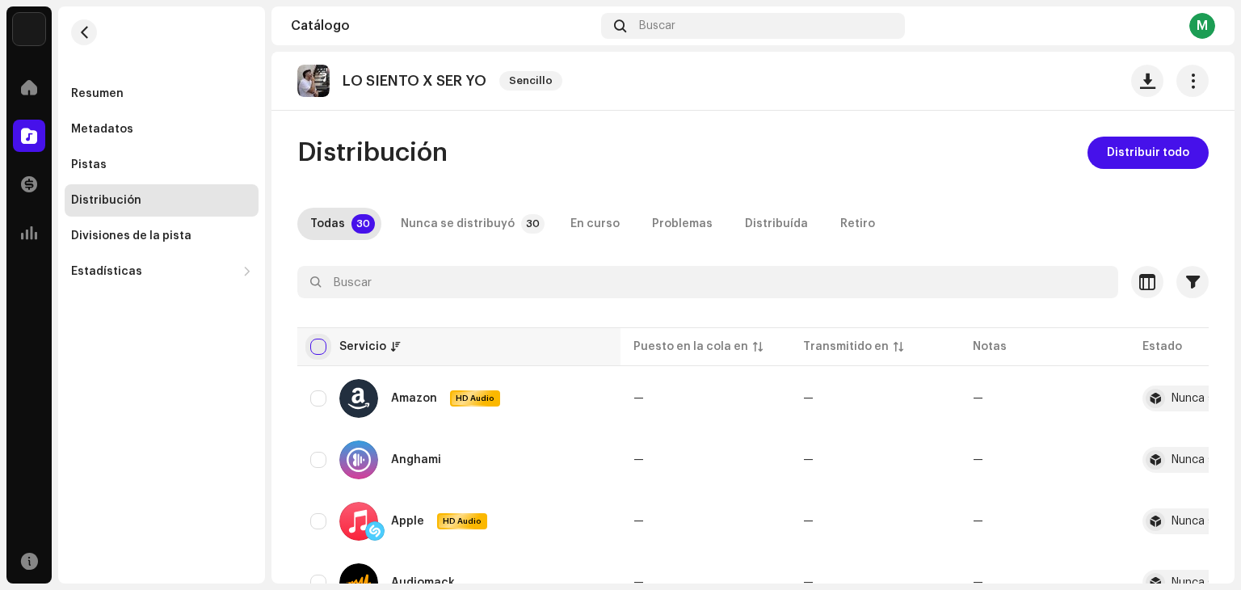
checkbox input "true"
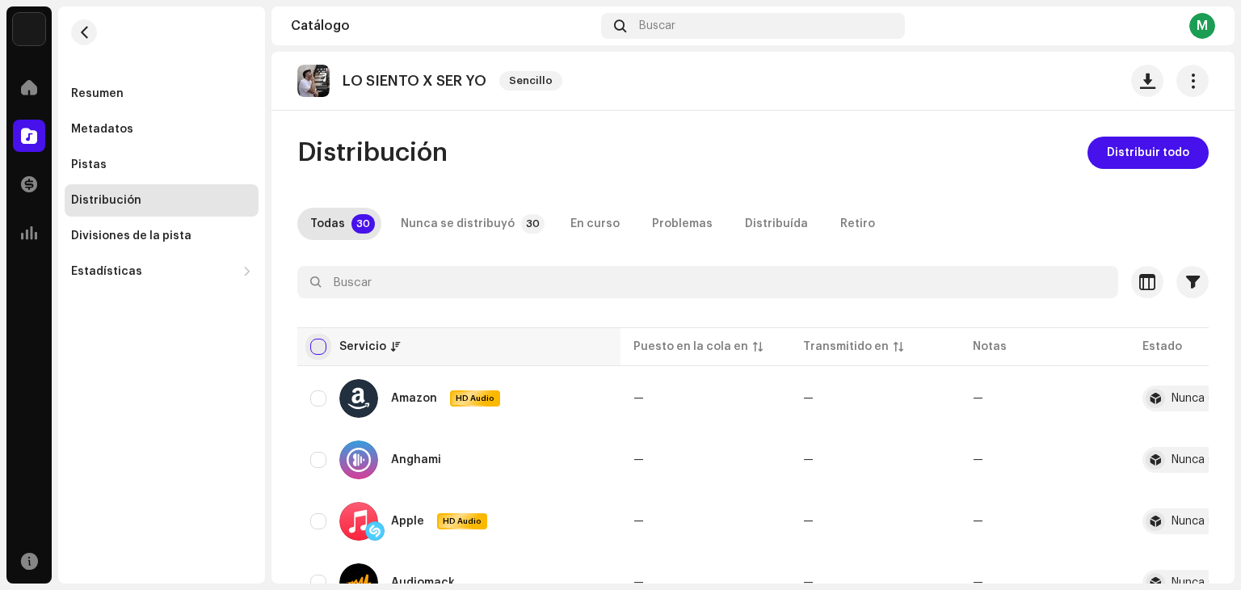
checkbox input "true"
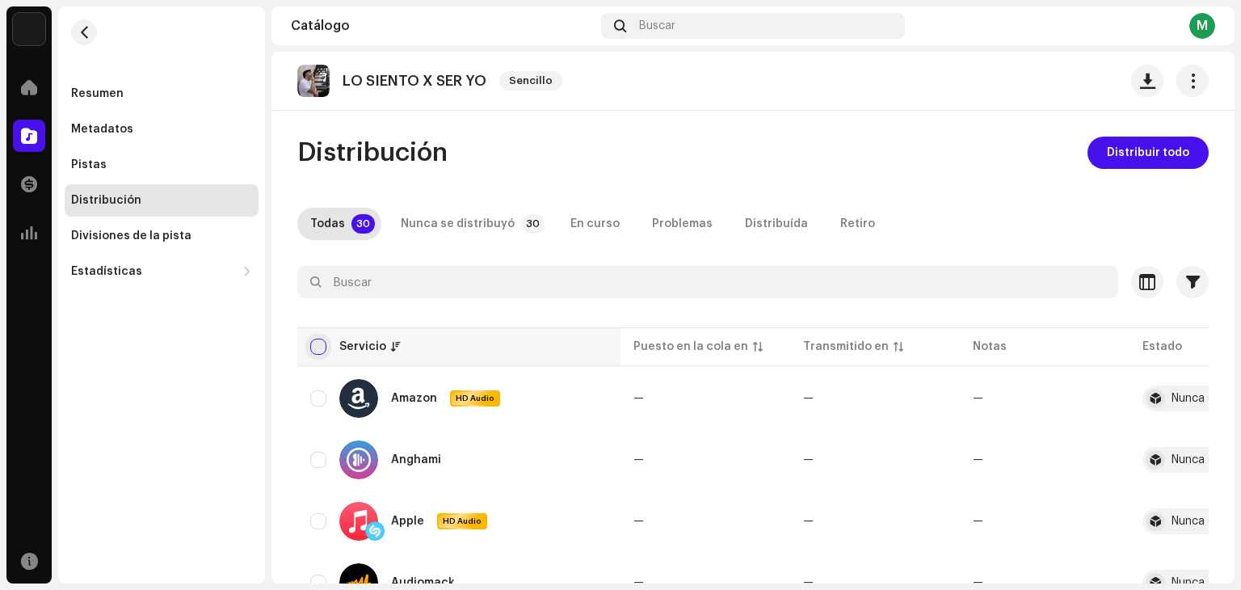
checkbox input "true"
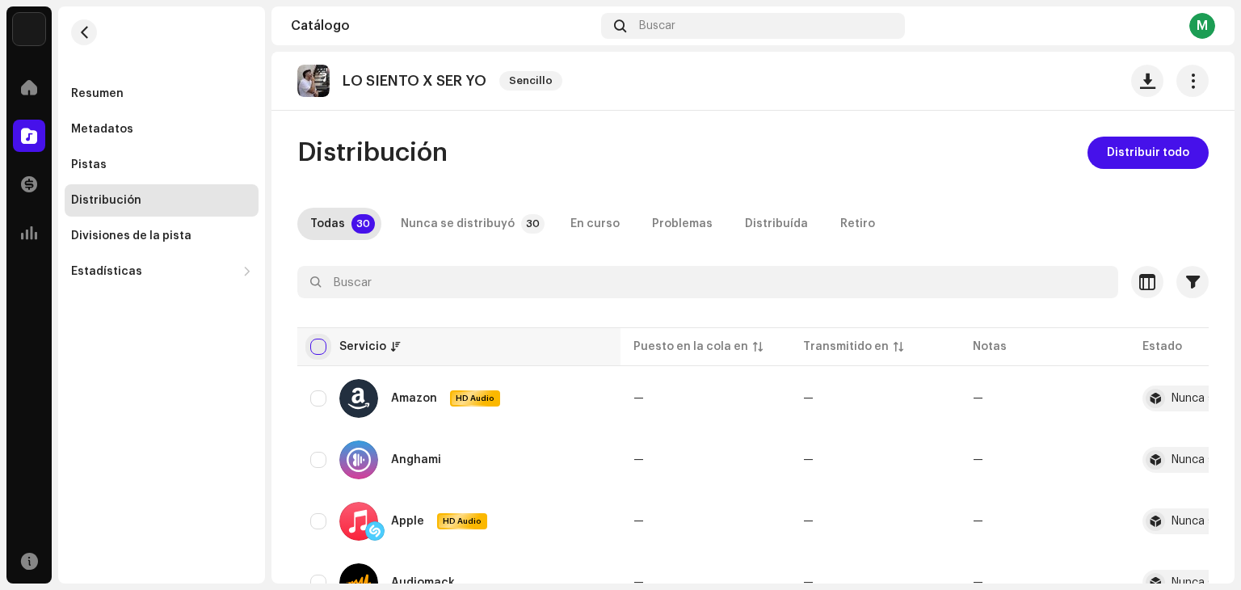
checkbox input "true"
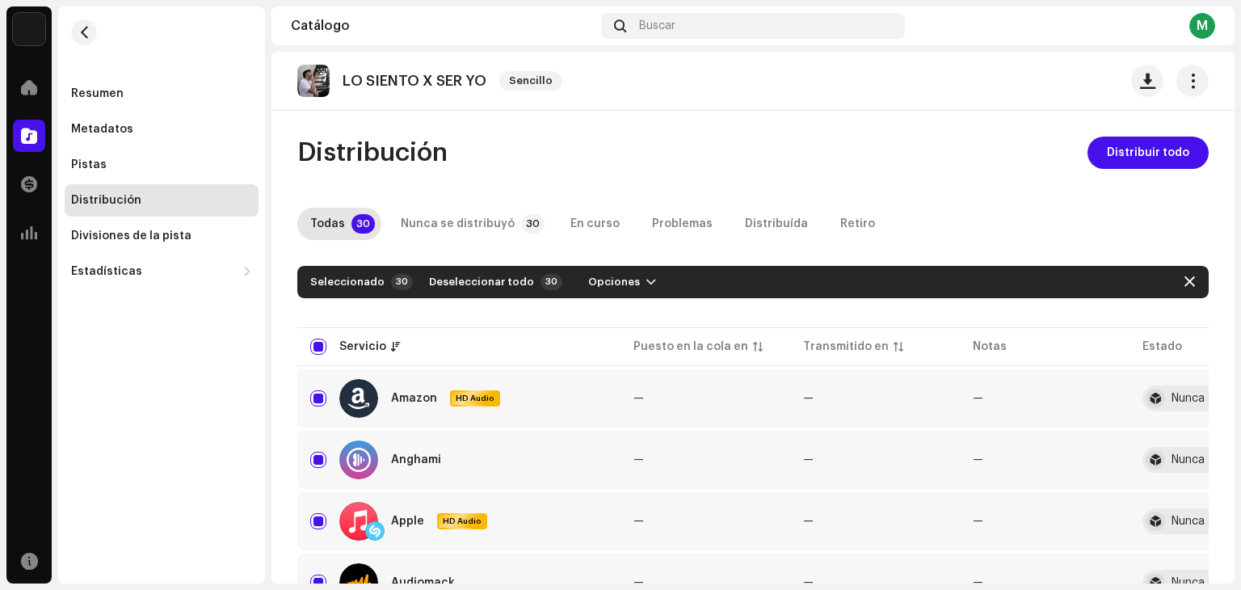
click at [1118, 158] on span "Distribuir todo" at bounding box center [1148, 153] width 82 height 32
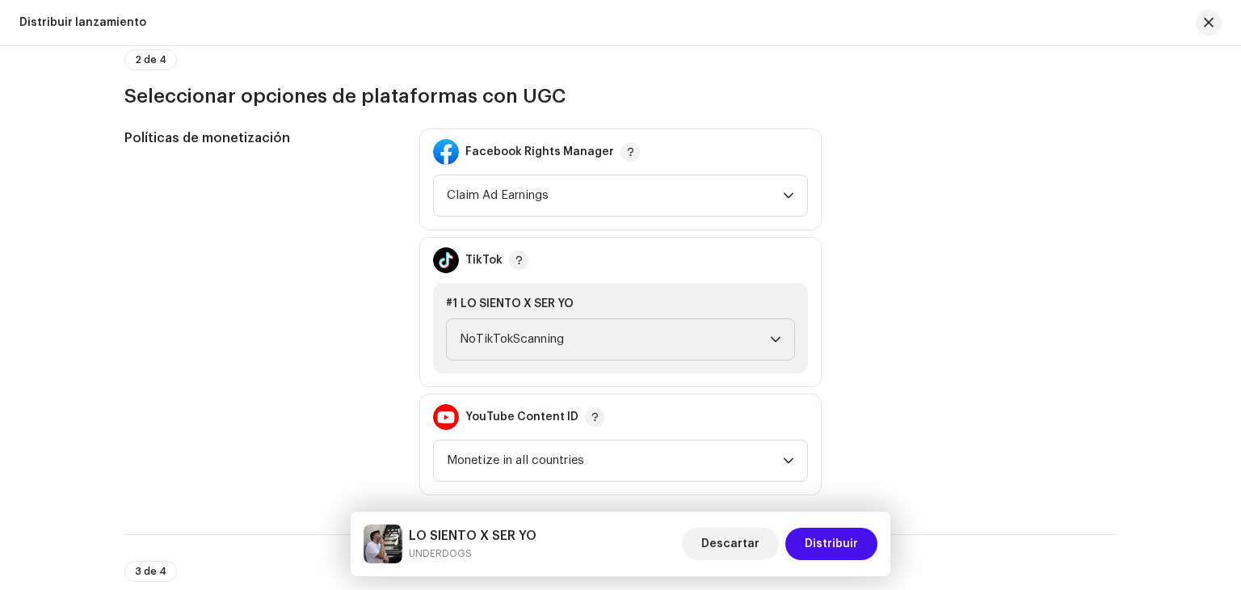
scroll to position [1797, 0]
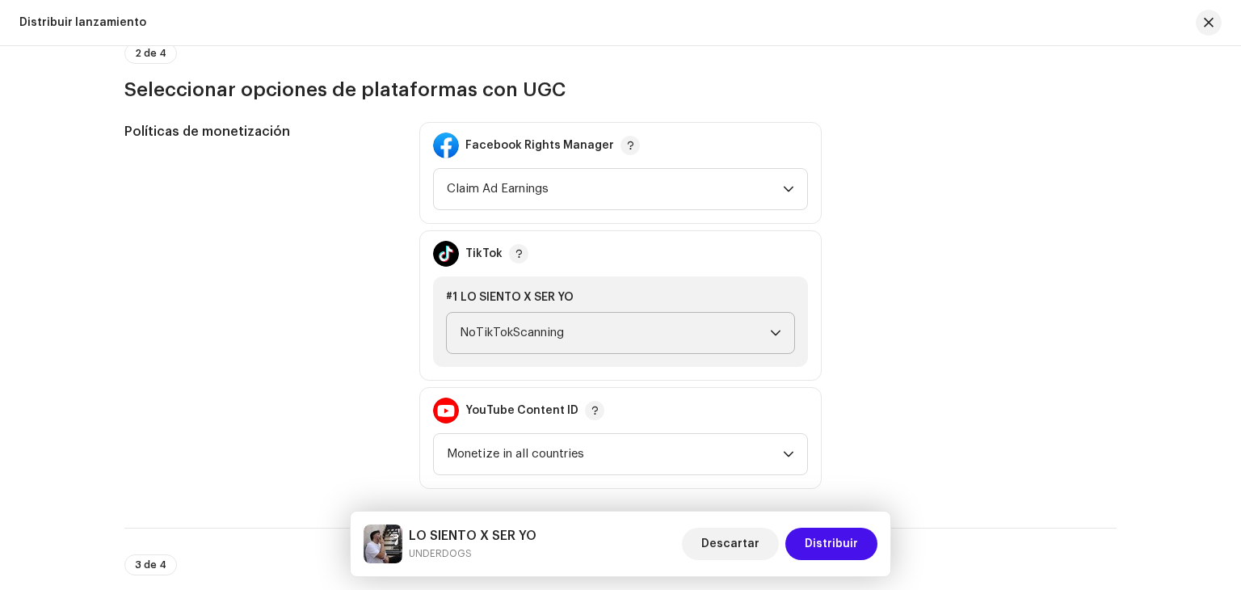
click at [637, 338] on span "NoTikTokScanning" at bounding box center [615, 333] width 310 height 40
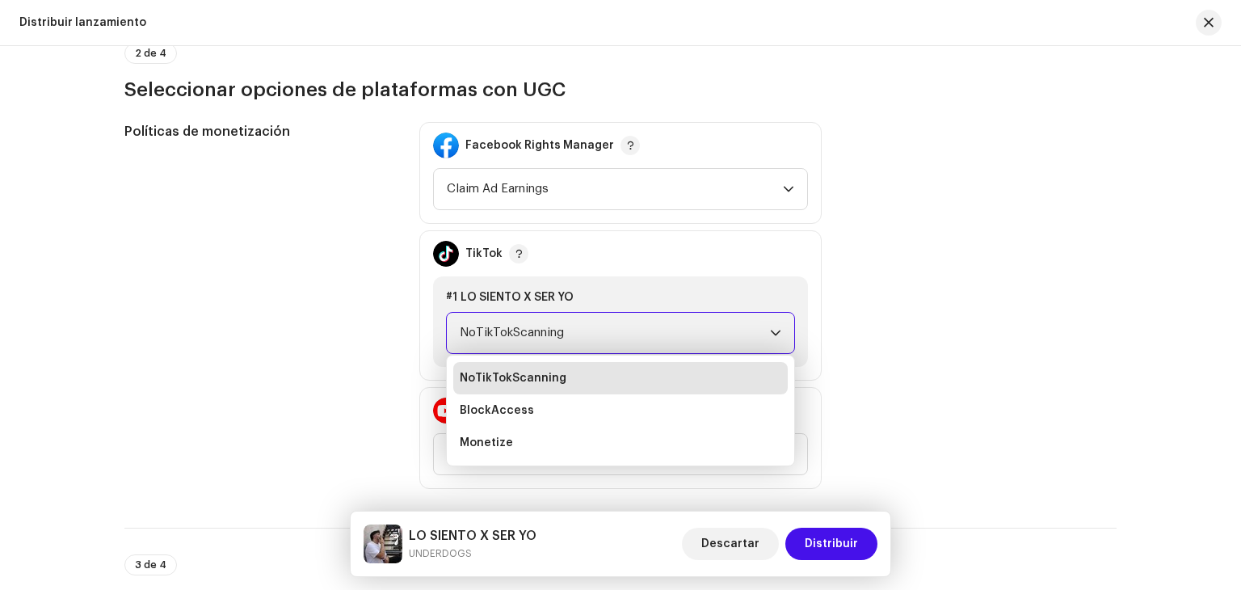
click at [637, 338] on span "NoTikTokScanning" at bounding box center [615, 333] width 310 height 40
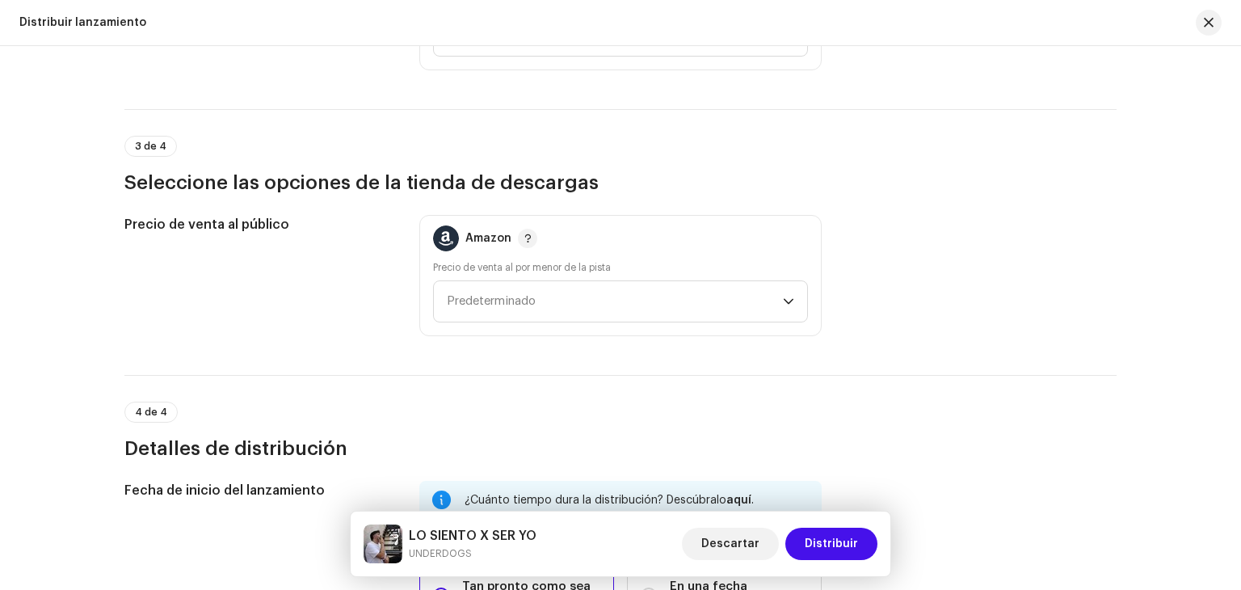
scroll to position [2216, 0]
click at [609, 289] on span "Predeterminado" at bounding box center [615, 301] width 336 height 40
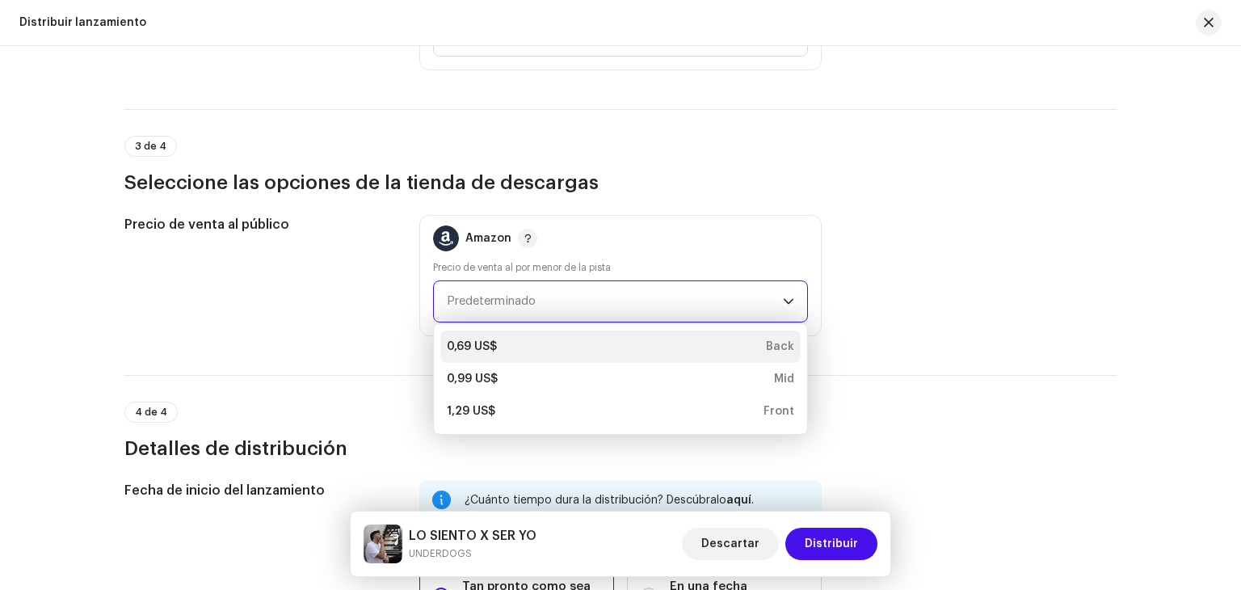
click at [561, 333] on li "0,69 US$ Back" at bounding box center [620, 347] width 360 height 32
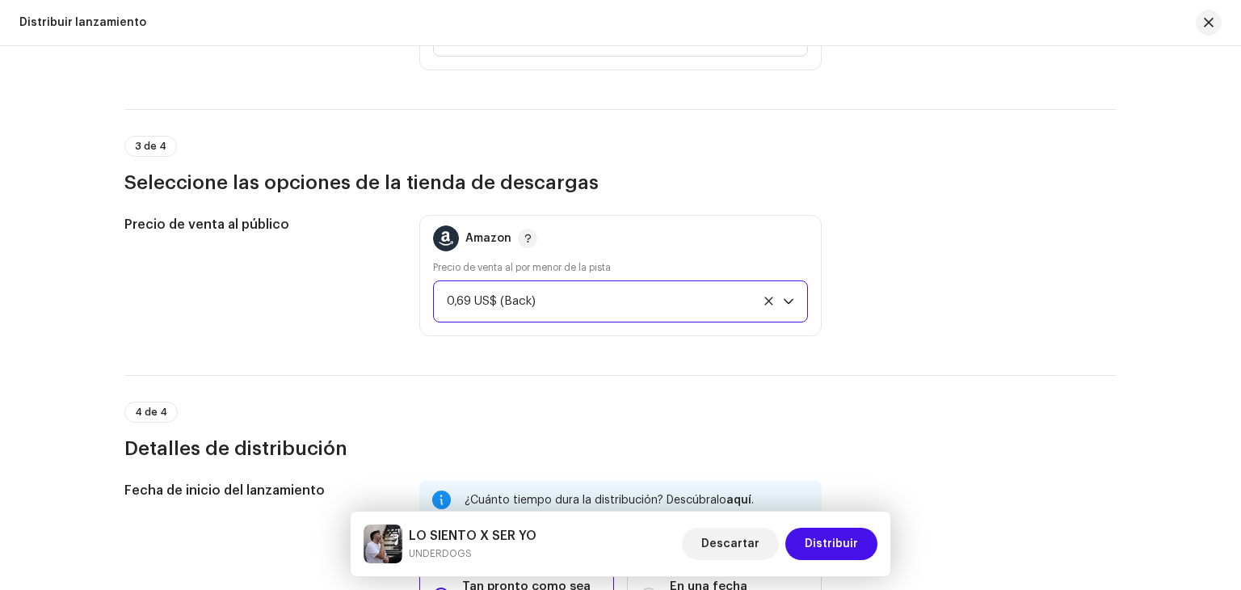
scroll to position [2479, 0]
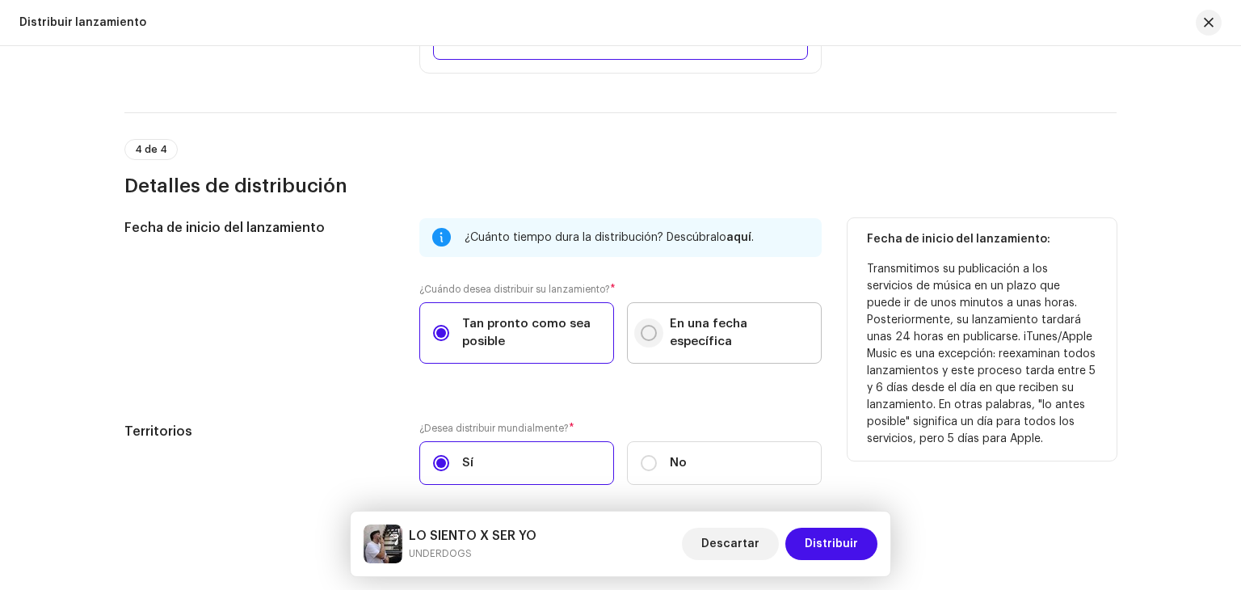
click at [642, 334] on input "En una fecha específica" at bounding box center [649, 333] width 16 height 16
radio input "true"
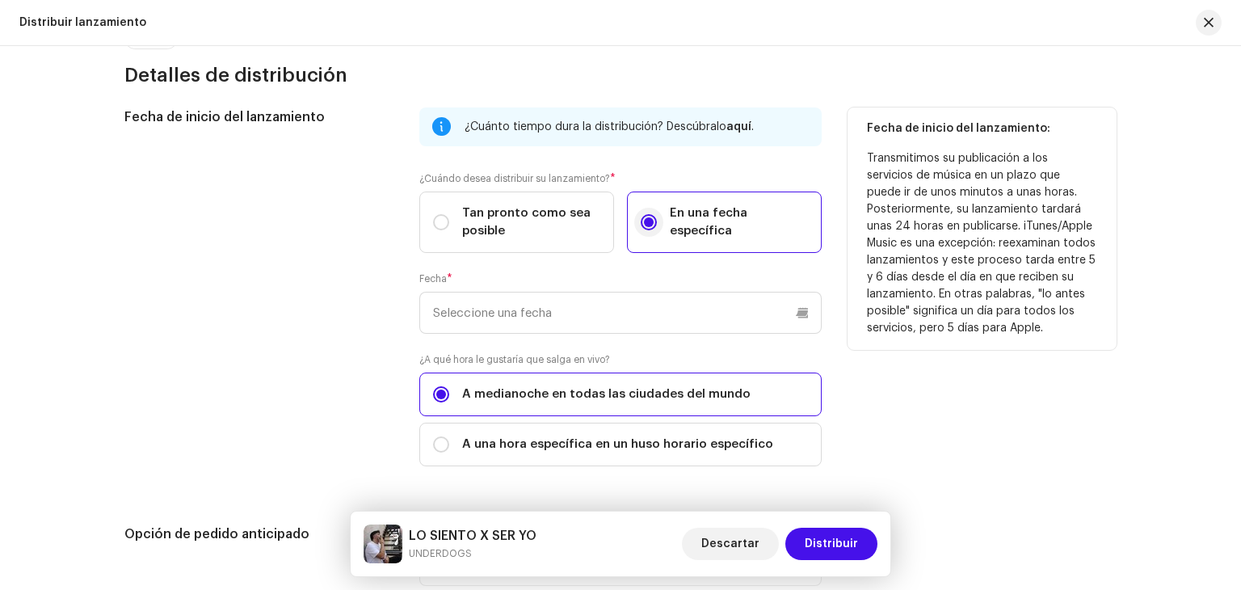
scroll to position [2590, 0]
click at [621, 306] on p-datepicker at bounding box center [620, 313] width 402 height 42
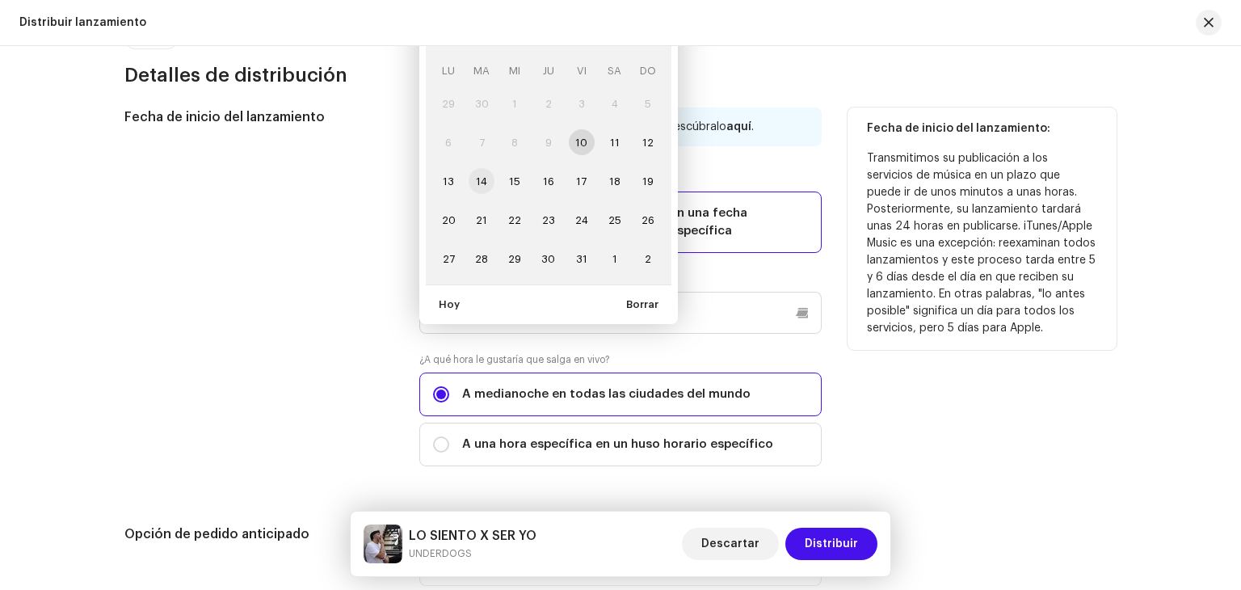
click at [475, 178] on span "14" at bounding box center [482, 181] width 26 height 26
type input "[DATE]"
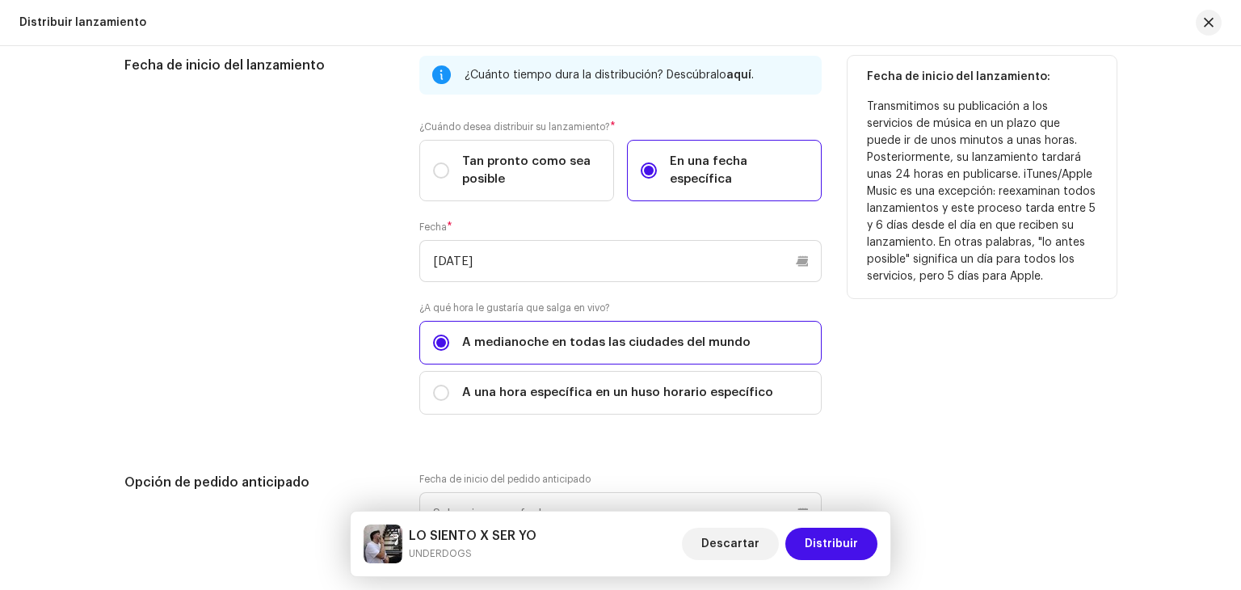
click at [532, 402] on label "A una hora específica en un huso horario específico" at bounding box center [620, 393] width 402 height 44
click at [449, 401] on input "A una hora específica en un huso horario específico" at bounding box center [441, 393] width 16 height 16
radio input "true"
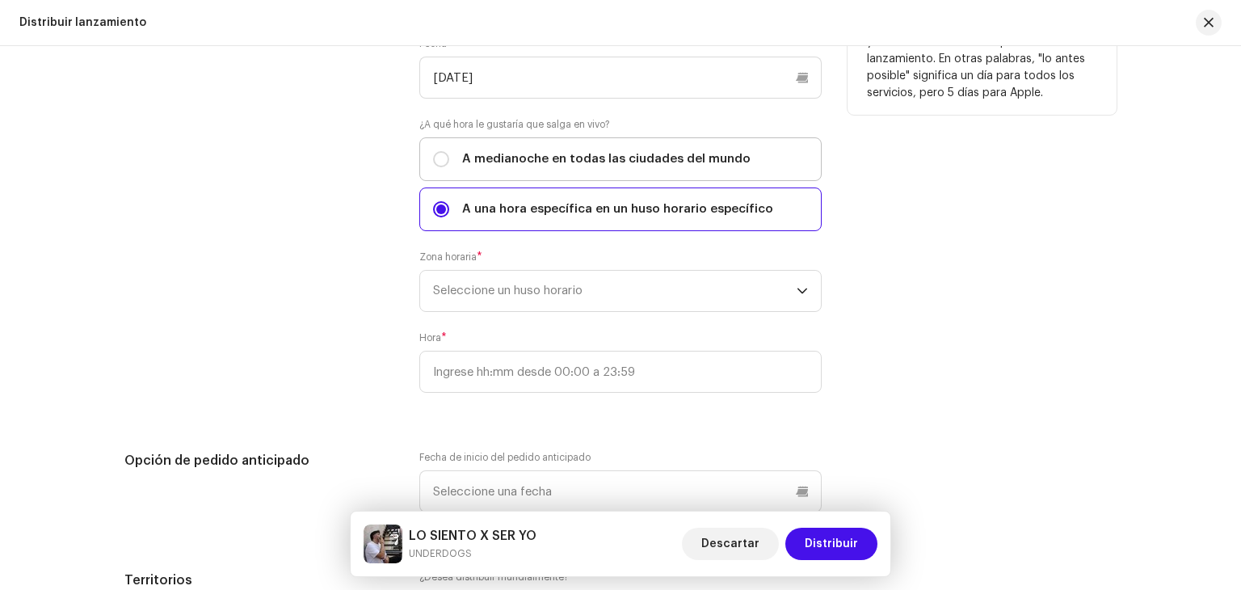
scroll to position [2826, 0]
click at [491, 302] on span "Seleccione un huso horario" at bounding box center [615, 290] width 364 height 40
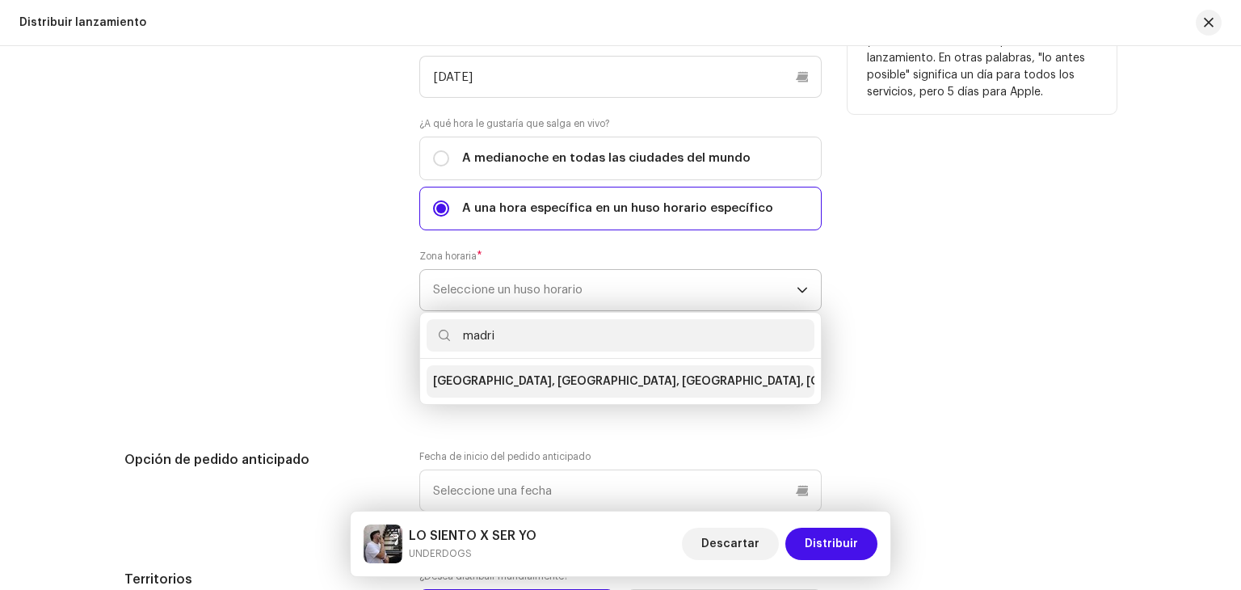
type input "madri"
click at [528, 379] on span "[GEOGRAPHIC_DATA], [GEOGRAPHIC_DATA], [GEOGRAPHIC_DATA], [GEOGRAPHIC_DATA]" at bounding box center [679, 381] width 492 height 16
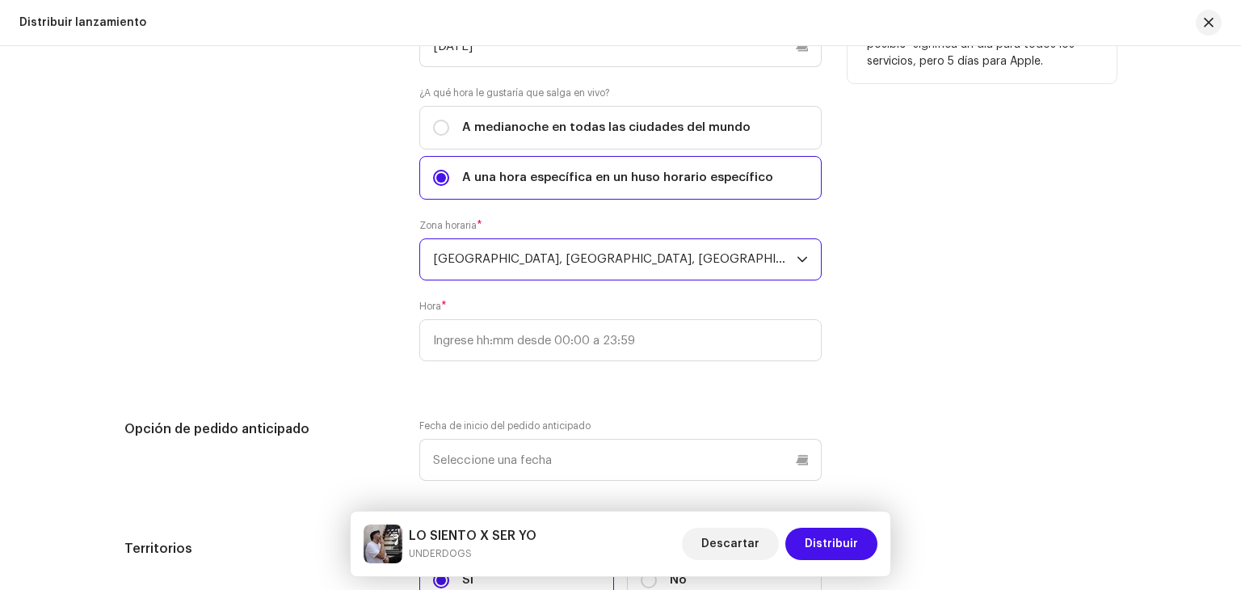
scroll to position [2857, 0]
click at [508, 343] on input ":" at bounding box center [620, 339] width 402 height 42
type input "22:00"
click at [681, 394] on div "Fecha de inicio del lanzamiento ¿Cuánto tiempo dura la distribución? Descúbralo…" at bounding box center [620, 230] width 992 height 781
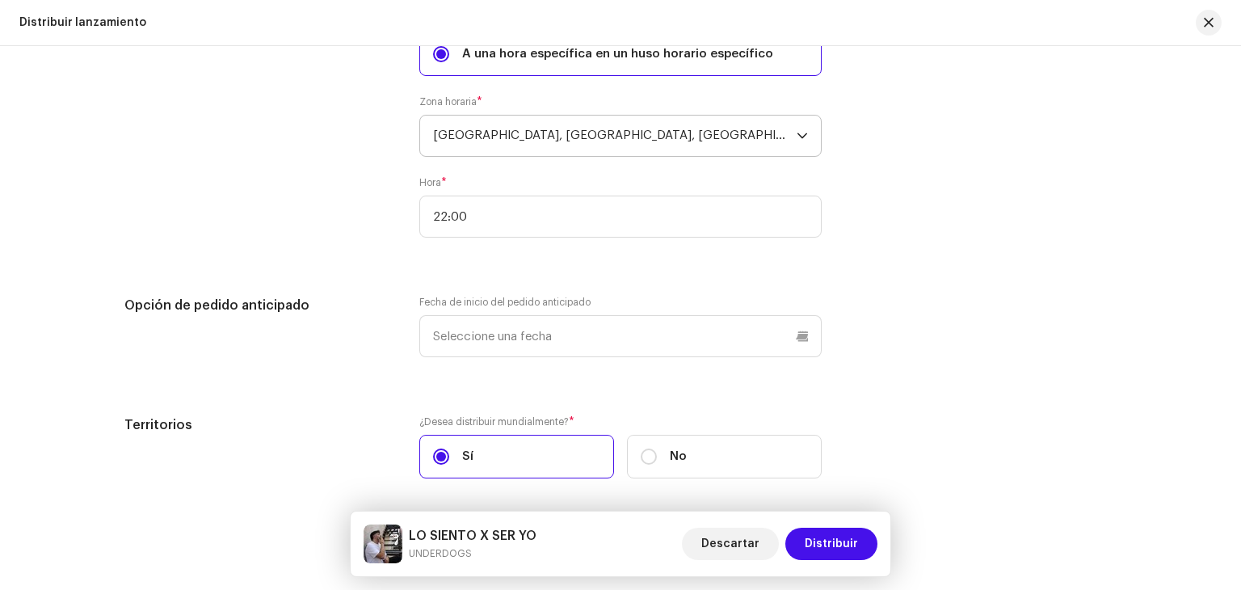
scroll to position [2981, 0]
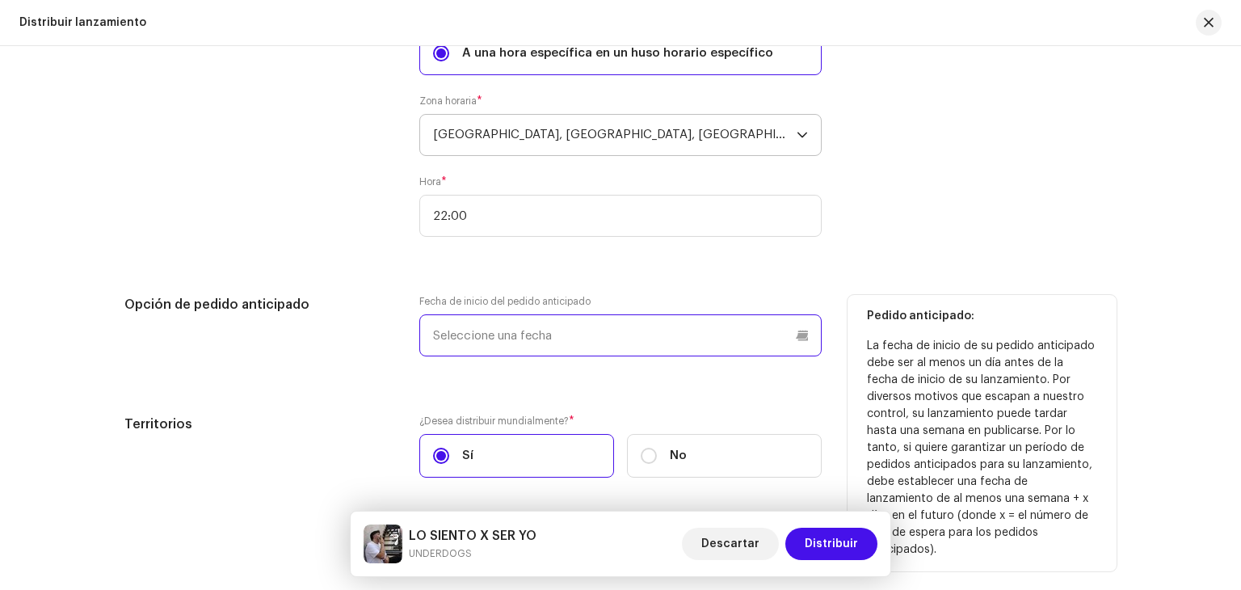
click at [623, 337] on input "text" at bounding box center [620, 335] width 402 height 42
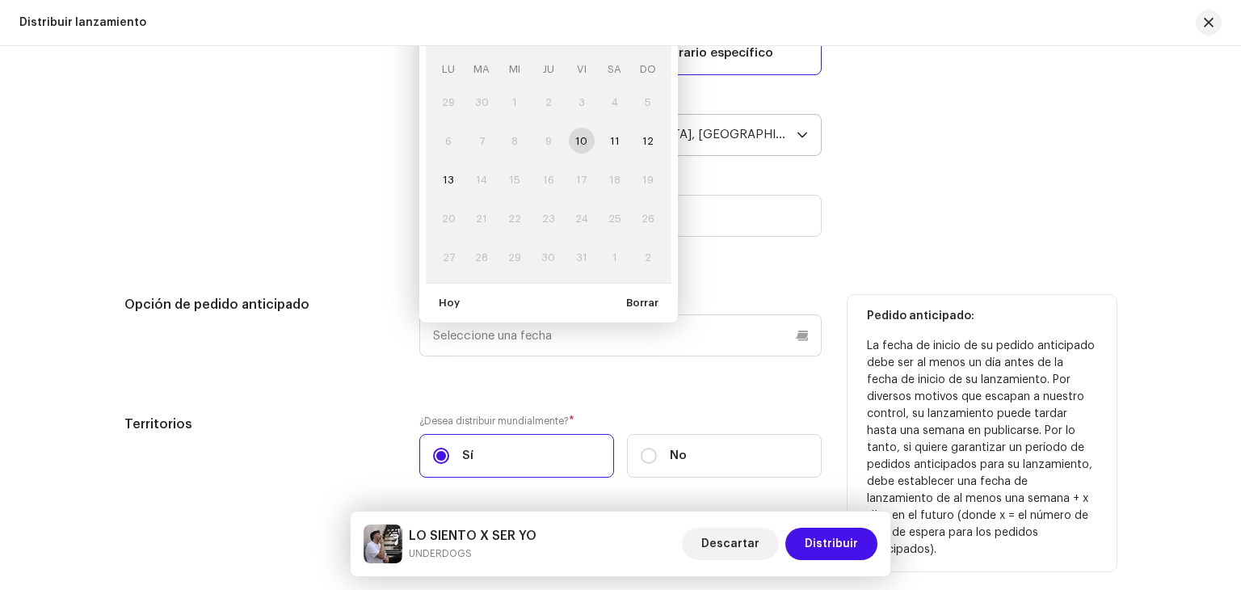
click at [591, 140] on td "10" at bounding box center [581, 140] width 33 height 39
click at [589, 140] on td "10" at bounding box center [581, 140] width 33 height 39
click at [588, 140] on td "10" at bounding box center [581, 140] width 33 height 39
click at [584, 140] on td "10" at bounding box center [581, 140] width 33 height 39
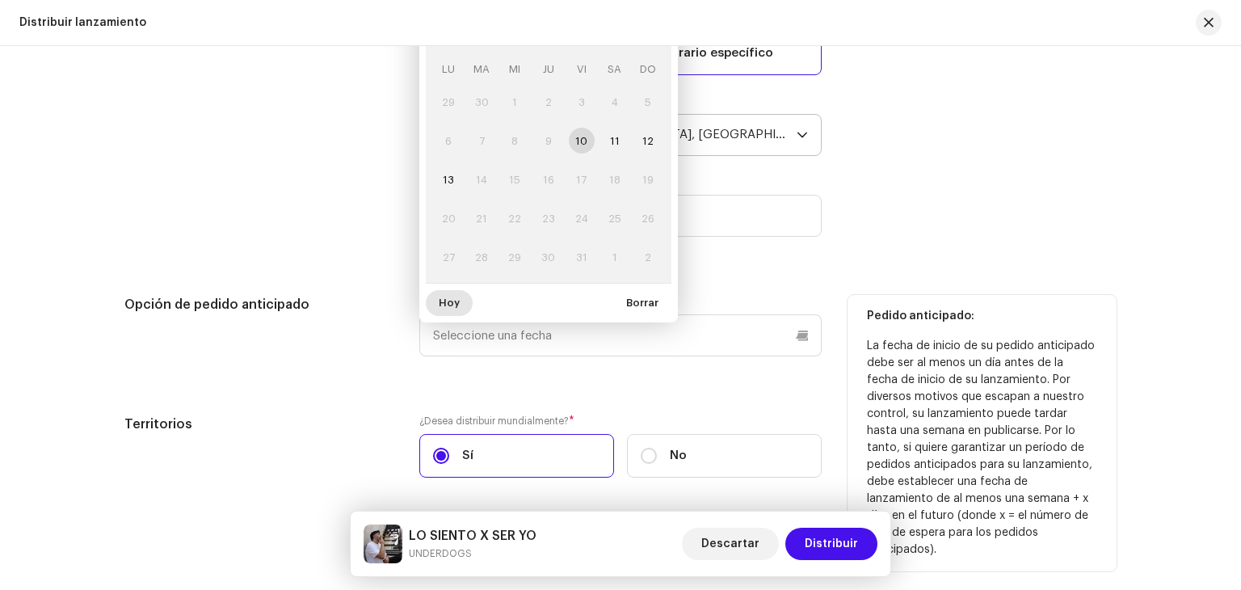
click at [449, 306] on span "Hoy" at bounding box center [449, 303] width 21 height 32
type input "[DATE]"
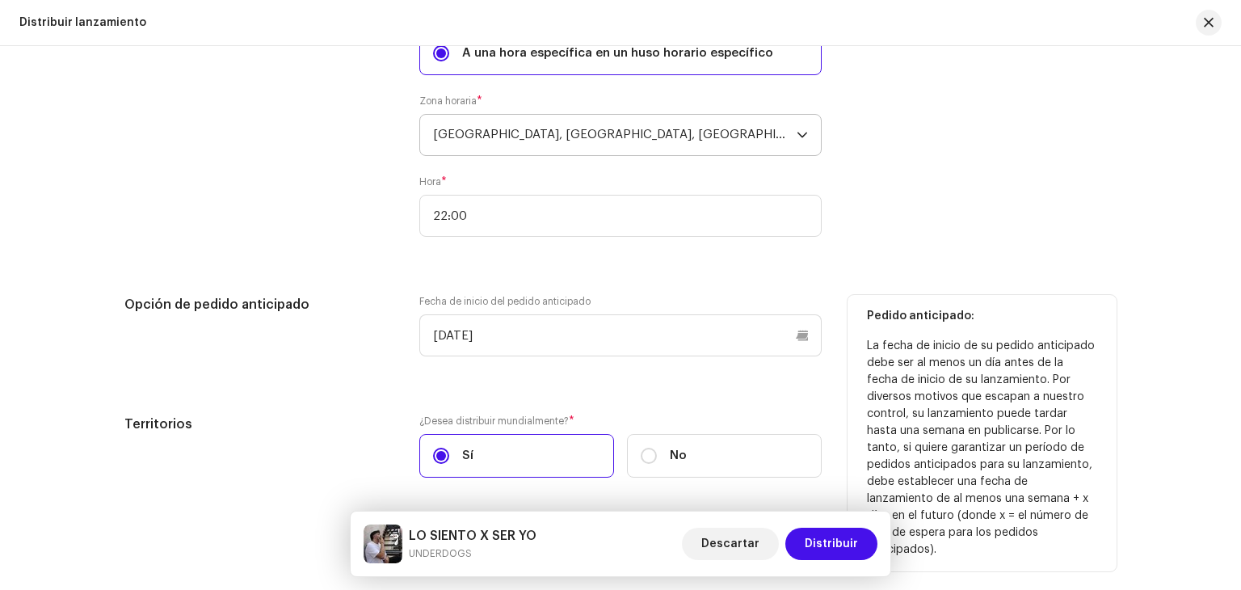
click at [527, 384] on div "Fecha de inicio del lanzamiento ¿Cuánto tiempo dura la distribución? Descúbralo…" at bounding box center [620, 106] width 992 height 781
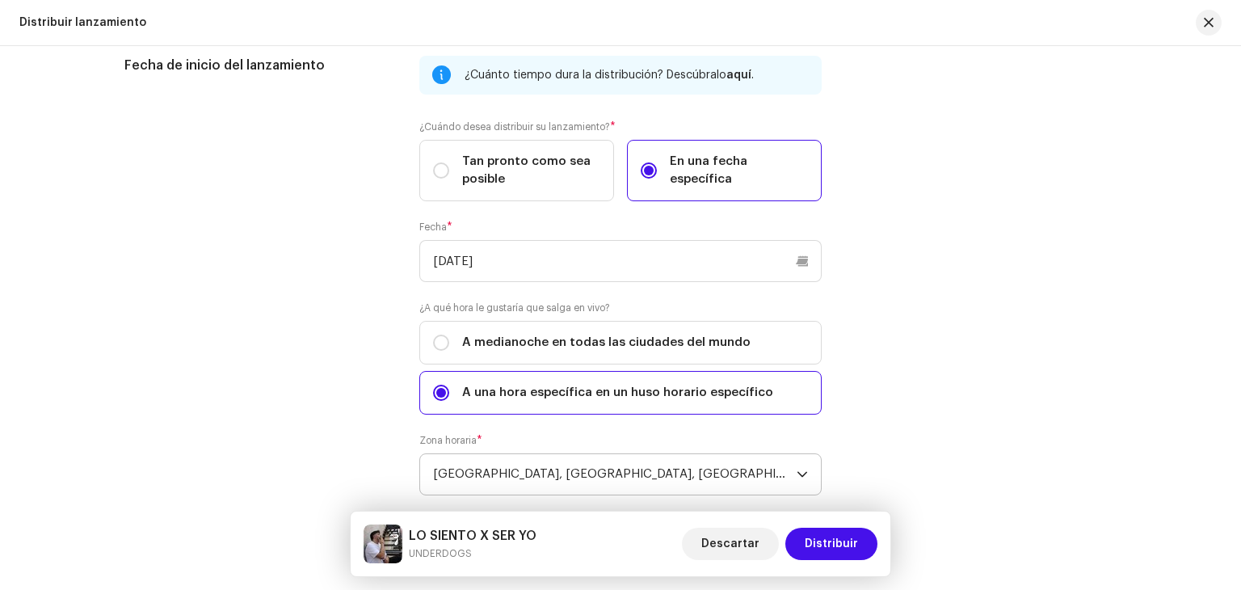
scroll to position [2641, 0]
click at [819, 537] on span "Distribuir" at bounding box center [831, 544] width 53 height 32
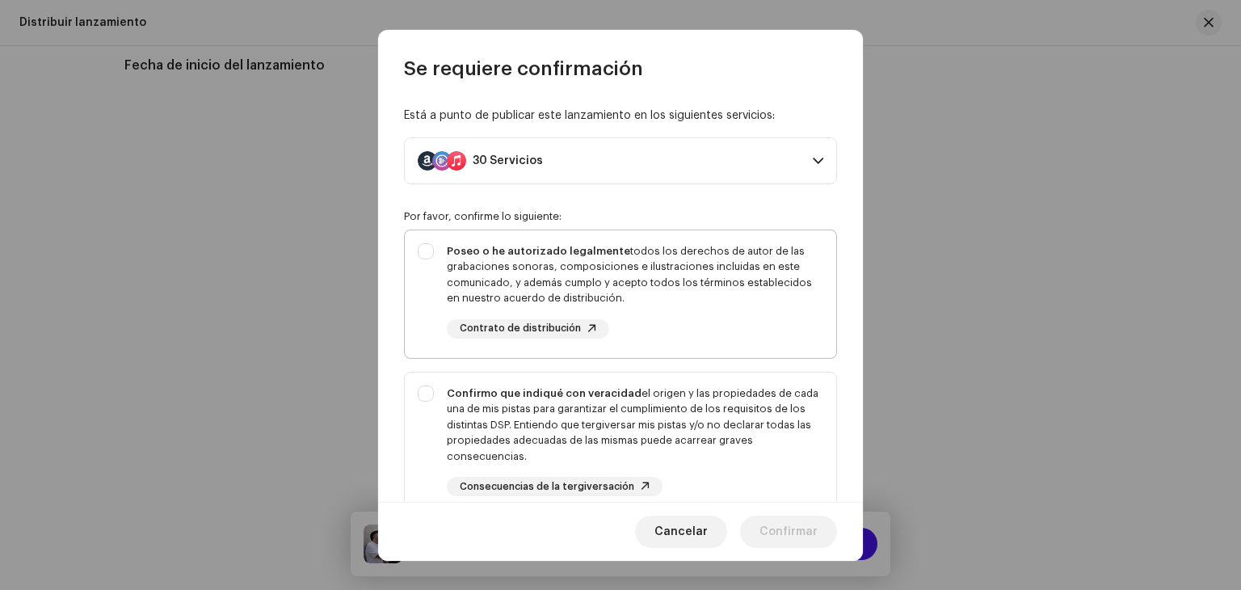
click at [593, 261] on div "Poseo o he autorizado legalmente todos los derechos de autor de las grabaciones…" at bounding box center [635, 274] width 377 height 63
checkbox input "true"
click at [572, 381] on div "Confirmo que indiqué con veracidad el origen y las propiedades de cada una de m…" at bounding box center [621, 441] width 432 height 137
checkbox input "true"
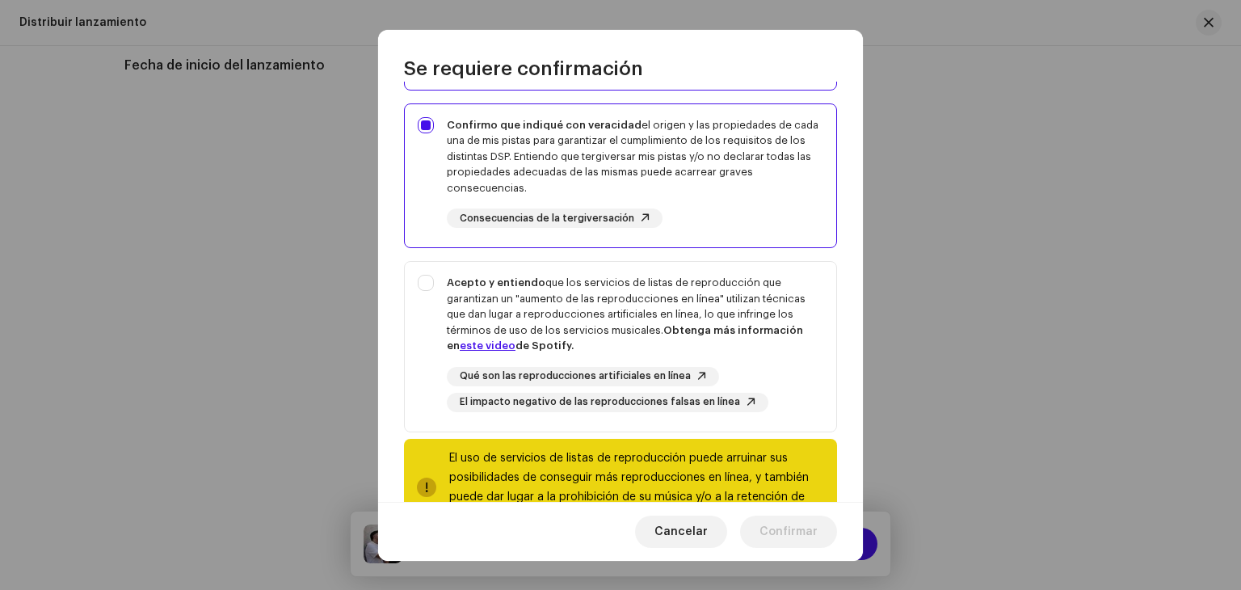
scroll to position [327, 0]
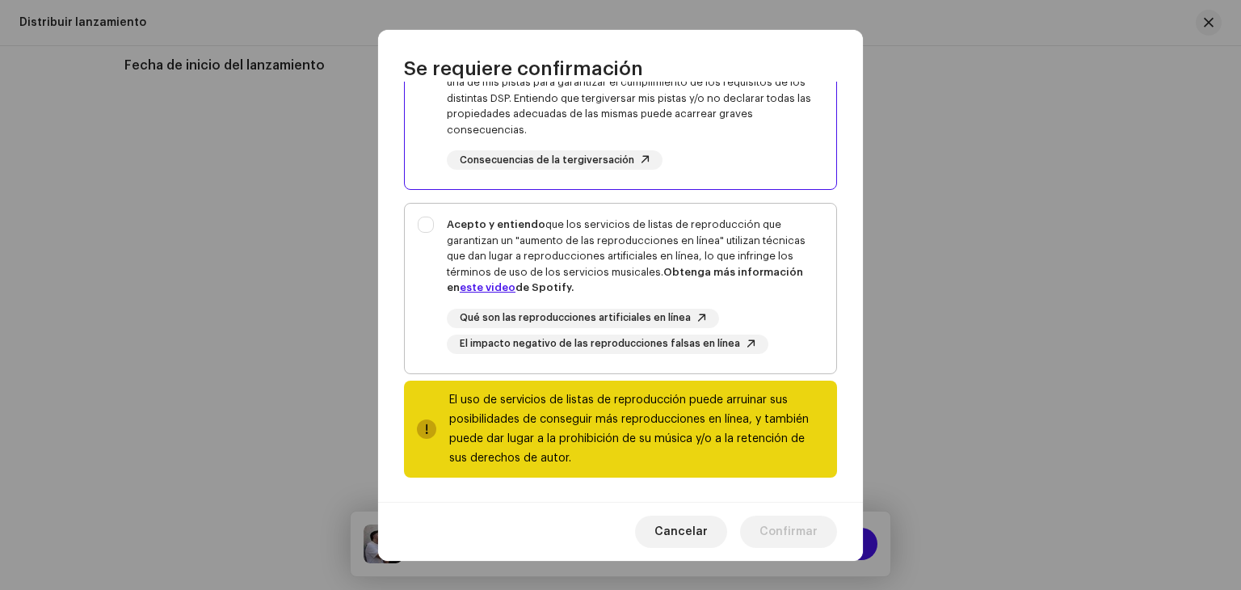
click at [546, 225] on div "Acepto y entiendo que los servicios de listas de reproducción que garantizan un…" at bounding box center [635, 256] width 377 height 79
checkbox input "true"
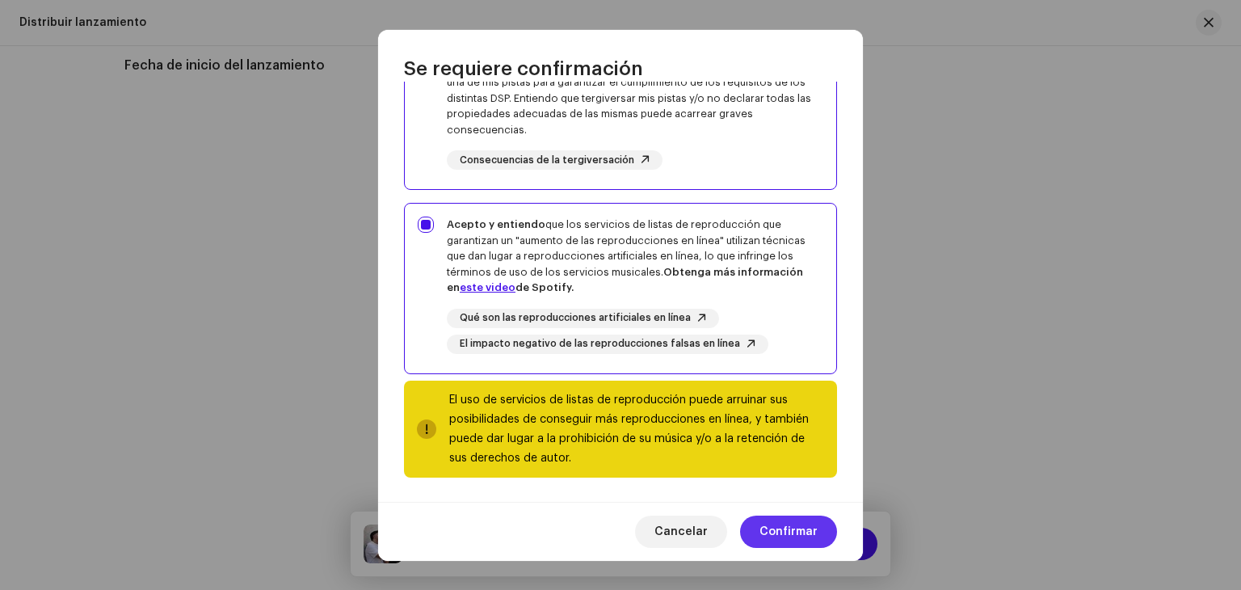
click at [775, 542] on span "Confirmar" at bounding box center [789, 532] width 58 height 32
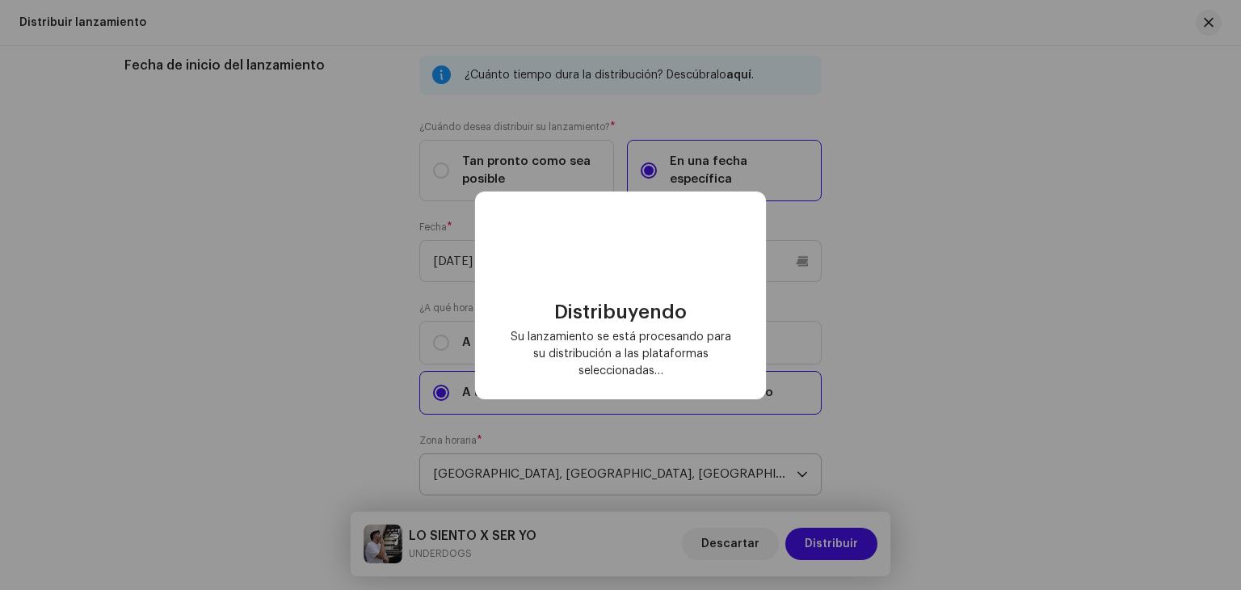
checkbox input "false"
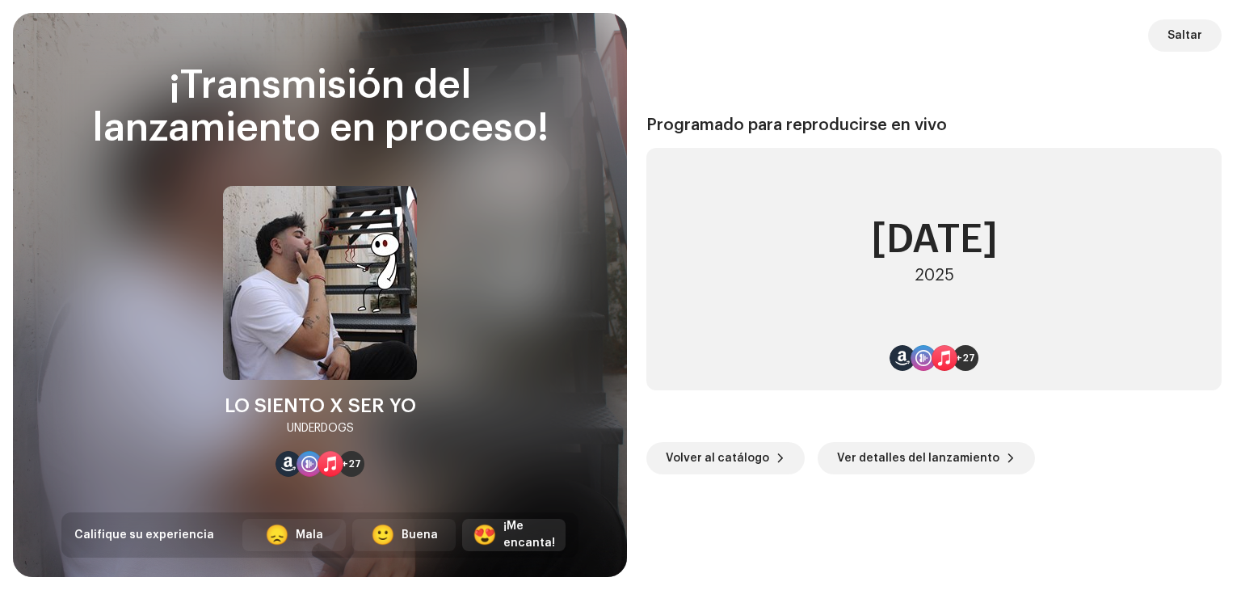
click at [520, 529] on div "¡Me encanta!" at bounding box center [530, 535] width 52 height 34
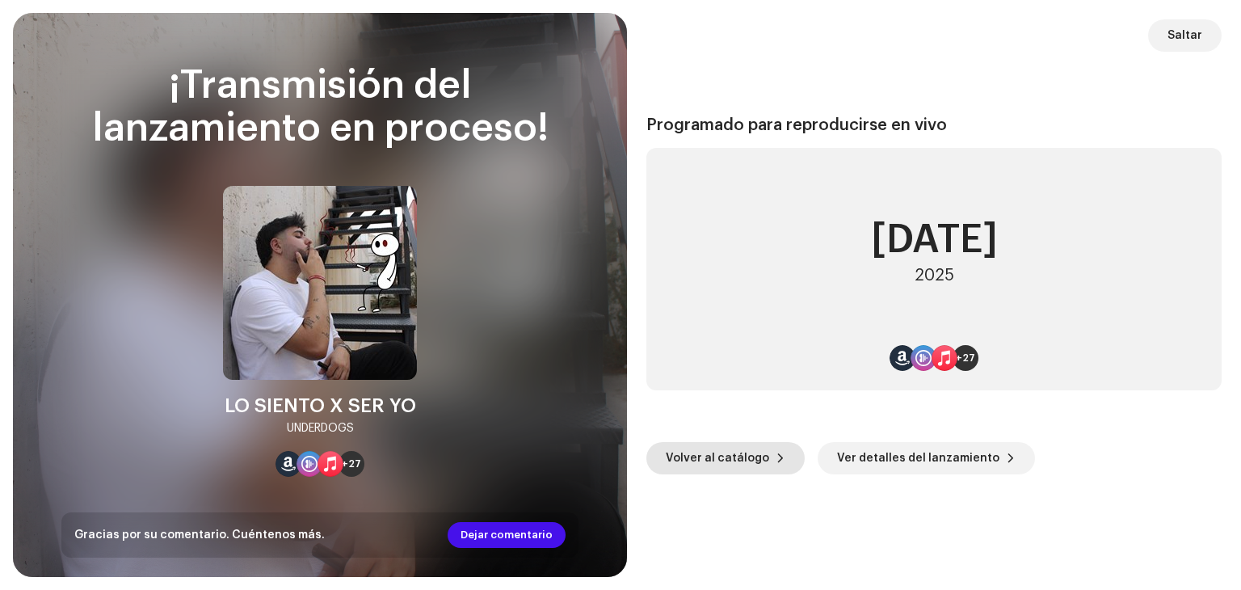
click at [766, 449] on button "Volver al catálogo" at bounding box center [726, 458] width 158 height 32
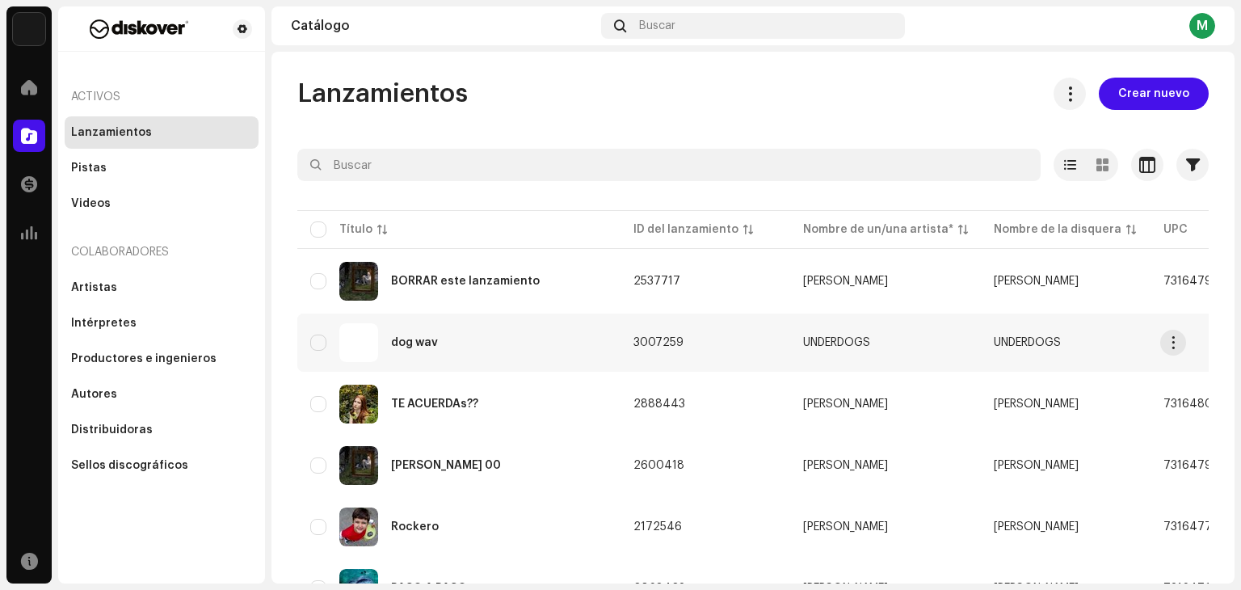
click at [542, 326] on div "dog wav" at bounding box center [458, 342] width 297 height 39
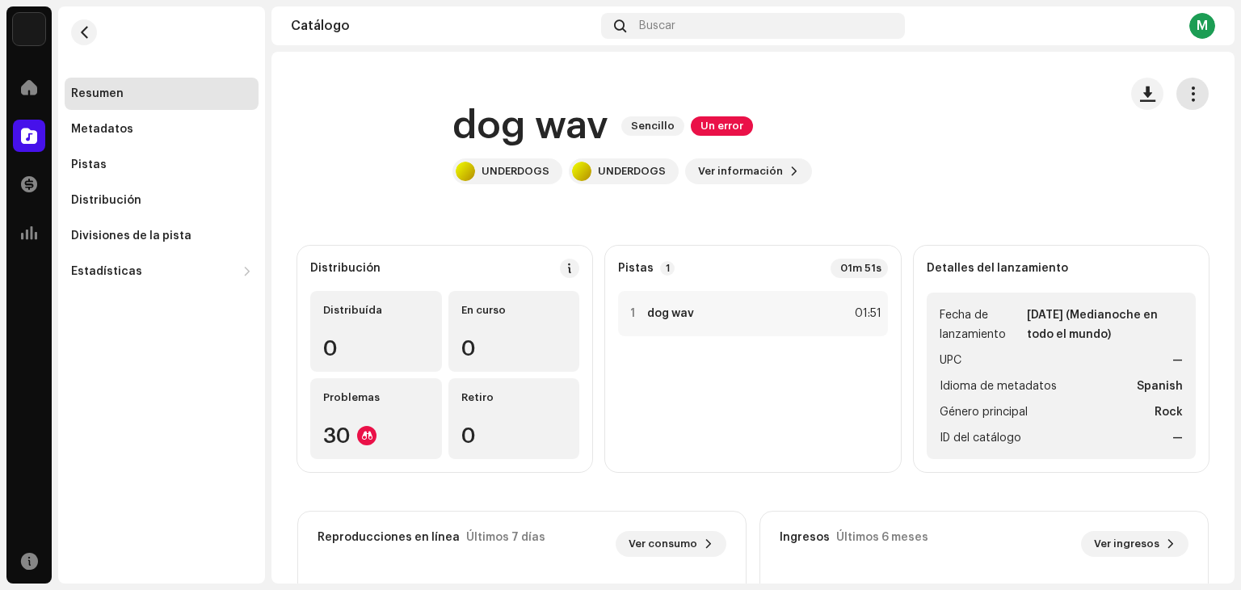
click at [1186, 93] on span "button" at bounding box center [1193, 93] width 15 height 13
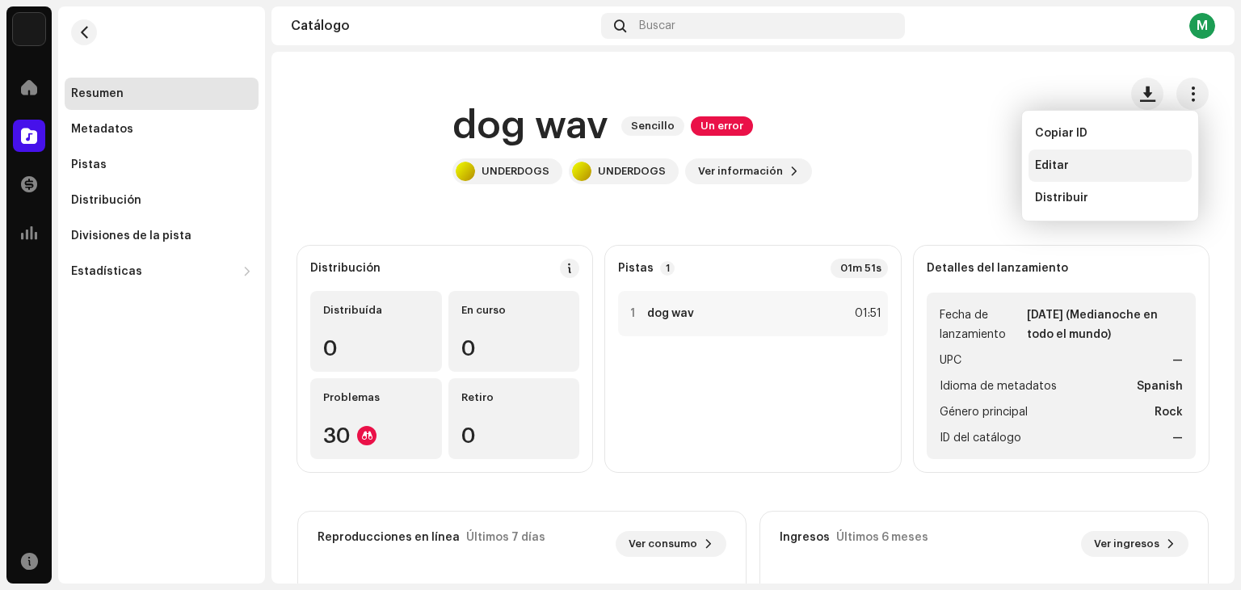
click at [1080, 157] on div "Editar" at bounding box center [1110, 166] width 163 height 32
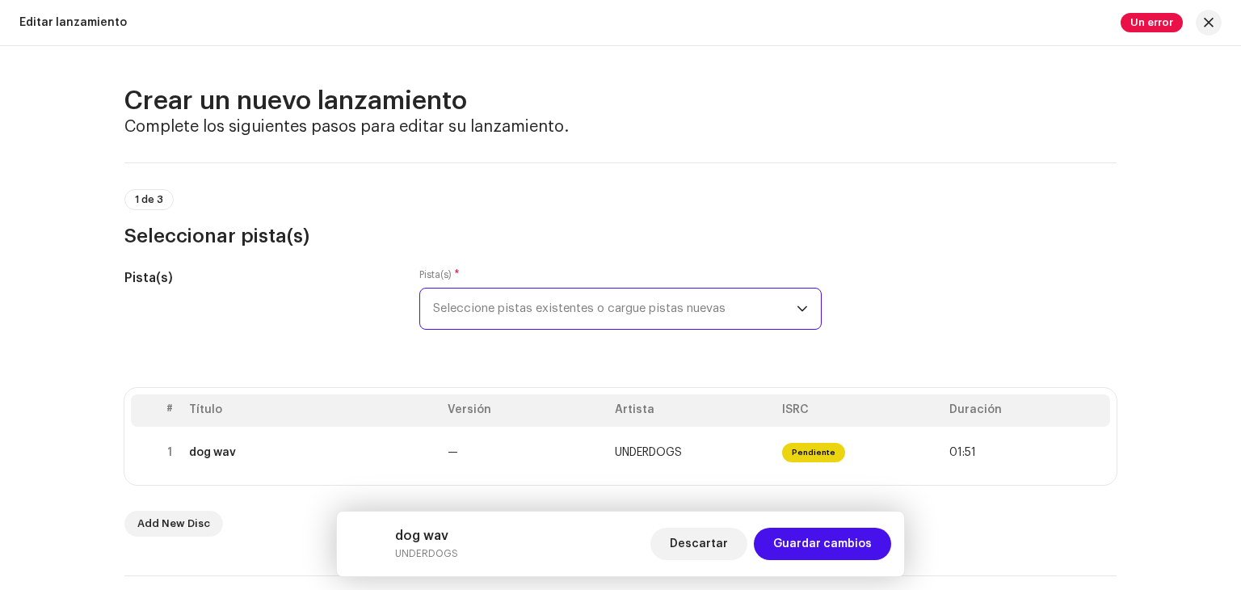
drag, startPoint x: 542, startPoint y: 321, endPoint x: 500, endPoint y: 422, distance: 109.4
click at [500, 422] on th "Versión" at bounding box center [524, 410] width 167 height 32
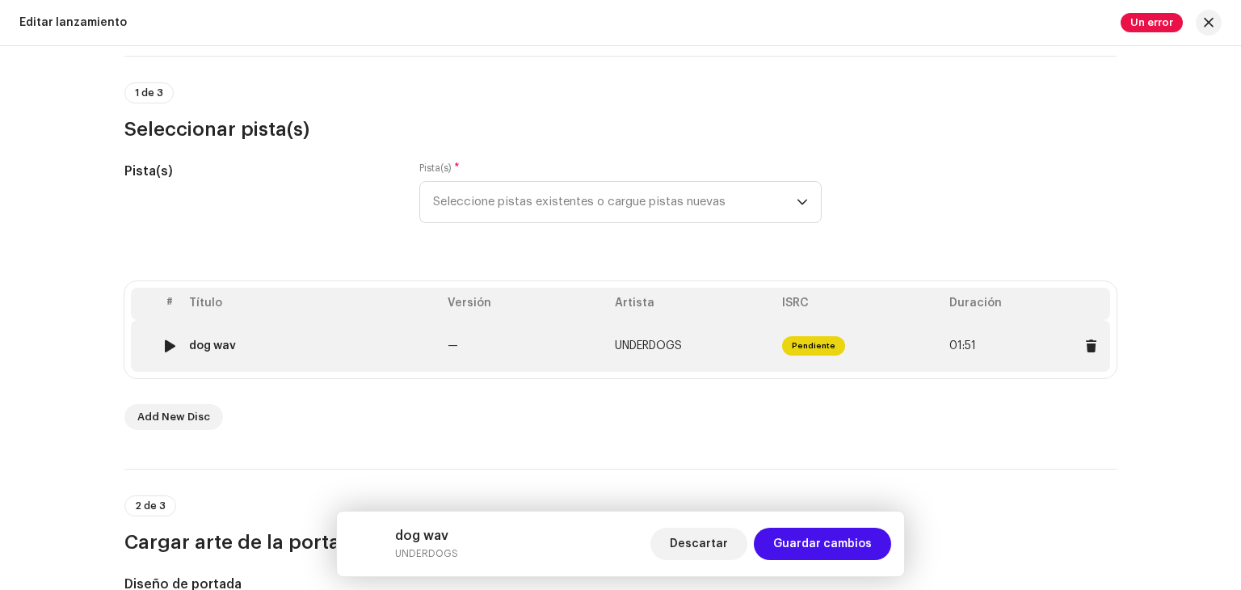
click at [788, 334] on td "Pendiente" at bounding box center [859, 346] width 167 height 52
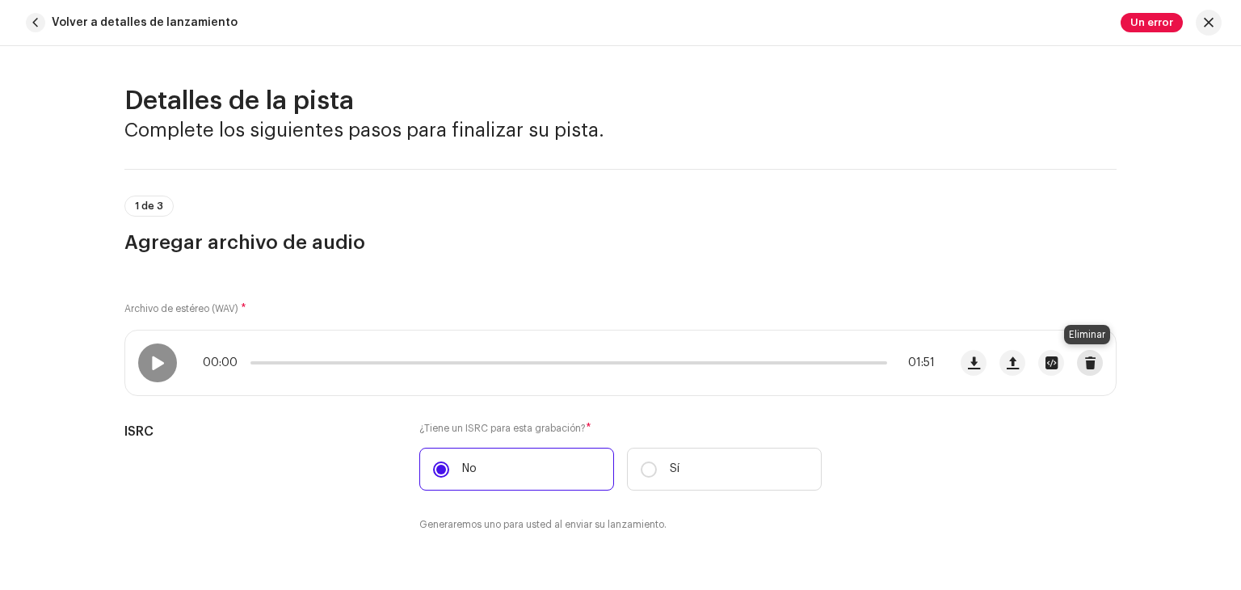
click at [1080, 358] on button "button" at bounding box center [1090, 363] width 26 height 26
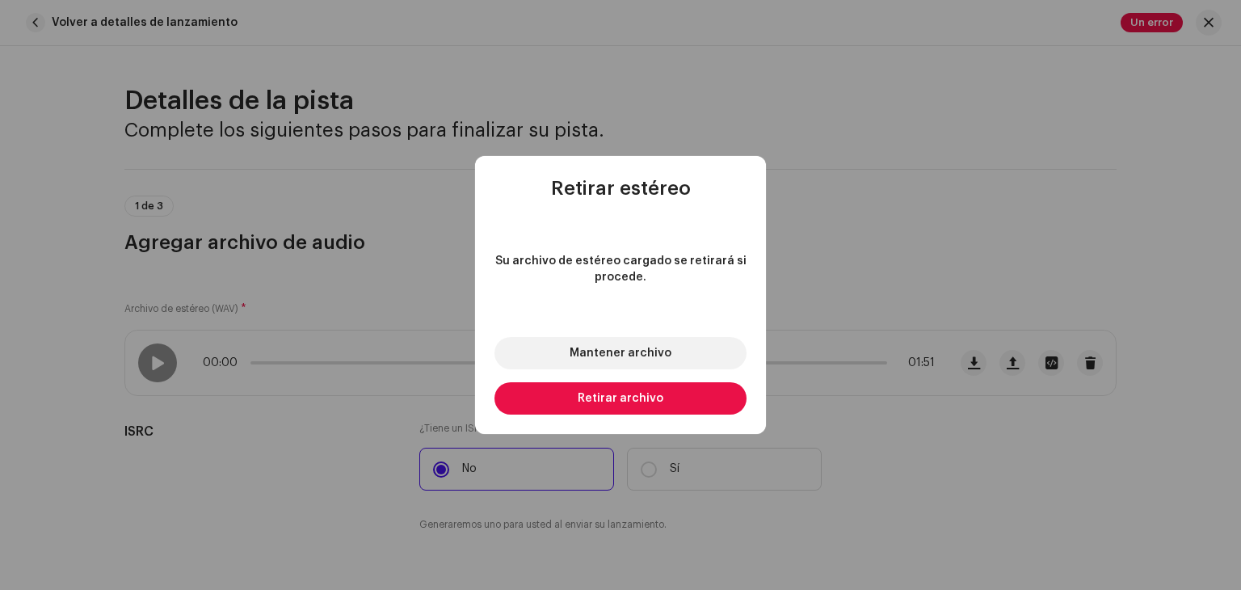
click at [664, 394] on button "Retirar archivo" at bounding box center [621, 398] width 252 height 32
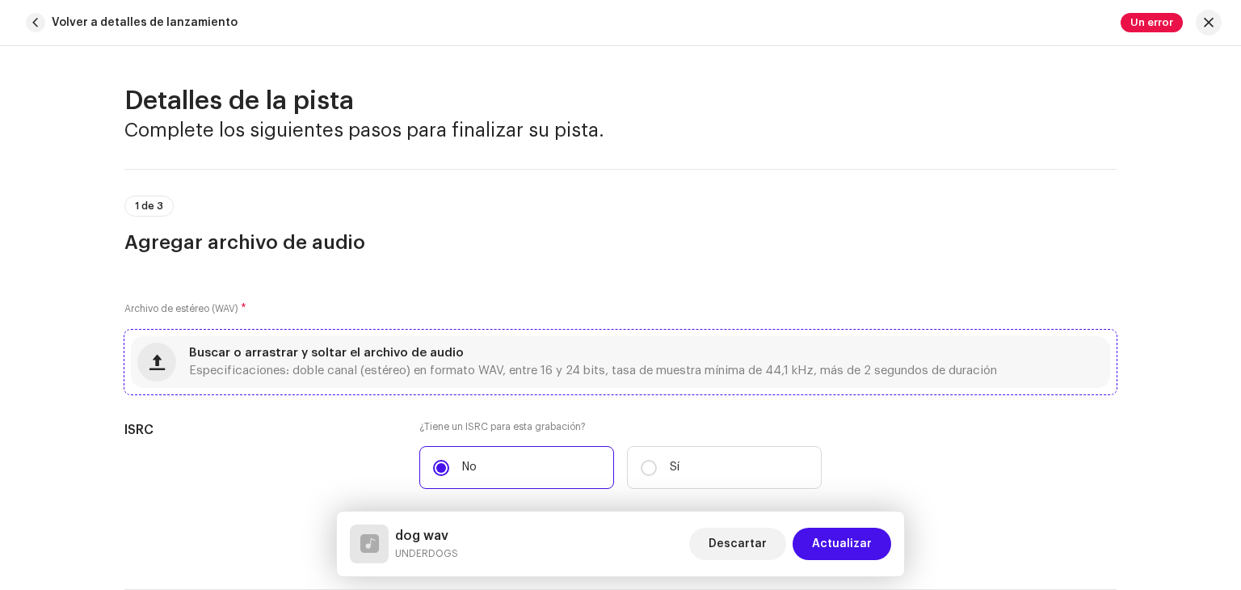
click at [343, 359] on div "Buscar o arrastrar y soltar el archivo de audio Especificaciones: doble canal (…" at bounding box center [593, 362] width 808 height 29
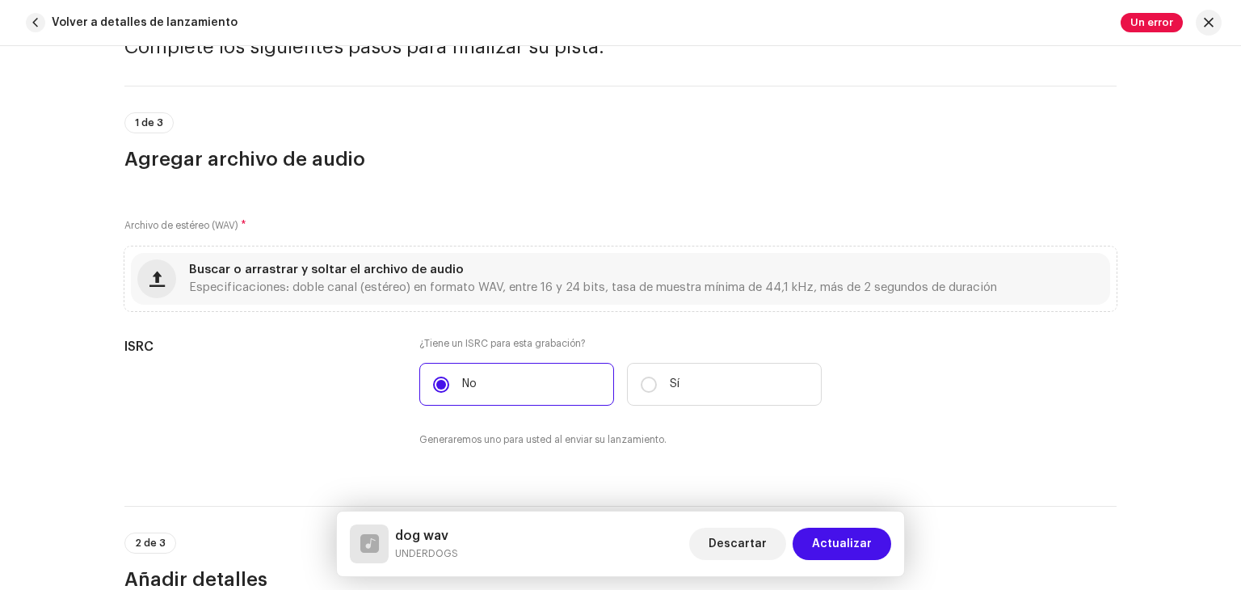
scroll to position [84, 0]
click at [330, 271] on span "Buscar o arrastrar y soltar el archivo de audio" at bounding box center [326, 268] width 275 height 11
click at [341, 281] on span "Especificaciones: doble canal (estéreo) en formato WAV, entre 16 y 24 bits, tas…" at bounding box center [593, 286] width 808 height 11
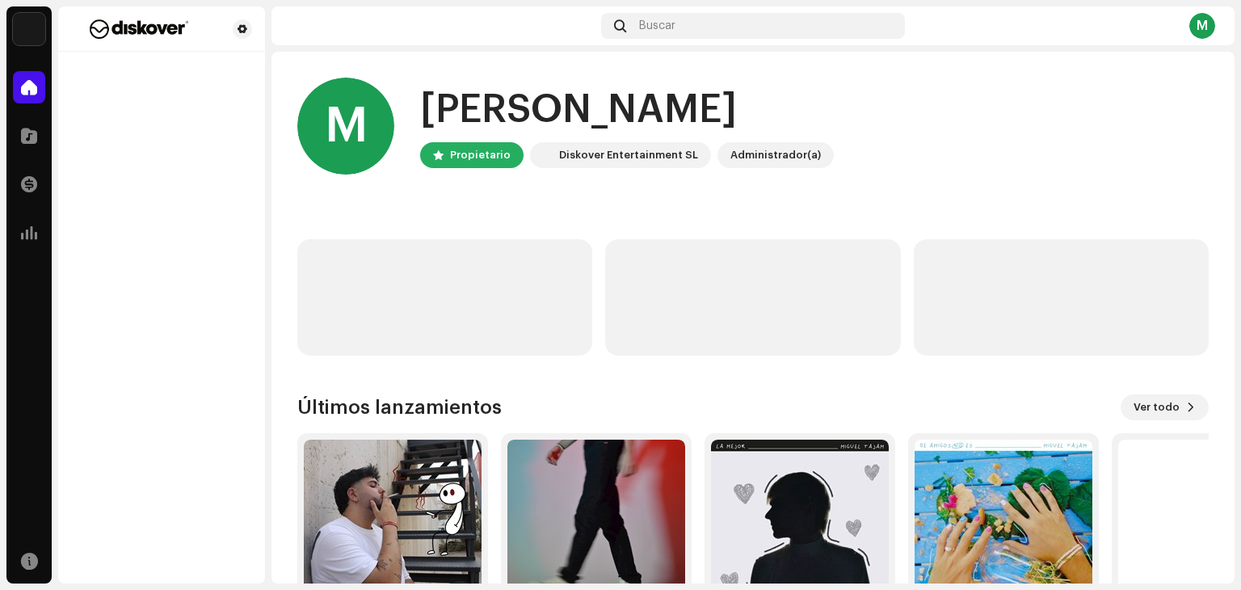
scroll to position [108, 0]
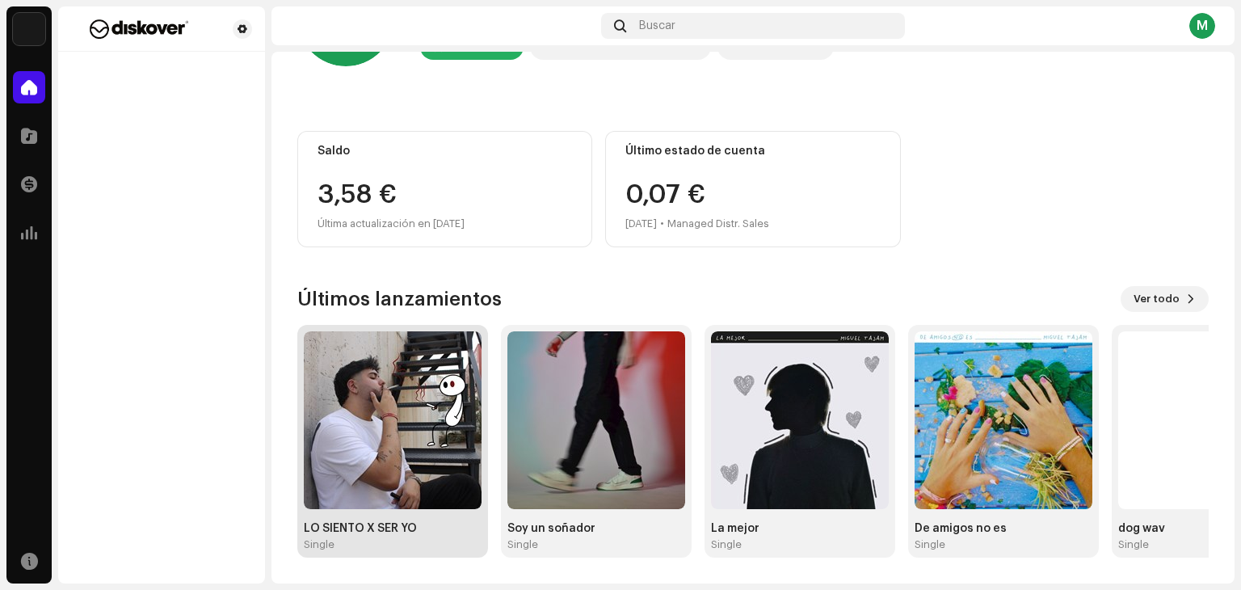
click at [461, 416] on img at bounding box center [393, 420] width 178 height 178
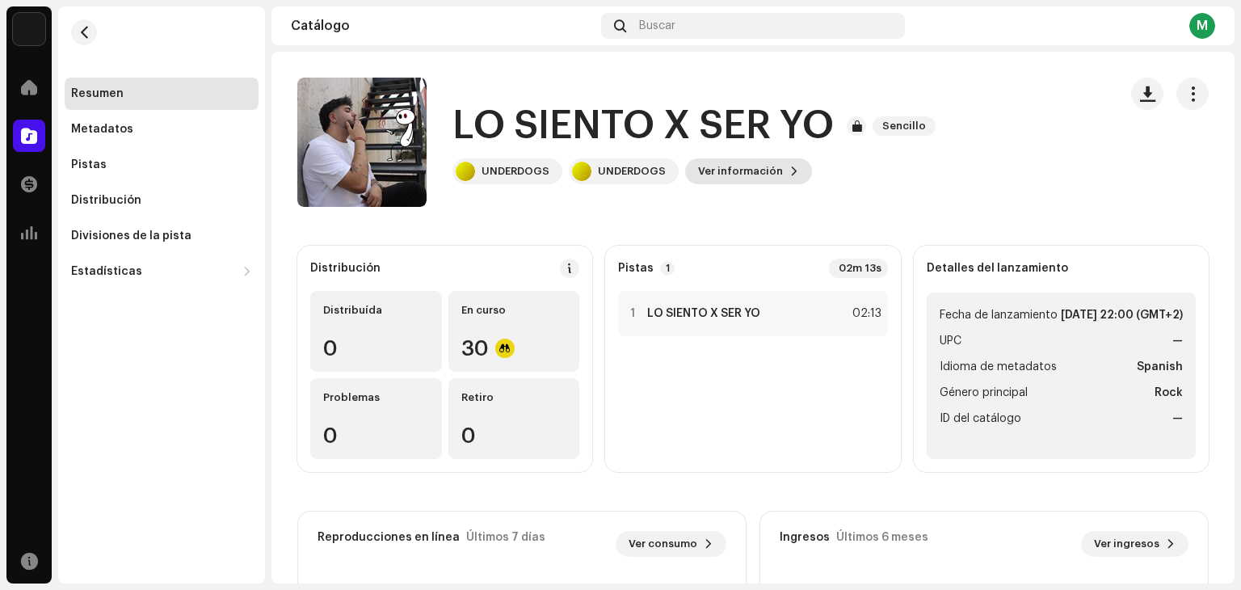
click at [733, 160] on span "Ver información" at bounding box center [740, 171] width 85 height 32
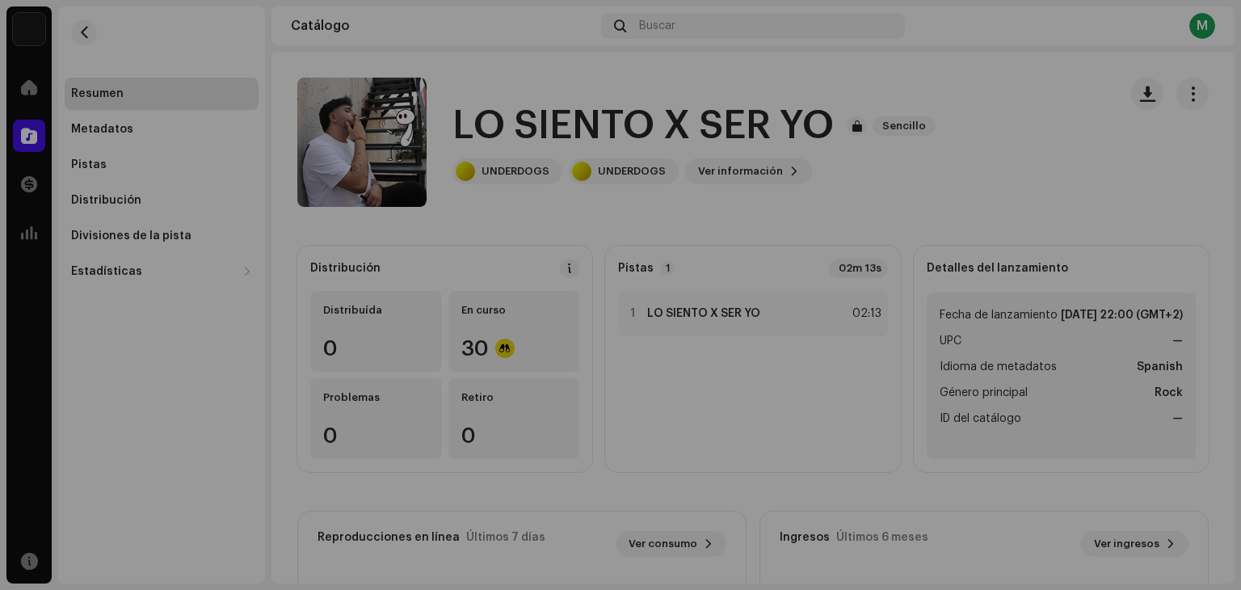
click at [900, 204] on div "LO SIENTO X SER YO 3049426 Metadatos Distribución Idioma de metadatos Spanish T…" at bounding box center [620, 295] width 1241 height 590
